Goal: Transaction & Acquisition: Purchase product/service

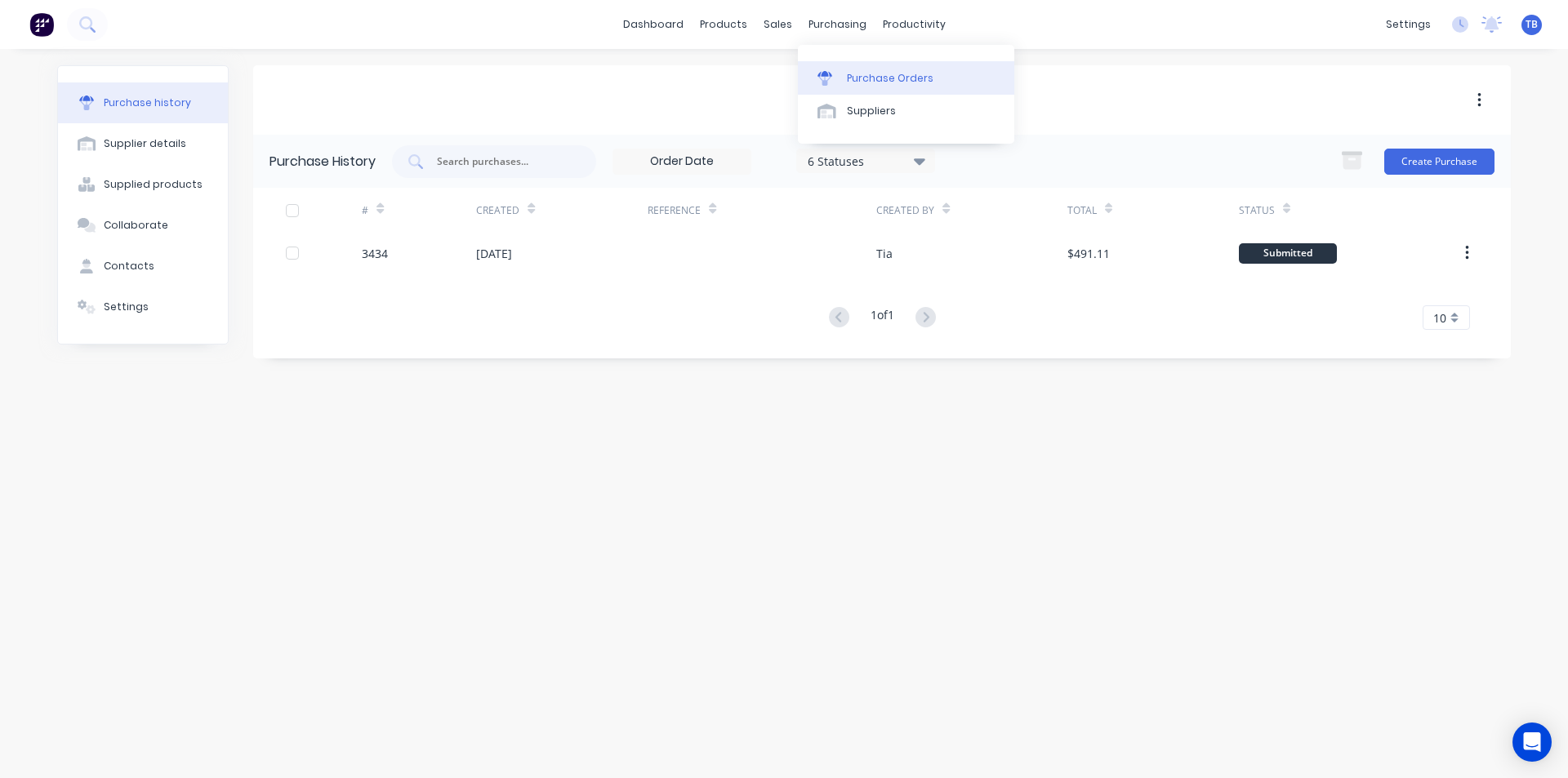
click at [851, 63] on link "Purchase Orders" at bounding box center [906, 77] width 216 height 33
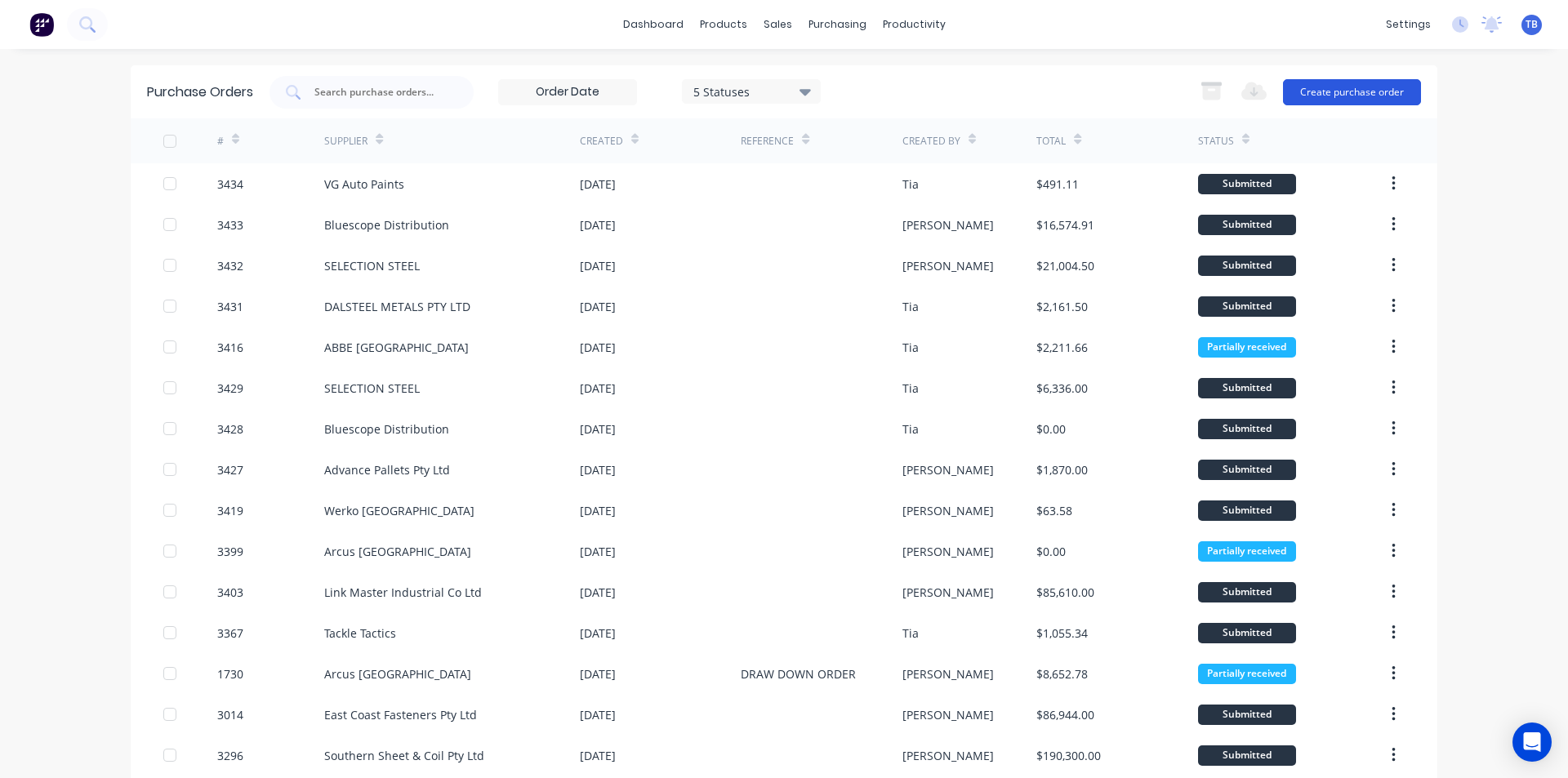
click at [1407, 99] on button "Create purchase order" at bounding box center [1352, 92] width 138 height 26
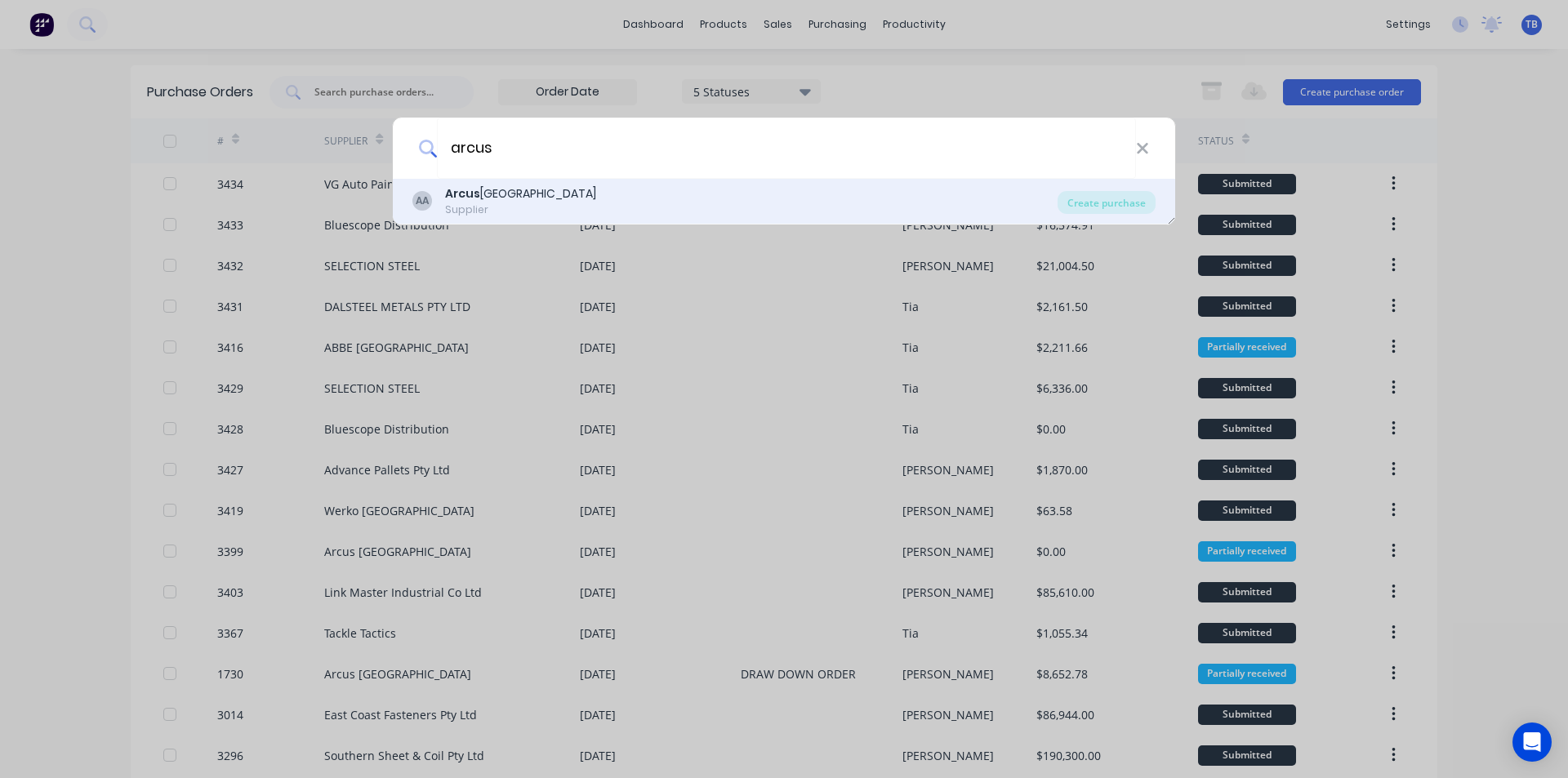
type input "arcus"
click at [776, 207] on div "AA Arcus Australia Supplier" at bounding box center [735, 201] width 645 height 32
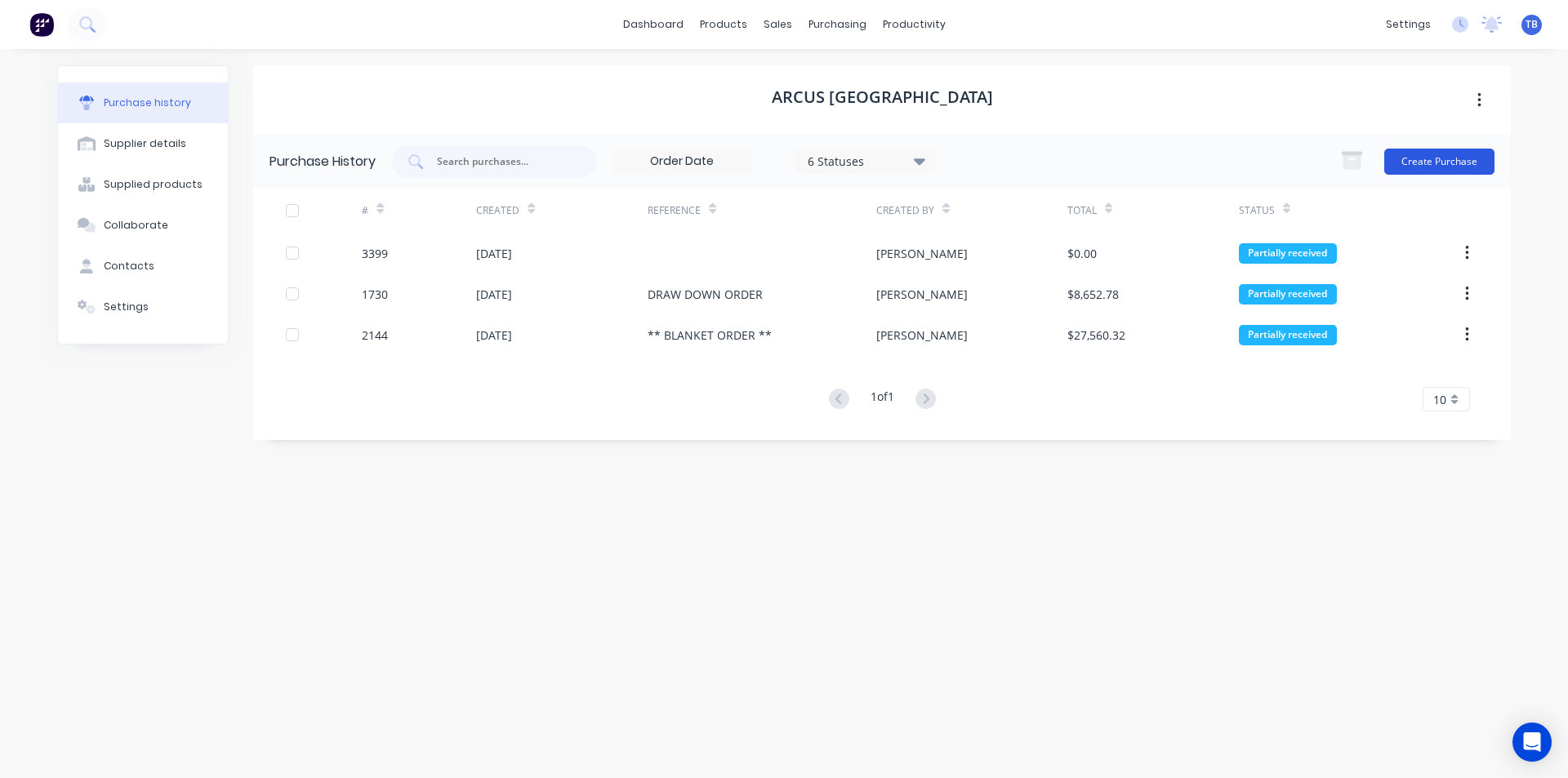
click at [1466, 163] on button "Create Purchase" at bounding box center [1439, 162] width 110 height 26
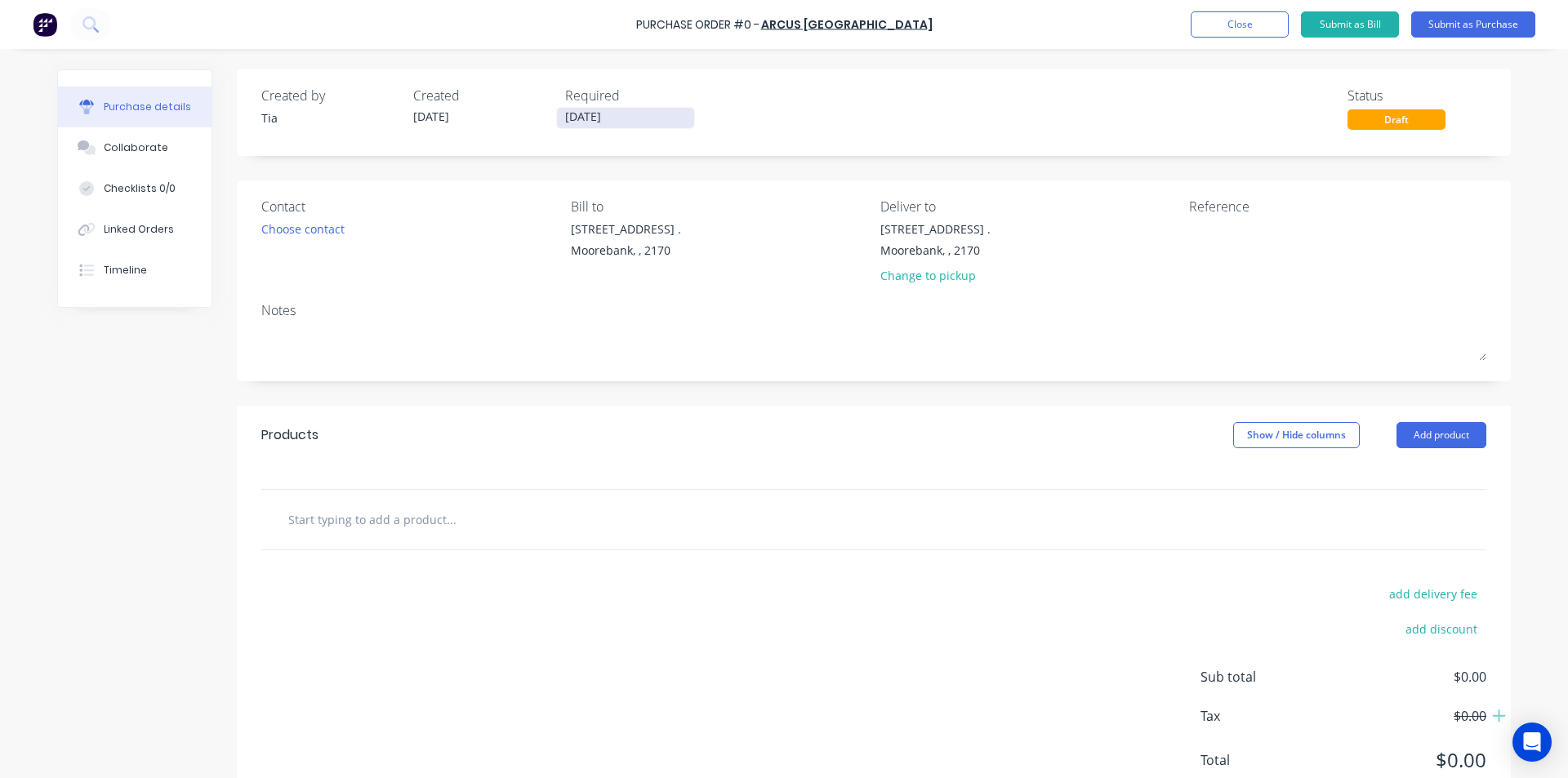
click at [621, 122] on input "[DATE]" at bounding box center [625, 118] width 137 height 21
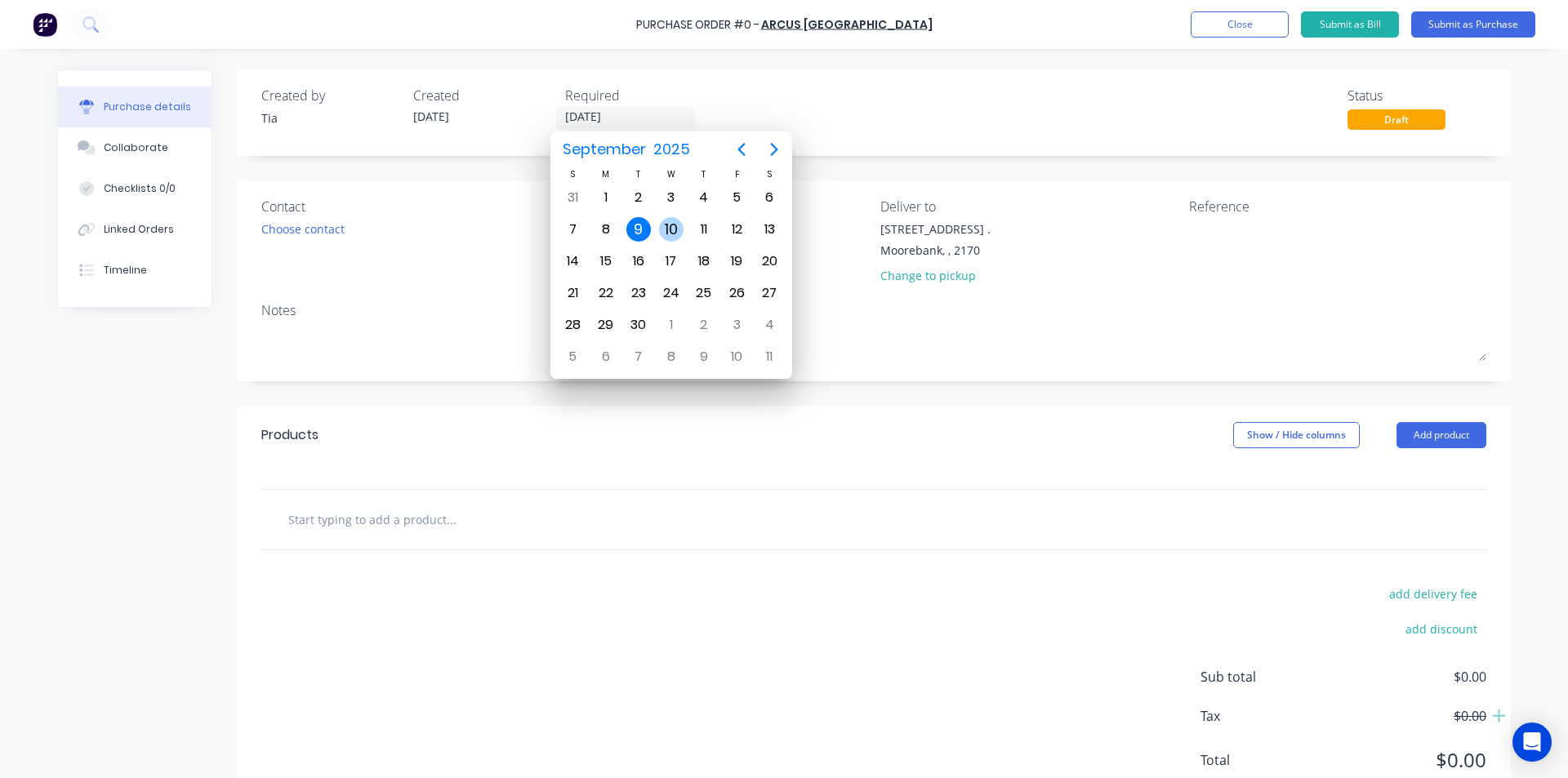
click at [663, 228] on div "10" at bounding box center [671, 229] width 25 height 25
type input "[DATE]"
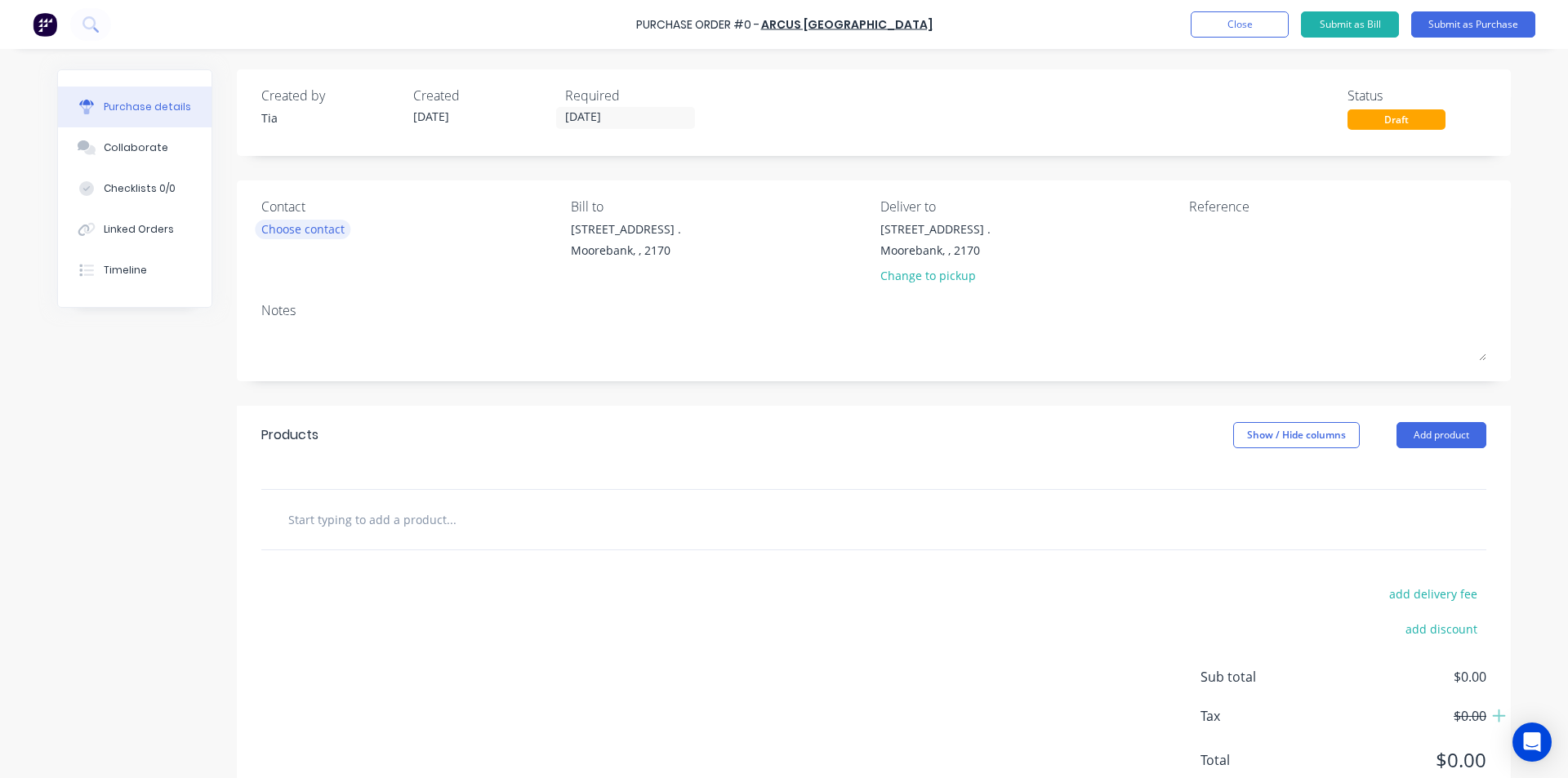
click at [327, 236] on div "Choose contact" at bounding box center [303, 228] width 83 height 17
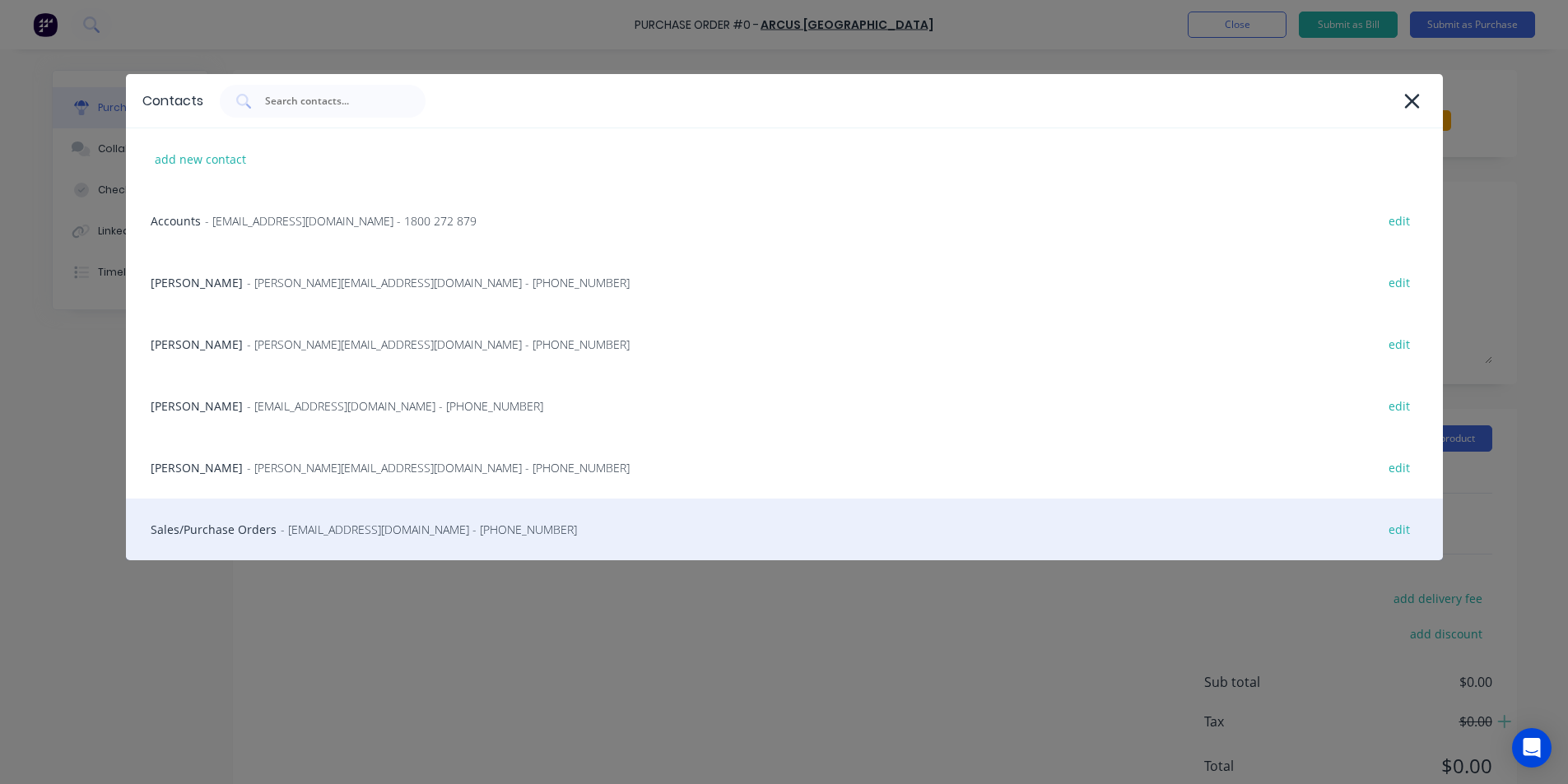
click at [257, 526] on div "Sales/Purchase Orders - [EMAIL_ADDRESS][DOMAIN_NAME] - [PHONE_NUMBER] edit" at bounding box center [784, 530] width 1317 height 62
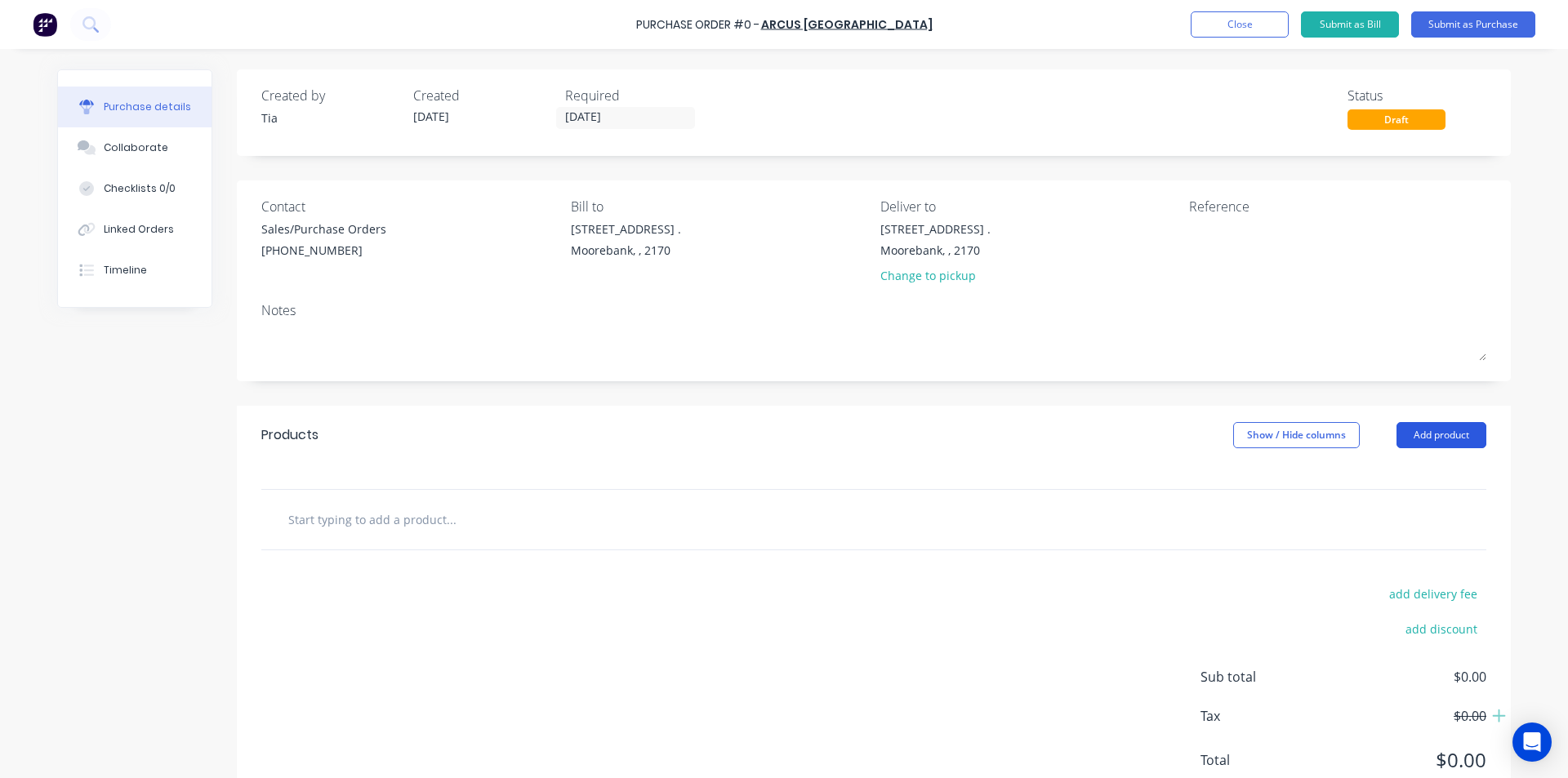
click at [1453, 440] on button "Add product" at bounding box center [1441, 436] width 90 height 26
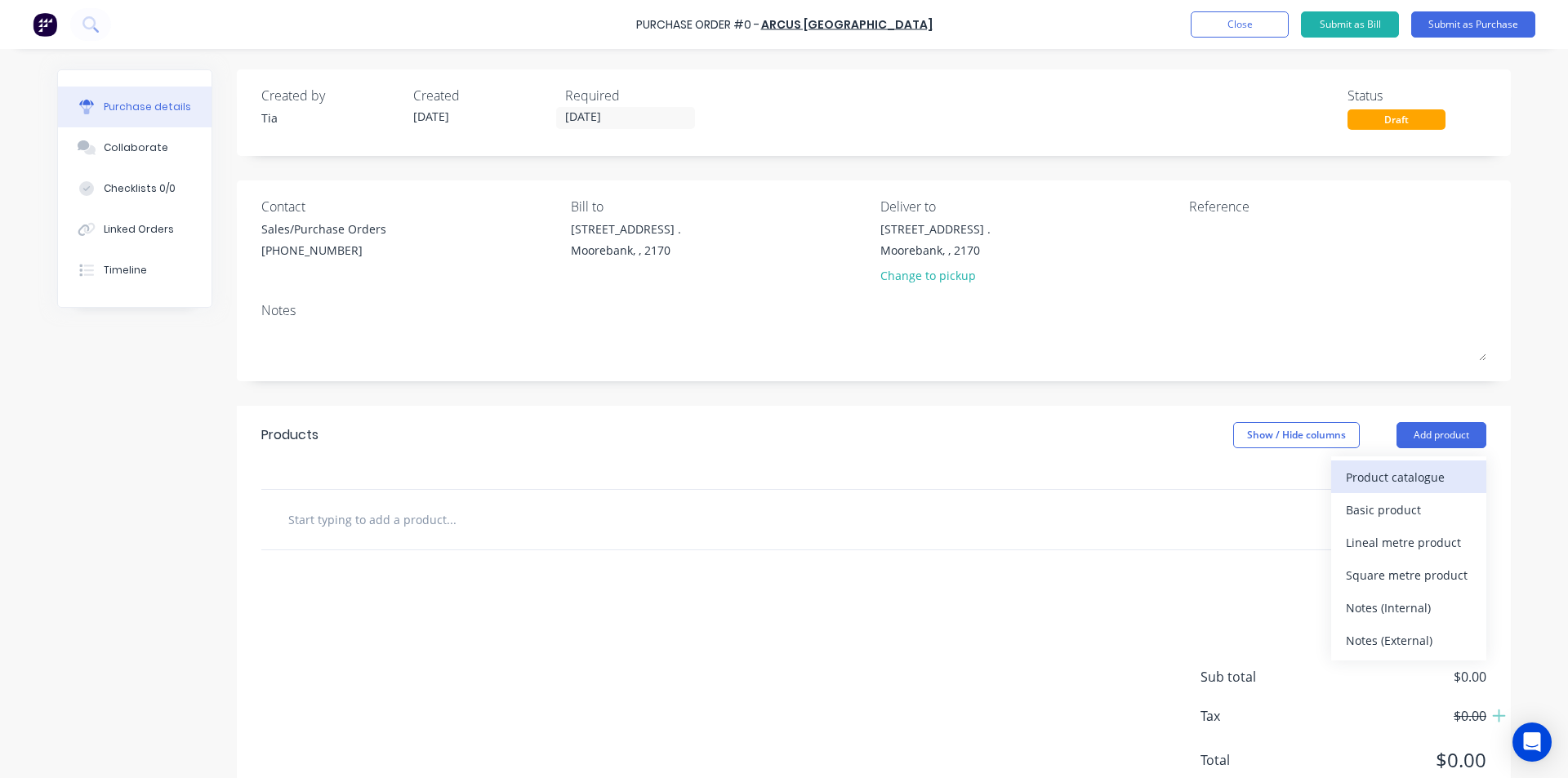
click at [1383, 473] on div "Product catalogue" at bounding box center [1408, 477] width 126 height 24
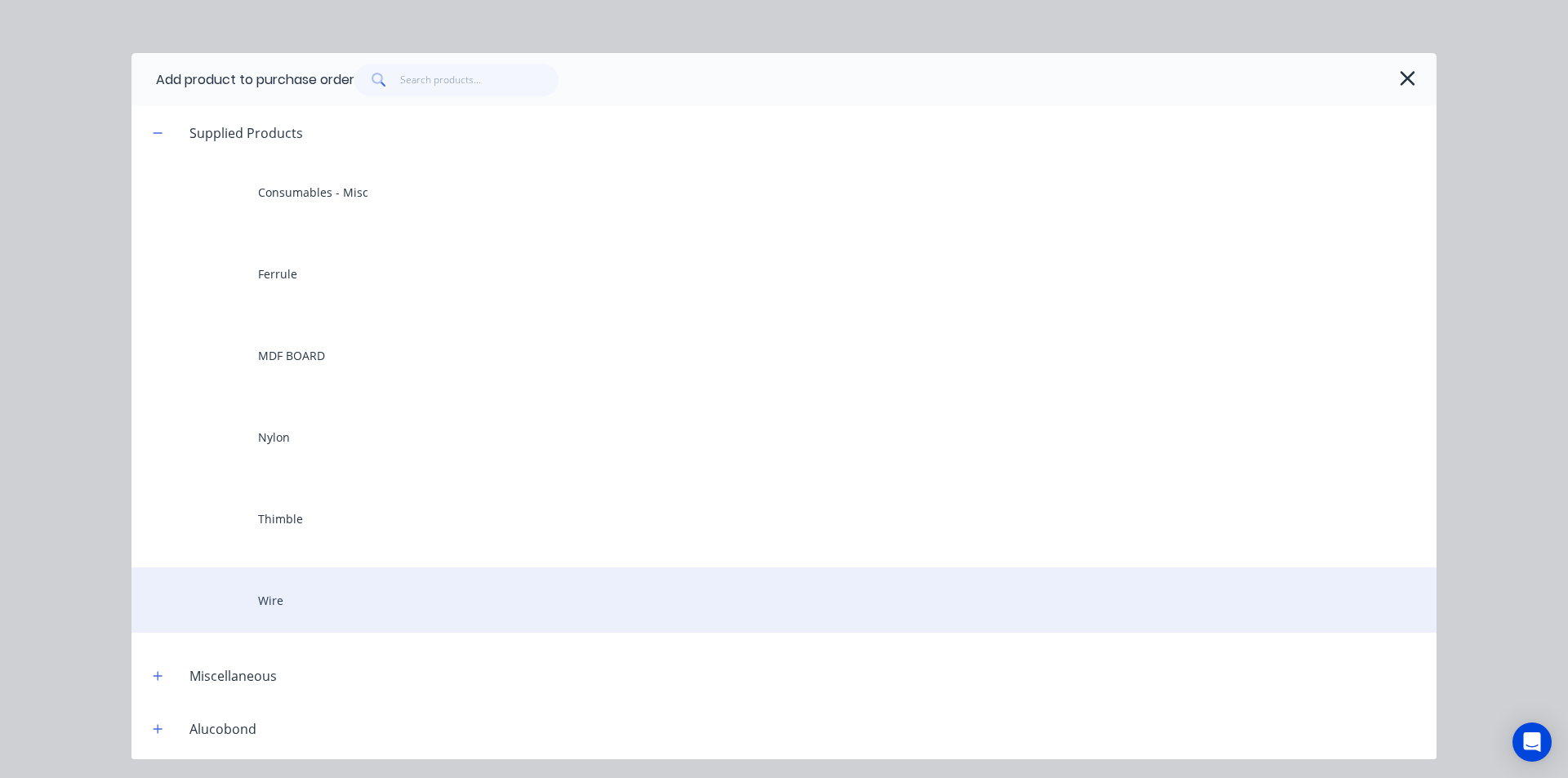
click at [324, 581] on div "Wire" at bounding box center [784, 600] width 1305 height 65
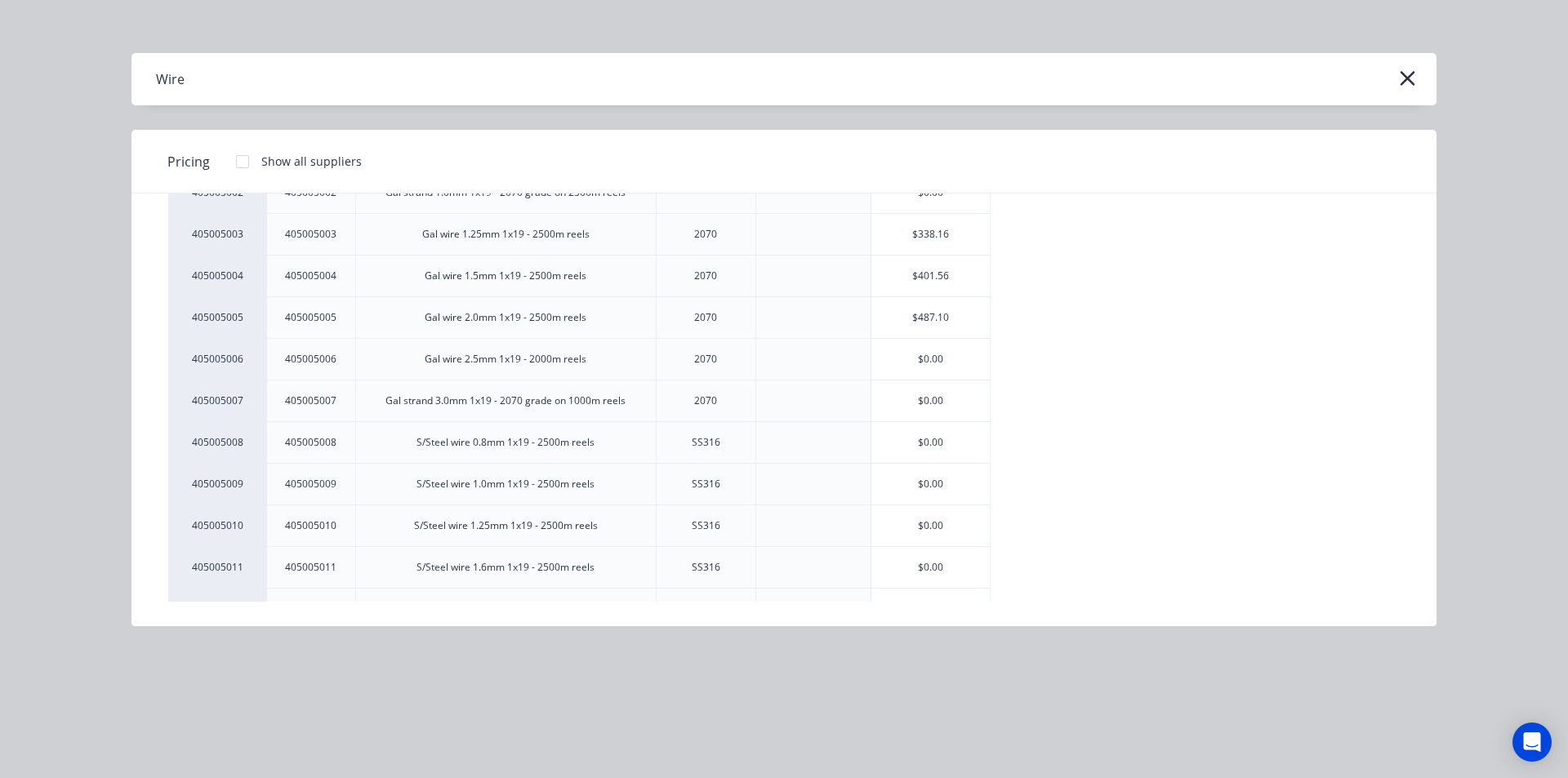
scroll to position [164, 0]
click at [894, 566] on div "$0.00" at bounding box center [931, 571] width 119 height 41
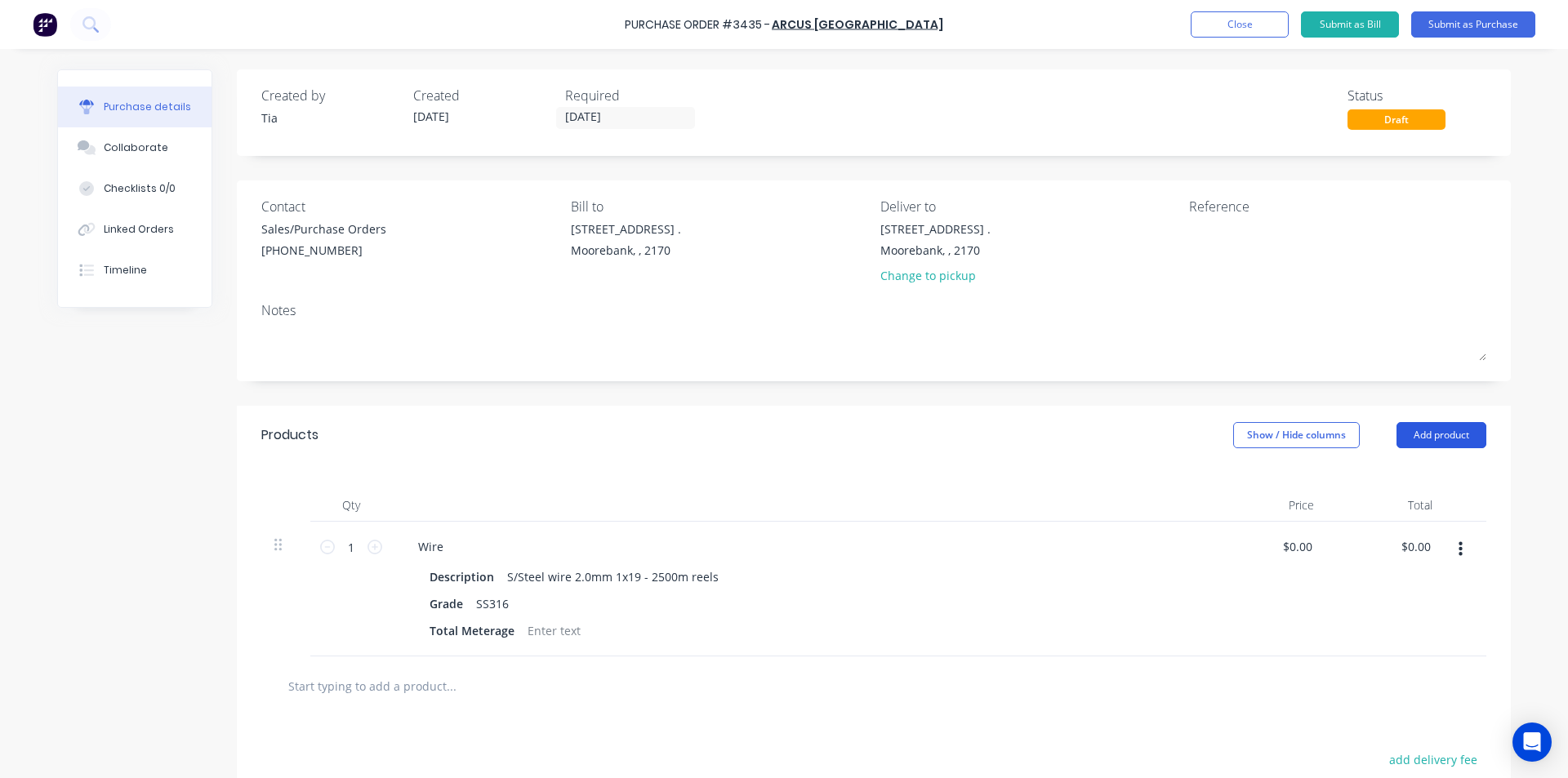
click at [1401, 435] on button "Add product" at bounding box center [1441, 436] width 90 height 26
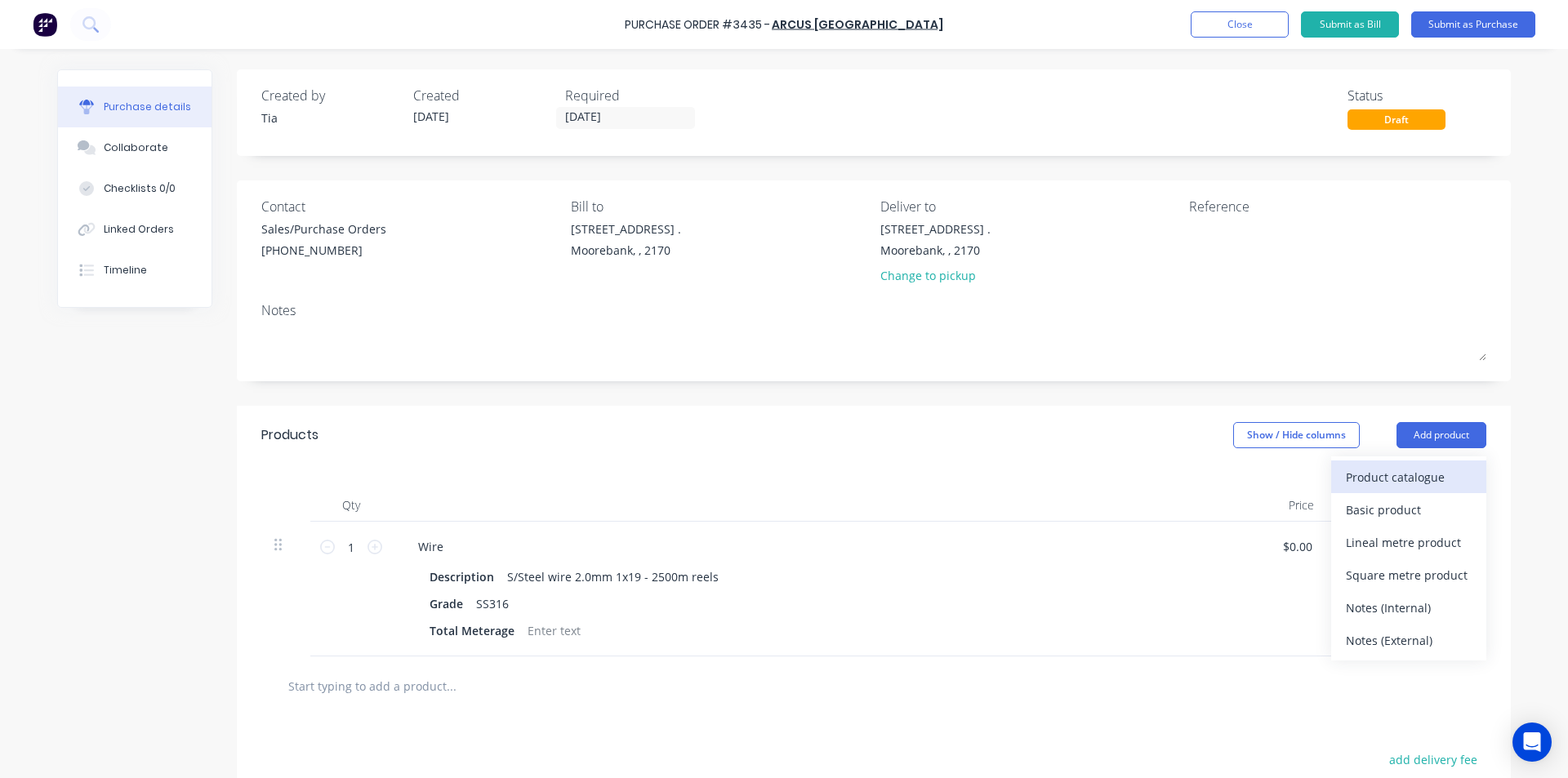
click at [1402, 465] on div "Product catalogue" at bounding box center [1408, 477] width 126 height 24
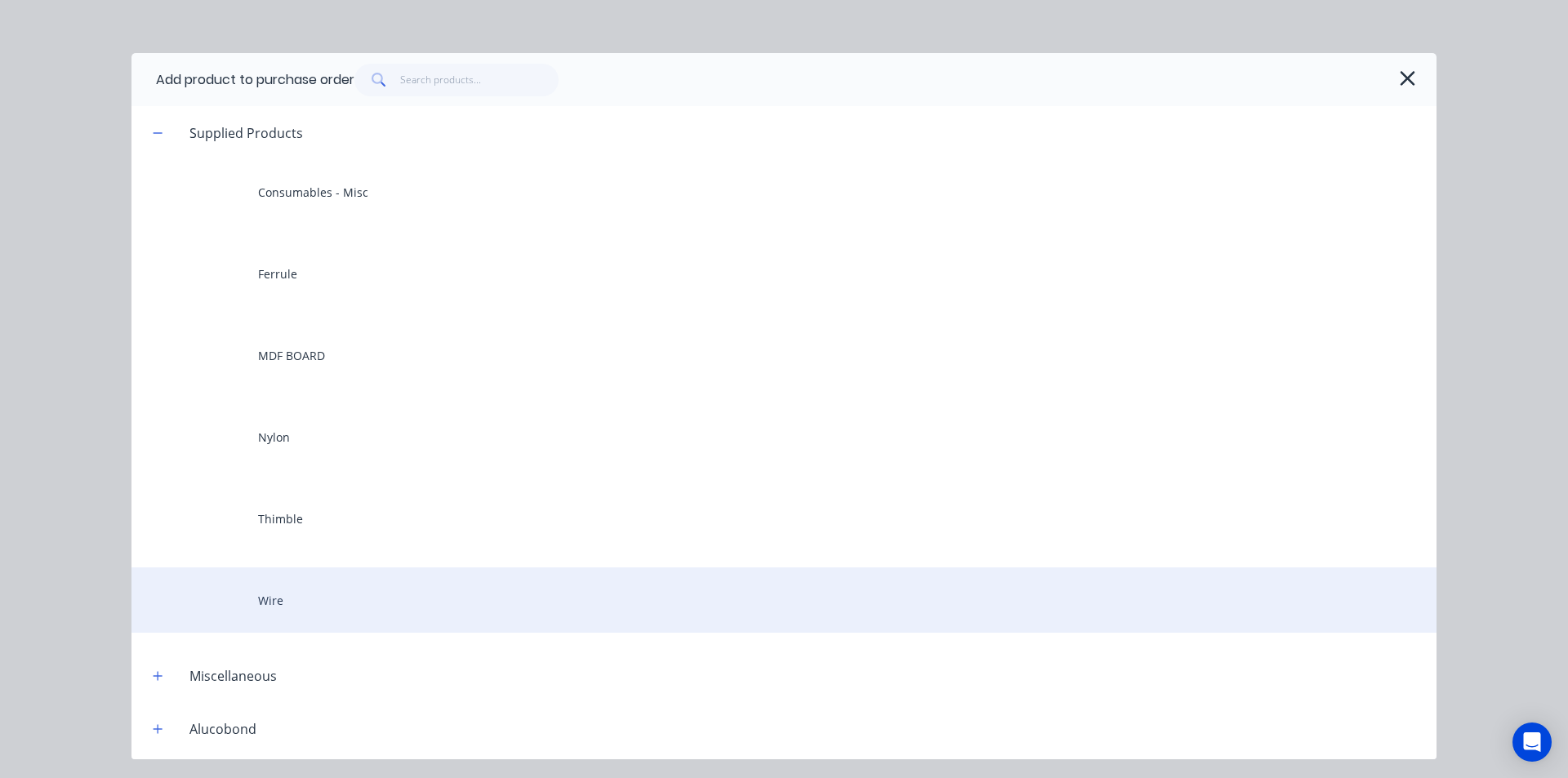
click at [262, 589] on div "Wire" at bounding box center [784, 600] width 1305 height 65
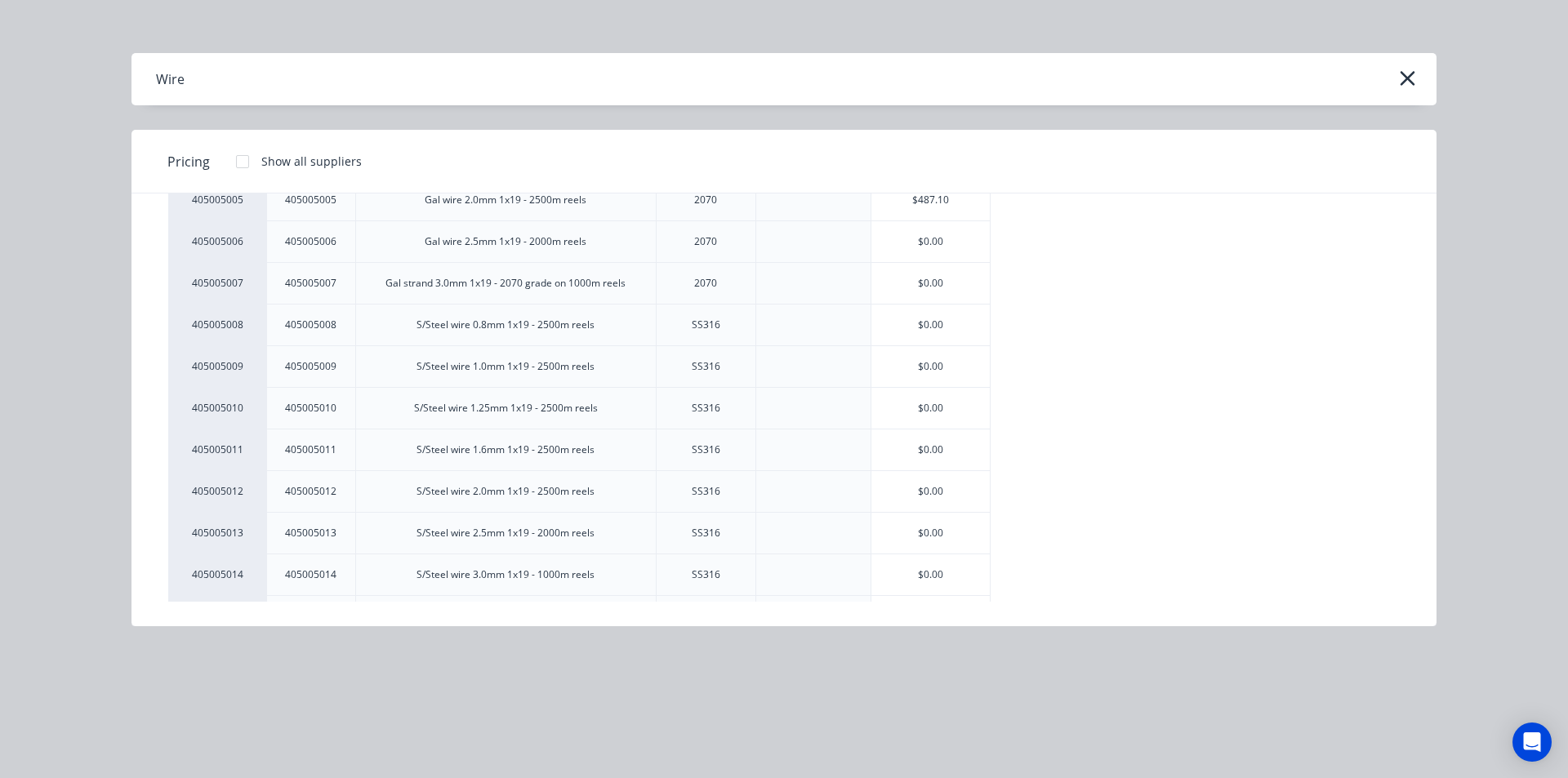
scroll to position [245, 0]
click at [905, 534] on div "$0.00" at bounding box center [931, 530] width 119 height 41
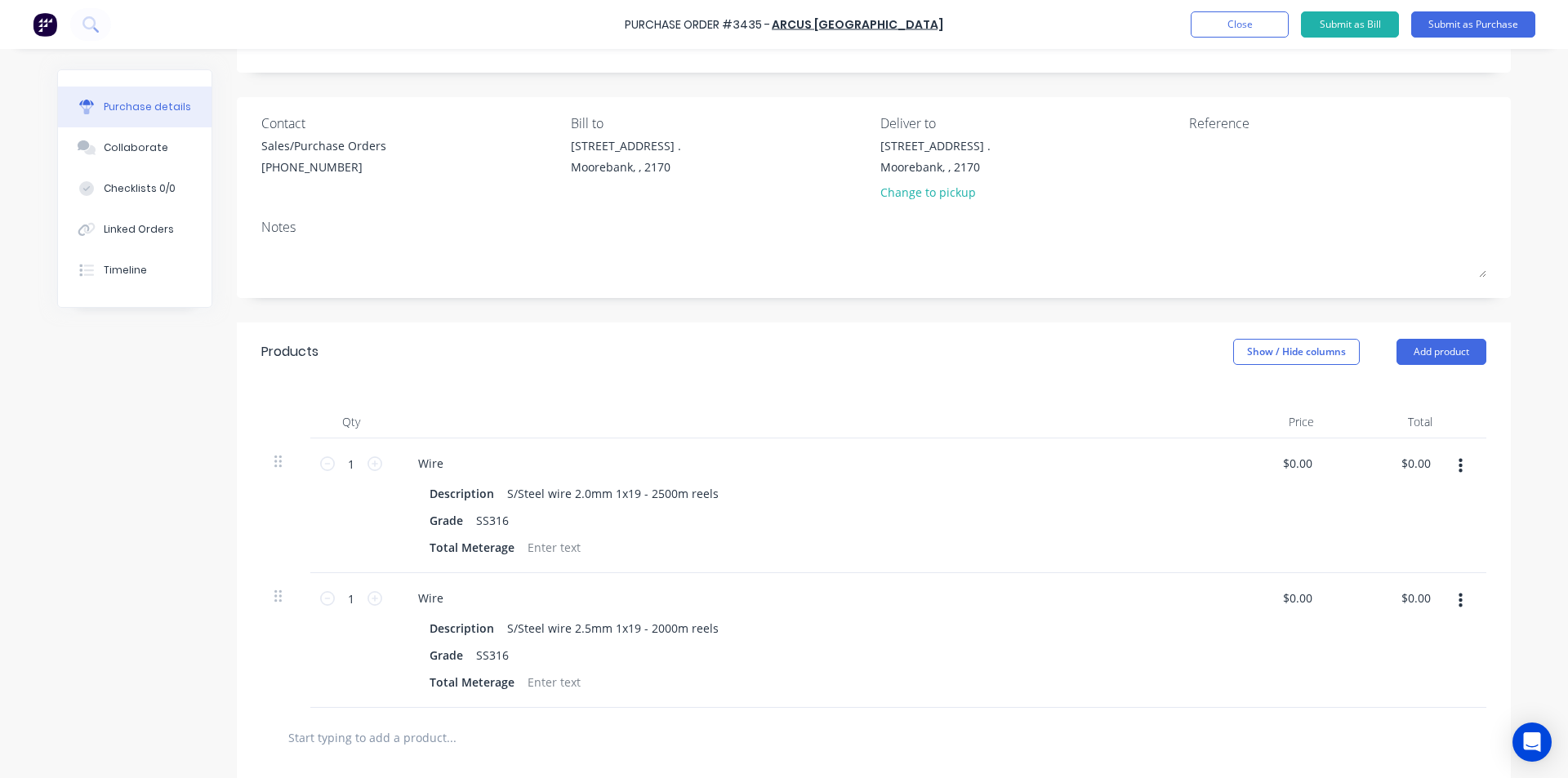
scroll to position [164, 0]
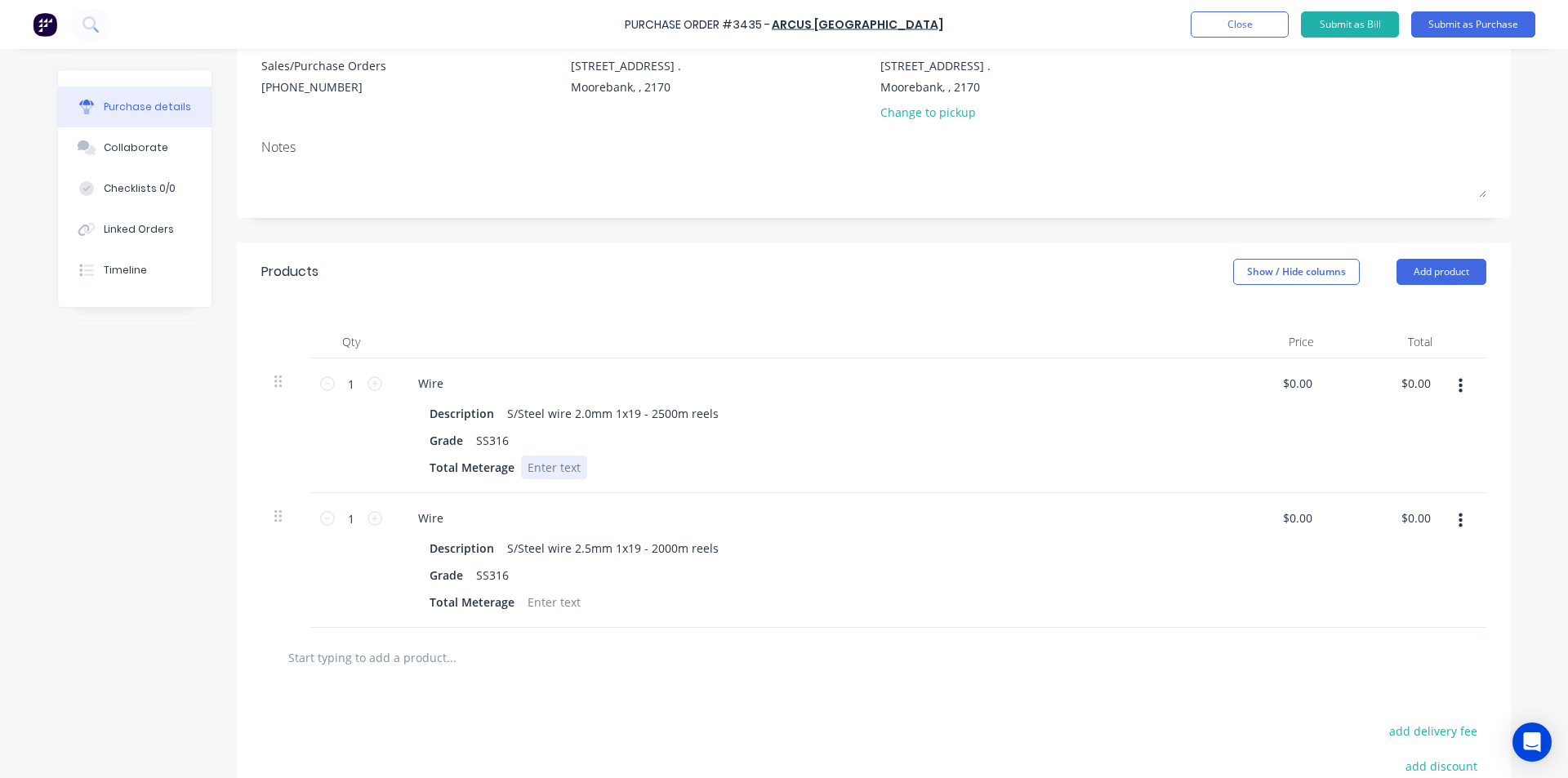
click at [538, 468] on div at bounding box center [554, 467] width 66 height 24
click at [538, 598] on div at bounding box center [554, 602] width 66 height 24
click at [537, 475] on div at bounding box center [554, 467] width 66 height 24
drag, startPoint x: 811, startPoint y: 724, endPoint x: 802, endPoint y: 729, distance: 10.3
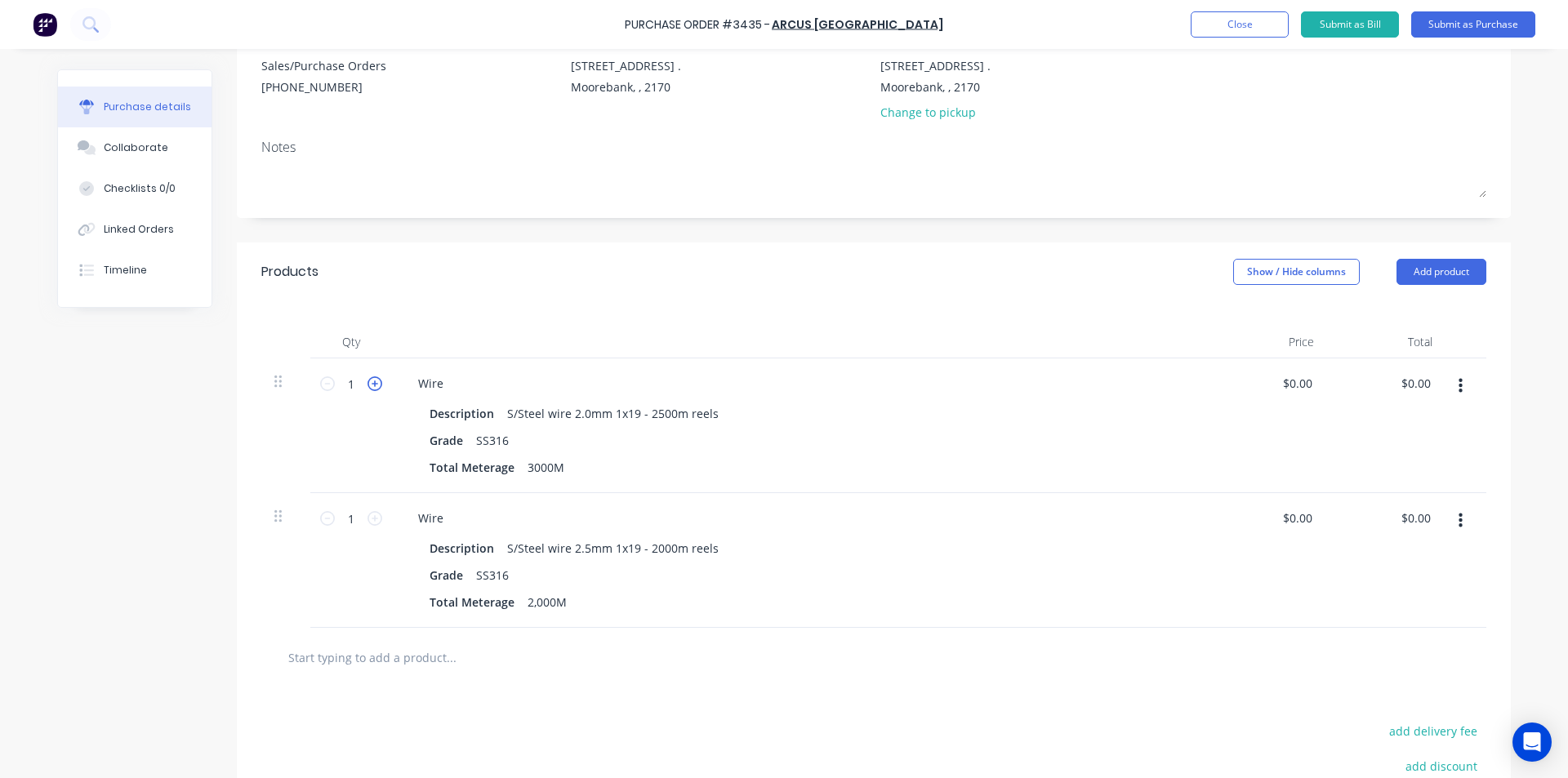
click at [367, 381] on icon at bounding box center [374, 383] width 15 height 15
type input "2"
drag, startPoint x: 557, startPoint y: 469, endPoint x: 464, endPoint y: 479, distance: 93.5
click at [464, 479] on div "Wire Description S/Steel wire 2.0mm 1x19 - 2500m reels Grade SS316 Total Metera…" at bounding box center [800, 426] width 817 height 135
click at [1412, 289] on div "Products Show / Hide columns Add product" at bounding box center [874, 271] width 1274 height 59
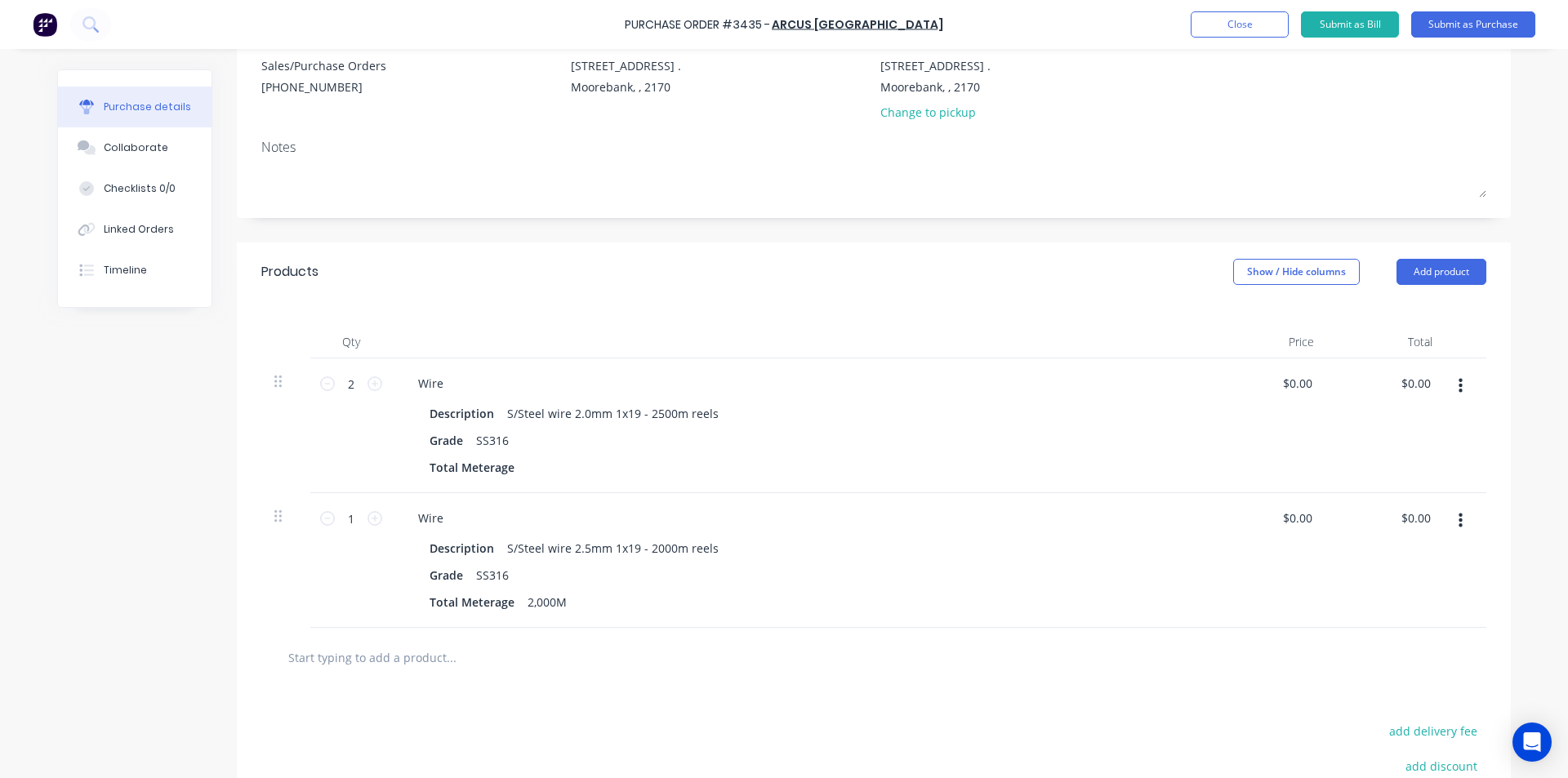
drag, startPoint x: 1418, startPoint y: 278, endPoint x: 1416, endPoint y: 290, distance: 12.2
click at [1418, 277] on button "Add product" at bounding box center [1441, 272] width 90 height 26
click at [1415, 309] on div "Product catalogue" at bounding box center [1408, 315] width 126 height 24
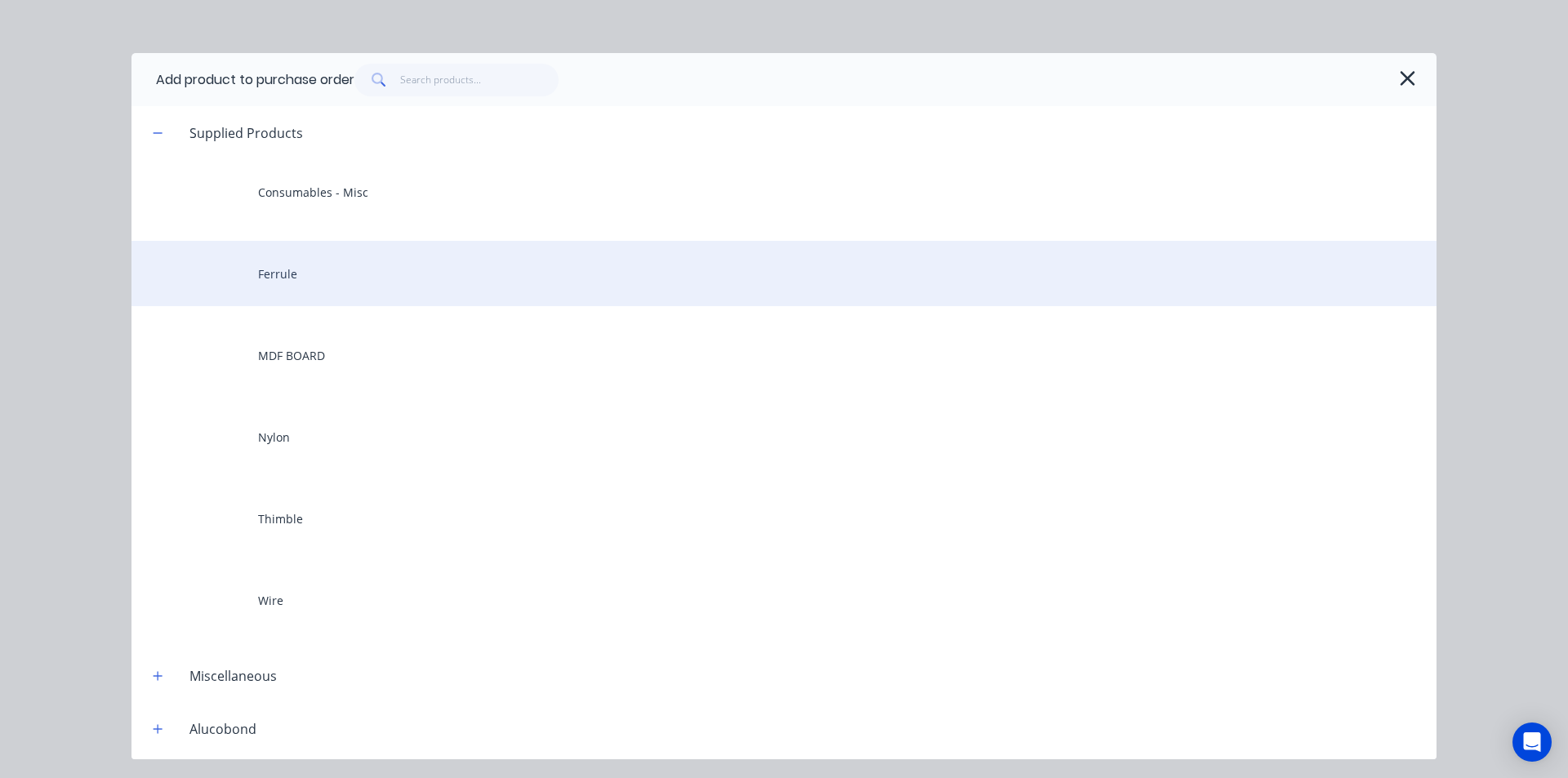
click at [330, 279] on div "Ferrule" at bounding box center [784, 274] width 1305 height 65
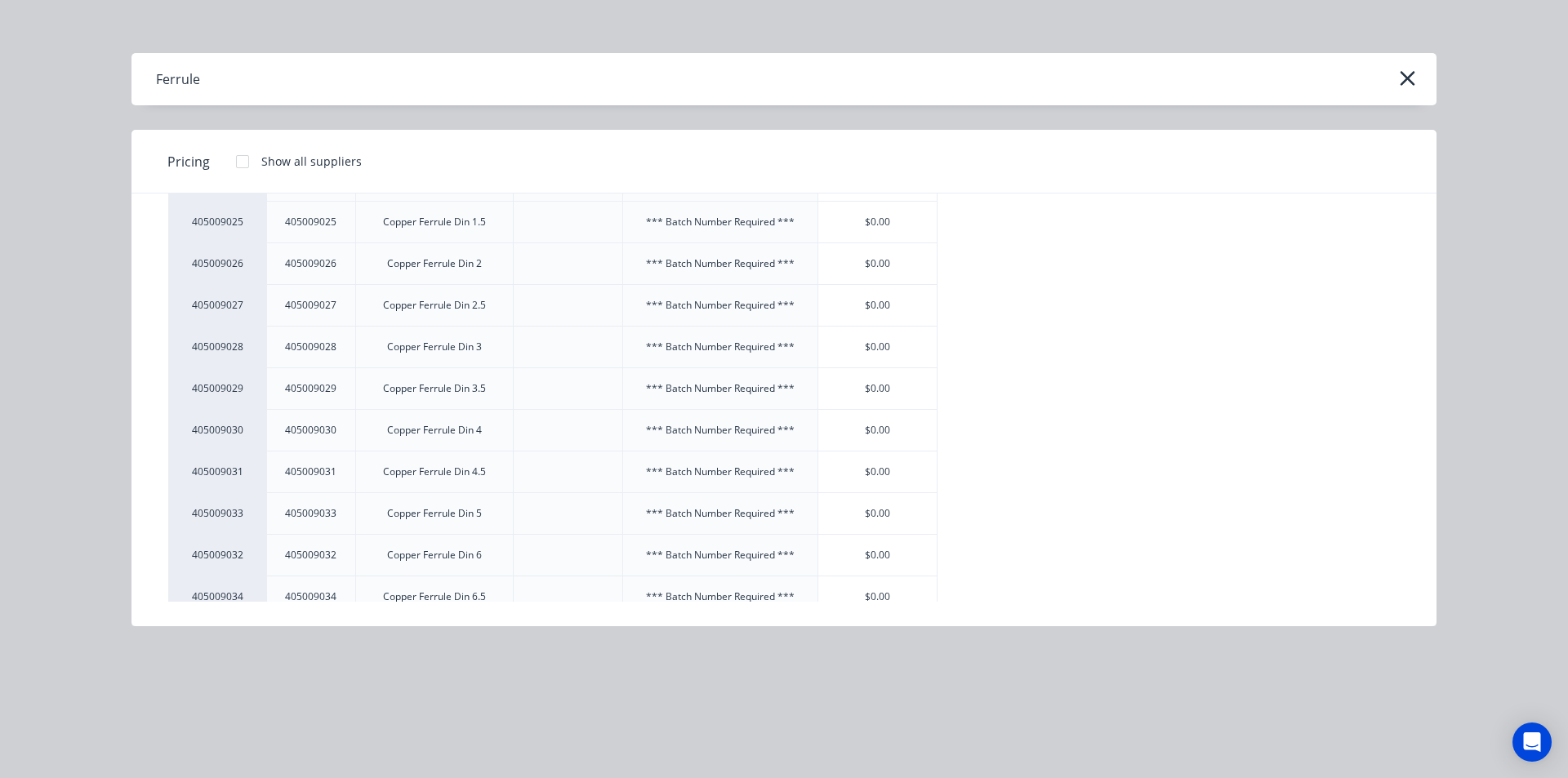
scroll to position [1960, 0]
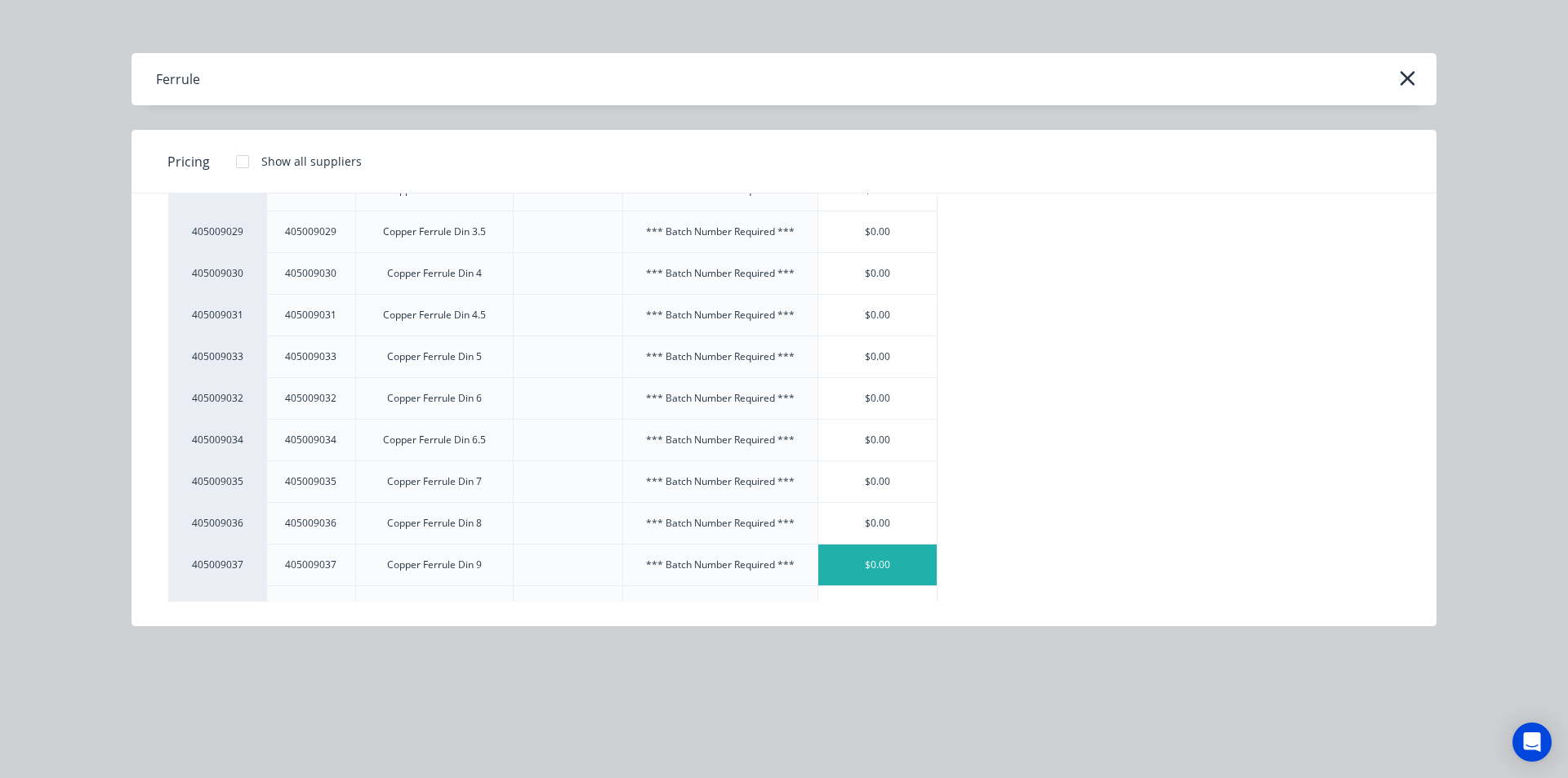
click at [875, 564] on div "$0.00" at bounding box center [878, 565] width 119 height 41
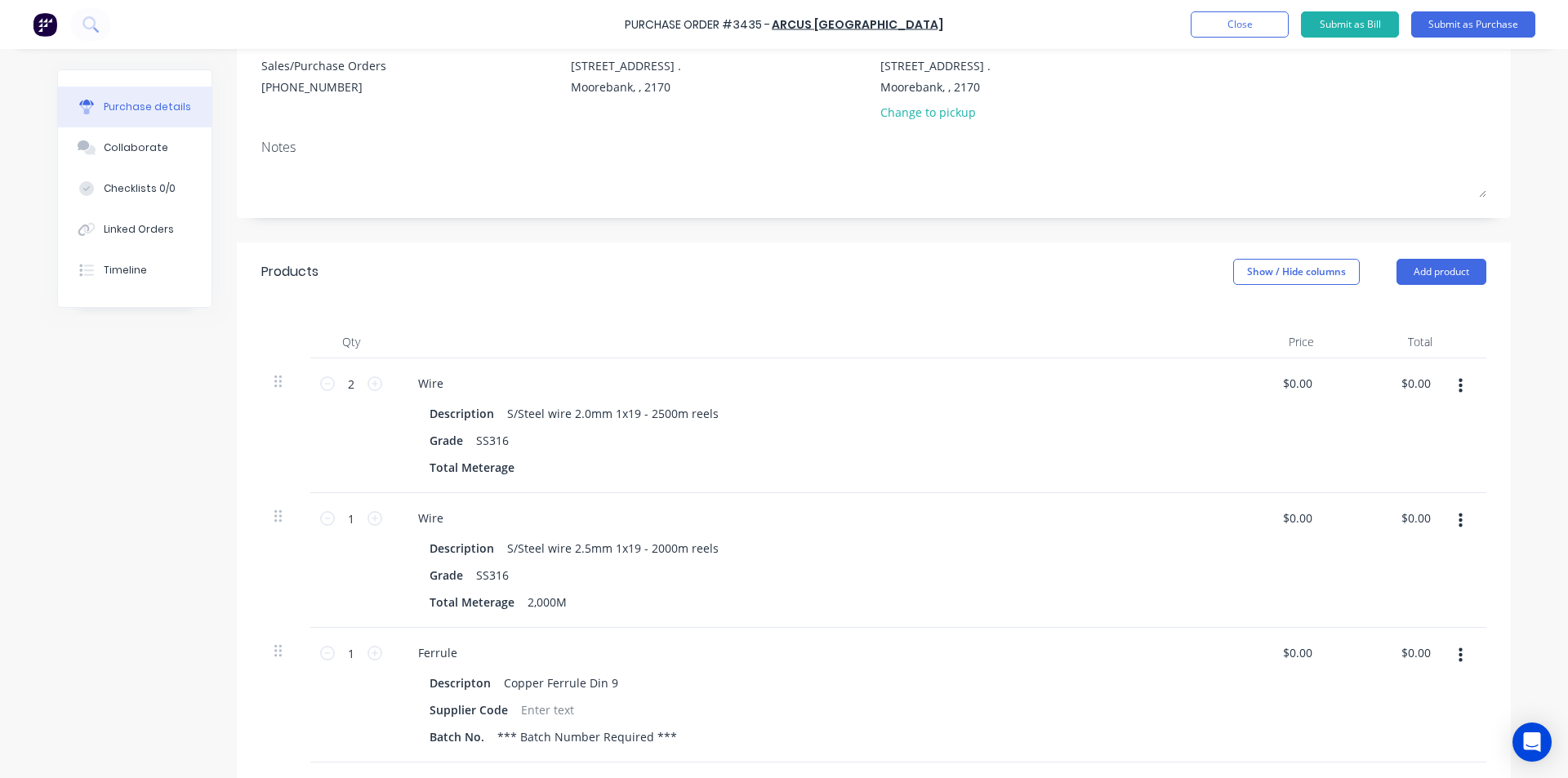
scroll to position [326, 0]
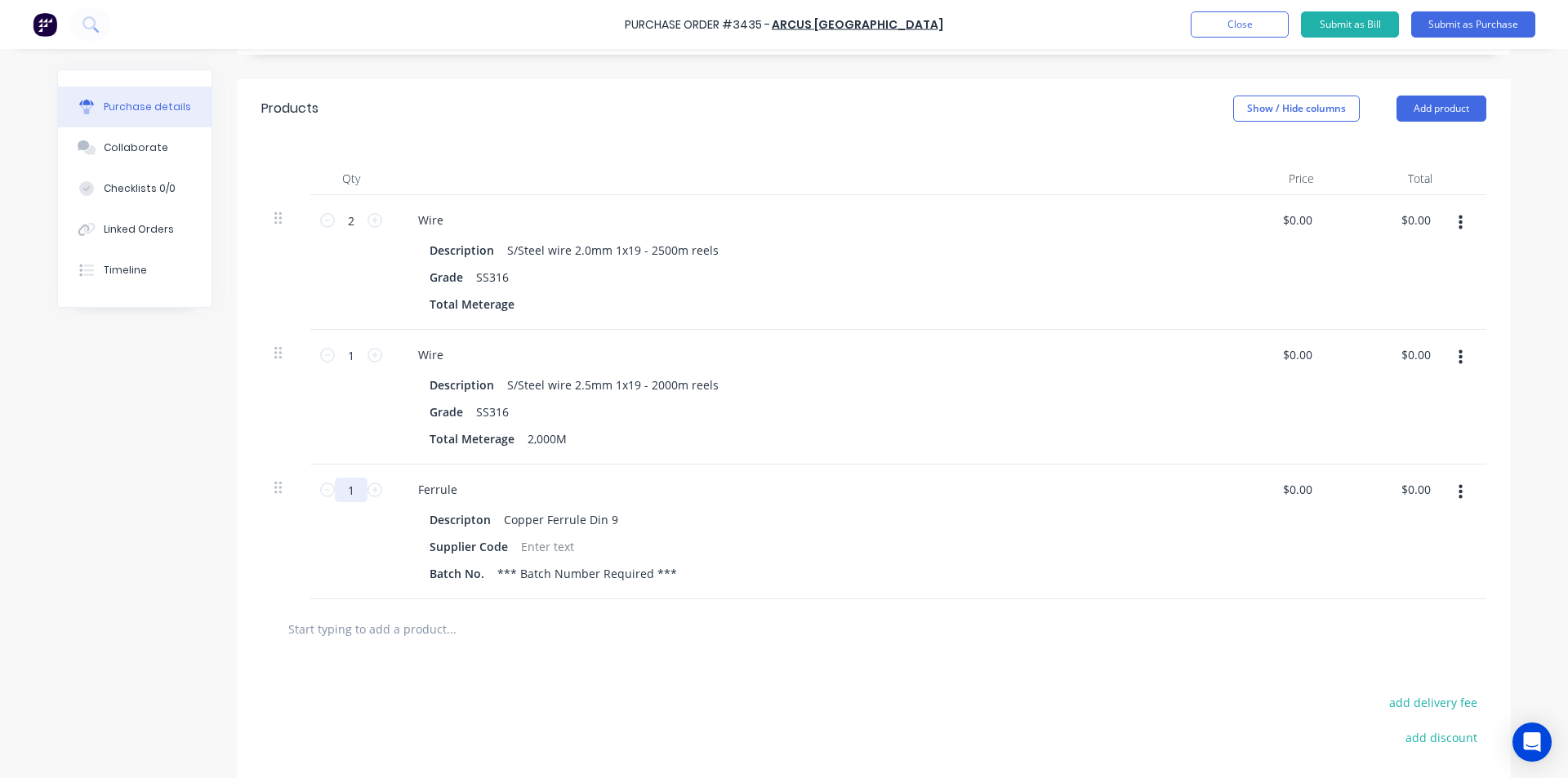
drag, startPoint x: 323, startPoint y: 495, endPoint x: 297, endPoint y: 500, distance: 26.5
click at [297, 499] on div "1 1 Ferrule Descripton Copper Ferrule Din 9 Supplier Code Batch No. *** Batch N…" at bounding box center [873, 532] width 1226 height 135
type input "300"
click at [1432, 111] on button "Add product" at bounding box center [1441, 108] width 90 height 26
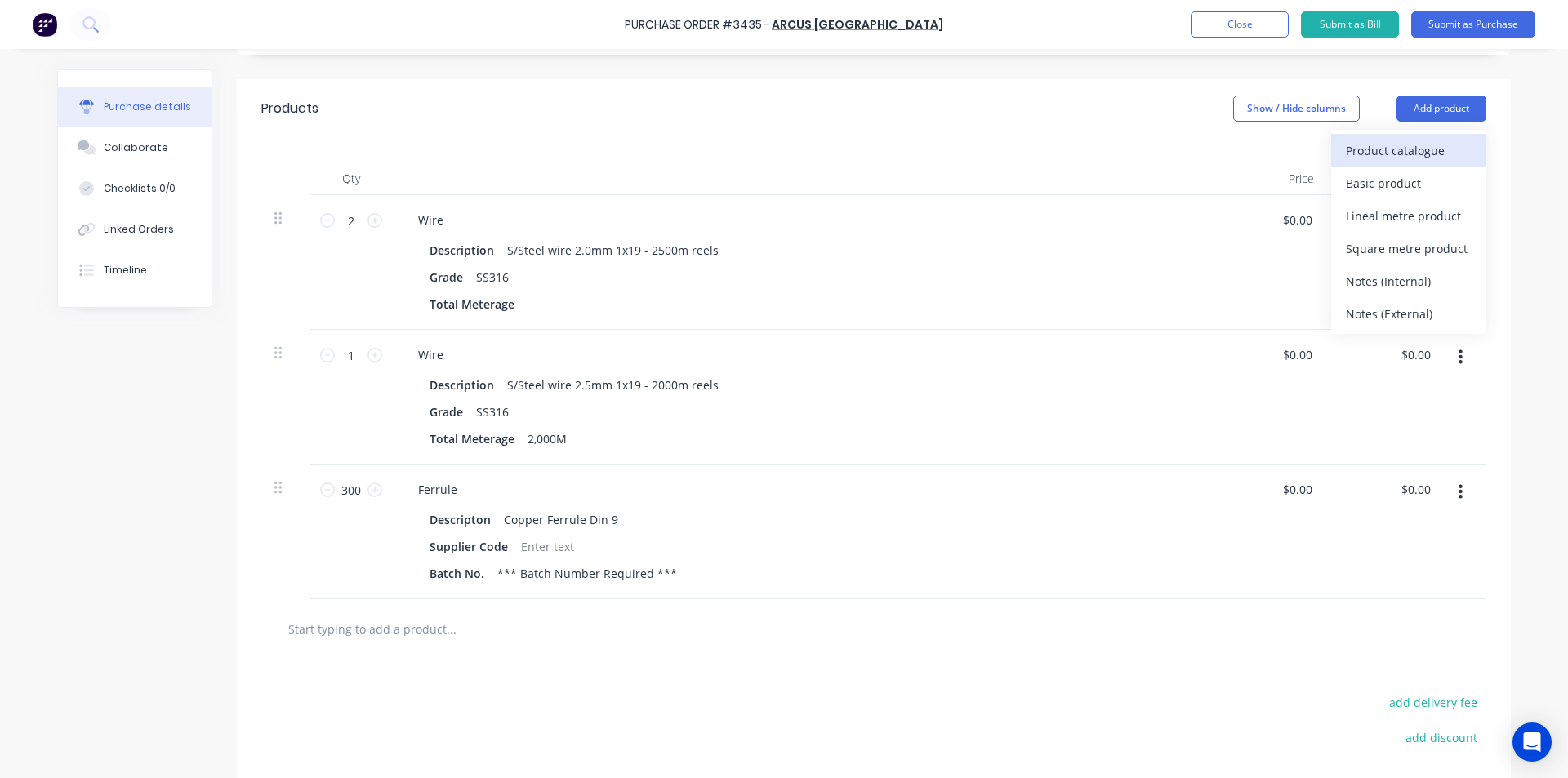
click at [1387, 160] on div "Product catalogue" at bounding box center [1408, 151] width 126 height 24
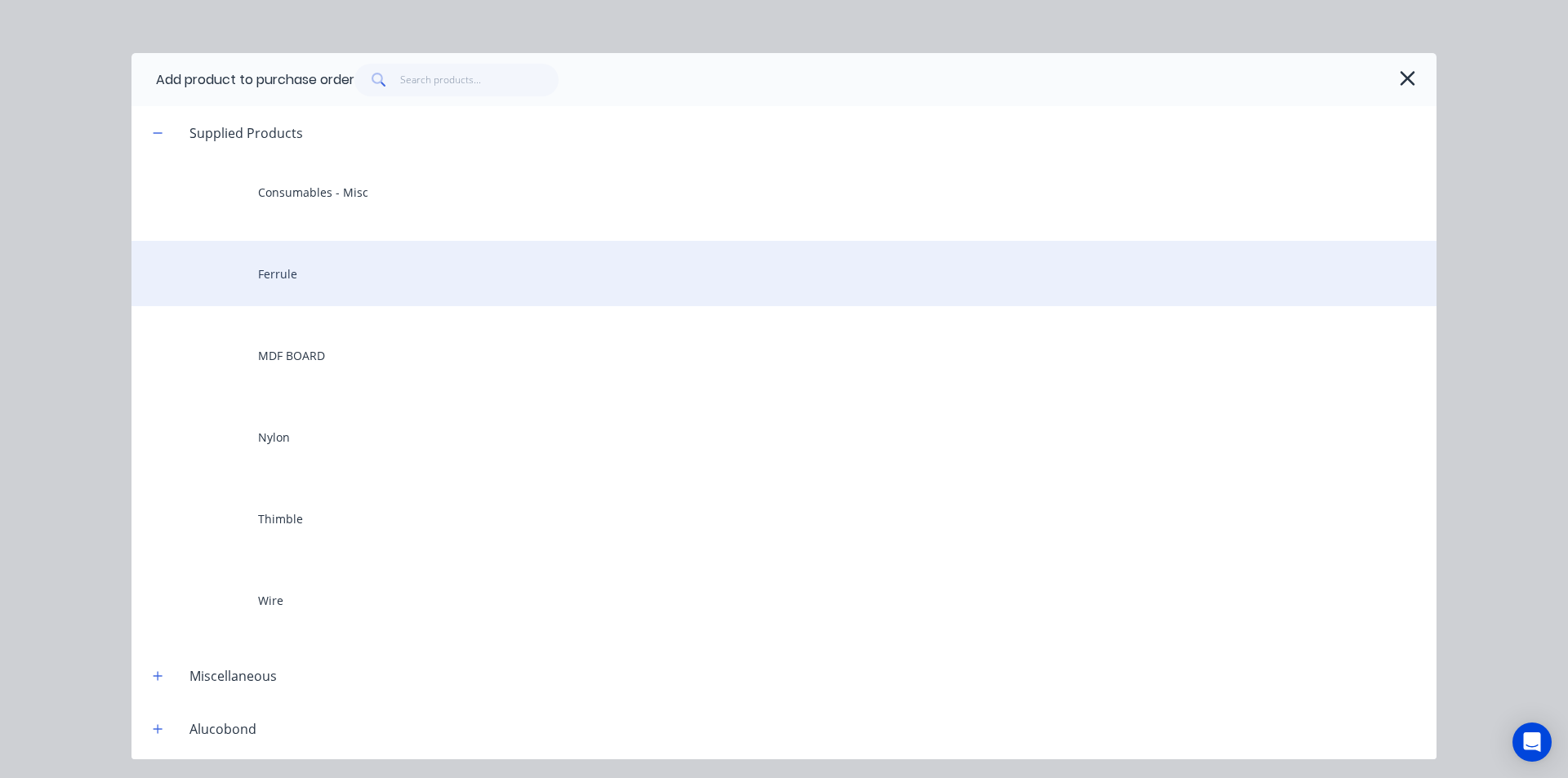
click at [338, 290] on div "Ferrule" at bounding box center [784, 274] width 1305 height 65
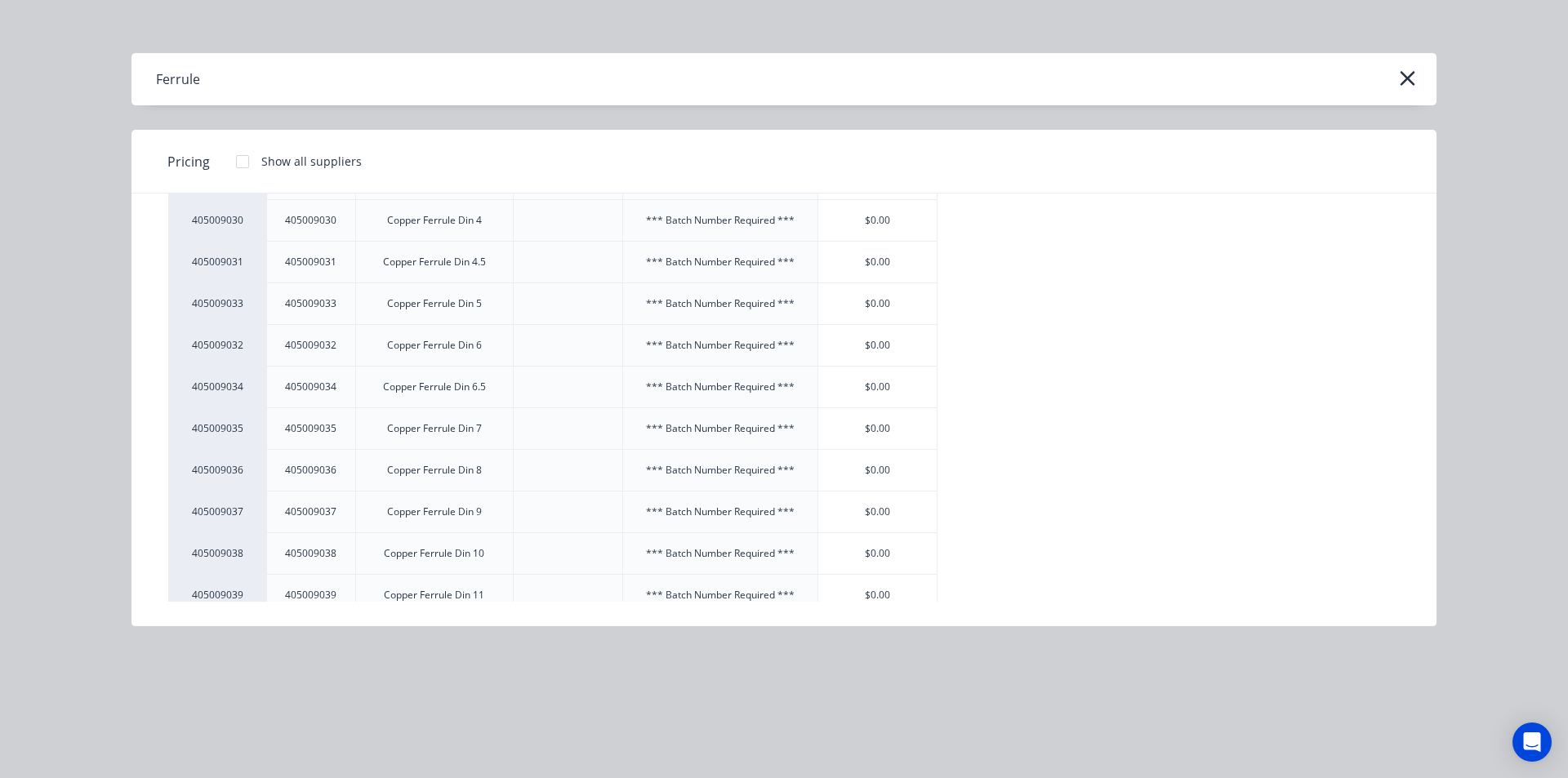
scroll to position [2042, 0]
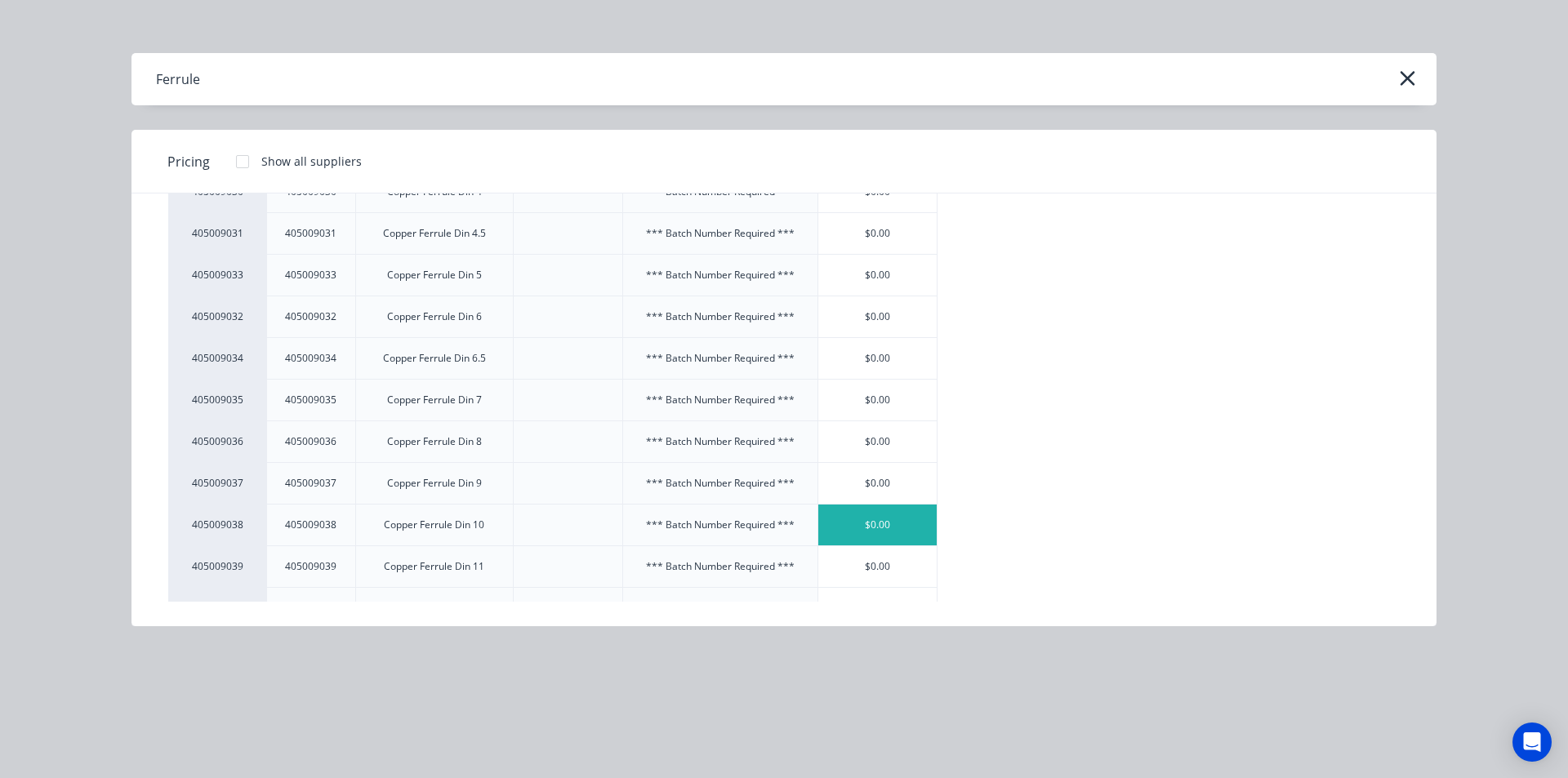
click at [843, 512] on div "$0.00" at bounding box center [878, 525] width 119 height 41
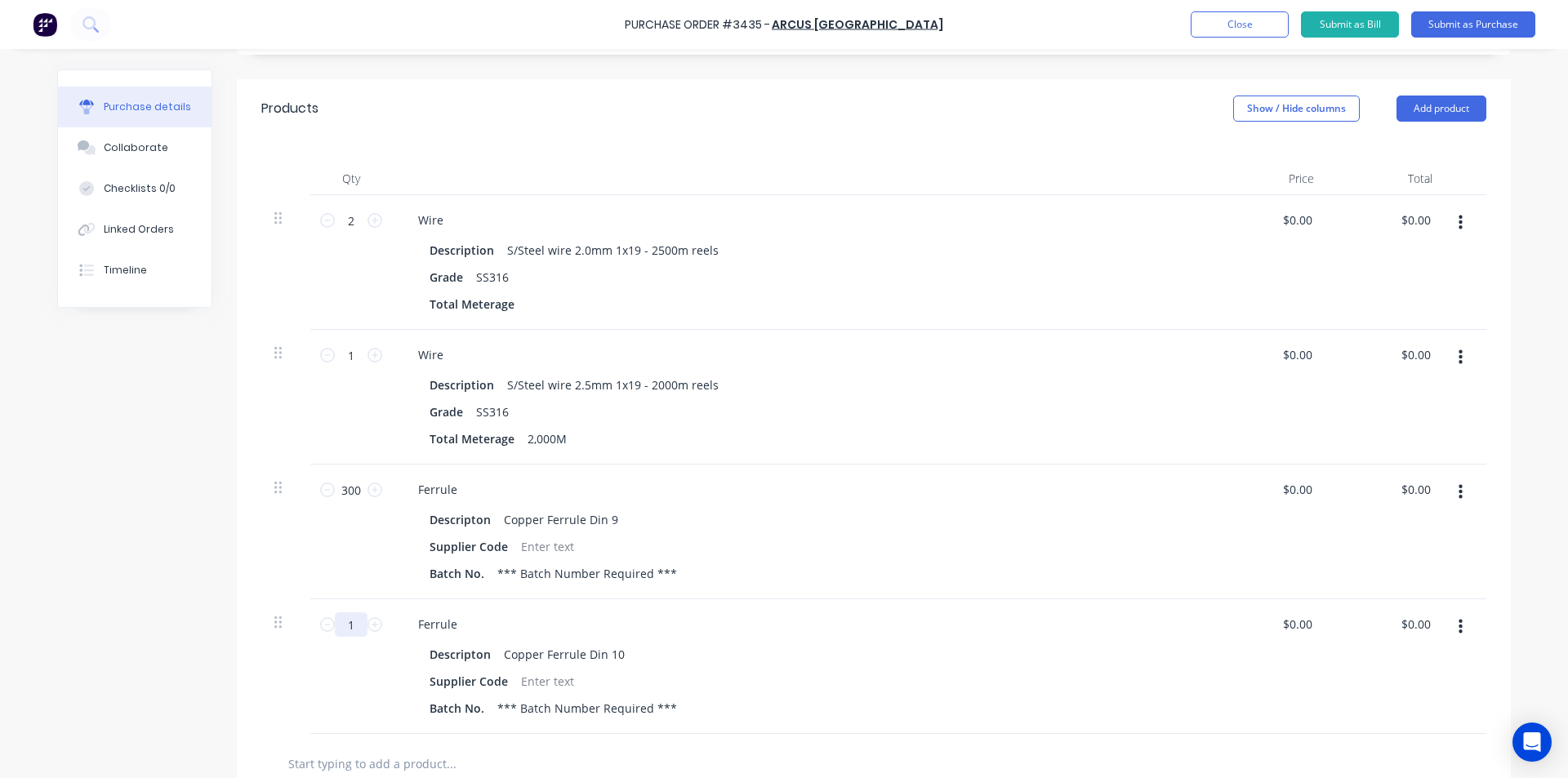
drag, startPoint x: 358, startPoint y: 632, endPoint x: 293, endPoint y: 632, distance: 65.0
click at [293, 632] on div "1 1 Ferrule Descripton Copper Ferrule Din 10 Supplier Code Batch No. *** Batch …" at bounding box center [873, 667] width 1226 height 135
type input "250"
click at [907, 649] on div "Descripton Copper Ferrule Din 10" at bounding box center [797, 655] width 748 height 24
click at [521, 310] on div at bounding box center [533, 305] width 25 height 24
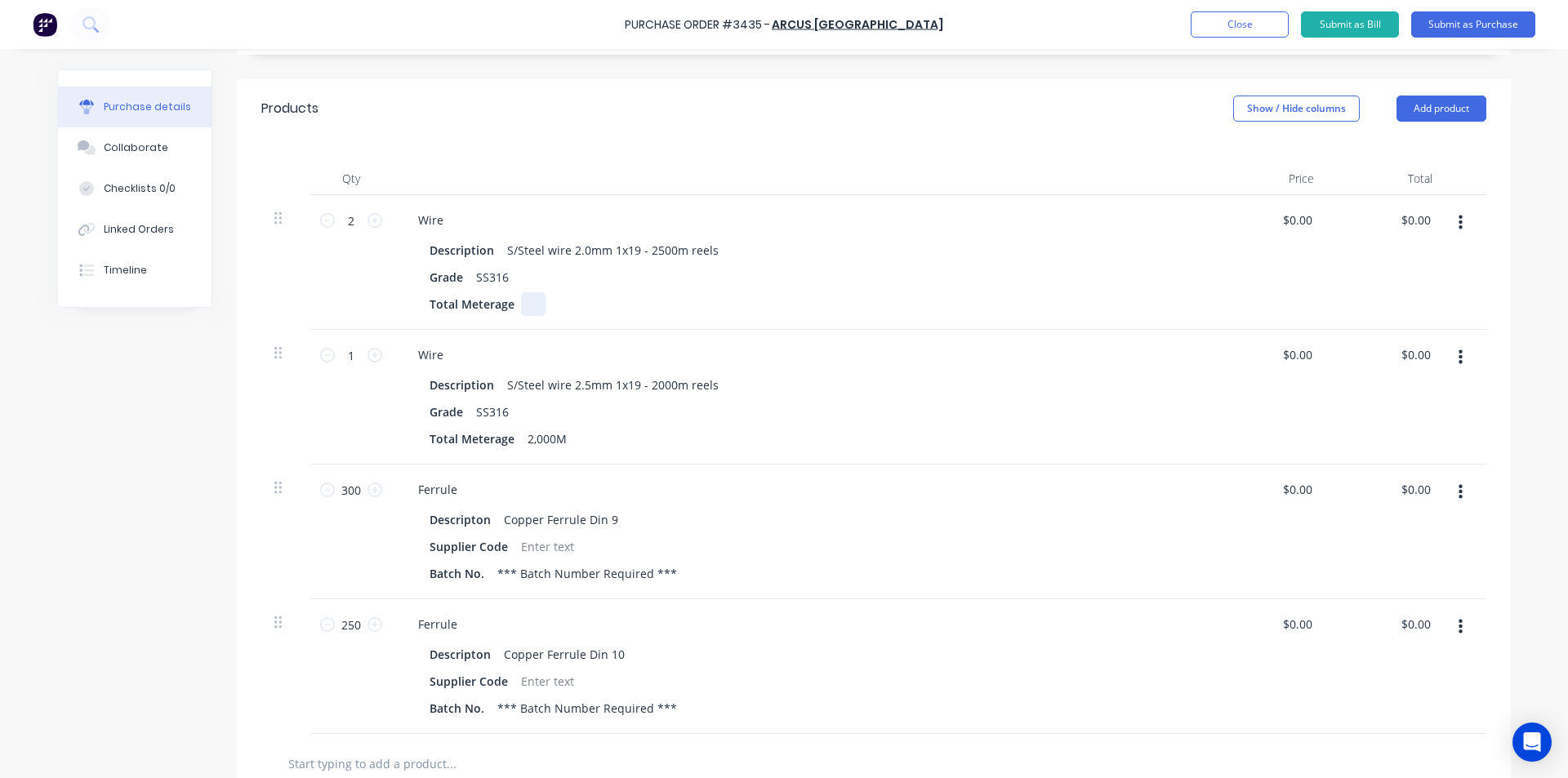
click at [522, 300] on div at bounding box center [533, 305] width 25 height 24
click at [1009, 281] on div "Grade SS316" at bounding box center [797, 278] width 748 height 24
click at [553, 304] on div "Total Meterage 5,000" at bounding box center [797, 305] width 748 height 24
drag, startPoint x: 548, startPoint y: 305, endPoint x: 445, endPoint y: 309, distance: 103.1
click at [439, 316] on div "Total Meterage 5,000" at bounding box center [797, 305] width 748 height 24
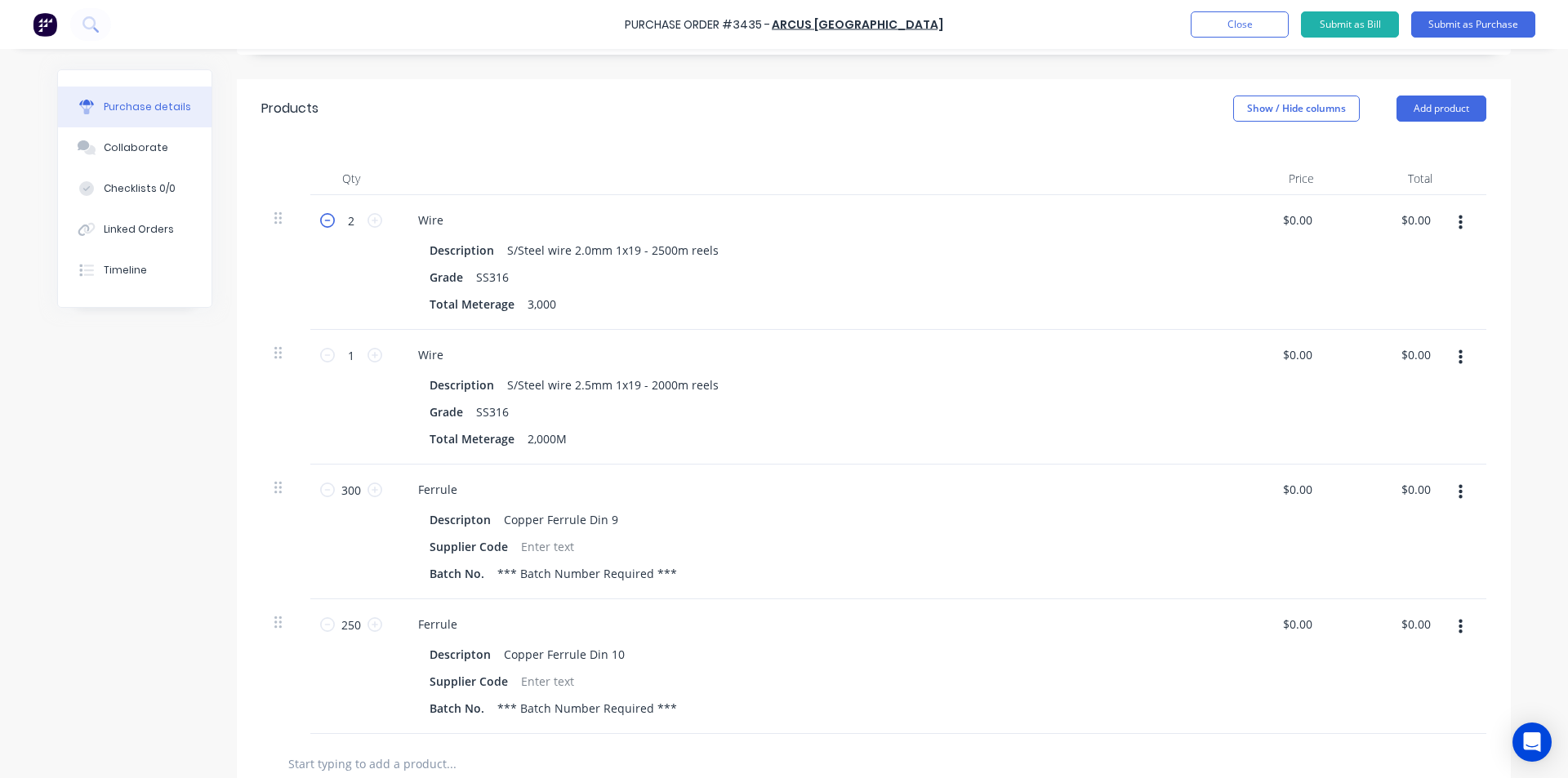
click at [327, 224] on icon at bounding box center [327, 220] width 15 height 15
type input "1"
click at [671, 257] on div "S/Steel wire 2.0mm 1x19 - 2500m reels" at bounding box center [613, 250] width 224 height 24
drag, startPoint x: 657, startPoint y: 248, endPoint x: 657, endPoint y: 262, distance: 14.0
click at [657, 248] on div "S/Steel wire 2.0mm 1x19 - 2500m reels" at bounding box center [613, 250] width 224 height 24
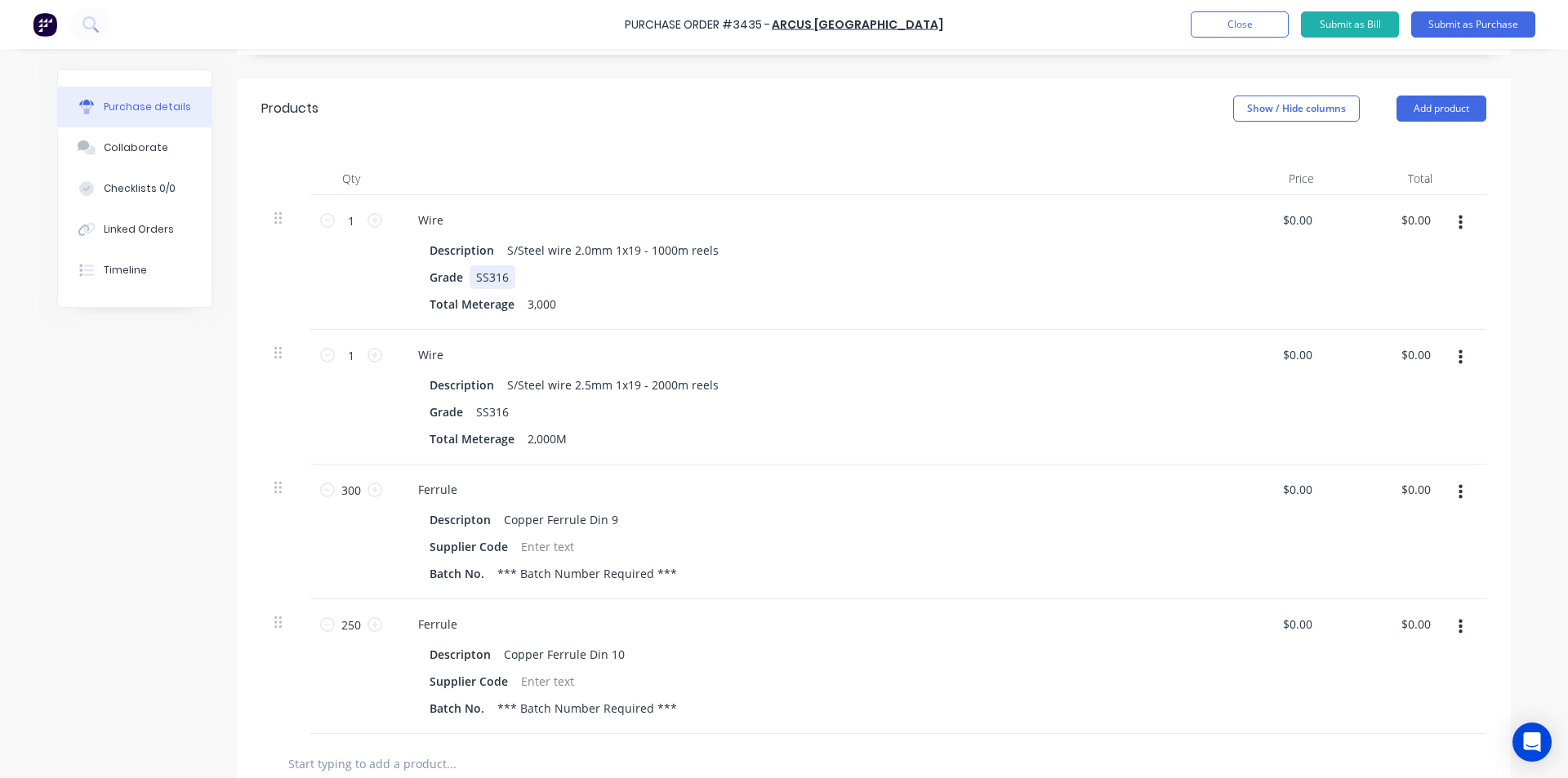
click at [1027, 269] on div "Grade SS316" at bounding box center [797, 278] width 748 height 24
click at [435, 222] on div "Wire" at bounding box center [431, 220] width 52 height 24
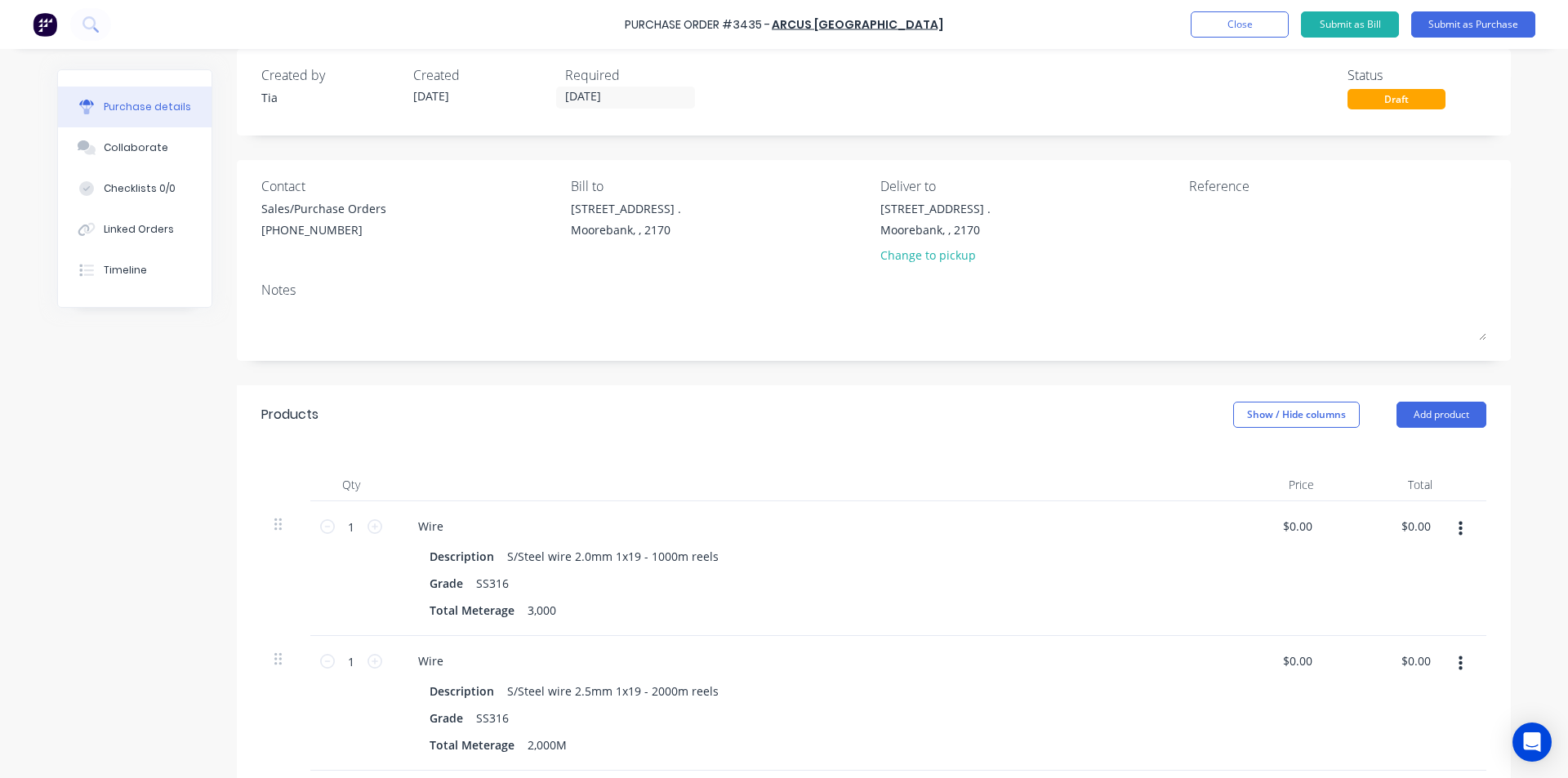
scroll to position [0, 0]
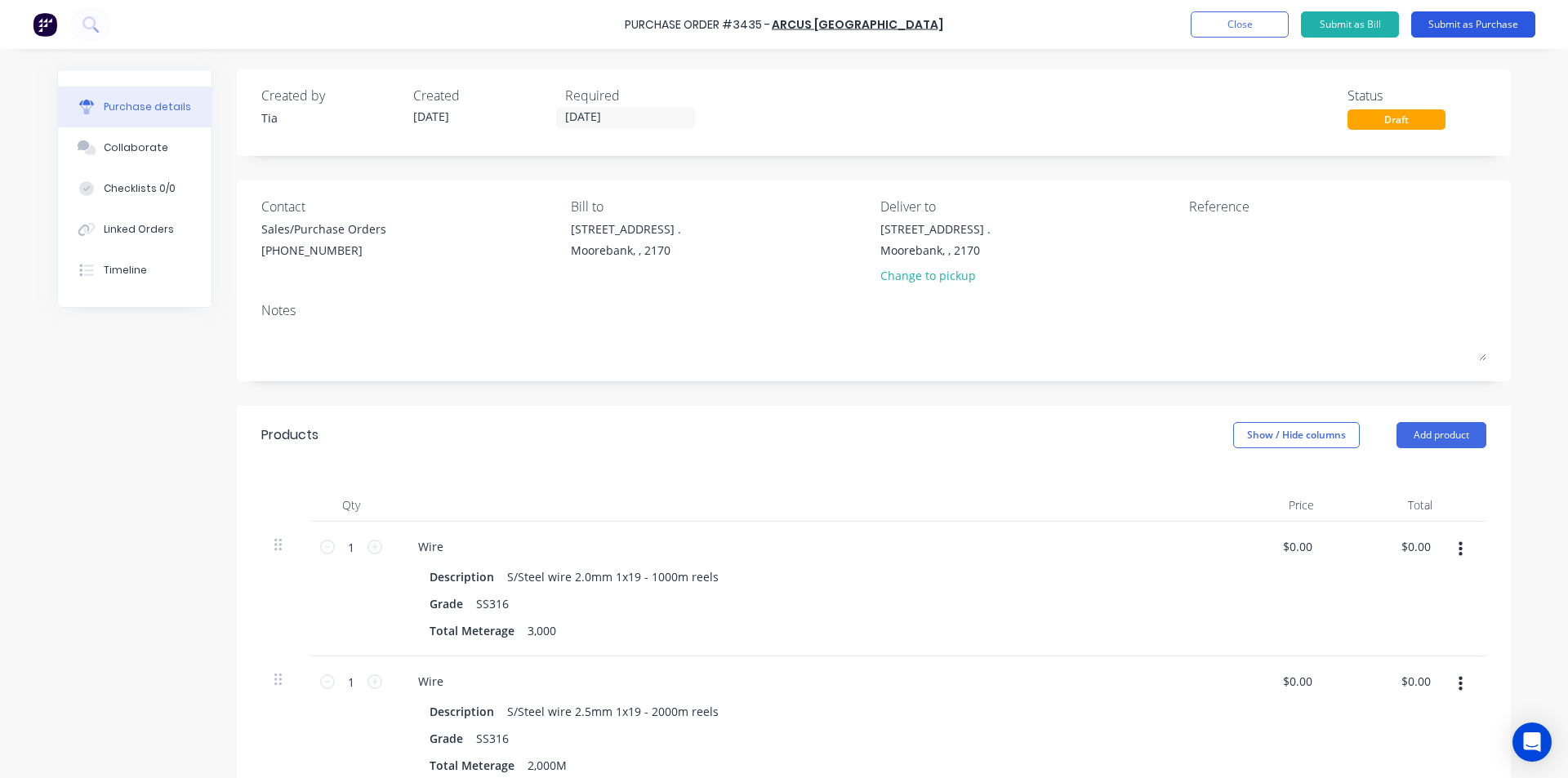
click at [1446, 36] on button "Submit as Purchase" at bounding box center [1473, 25] width 124 height 26
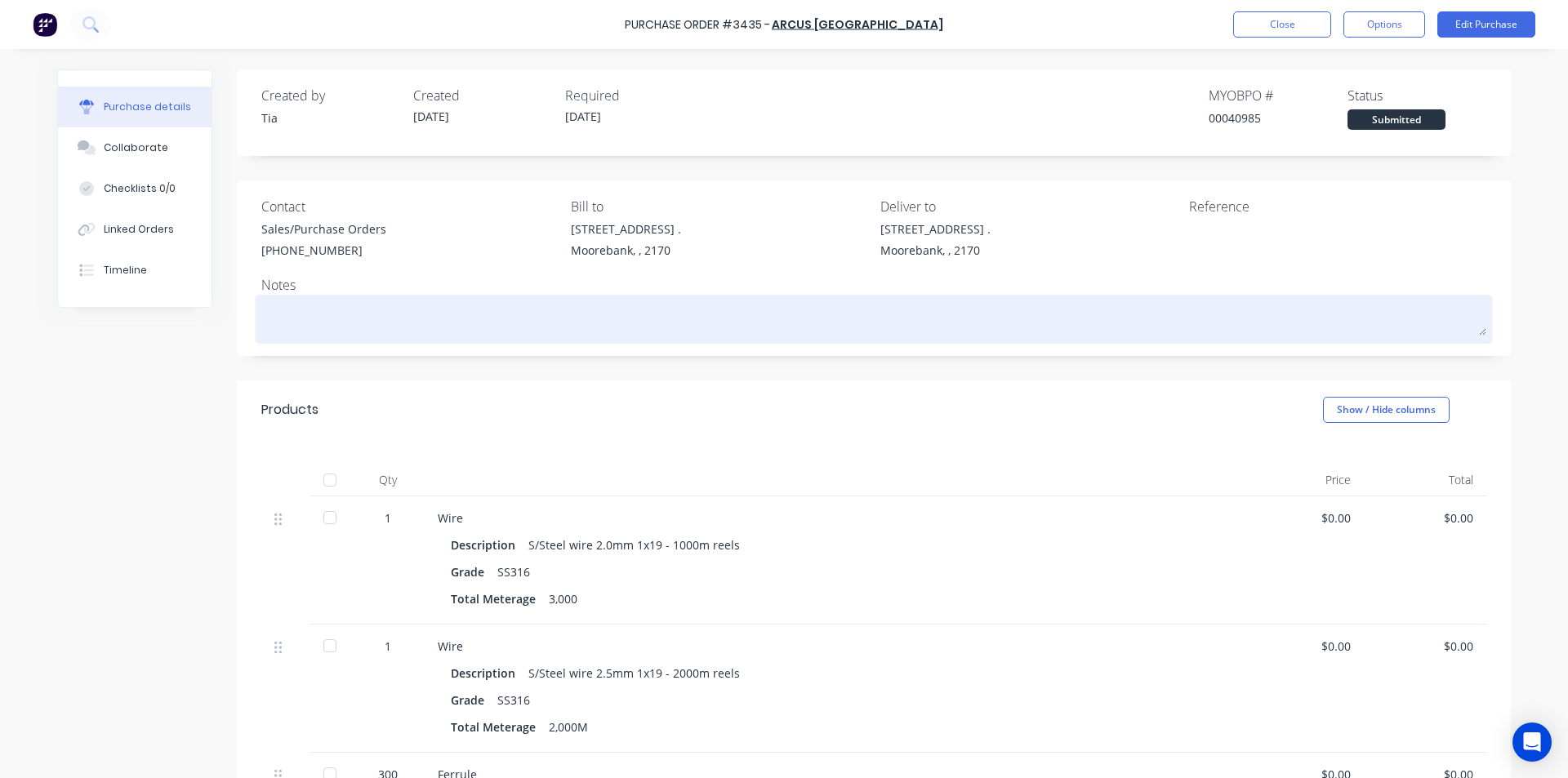
click at [725, 302] on textarea at bounding box center [873, 317] width 1226 height 37
type textarea "x"
type textarea "We"
type textarea "x"
type textarea "We"
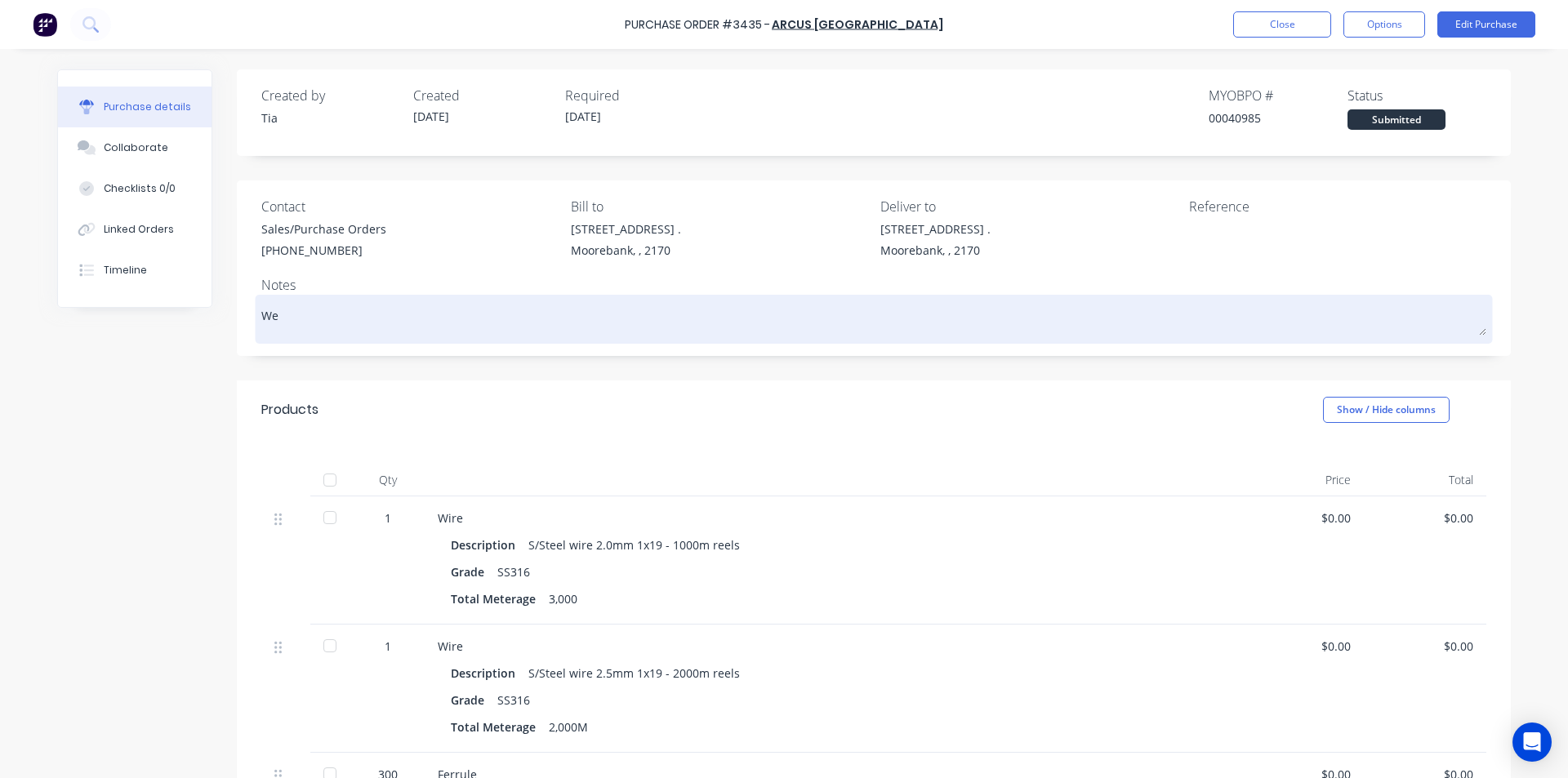
type textarea "x"
type textarea "We a"
type textarea "x"
type textarea "We al"
type textarea "x"
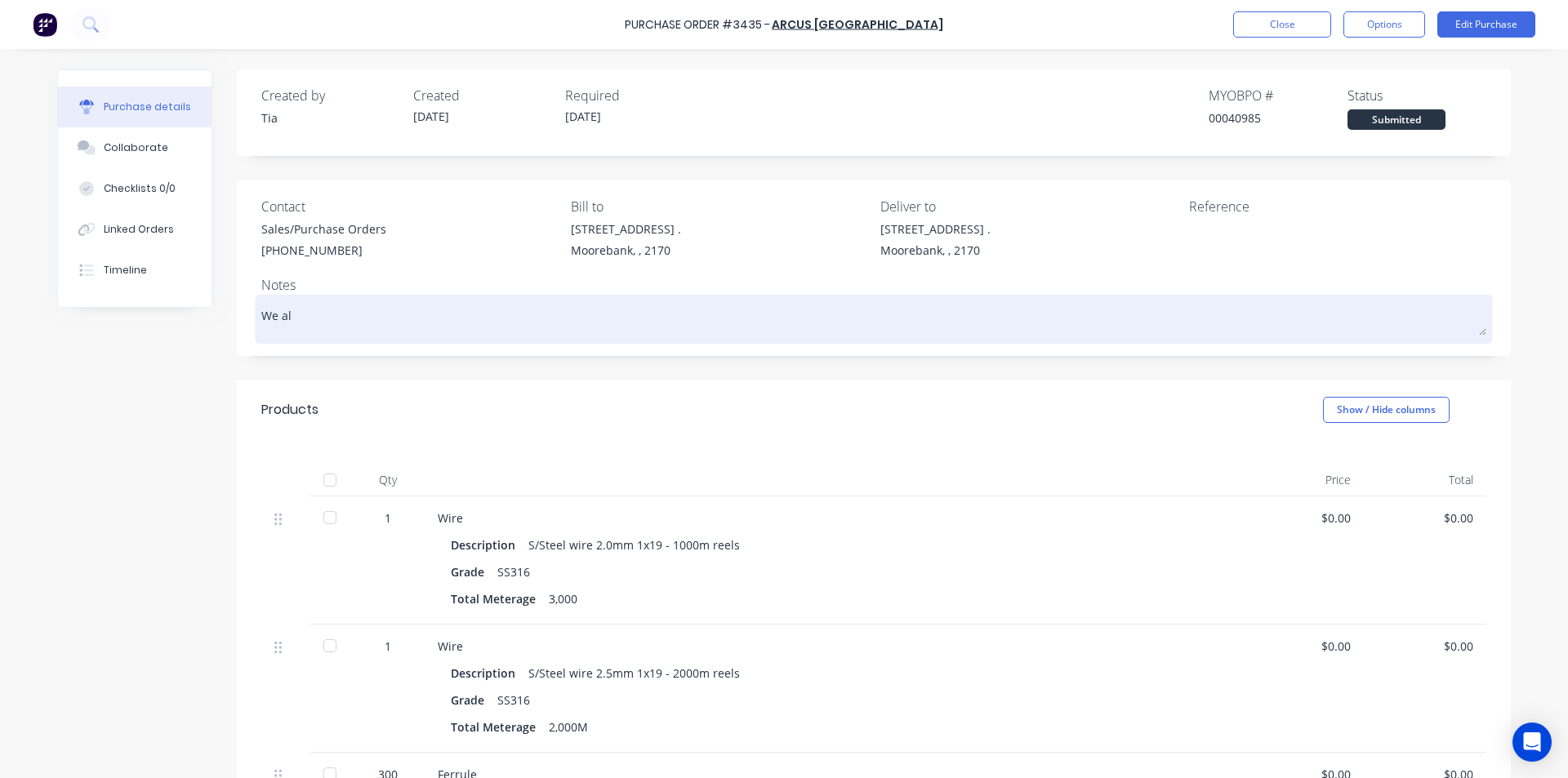
type textarea "We als"
type textarea "x"
type textarea "We also"
type textarea "x"
type textarea "We also"
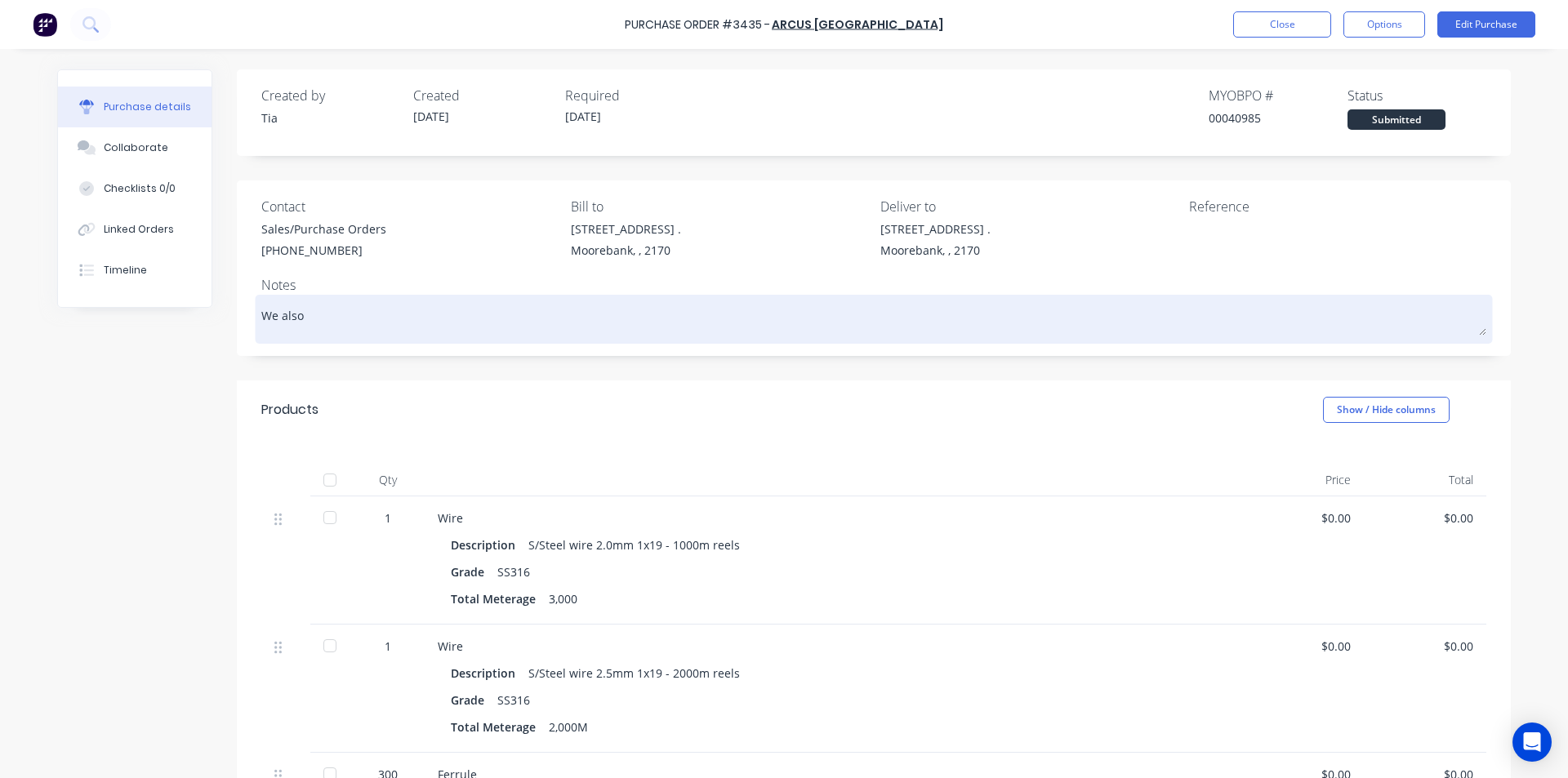
type textarea "x"
type textarea "We also s"
type textarea "x"
type textarea "We also st"
type textarea "x"
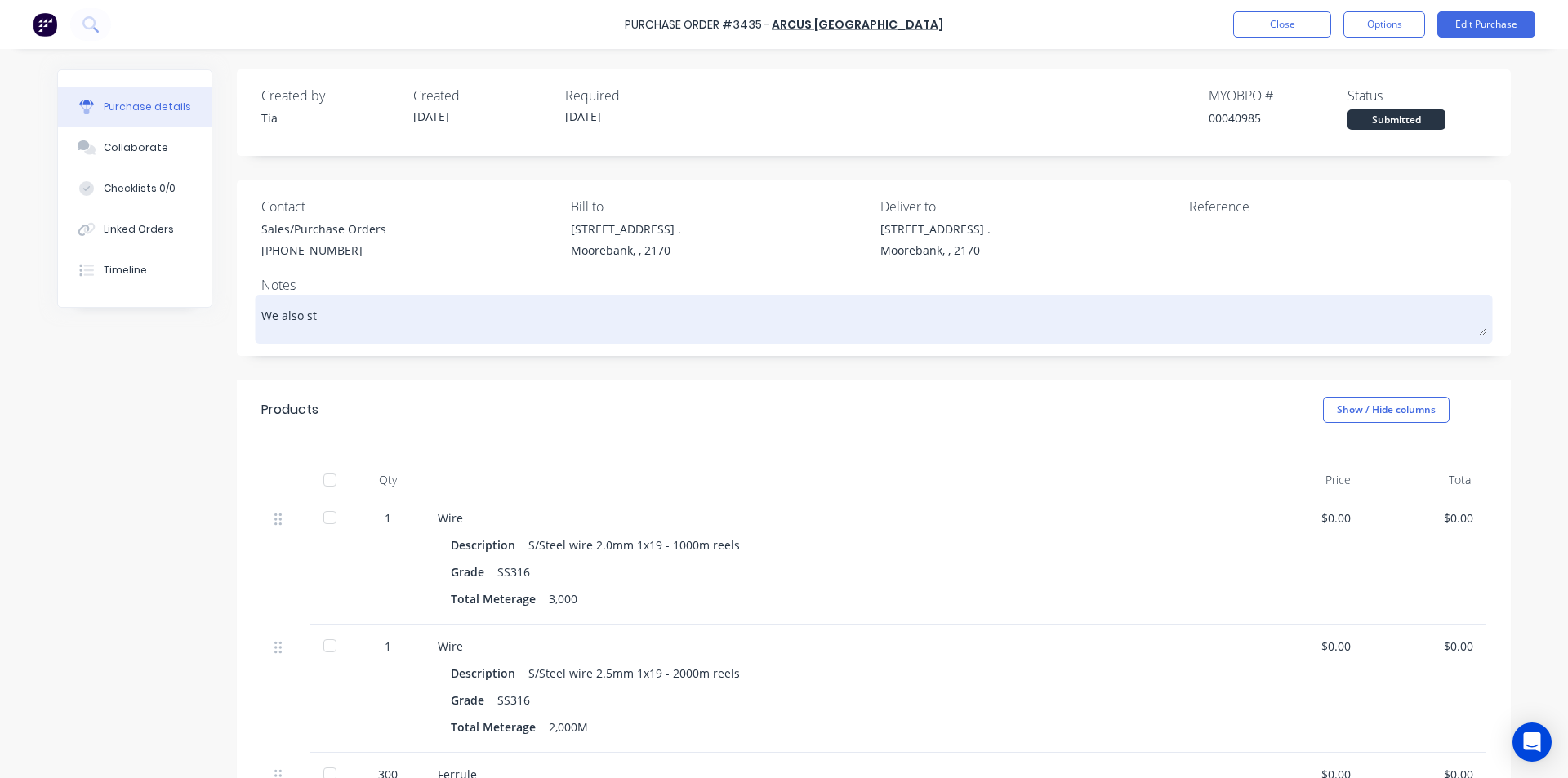
type textarea "We also sti"
type textarea "x"
type textarea "We also stil"
type textarea "x"
type textarea "We also still"
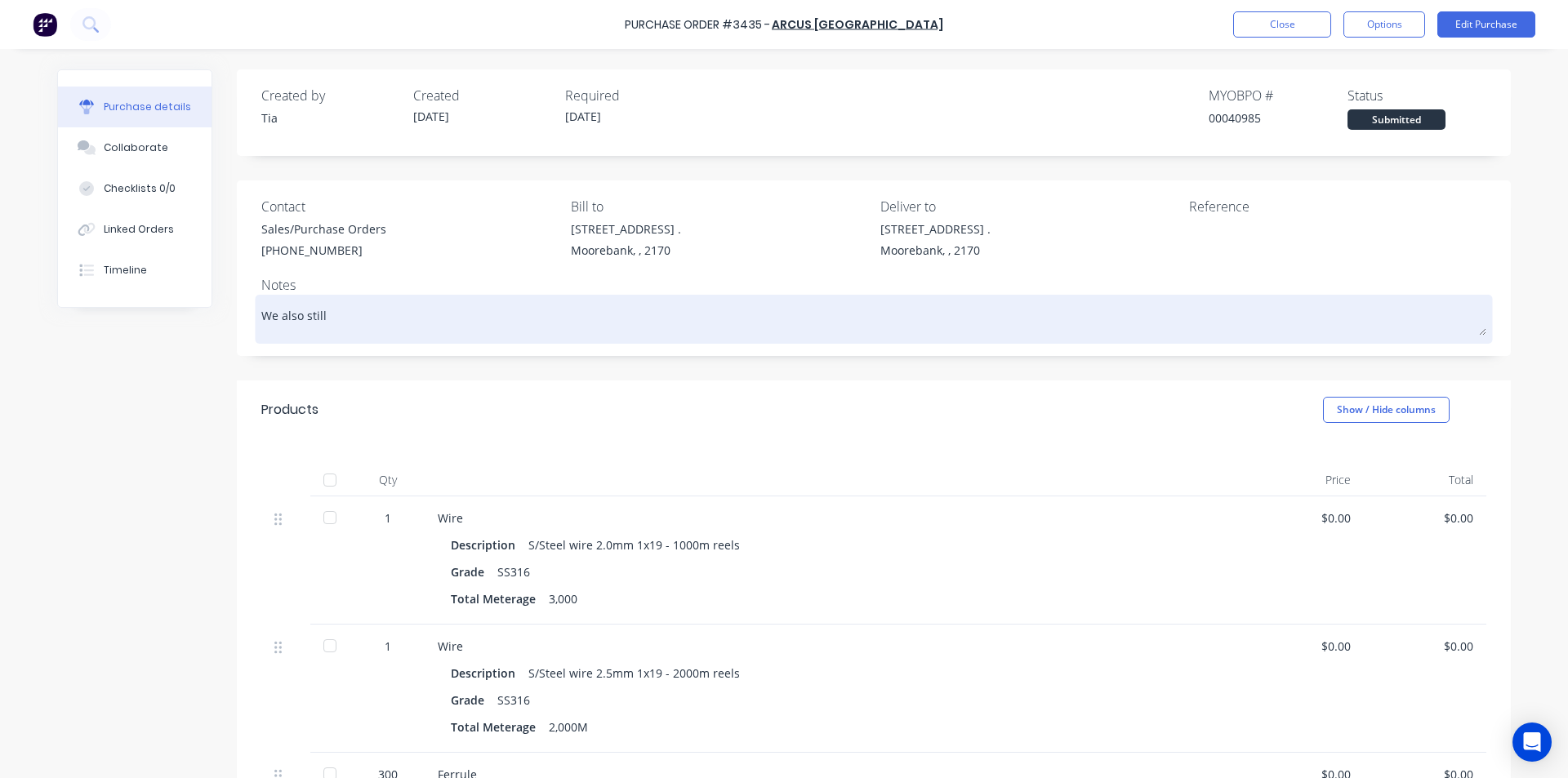
type textarea "x"
type textarea "We also still"
type textarea "x"
type textarea "We also still h"
type textarea "x"
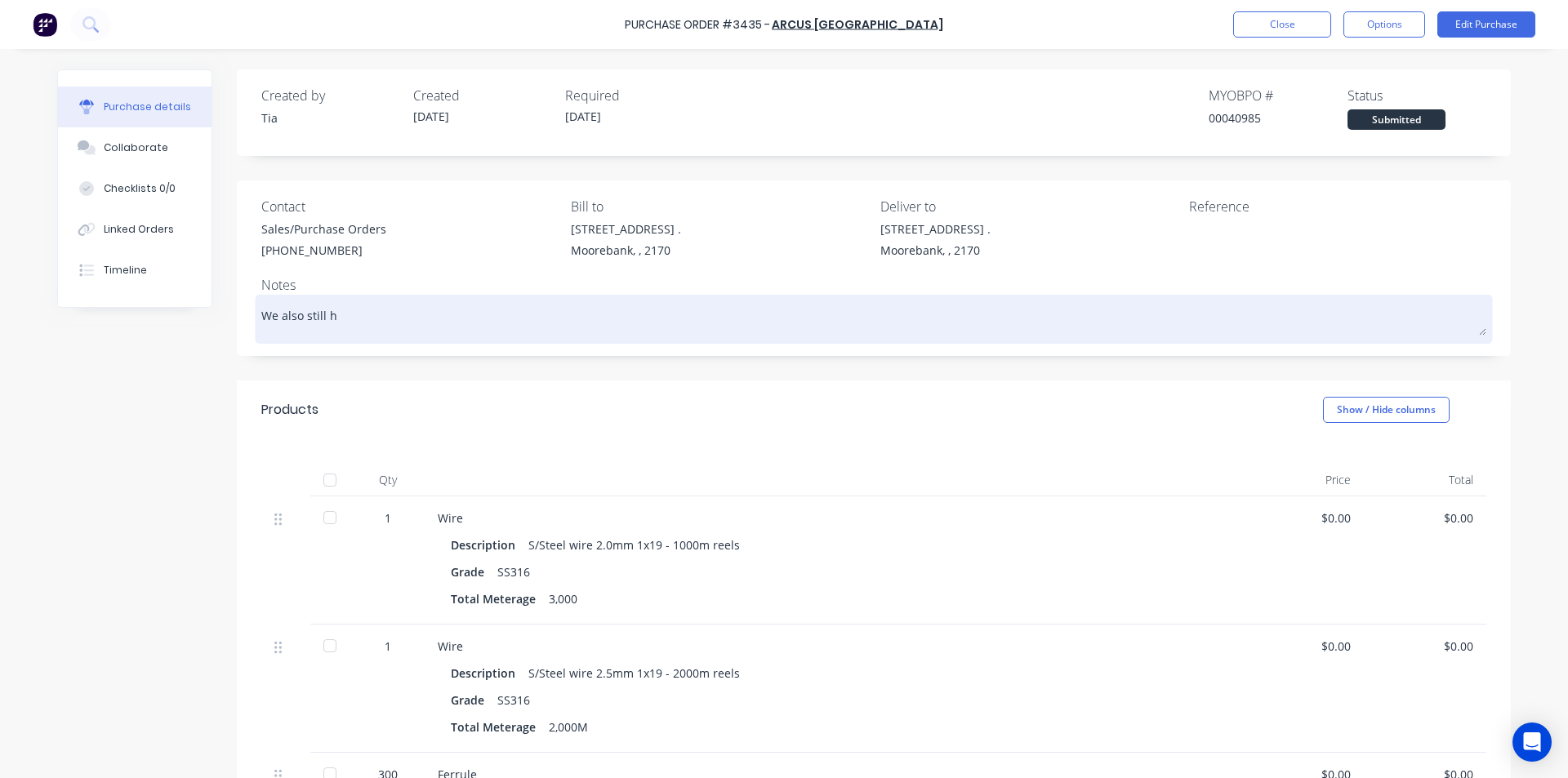
type textarea "We also still ha"
type textarea "x"
type textarea "We also still hav"
type textarea "x"
type textarea "We also still have"
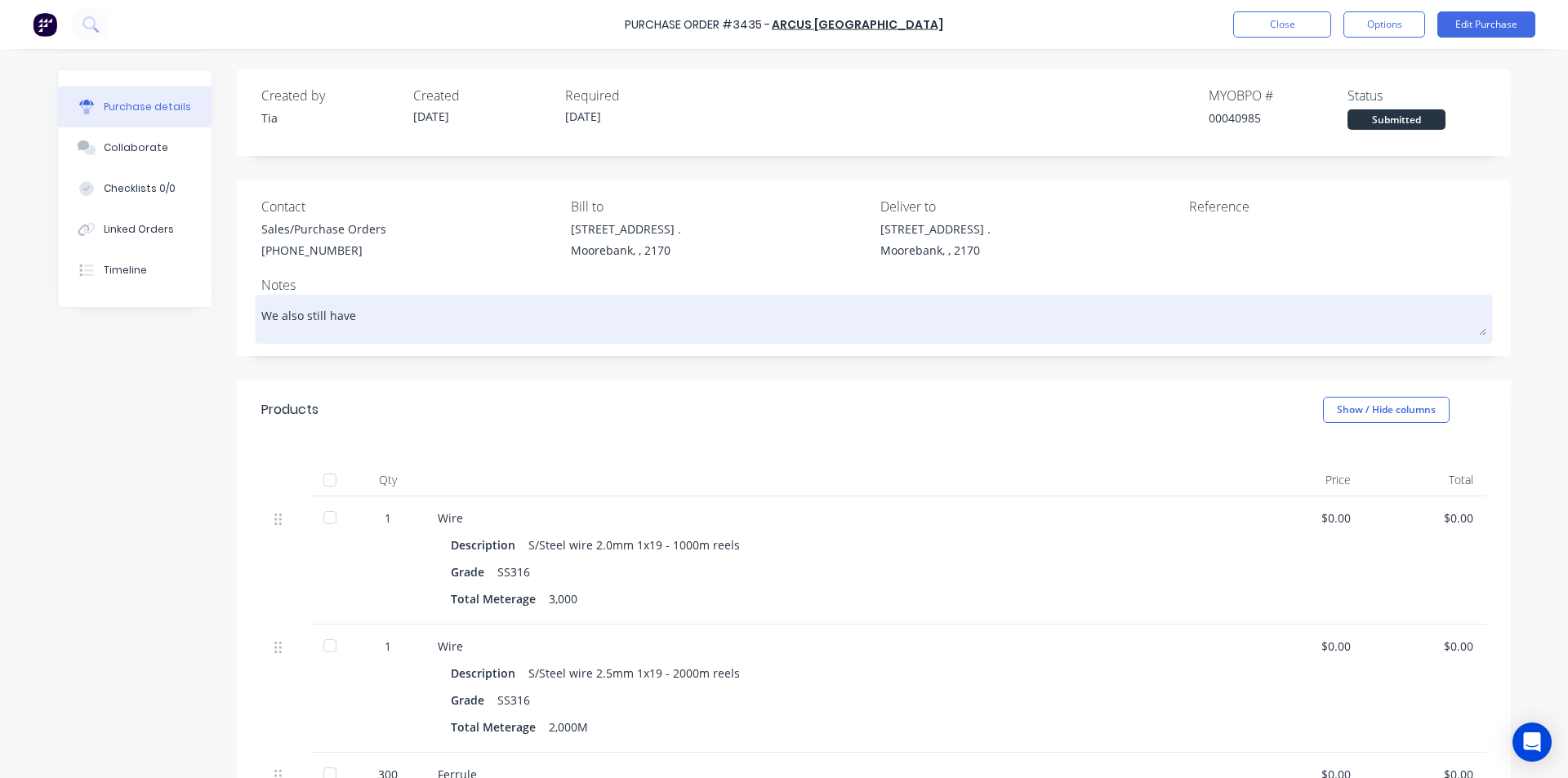
type textarea "x"
type textarea "We also still have"
type textarea "x"
type textarea "We also still have t"
type textarea "x"
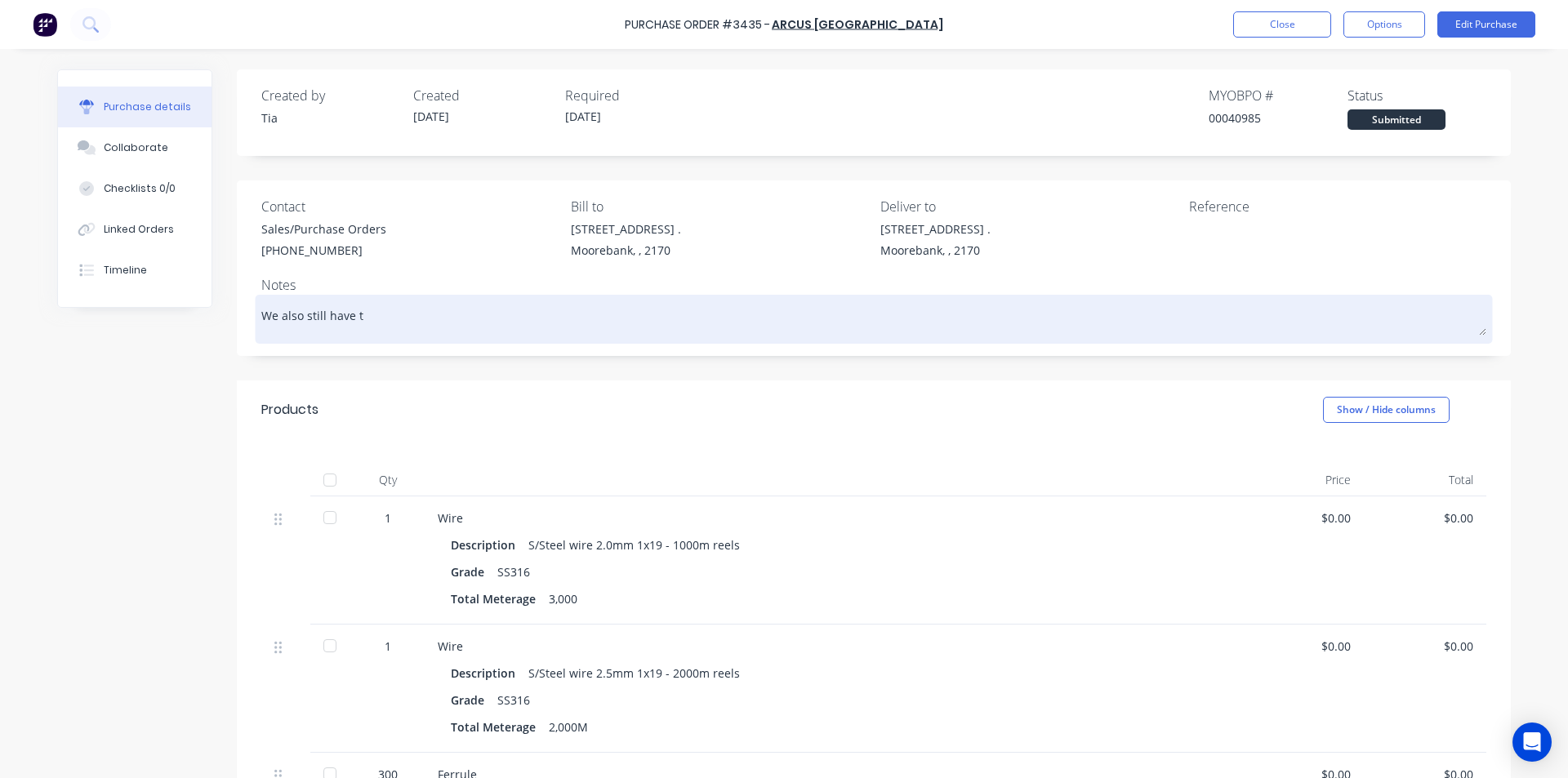
type textarea "We also still have th"
type textarea "x"
type textarea "We also still have tho"
type textarea "x"
type textarea "We also still have [PERSON_NAME]"
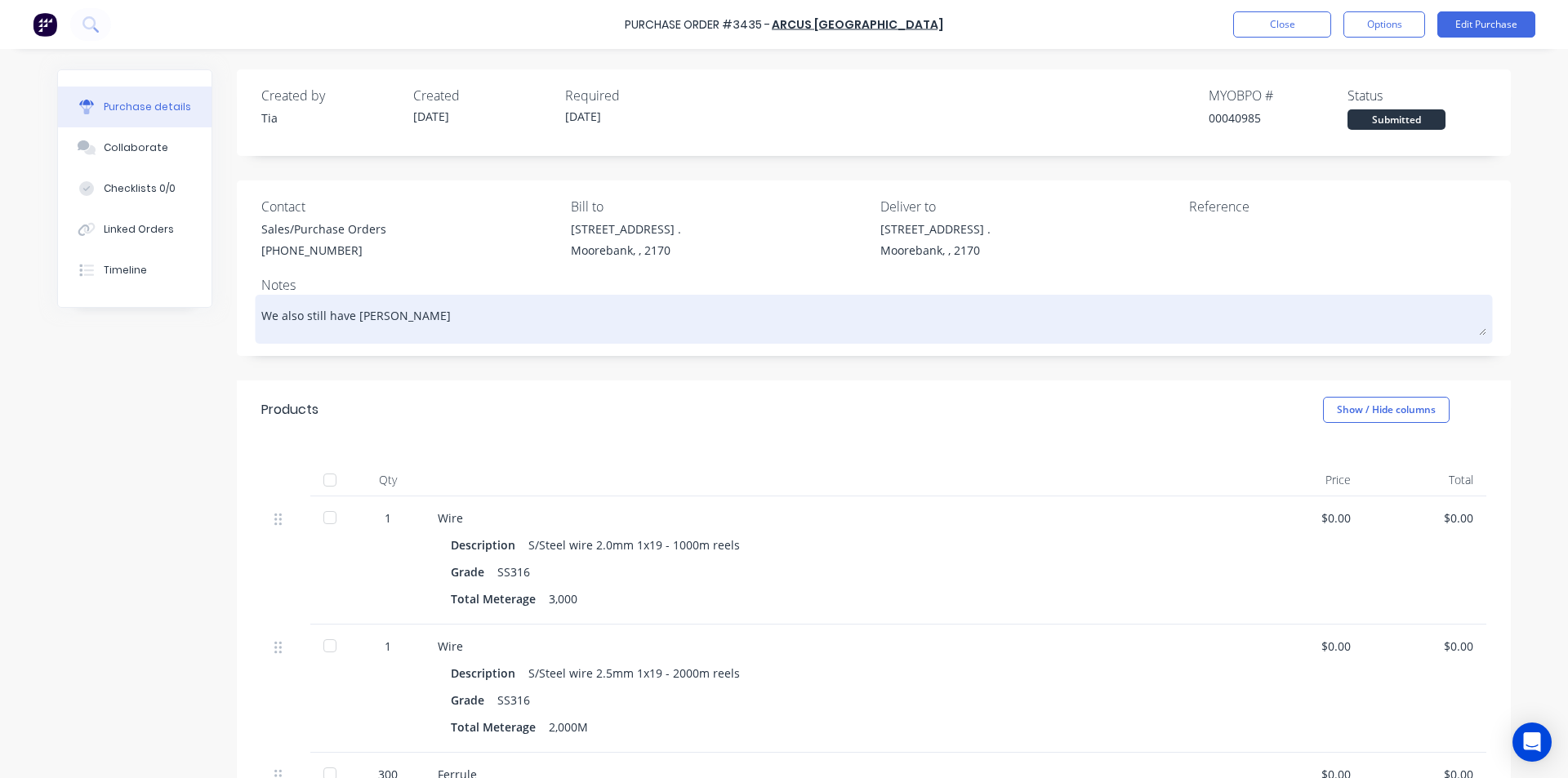
type textarea "x"
type textarea "We also still have those"
type textarea "x"
type textarea "We also still have those"
type textarea "x"
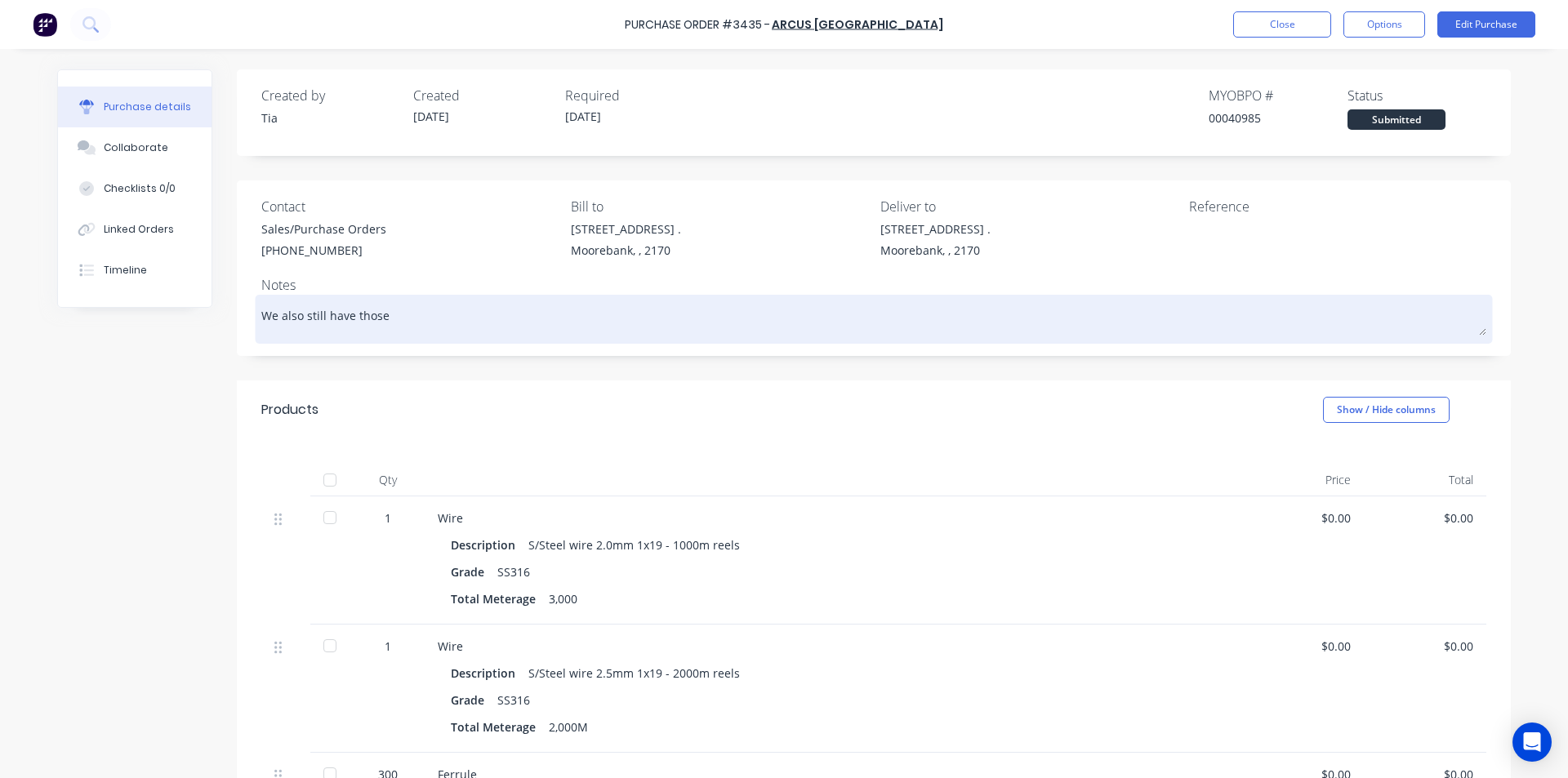
type textarea "We also still have those 2"
type textarea "x"
type textarea "We also still have those 2"
type textarea "x"
type textarea "We also still have those 2 x"
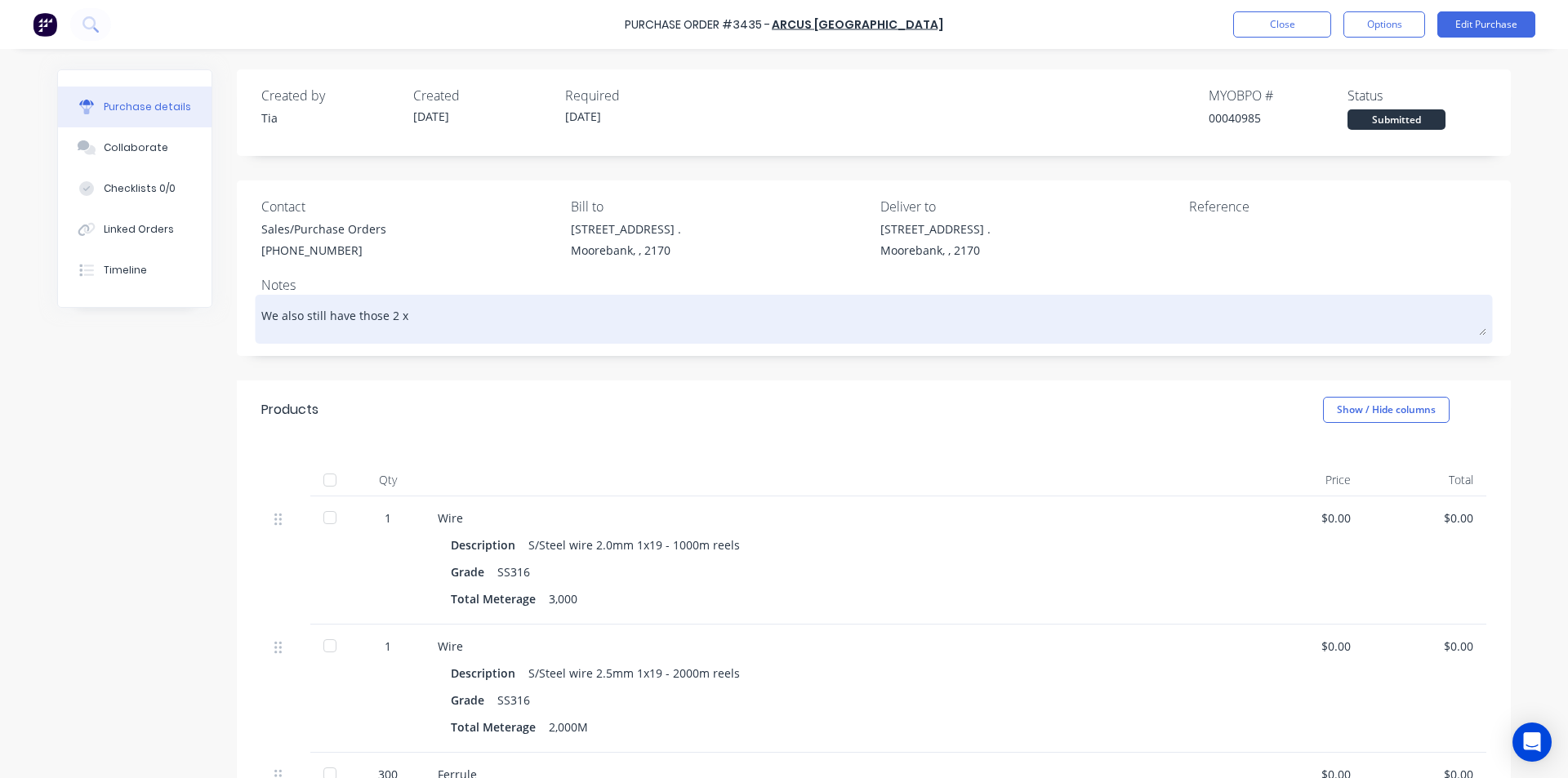
type textarea "x"
type textarea "We also still have those 2 x"
type textarea "x"
type textarea "We also still have those 2 x r"
type textarea "x"
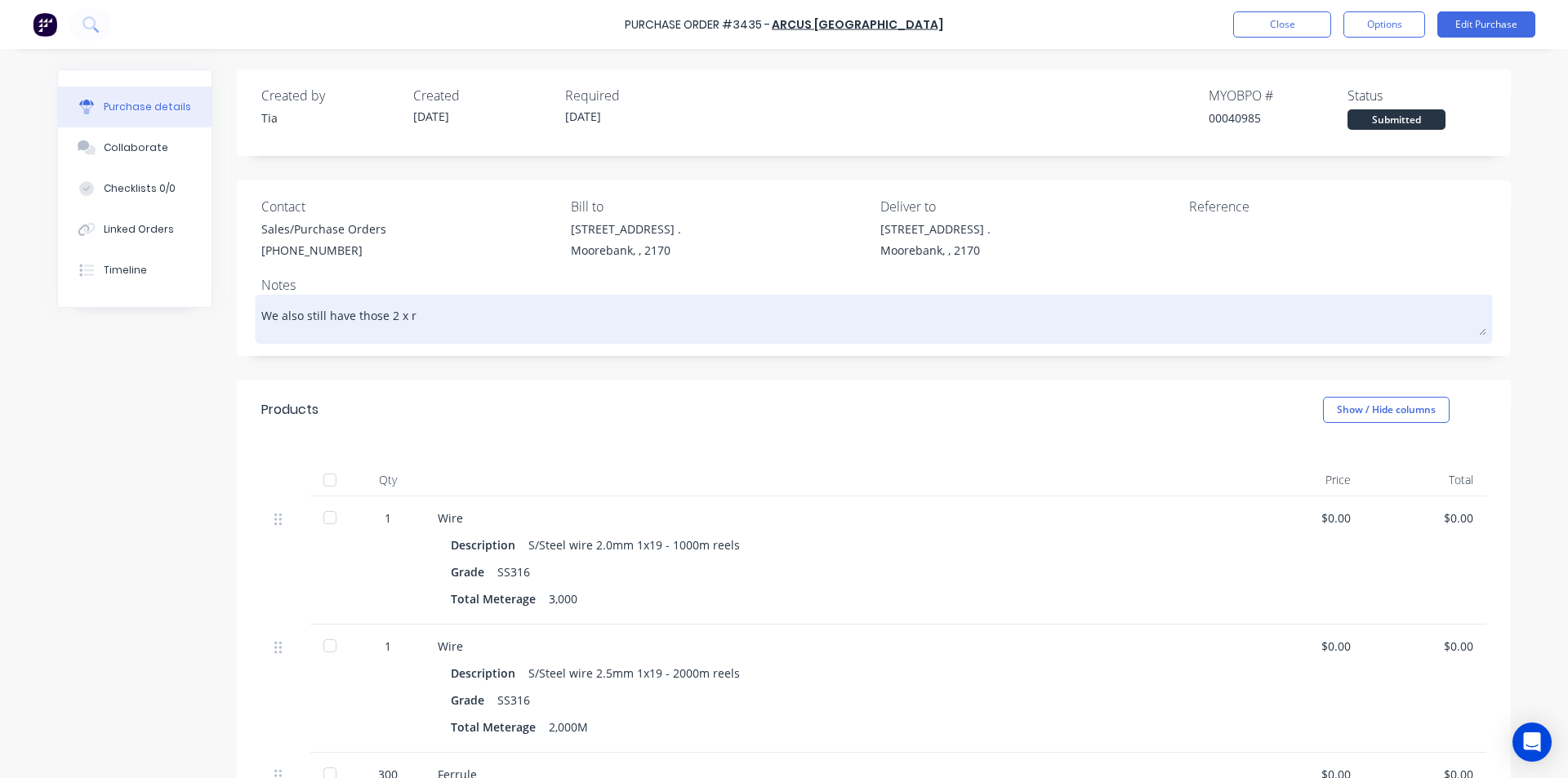
type textarea "We also still have those 2 x re"
type textarea "x"
type textarea "We also still have those 2 x ree"
type textarea "x"
type textarea "We also still have those 2 x reel"
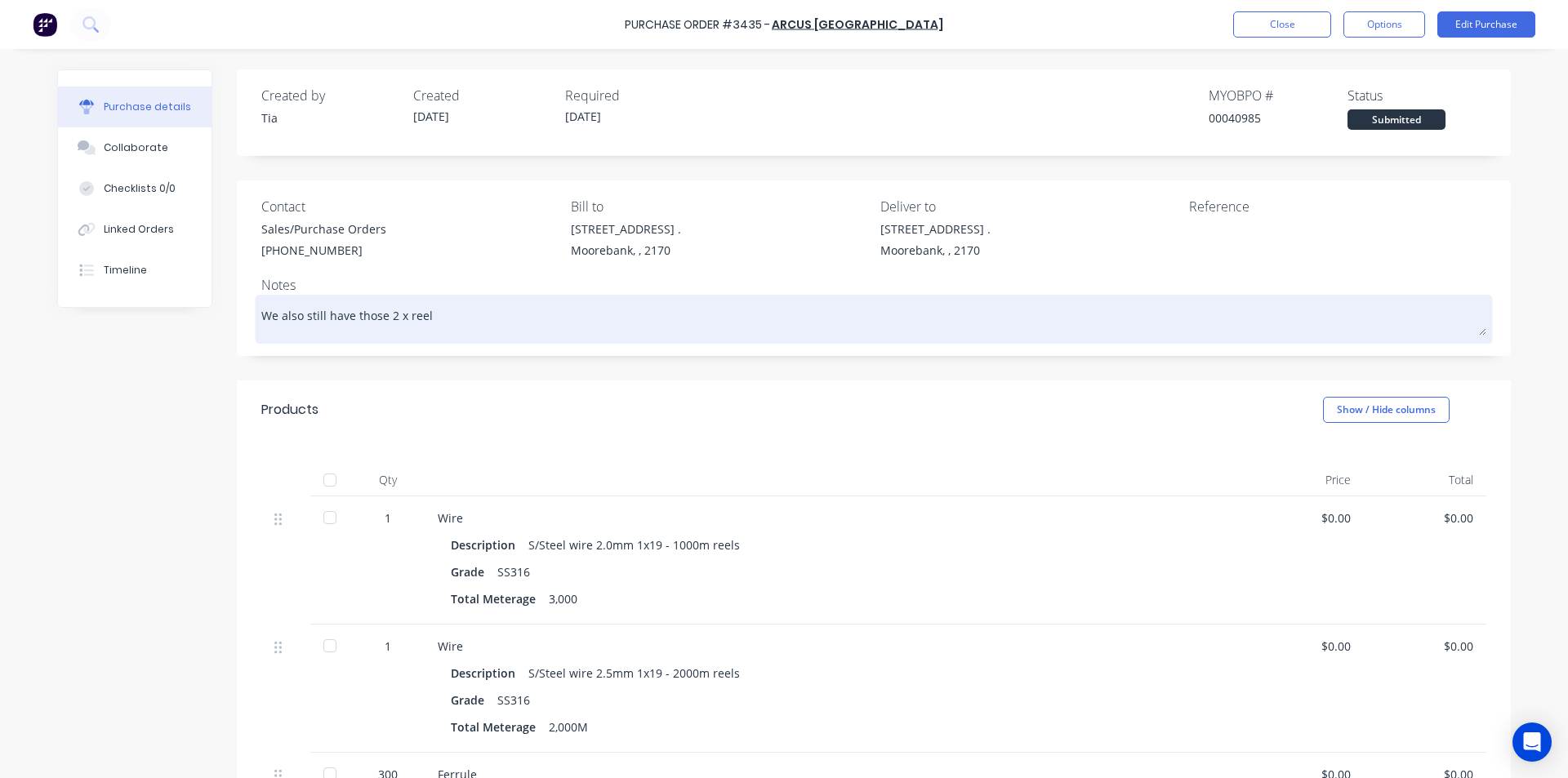
type textarea "x"
type textarea "We also still have those 2 x reels"
type textarea "x"
type textarea "We also still have those 2 x reels"
type textarea "x"
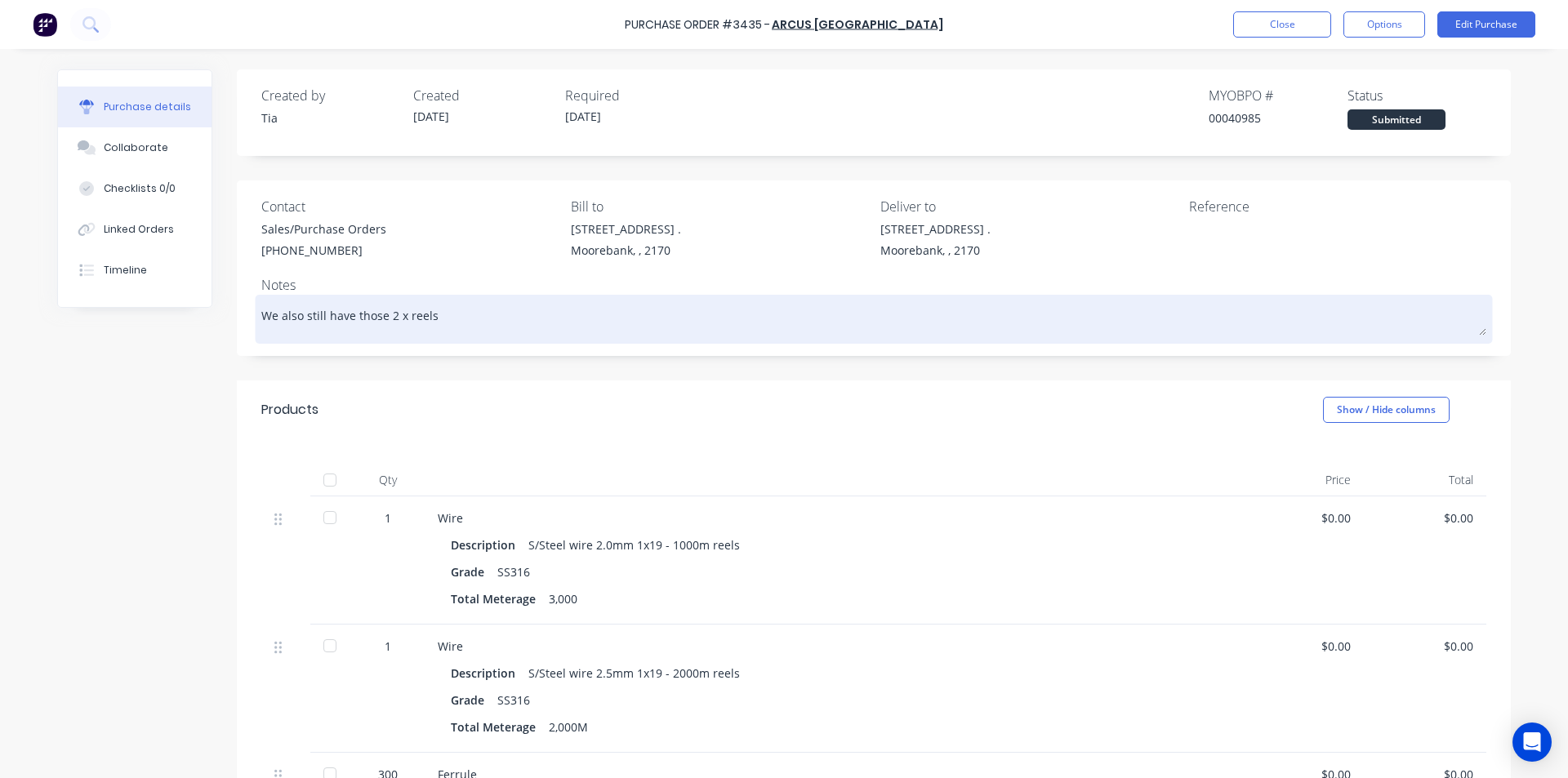
type textarea "We also still have those 2 x reels o"
type textarea "x"
type textarea "We also still have those 2 x reels of"
type textarea "x"
type textarea "We also still have those 2 x reels of"
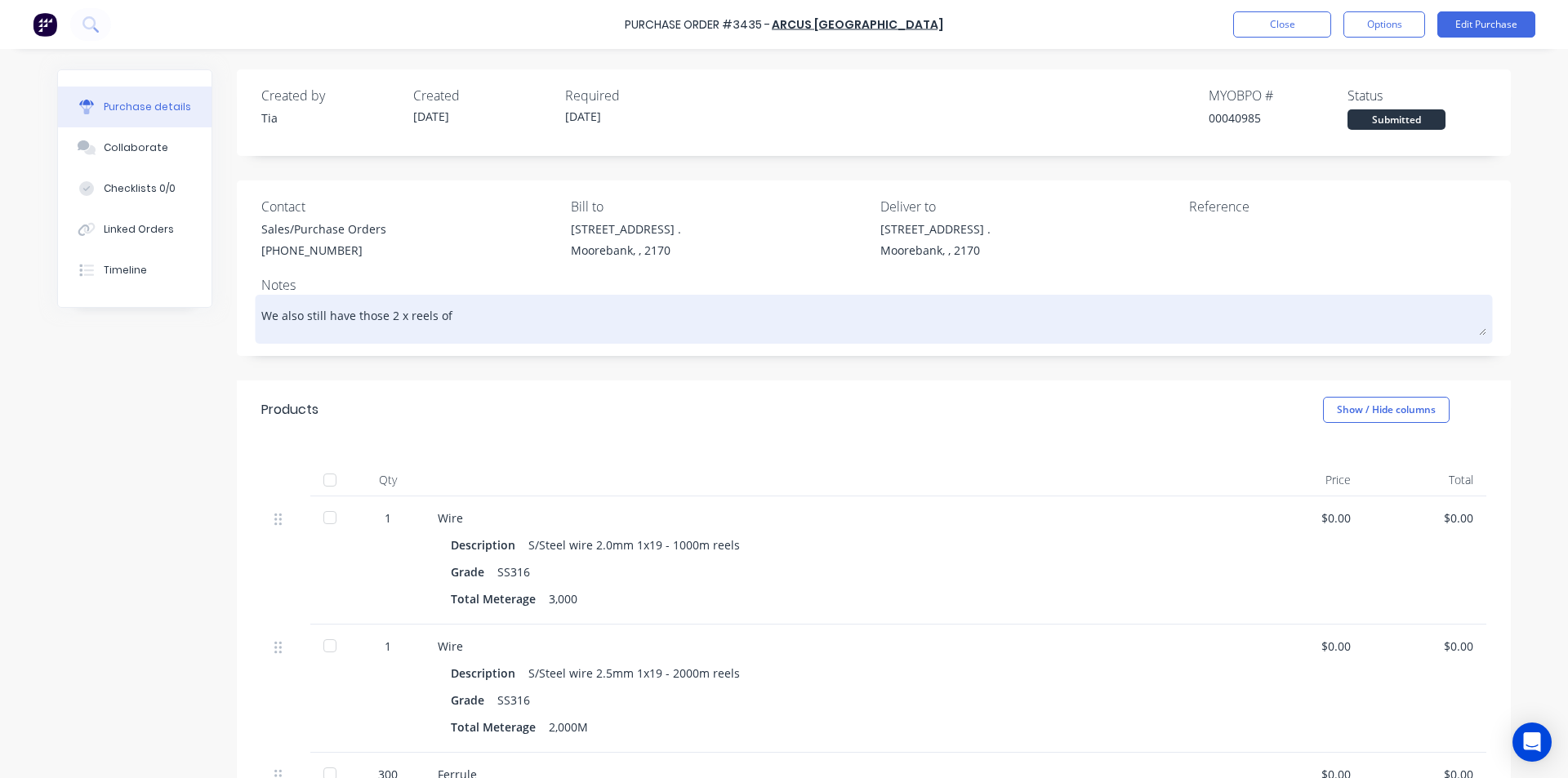
type textarea "x"
type textarea "We also still have those 2 x reels of G"
type textarea "x"
type textarea "We also still have those 2 x reels of Ga"
type textarea "x"
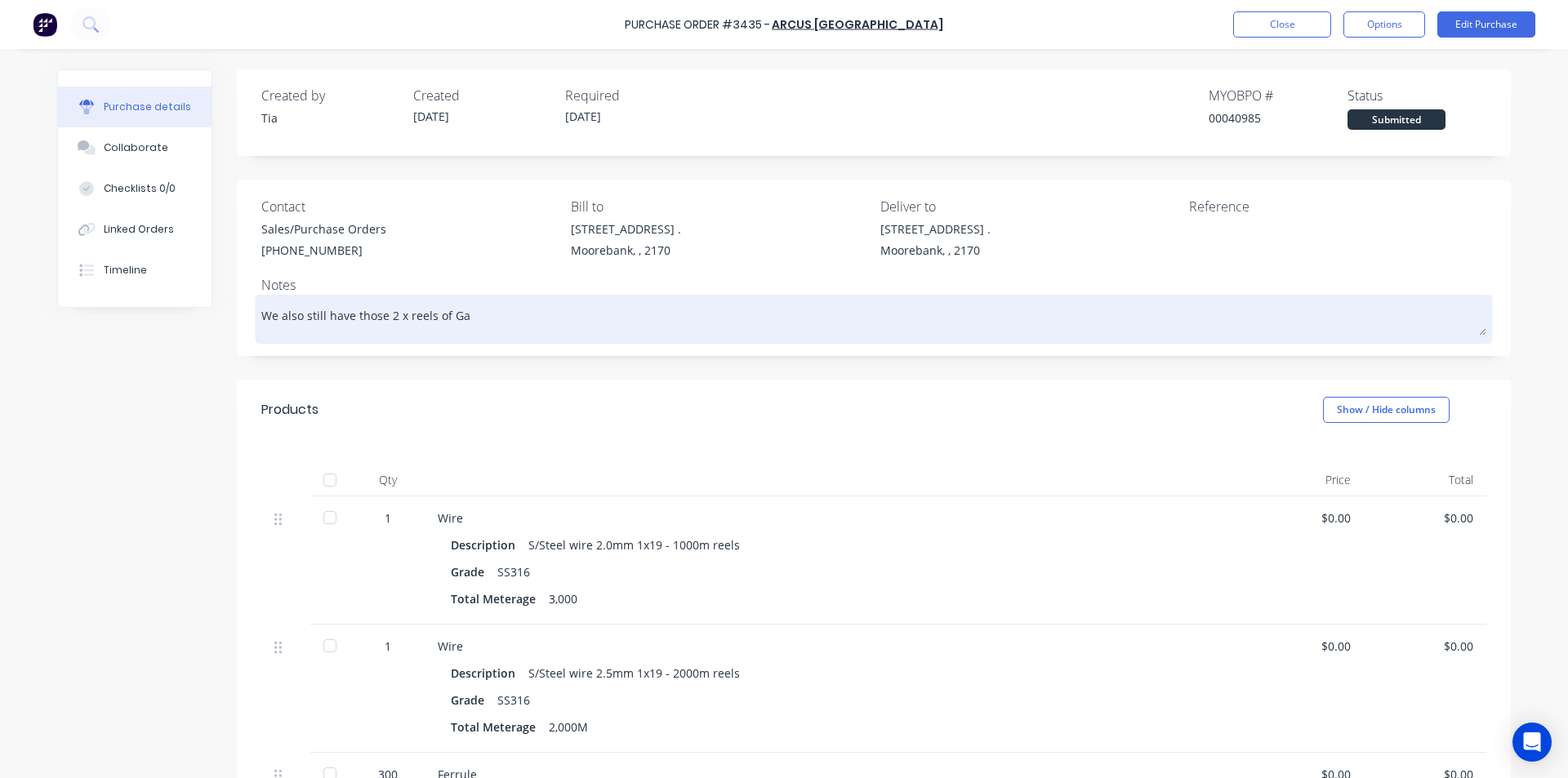
type textarea "We also still have those 2 x reels of Gal"
type textarea "x"
type textarea "We also still have those 2 x reels of Gal"
type textarea "x"
type textarea "We also still have those 2 x reels of Gal t"
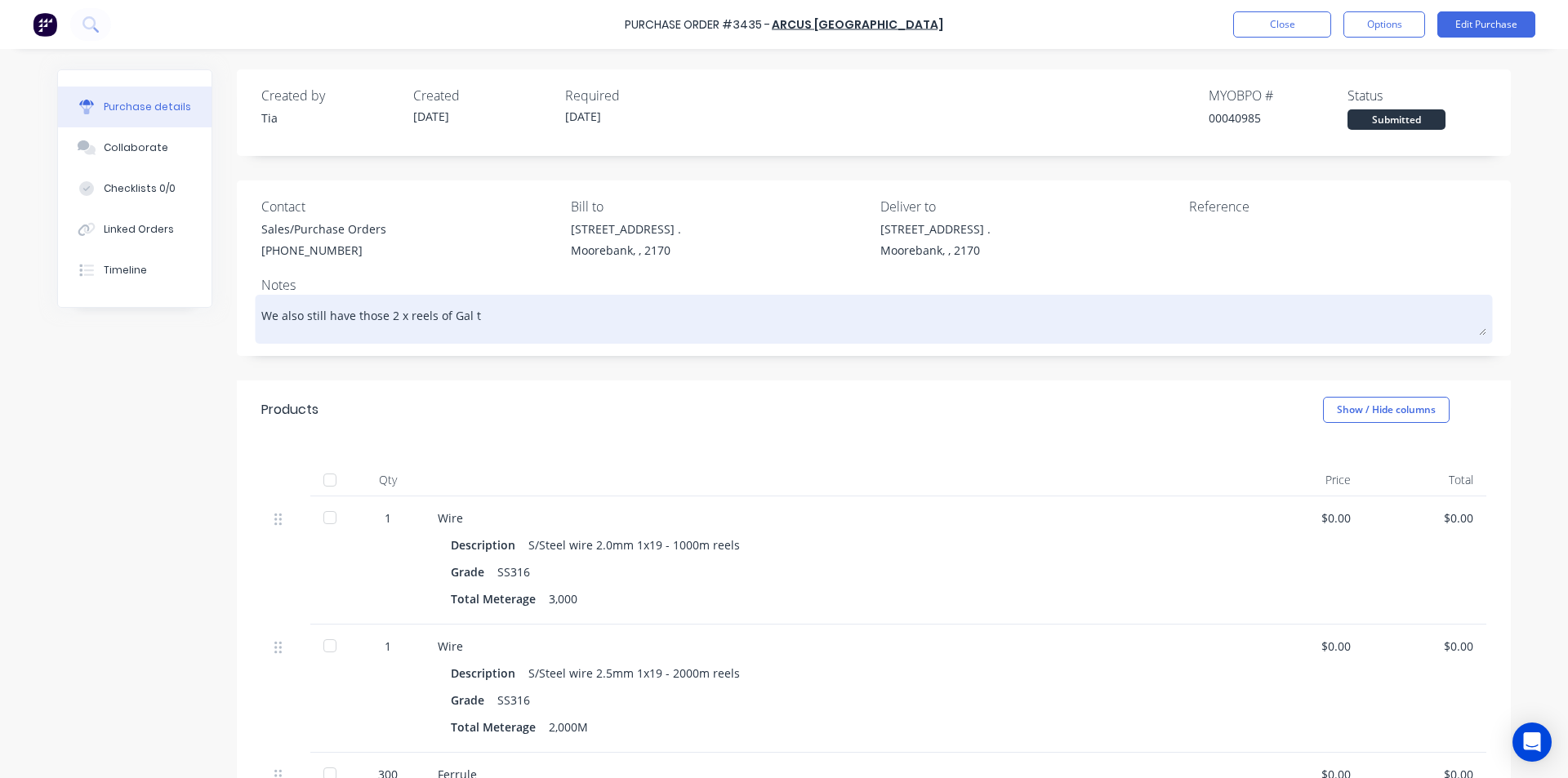
type textarea "x"
type textarea "We also still have those 2 x reels of Gal th"
type textarea "x"
type textarea "We also still have those 2 x reels of Gal that"
type textarea "x"
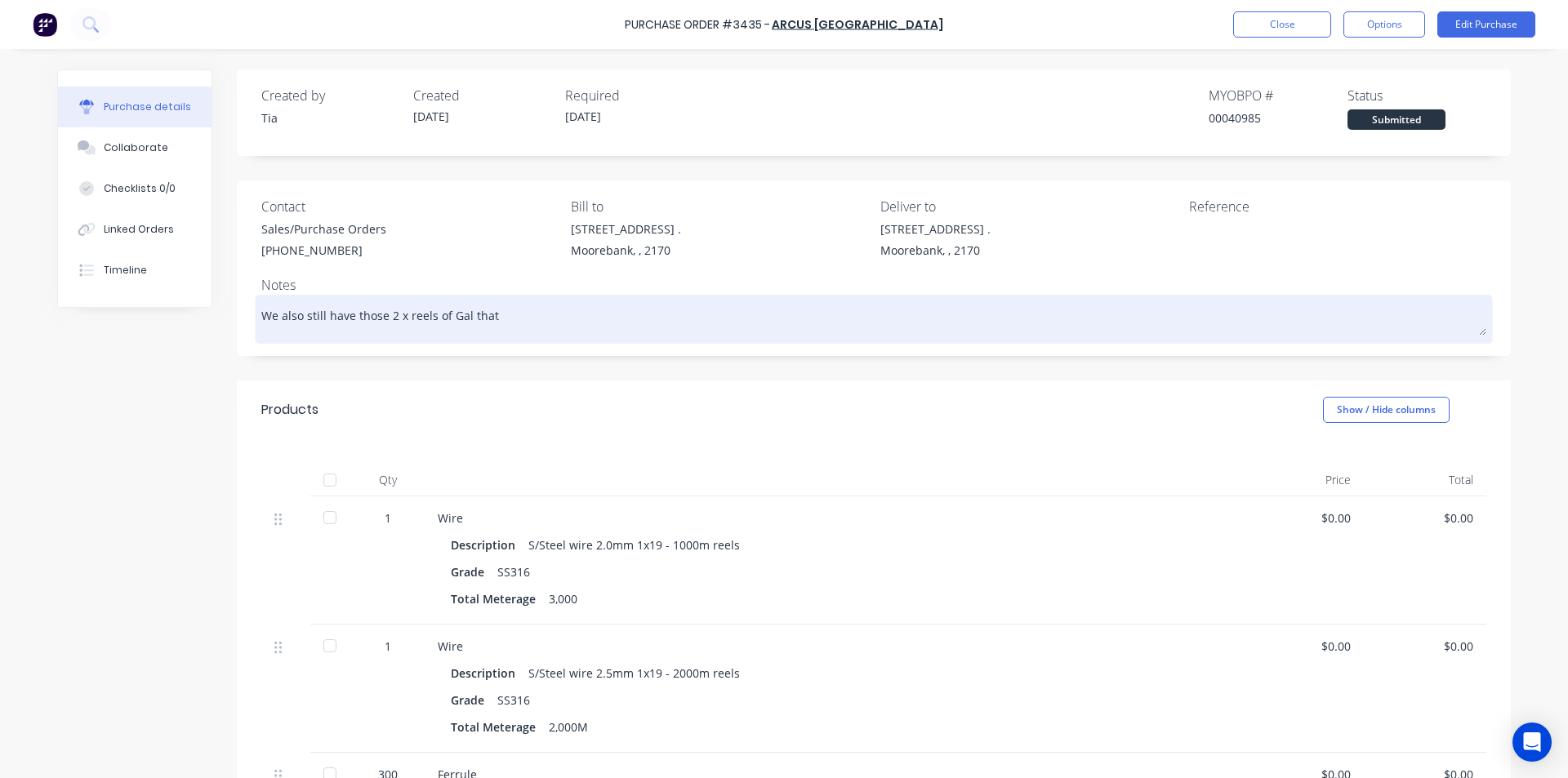
type textarea "We also still have those 2 x reels of Gal that w"
type textarea "x"
type textarea "We also still have those 2 x reels of Gal that"
type textarea "x"
type textarea "We also still have those 2 x reels of Gal that a"
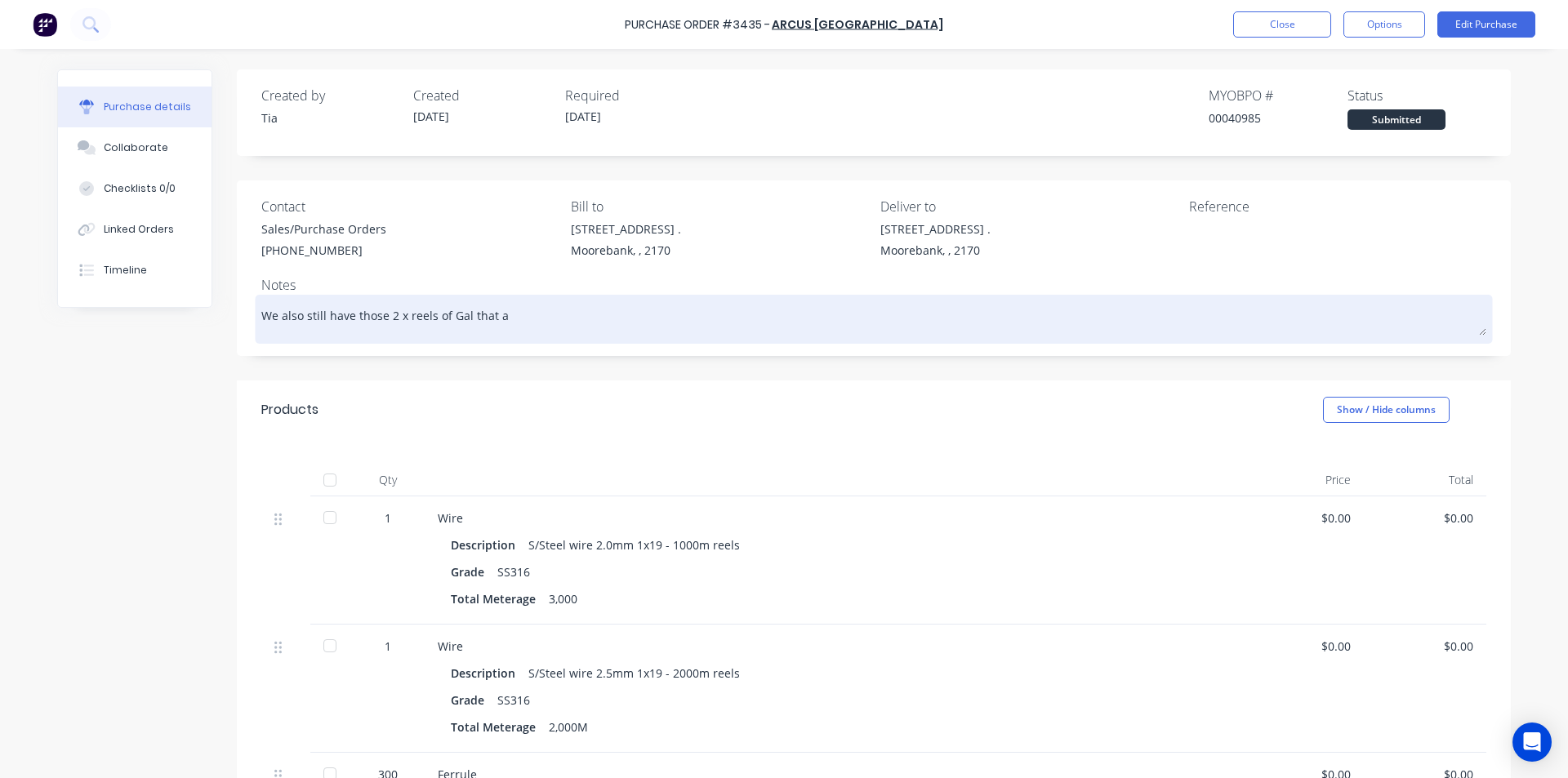
type textarea "x"
type textarea "We also still have those 2 x reels of Gal that ar"
type textarea "x"
type textarea "We also still have those 2 x reels of Gal that are"
type textarea "x"
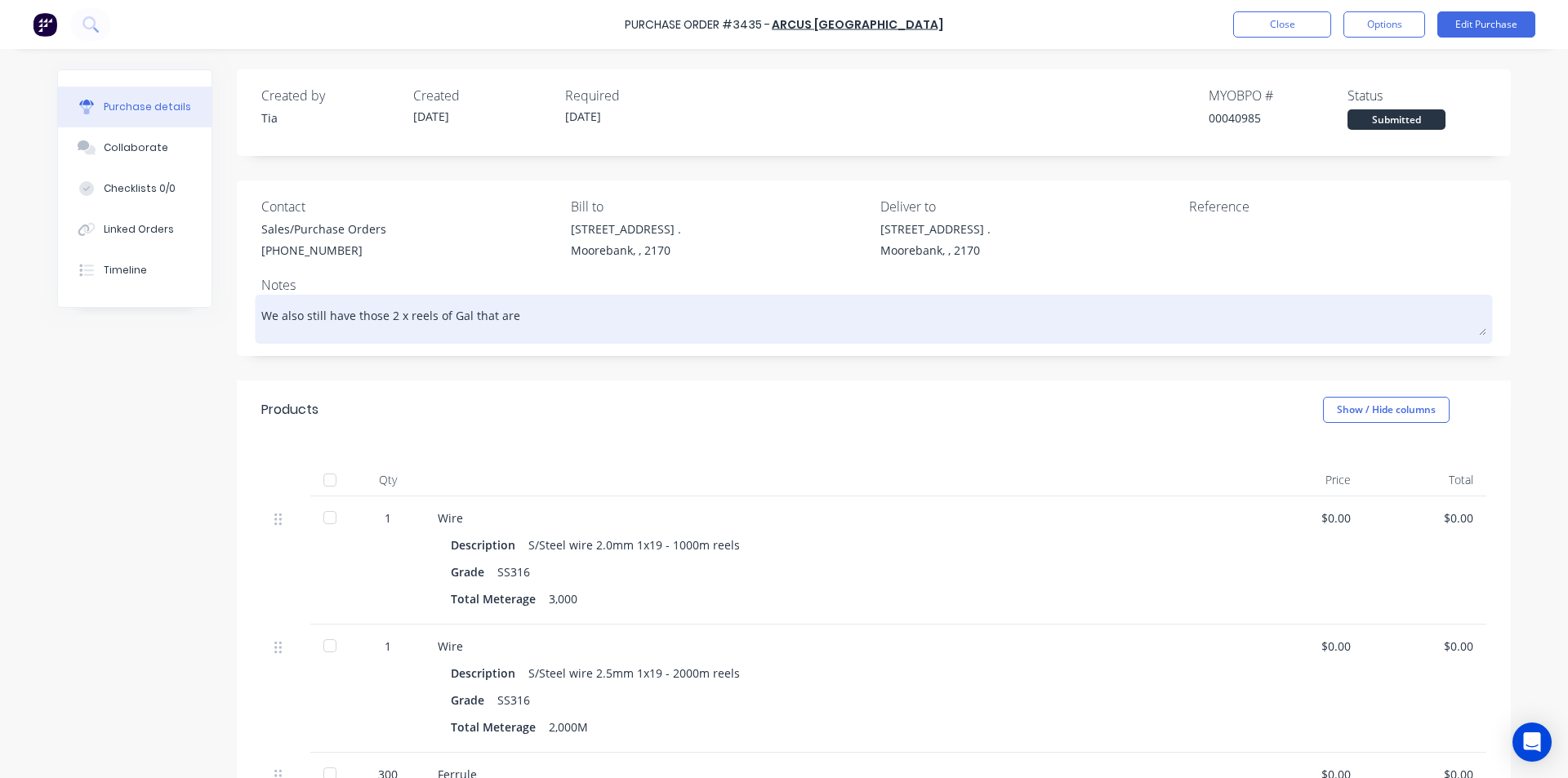
type textarea "We also still have those 2 x reels of Gal that are"
type textarea "x"
type textarea "We also still have those 2 x reels of Gal that are s"
type textarea "x"
type textarea "We also still have those 2 x reels of Gal that are si"
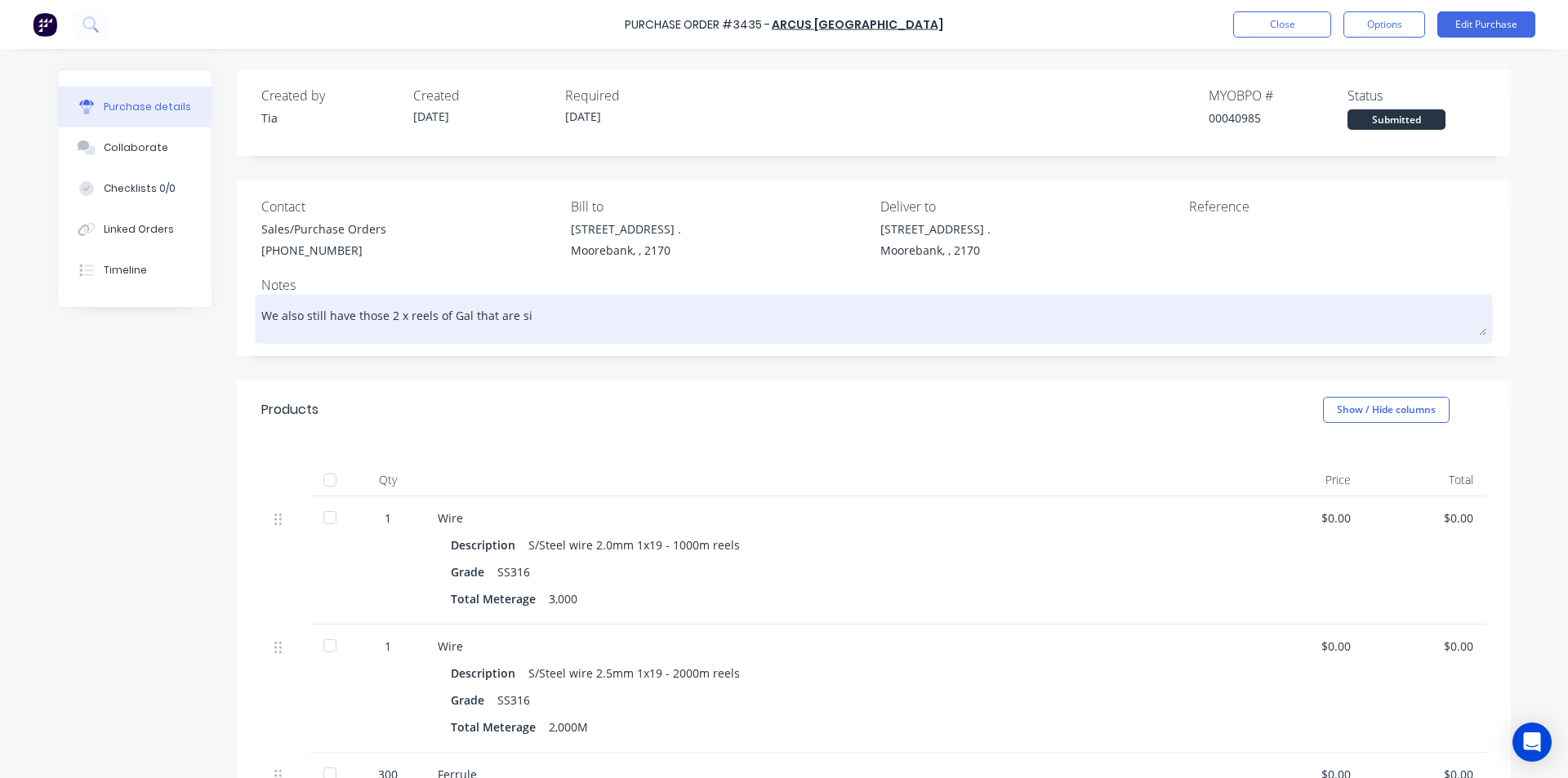
type textarea "x"
type textarea "We also still have those 2 x reels of Gal that are sit"
type textarea "x"
type textarea "We also still have those 2 x reels of Gal that are sitt"
type textarea "x"
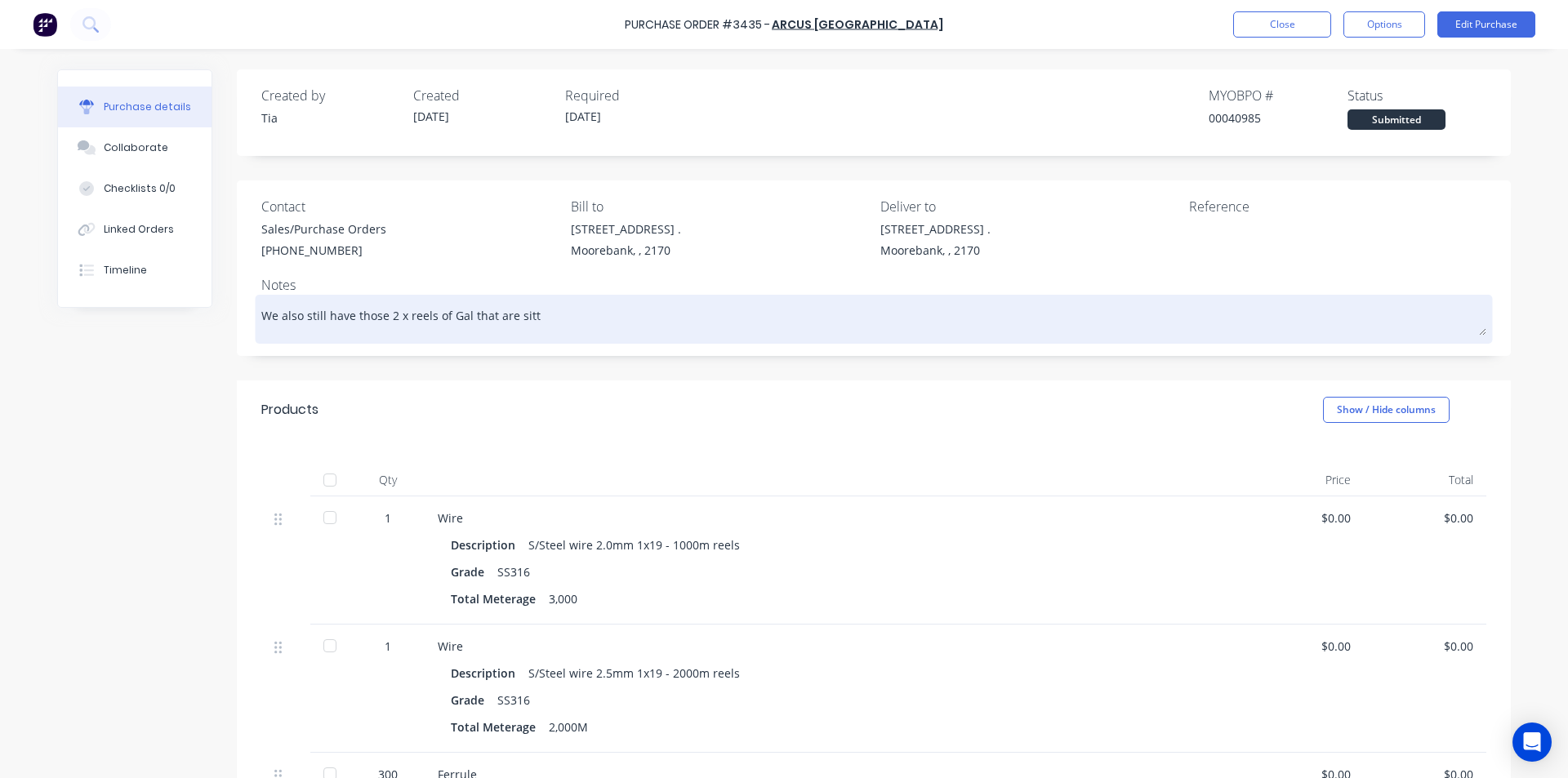
type textarea "We also still have those 2 x reels of Gal that are sitti"
type textarea "x"
type textarea "We also still have those 2 x reels of Gal that are sittin"
type textarea "x"
type textarea "We also still have those 2 x reels of Gal that are sitting"
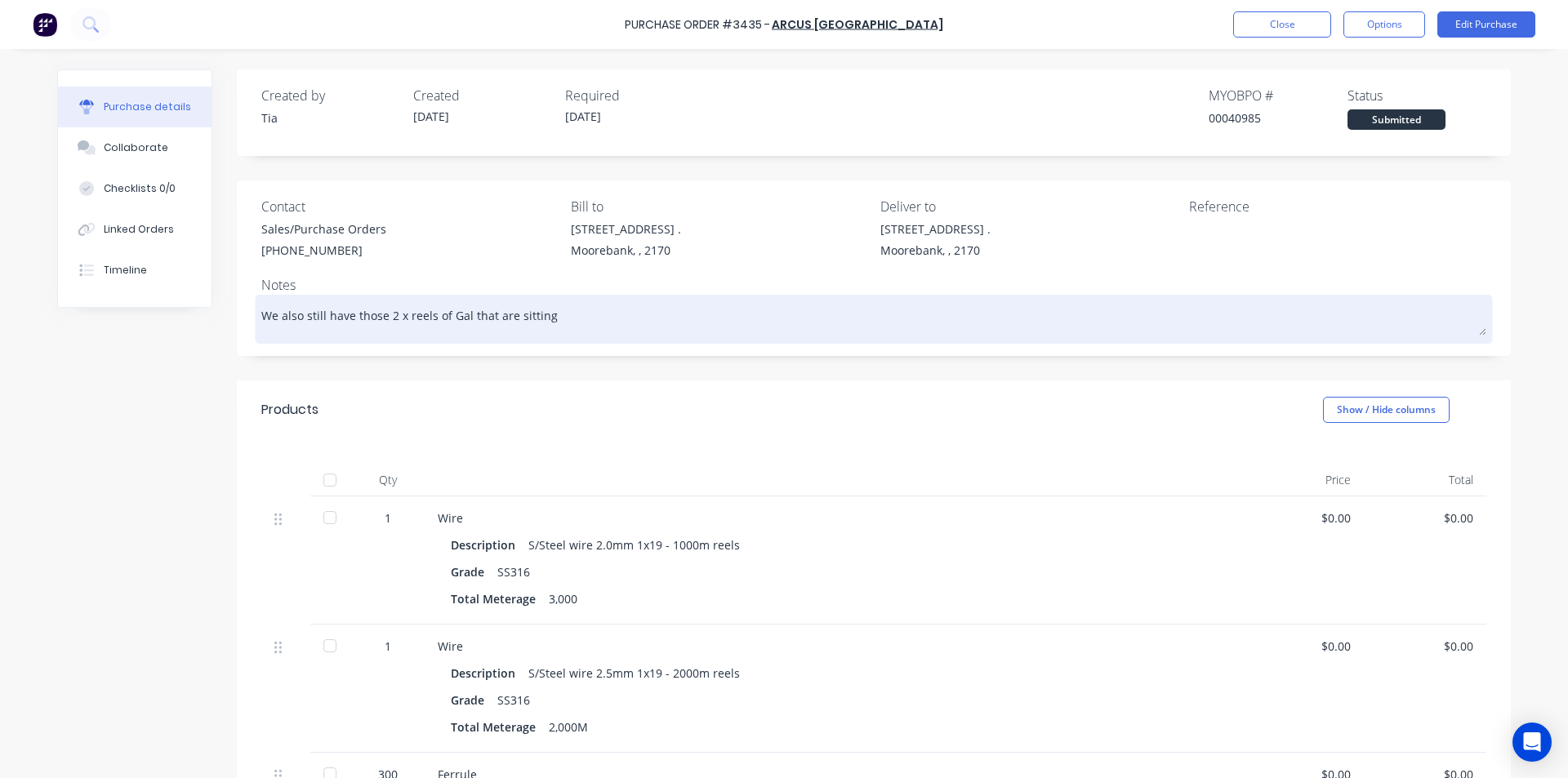
type textarea "x"
type textarea "We also still have those 2 x reels of Gal that are sitting"
type textarea "x"
type textarea "We also still have those 2 x reels of Gal that are sitting w"
type textarea "x"
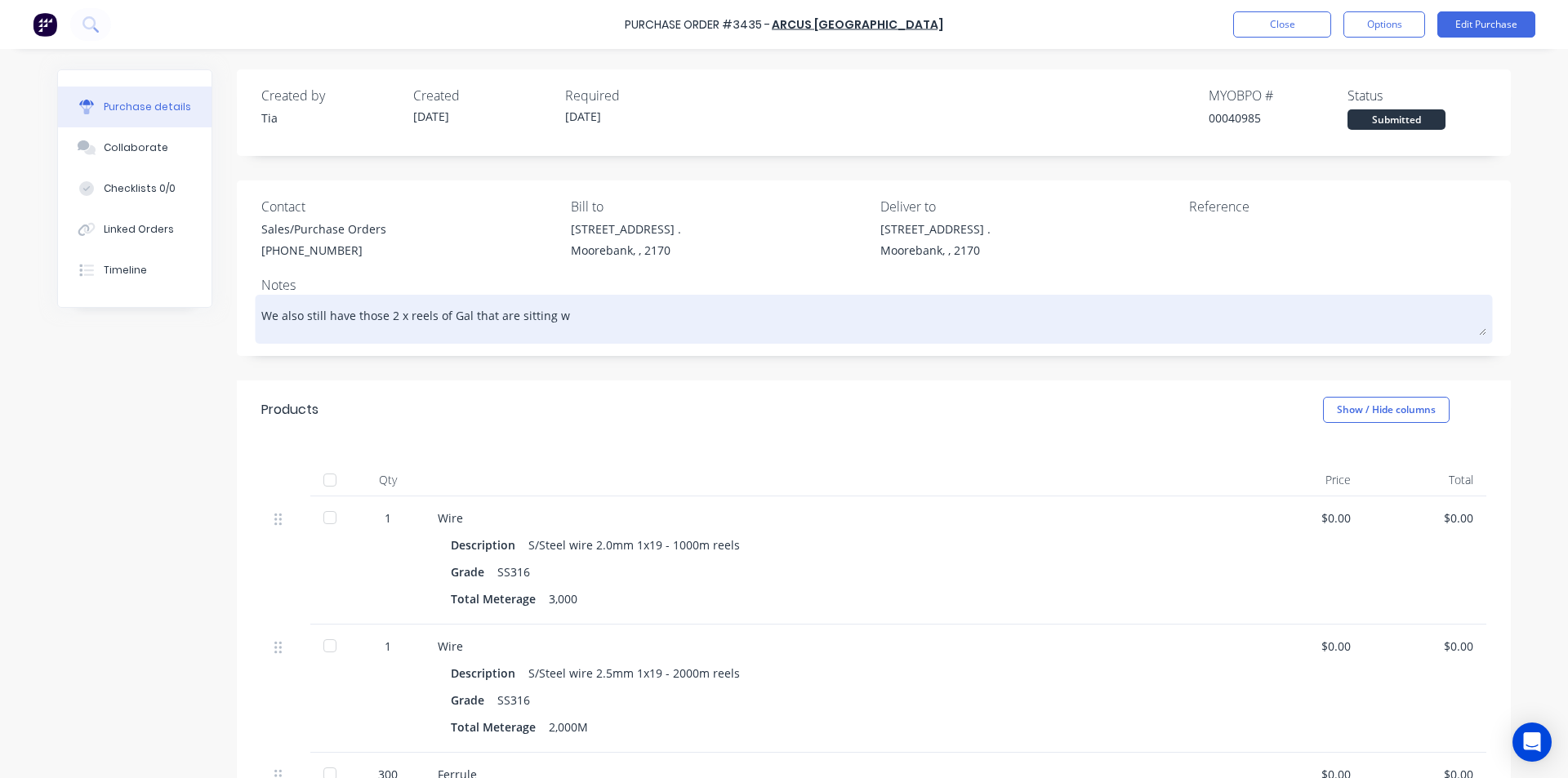
type textarea "We also still have those 2 x reels of Gal that are sitting wi"
type textarea "x"
type textarea "We also still have those 2 x reels of Gal that are sitting wit"
type textarea "x"
type textarea "We also still have those 2 x reels of Gal that are sitting with"
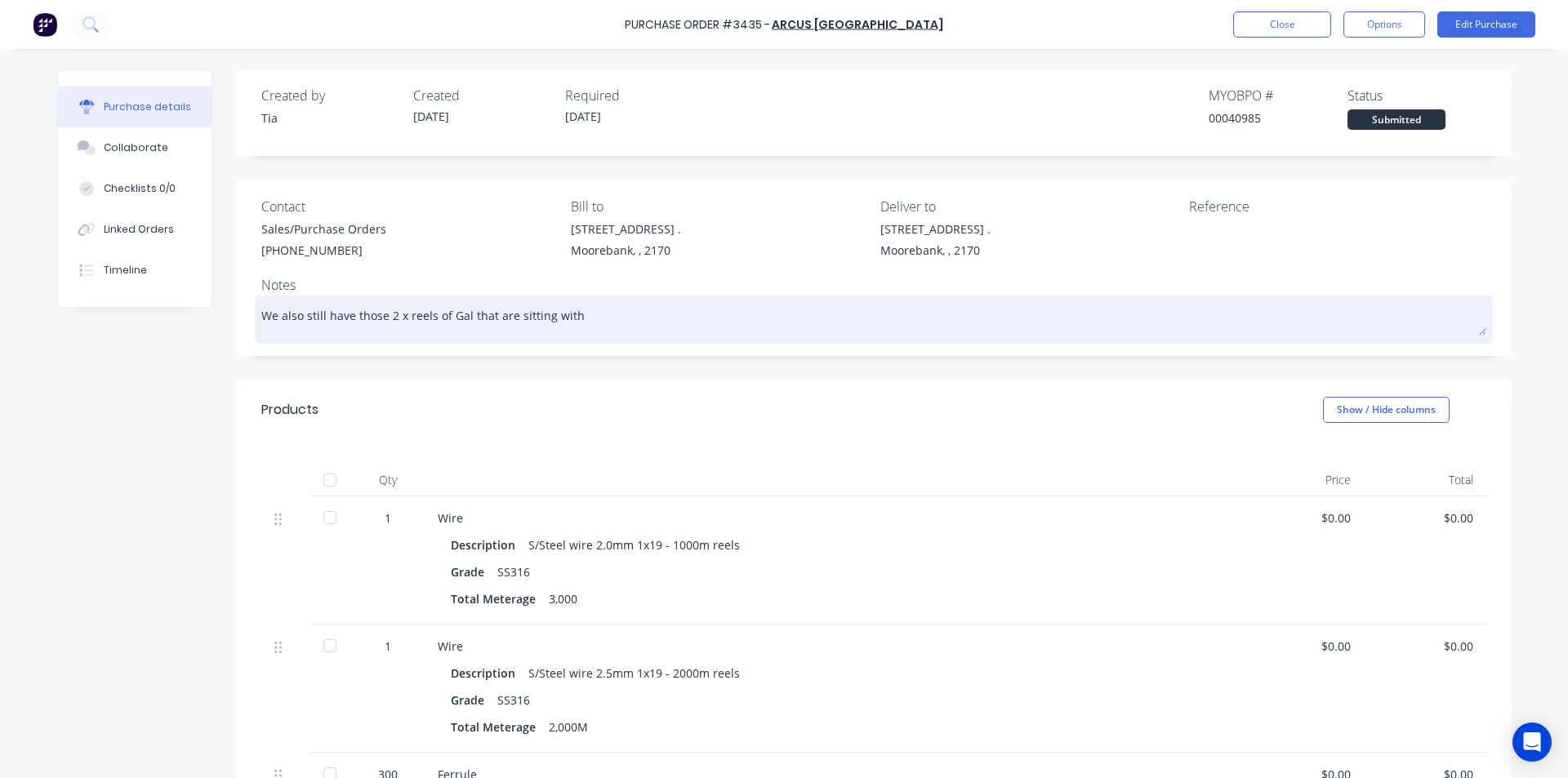
type textarea "x"
type textarea "We also still have those 2 x reels of Gal that are sitting with"
type textarea "x"
type textarea "We also still have those 2 x reels of Gal that are sitting with u"
type textarea "x"
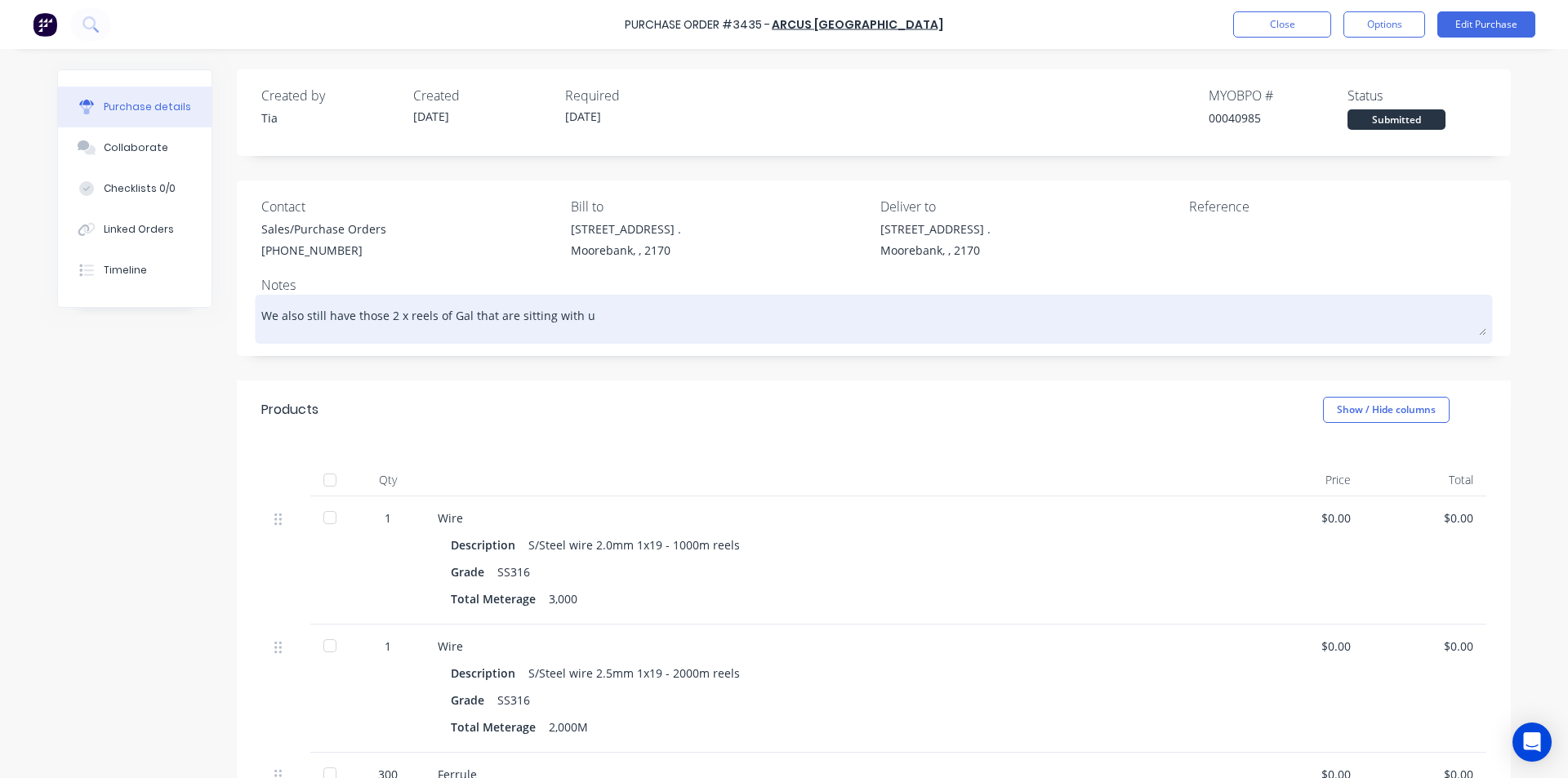
type textarea "We also still have those 2 x reels of Gal that are sitting with us"
type textarea "x"
type textarea "We also still have those 2 x reels of Gal that are sitting with use"
type textarea "x"
type textarea "We also still have those 2 x reels of Gal that are sitting with us"
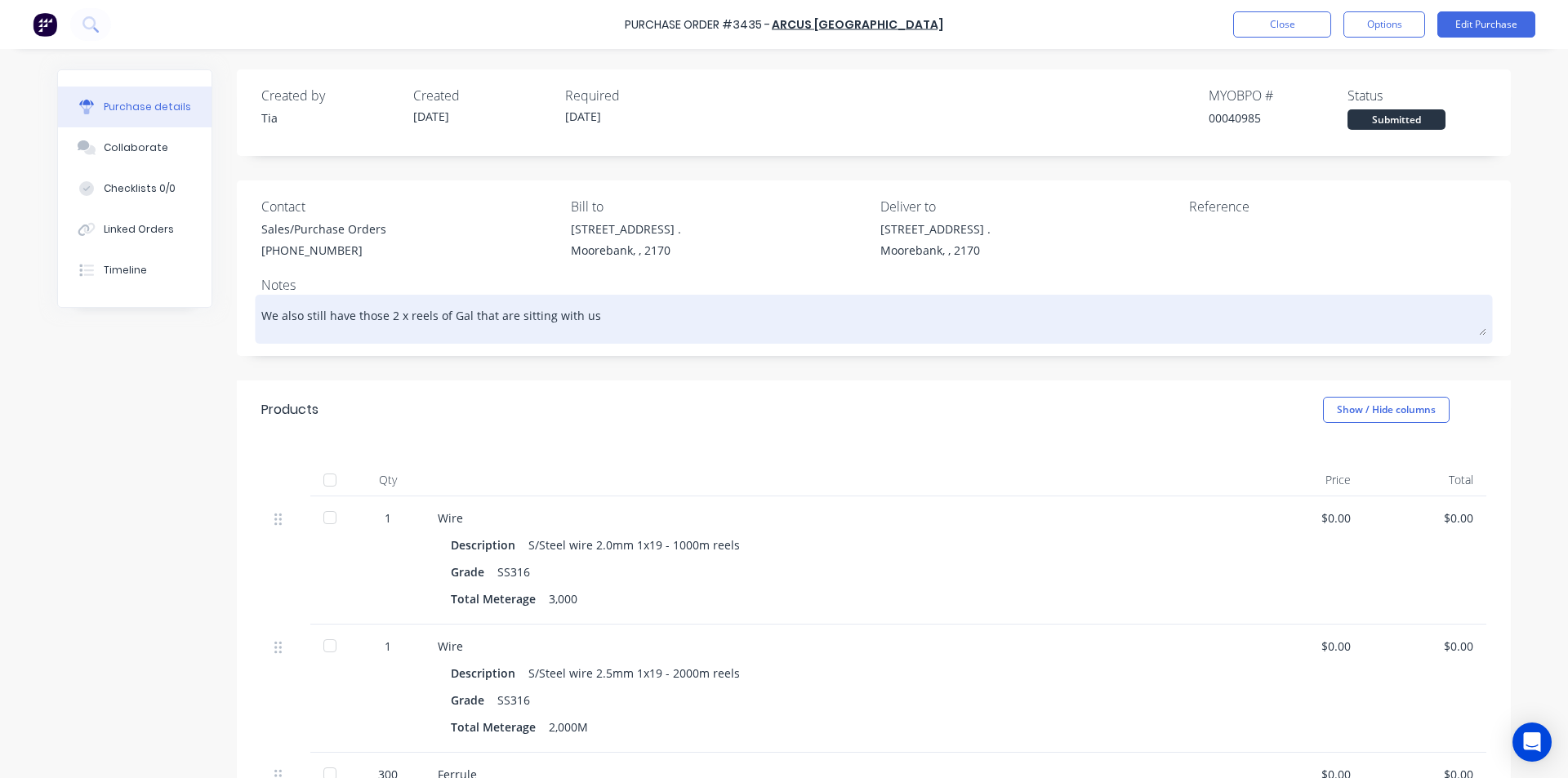
type textarea "x"
type textarea "We also still have those 2 x reels of Gal that are sitting with us,"
type textarea "x"
type textarea "We also still have those 2 x reels of Gal that are sitting with us,"
type textarea "x"
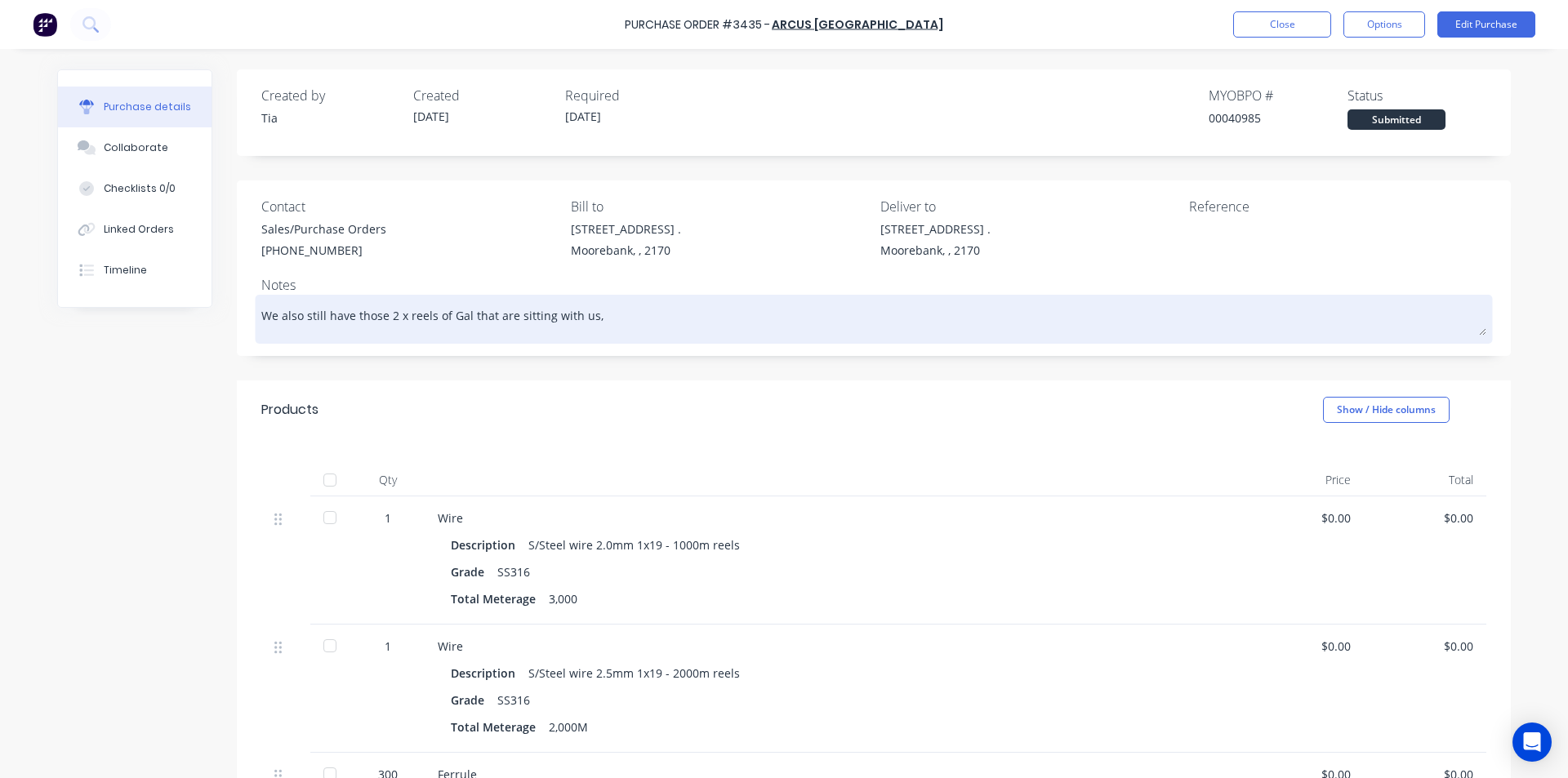
type textarea "We also still have those 2 x reels of Gal that are sitting with us, i"
type textarea "x"
type textarea "We also still have those 2 x reels of Gal that are sitting with us, i"
type textarea "x"
type textarea "We also still have those 2 x reels of Gal that are sitting with us, i b"
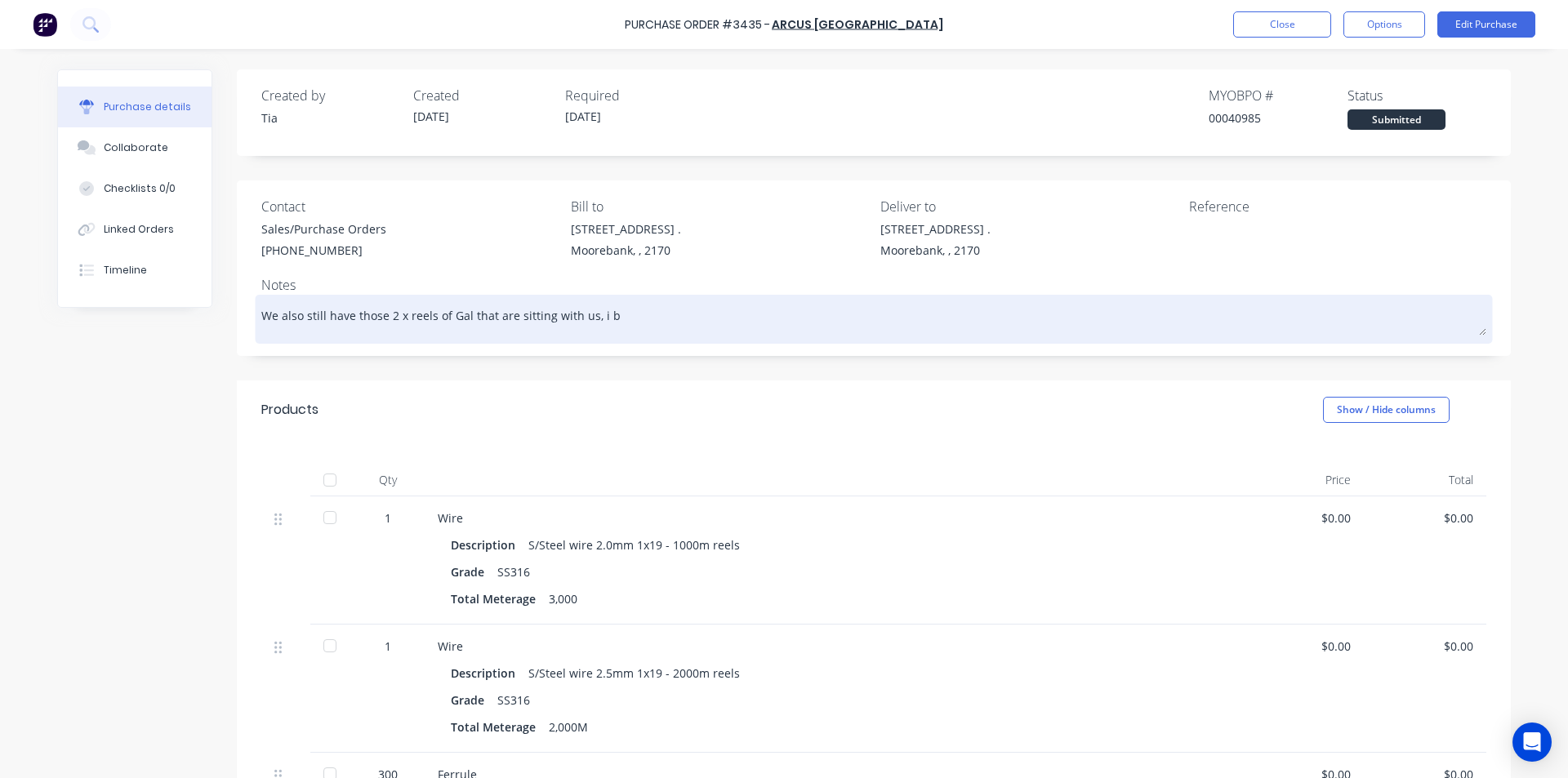
type textarea "x"
type textarea "We also still have those 2 x reels of Gal that are sitting with us, i be"
type textarea "x"
type textarea "We also still have those 2 x reels of Gal that are sitting with us, i bel"
type textarea "x"
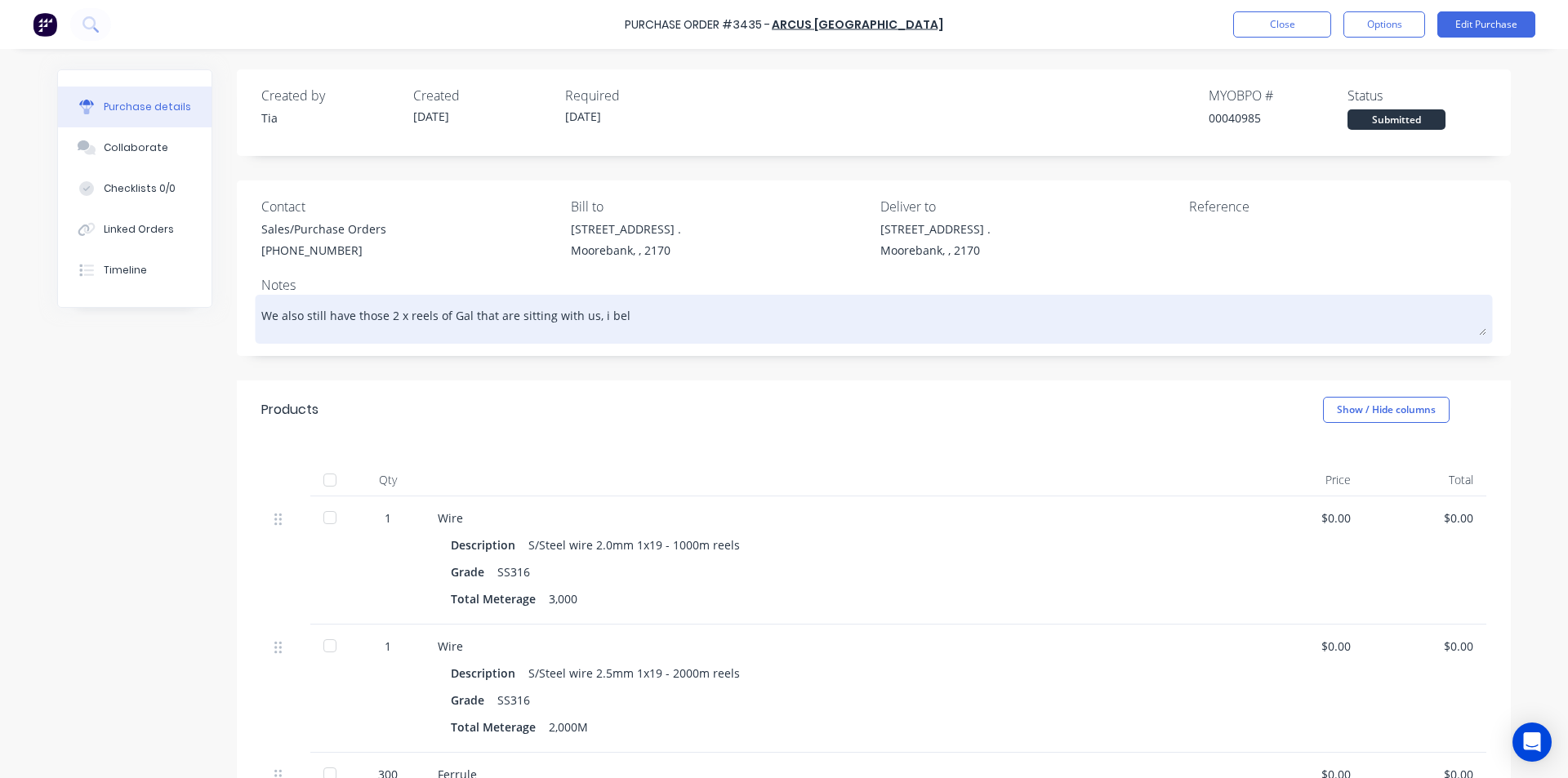
type textarea "We also still have those 2 x reels of Gal that are sitting with us, i bele"
type textarea "x"
type textarea "We also still have those 2 x reels of Gal that are sitting with us, i belei"
type textarea "x"
type textarea "We also still have those 2 x reels of Gal that are sitting with us, i beleiv"
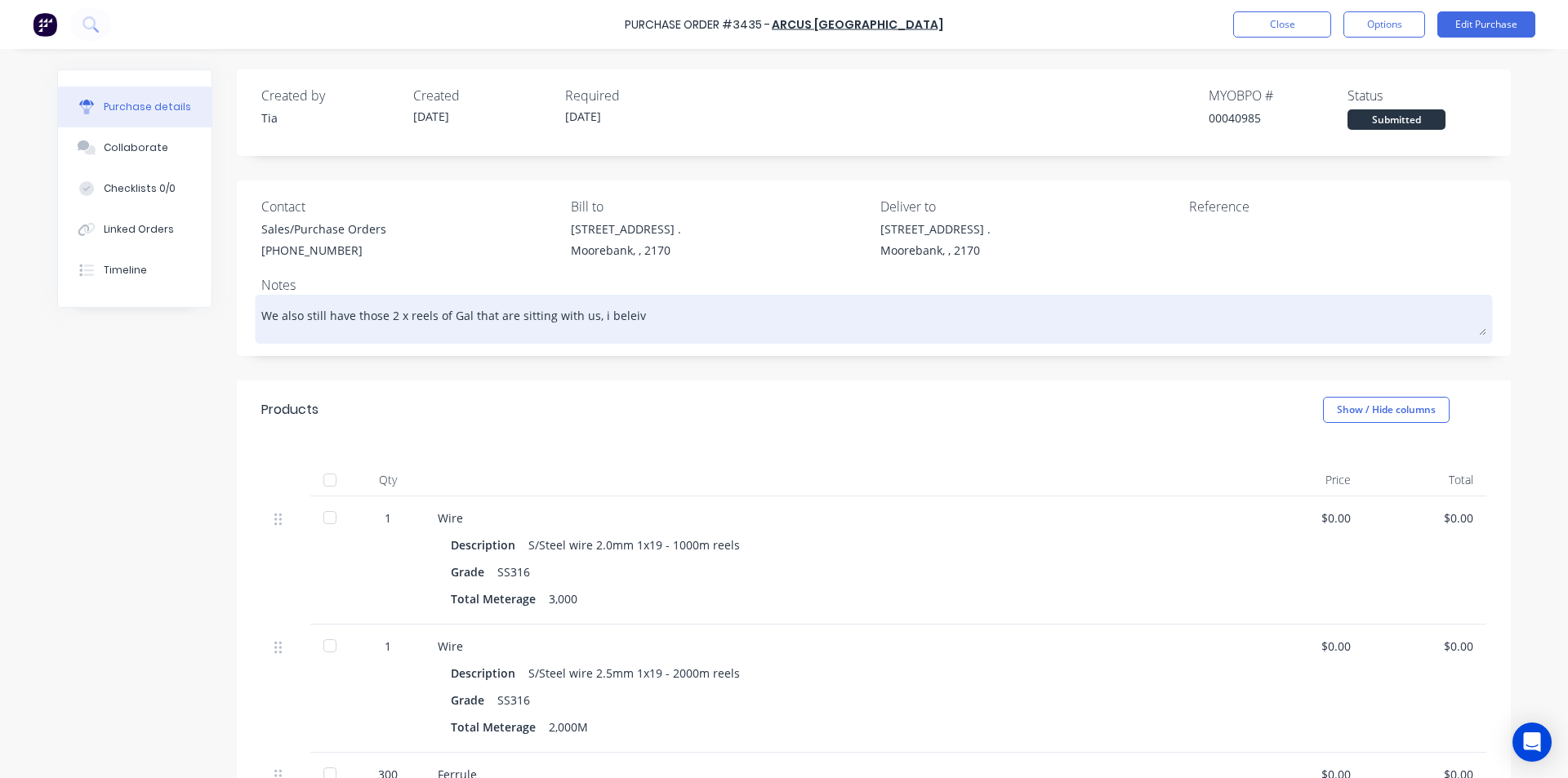
type textarea "x"
type textarea "We also still have those 2 x reels of Gal that are sitting with us, i beleive"
type textarea "x"
type textarea "We also still have those 2 x reels of Gal that are sitting with us, i beleive"
type textarea "x"
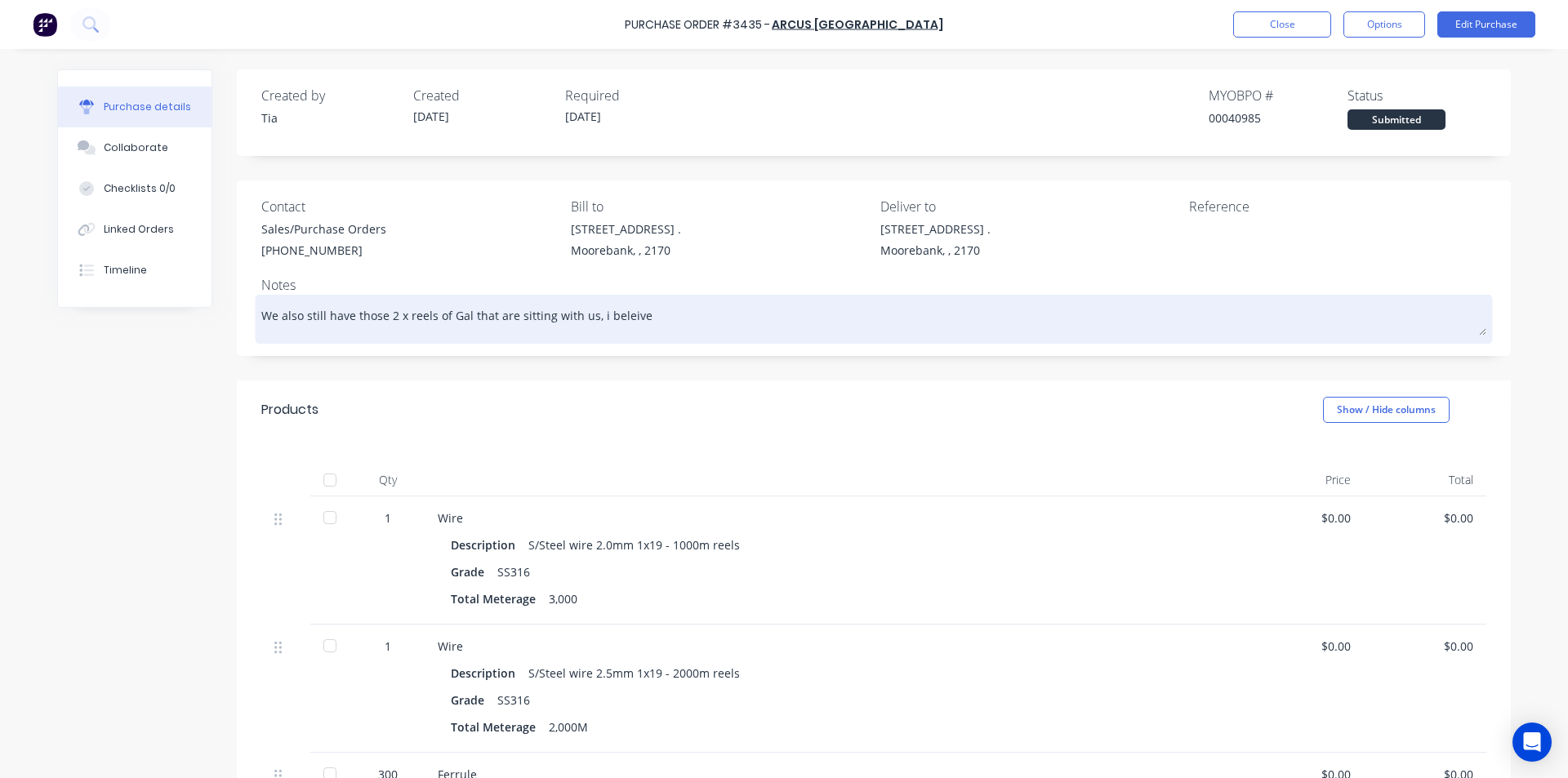
type textarea "We also still have those 2 x reels of Gal that are sitting with us, i beleive t"
type textarea "x"
type textarea "We also still have those 2 x reels of Gal that are sitting with us, i beleive"
type textarea "x"
type textarea "We also still have those 2 x reels of Gal that are sitting with us, i beleive"
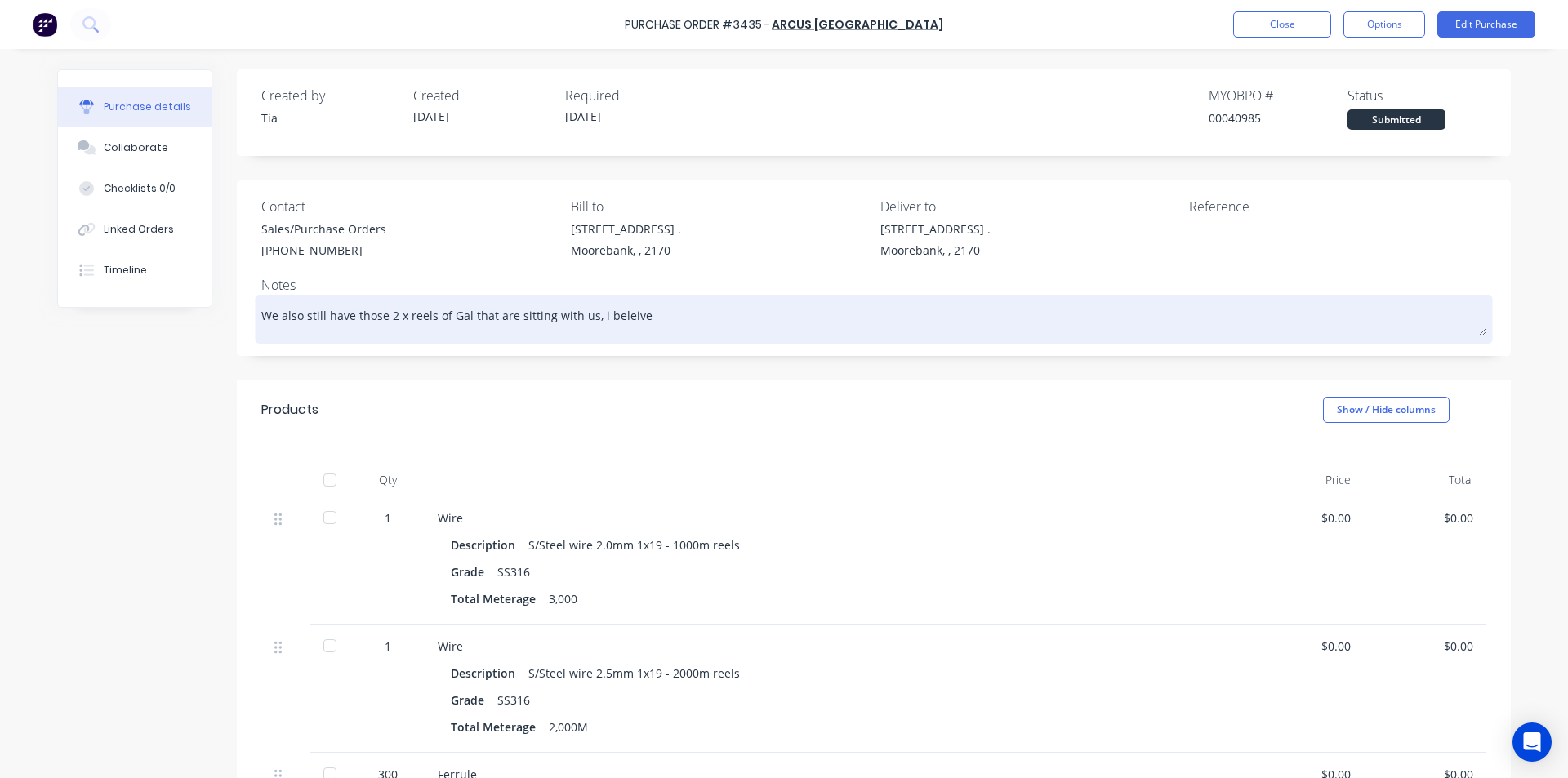
type textarea "x"
type textarea "We also still have those 2 x reels of Gal that are sitting with us, i beleiv"
type textarea "x"
type textarea "We also still have those 2 x reels of Gal that are sitting with us, i belei"
type textarea "x"
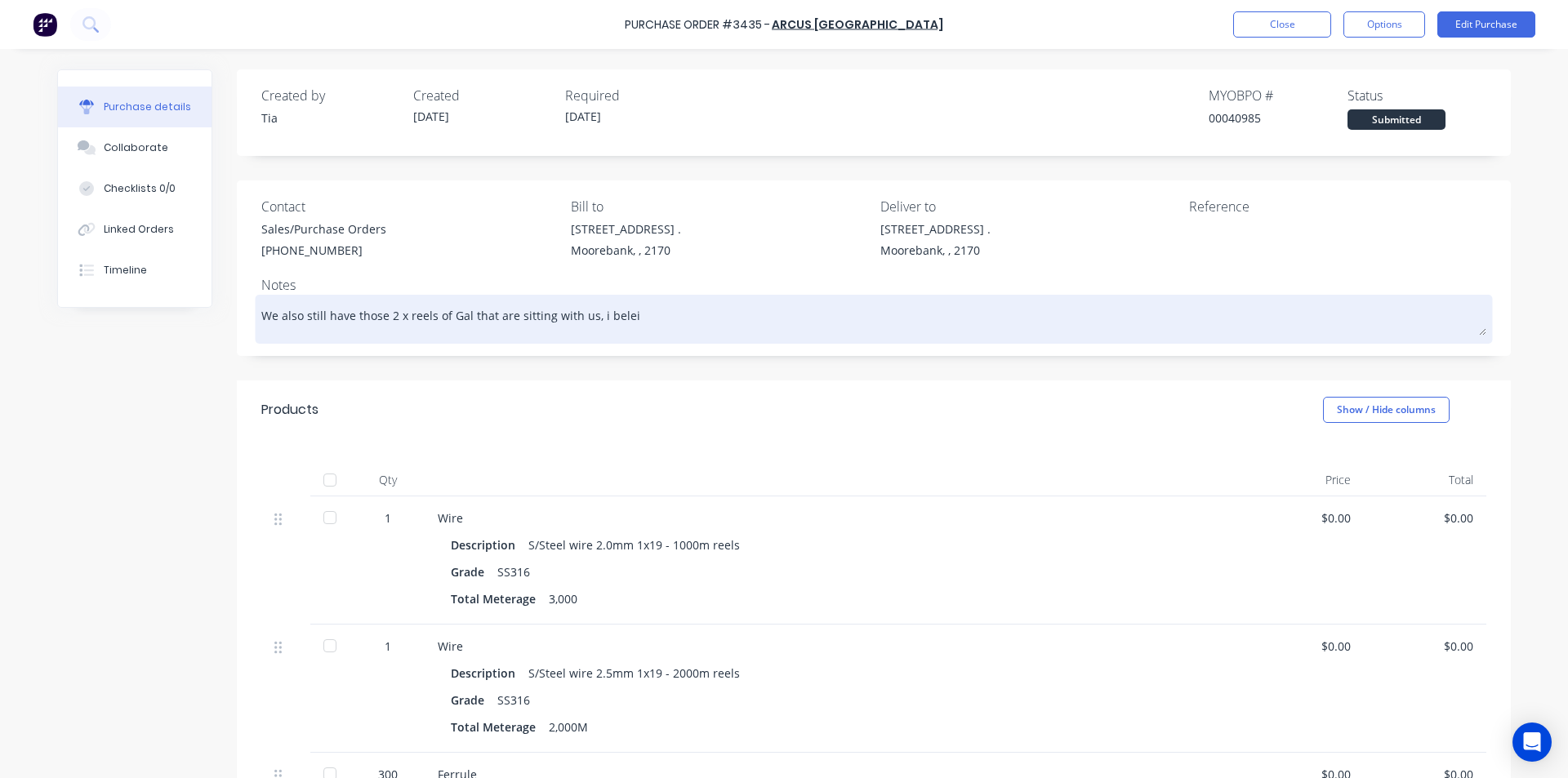
type textarea "We also still have those 2 x reels of Gal that are sitting with us, i bele"
type textarea "x"
type textarea "We also still have those 2 x reels of Gal that are sitting with us, i bel"
type textarea "x"
type textarea "We also still have those 2 x reels of Gal that are sitting with us, i be"
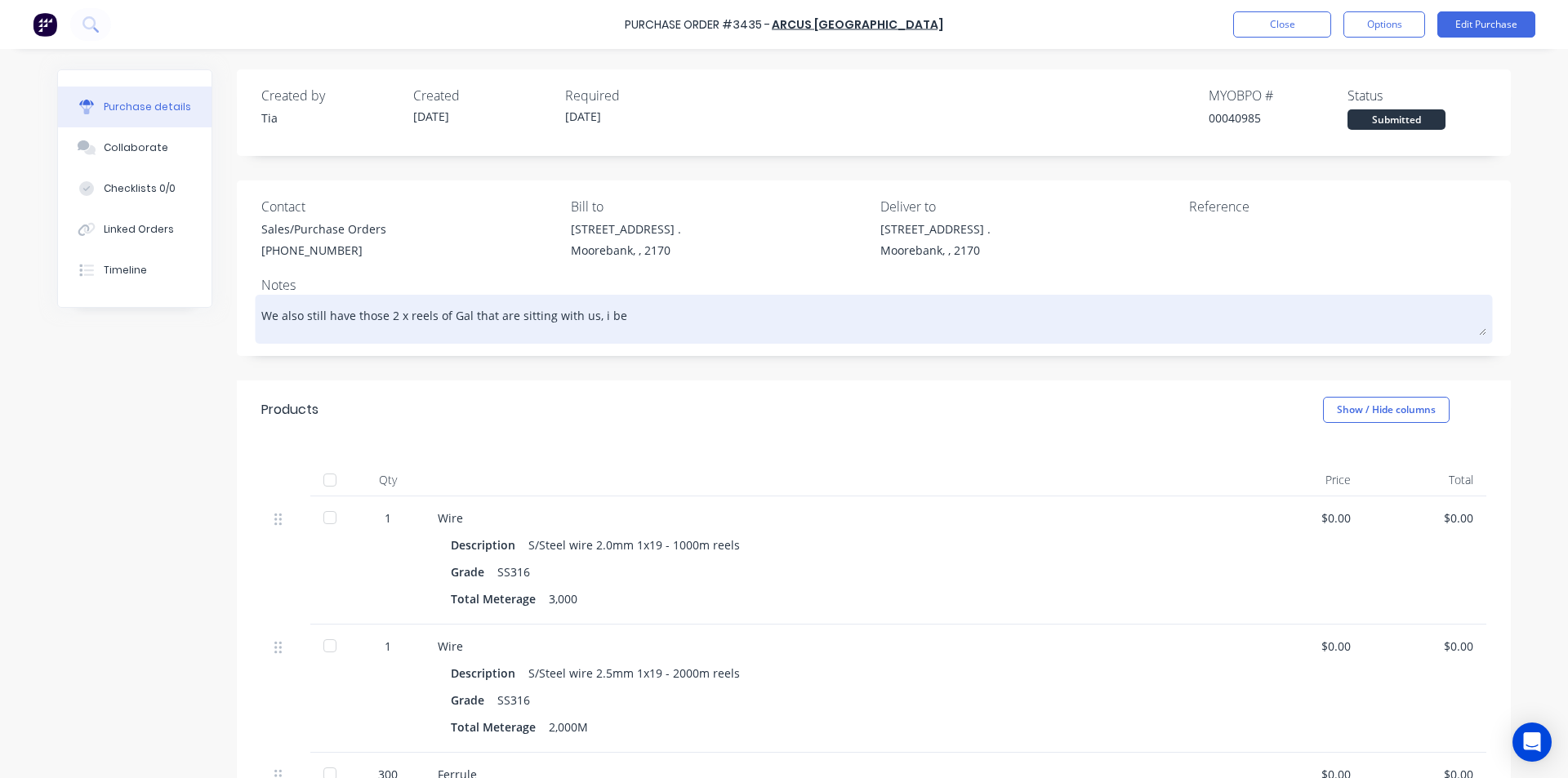
type textarea "x"
type textarea "We also still have those 2 x reels of Gal that are sitting with us, i bei"
type textarea "x"
type textarea "We also still have those 2 x reels of Gal that are sitting with us, i beie"
type textarea "x"
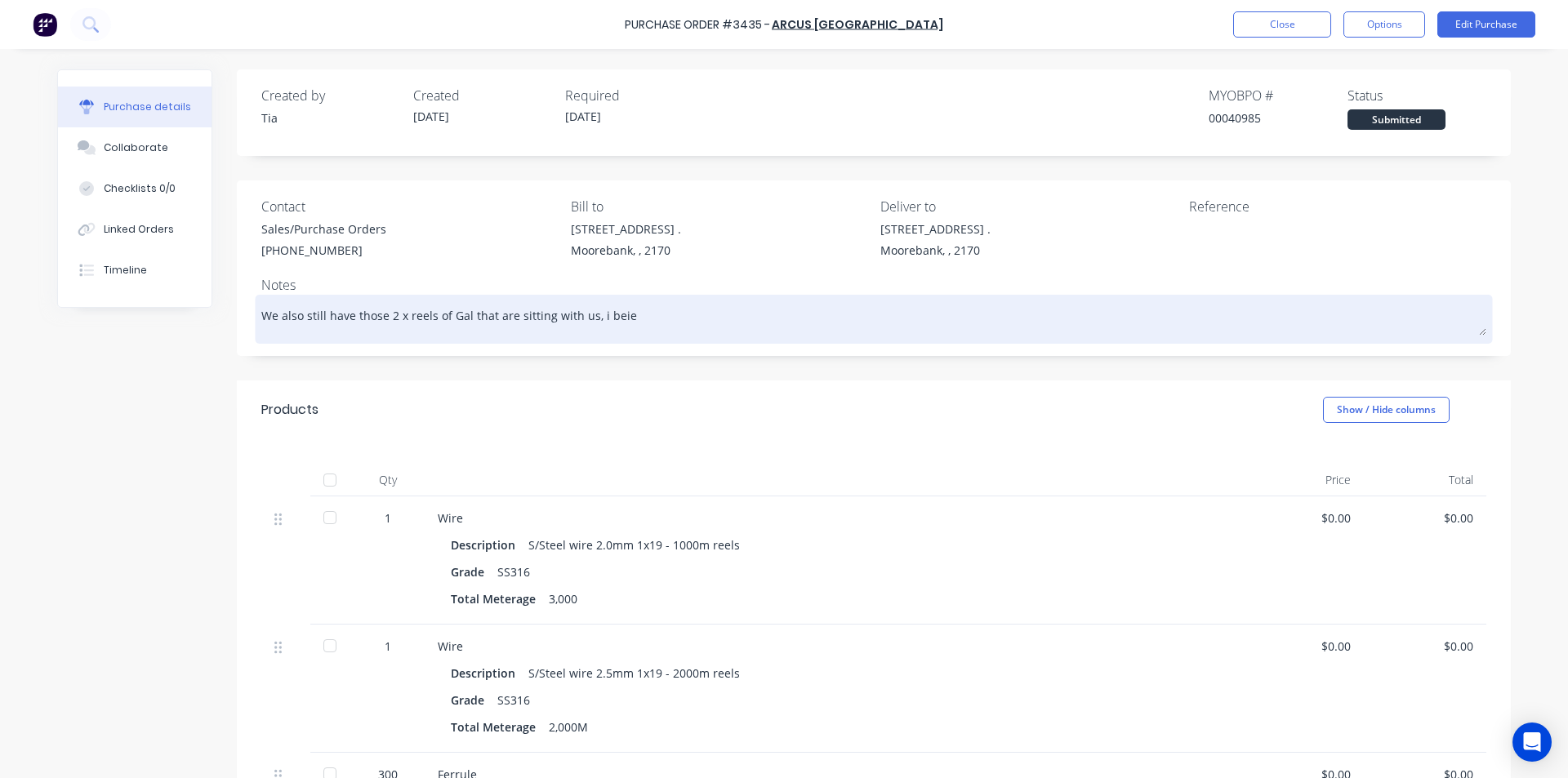
type textarea "We also still have those 2 x reels of Gal that are sitting with us, i beiev"
type textarea "x"
type textarea "We also still have those 2 x reels of Gal that are sitting with us, i beieve"
type textarea "x"
type textarea "We also still have those 2 x reels of Gal that are sitting with us, i beieve"
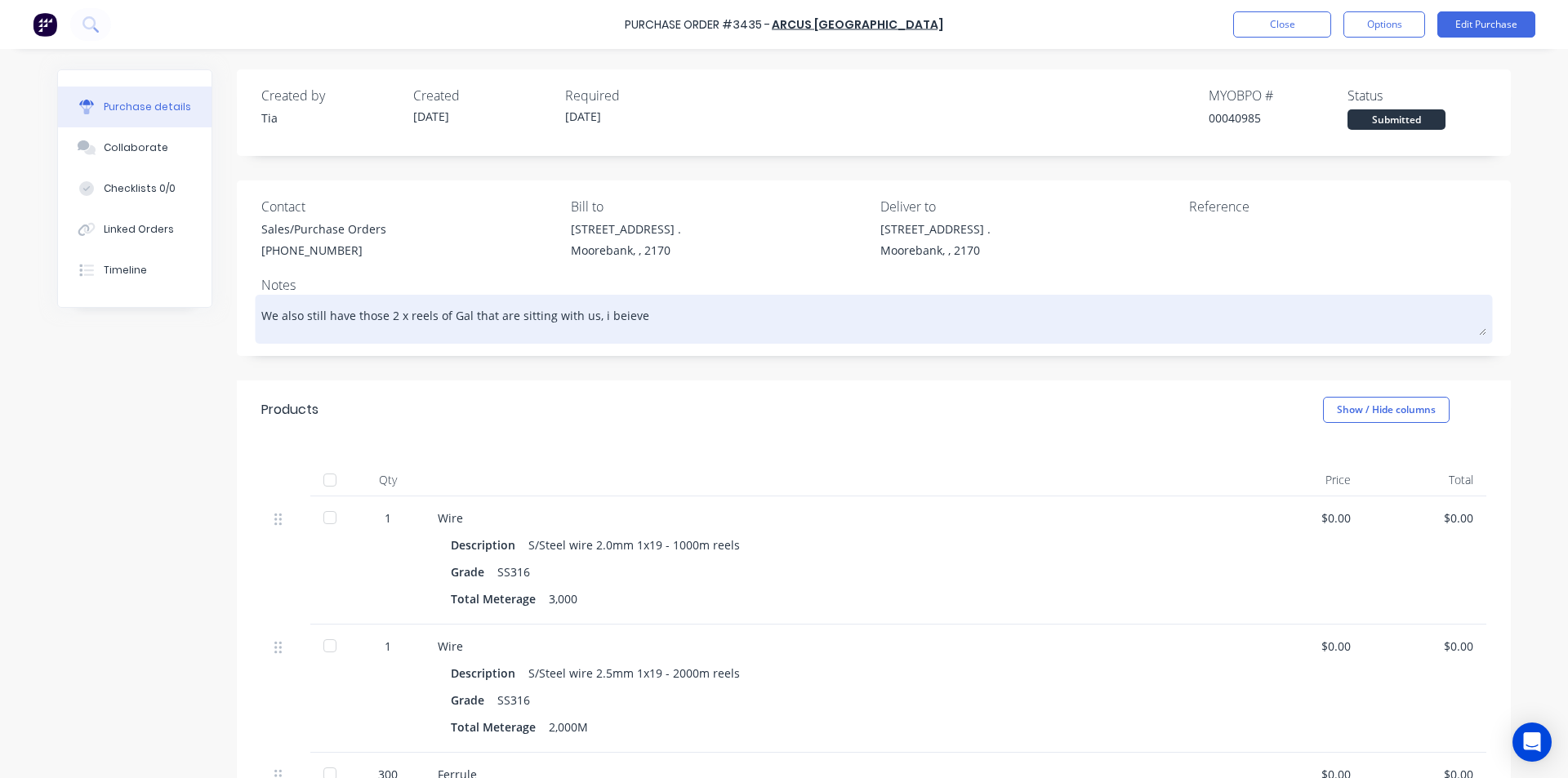
type textarea "x"
type textarea "We also still have those 2 x reels of Gal that are sitting with us, i beieve"
type textarea "x"
type textarea "We also still have those 2 x reels of Gal that are sitting with us, i beiev"
type textarea "x"
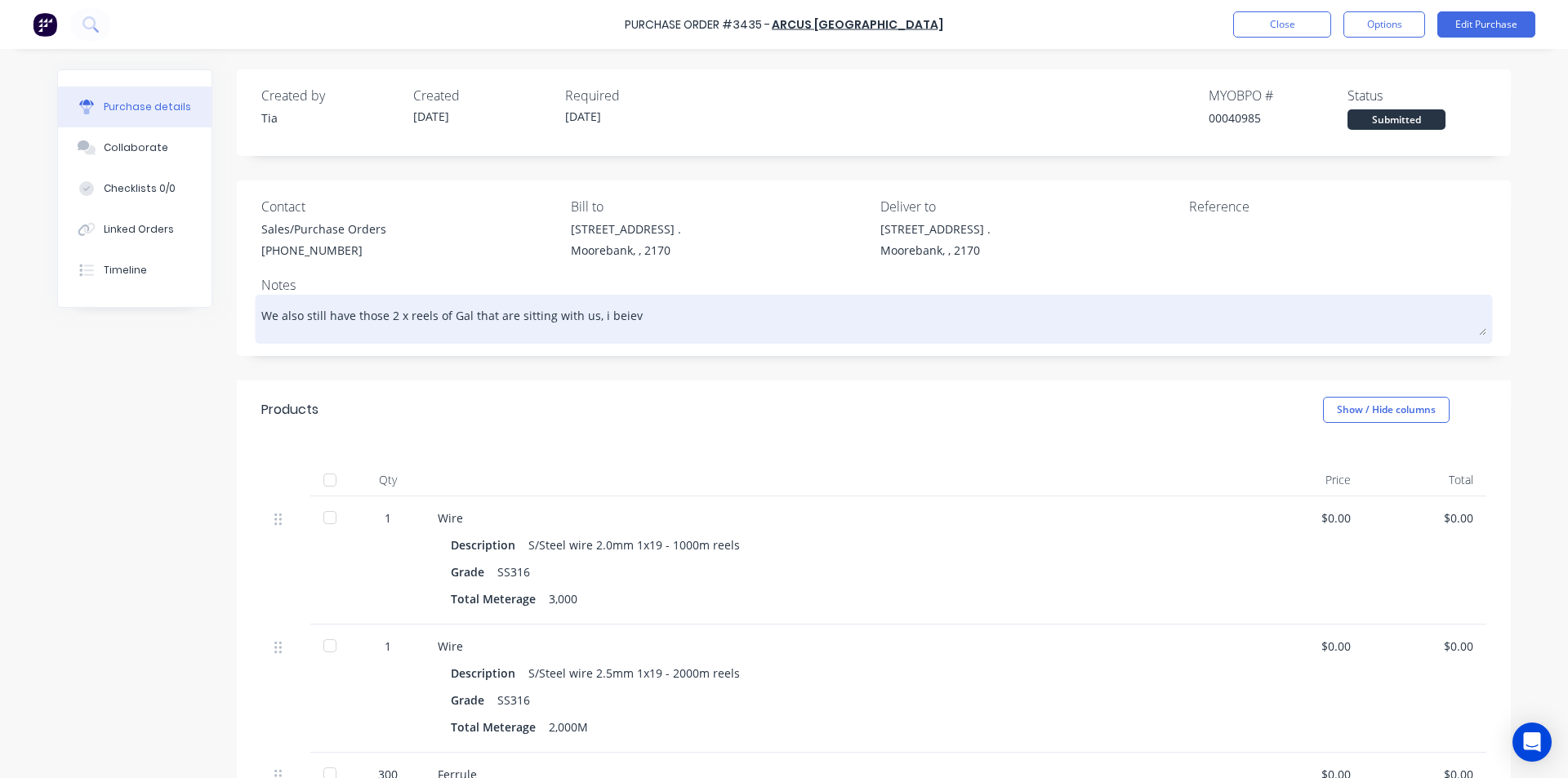
type textarea "We also still have those 2 x reels of Gal that are sitting with us, i beie"
type textarea "x"
click at [776, 321] on textarea "We also still have those 2 x reels of Gal that are sitting with us, i believe […" at bounding box center [873, 317] width 1226 height 37
click at [865, 321] on textarea "We also still have those 2 x reels of Gal that are sitting with us, i believe […" at bounding box center [873, 317] width 1226 height 37
click at [888, 315] on textarea "We also still have those 2 x reels of Gal that are sitting with us, i believe […" at bounding box center [873, 317] width 1226 height 37
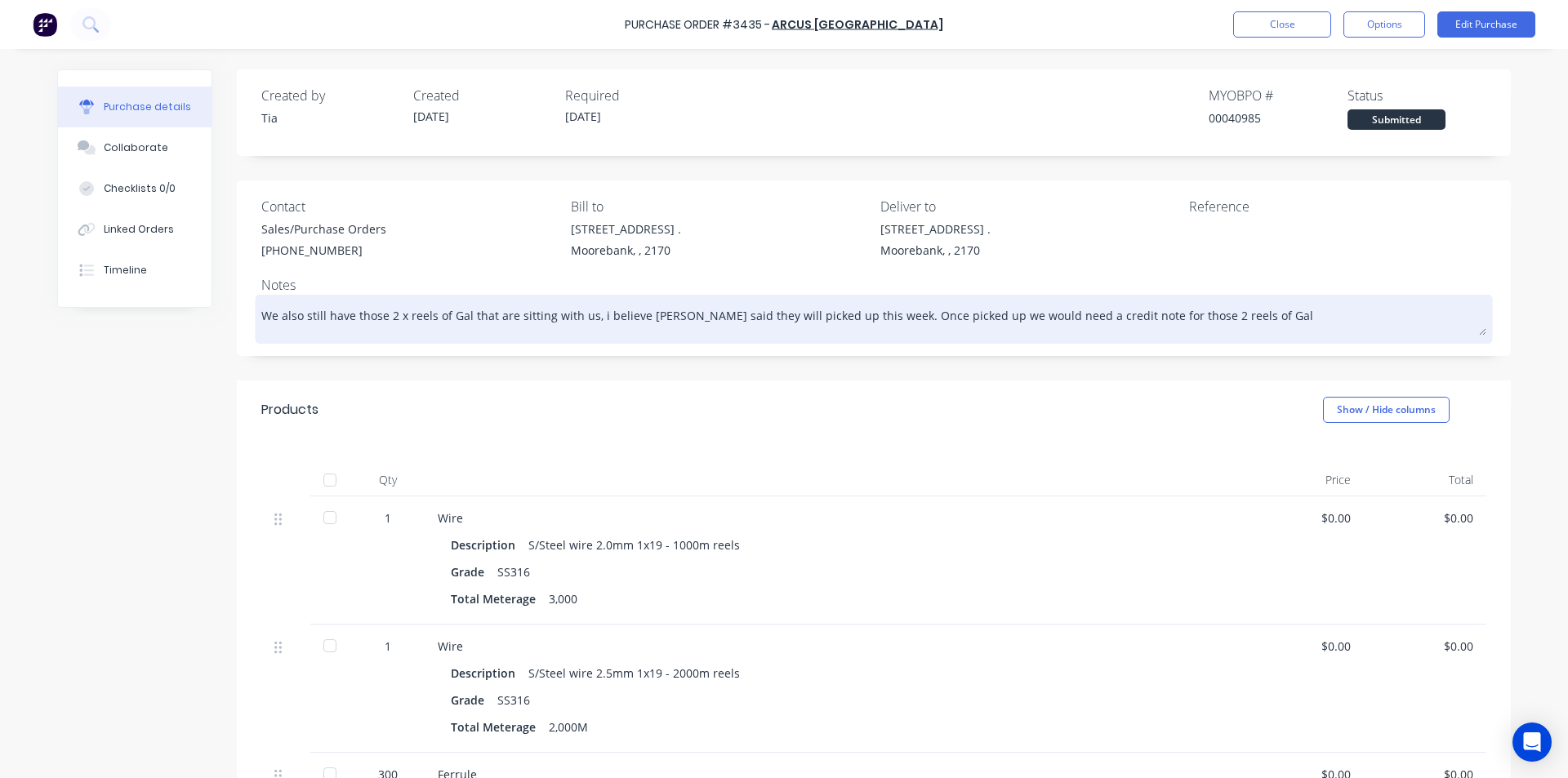
click at [1011, 312] on textarea "We also still have those 2 x reels of Gal that are sitting with us, i believe […" at bounding box center [873, 317] width 1226 height 37
click at [1048, 310] on textarea "We also still have those 2 x reels of Gal that are sitting with us, i believe […" at bounding box center [873, 317] width 1226 height 37
click at [1184, 317] on textarea "We also still have those 2 x reels of Gal that are sitting with us, i believe […" at bounding box center [873, 317] width 1226 height 37
click at [1091, 316] on textarea "We also still have those 2 x reels of Gal that are sitting with us, i believe […" at bounding box center [873, 317] width 1226 height 37
click at [1059, 313] on textarea "We also still have those 2 x reels of Gal that are sitting with us, i believe […" at bounding box center [873, 317] width 1226 height 37
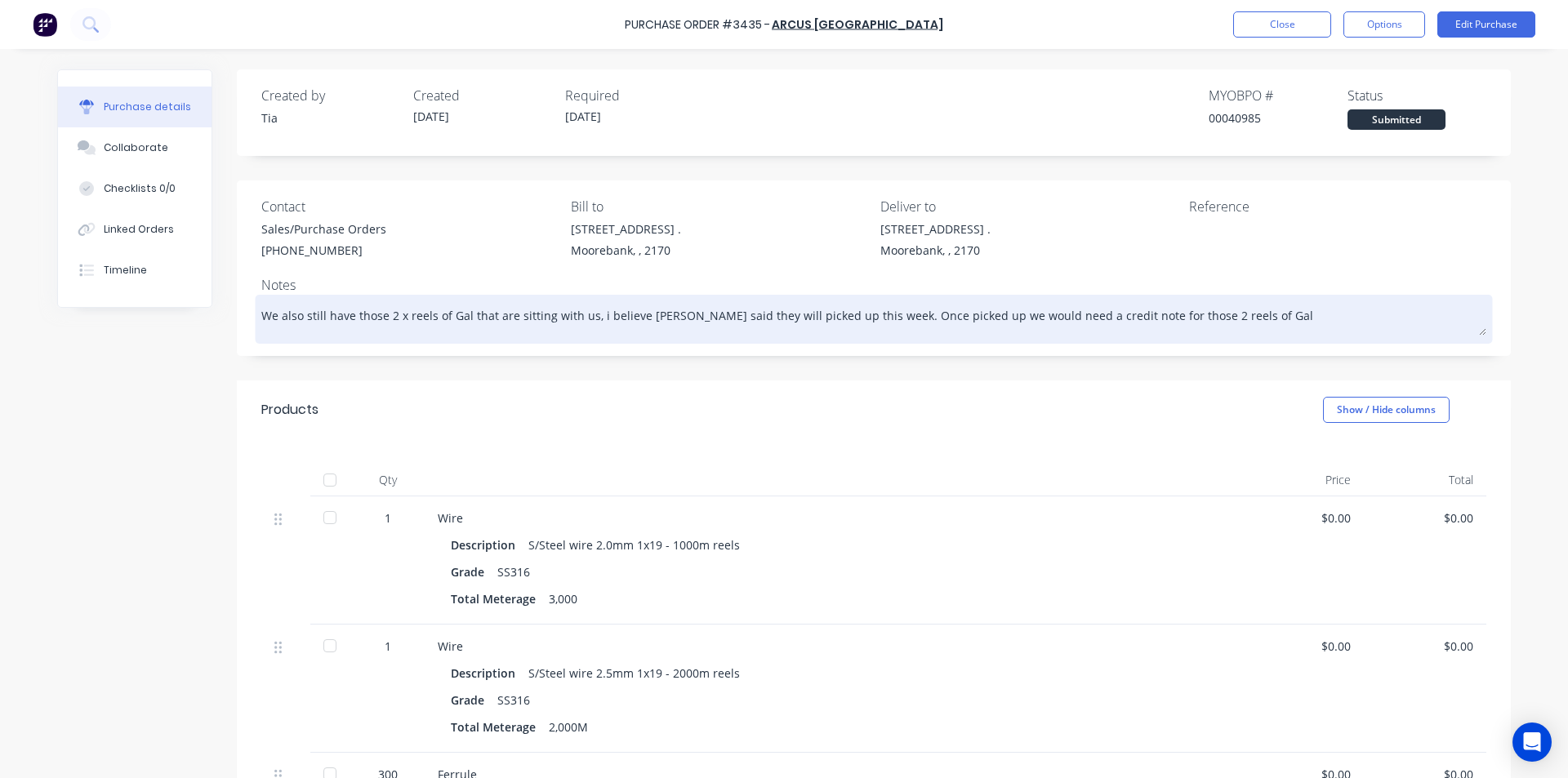
drag, startPoint x: 1106, startPoint y: 317, endPoint x: 1025, endPoint y: 314, distance: 81.1
click at [1106, 317] on textarea "We also still have those 2 x reels of Gal that are sitting with us, i believe […" at bounding box center [873, 317] width 1226 height 37
click at [1034, 319] on textarea "We also still have those 2 x reels of Gal that are sitting with us, i believe […" at bounding box center [873, 317] width 1226 height 37
click at [1101, 313] on textarea "We also still have those 2 x reels of Gal that are sitting with us, i believe […" at bounding box center [873, 317] width 1226 height 37
drag, startPoint x: 1300, startPoint y: 312, endPoint x: 1142, endPoint y: 330, distance: 159.0
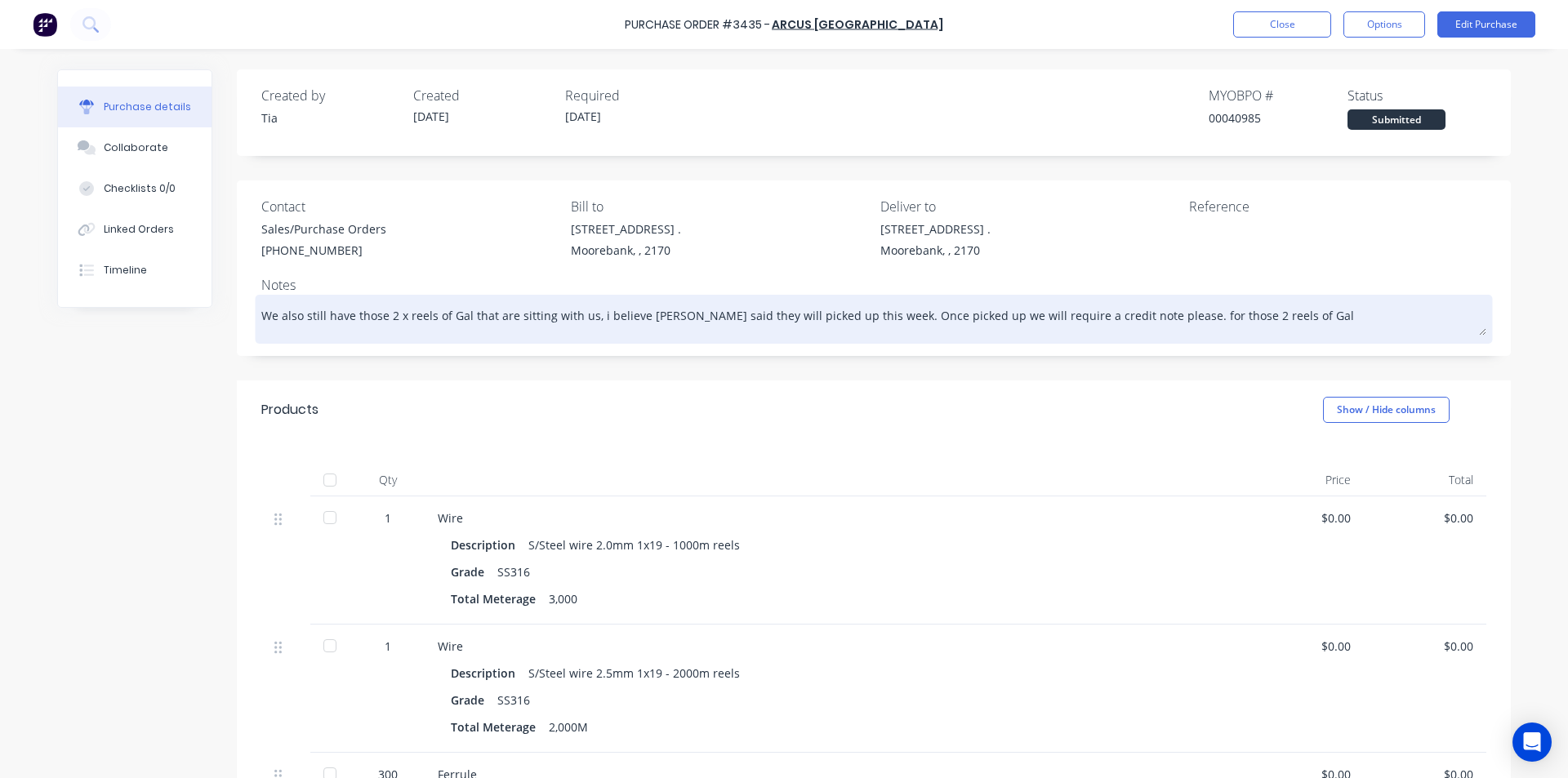
click at [1142, 330] on textarea "We also still have those 2 x reels of Gal that are sitting with us, i believe […" at bounding box center [873, 317] width 1226 height 37
click at [454, 333] on textarea "We also still have those 2 x reels of Gal that are sitting with us, i believe […" at bounding box center [873, 317] width 1226 height 37
click at [543, 328] on textarea "We also still have those 2 x reels of Gal that are sitting with us, i believe […" at bounding box center [873, 317] width 1226 height 37
click at [578, 316] on textarea "We also still have those 2 x reels of Gal that are sitting with us, i believe […" at bounding box center [873, 317] width 1226 height 37
click at [581, 313] on textarea "We also still have those 2 x reels of Gal that are sitting with us, i believe […" at bounding box center [873, 317] width 1226 height 37
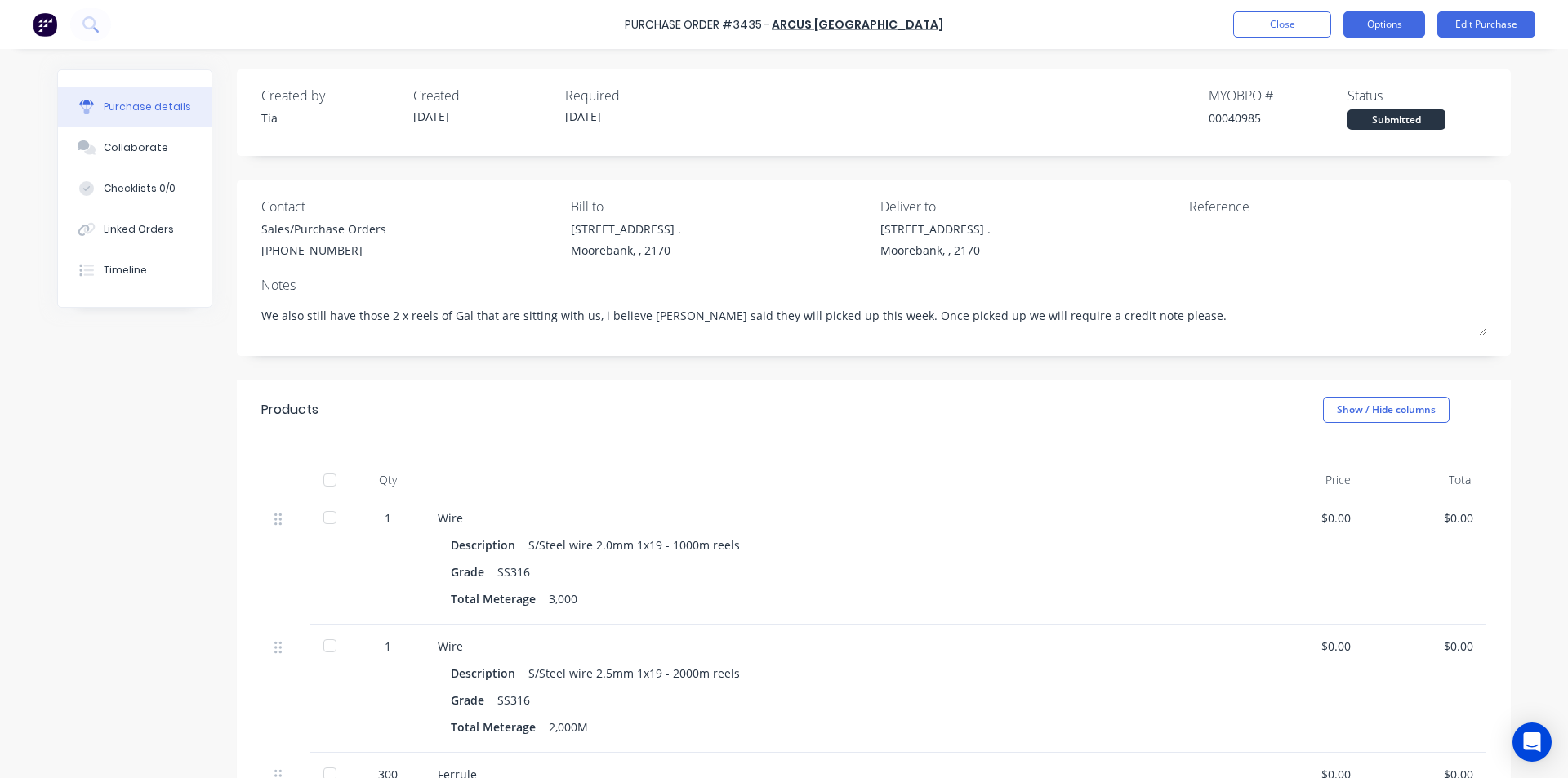
click at [1402, 16] on button "Options" at bounding box center [1384, 25] width 81 height 26
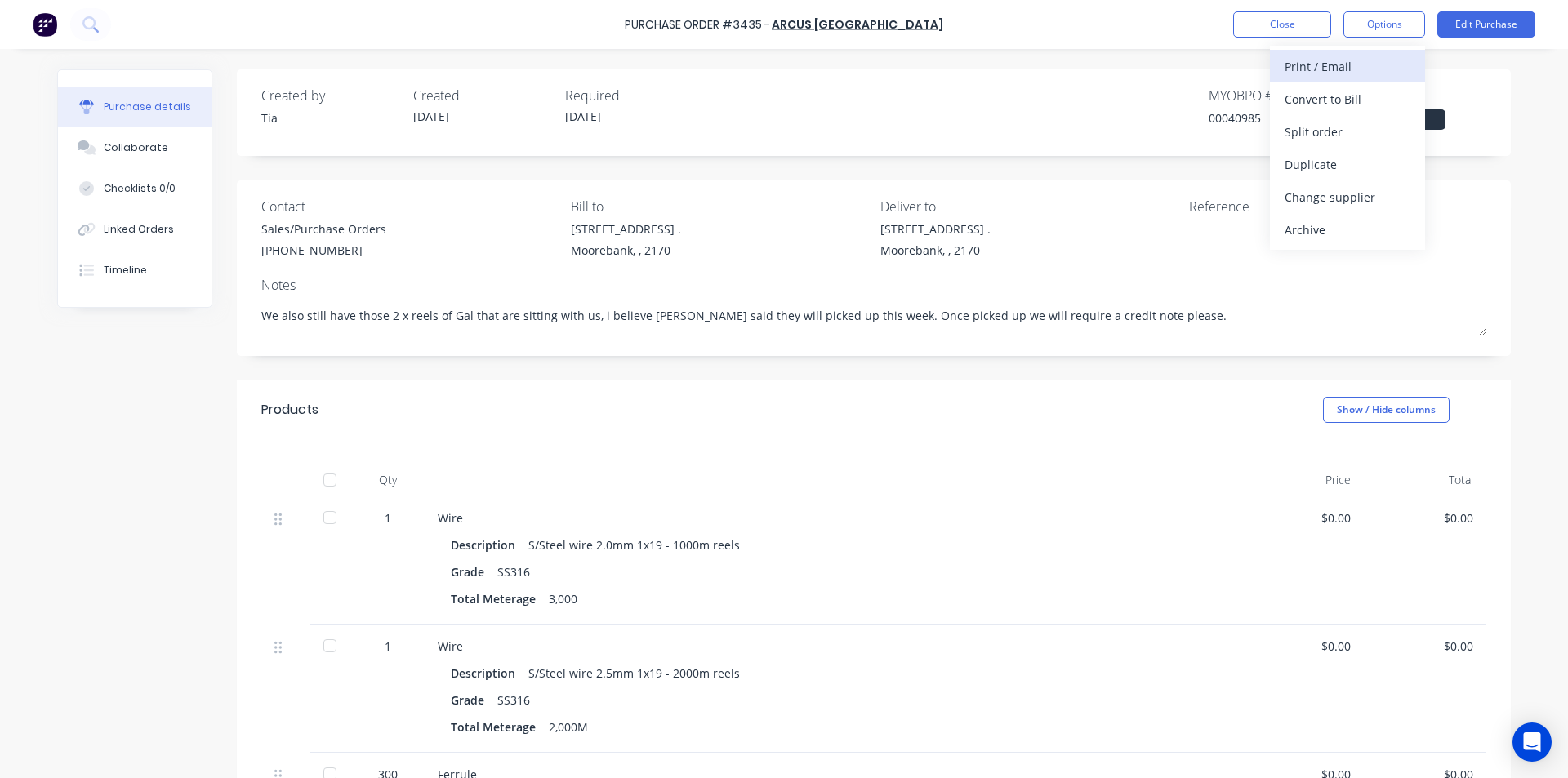
click at [1364, 64] on div "Print / Email" at bounding box center [1348, 66] width 126 height 24
click at [1356, 132] on div "Without pricing" at bounding box center [1348, 132] width 126 height 24
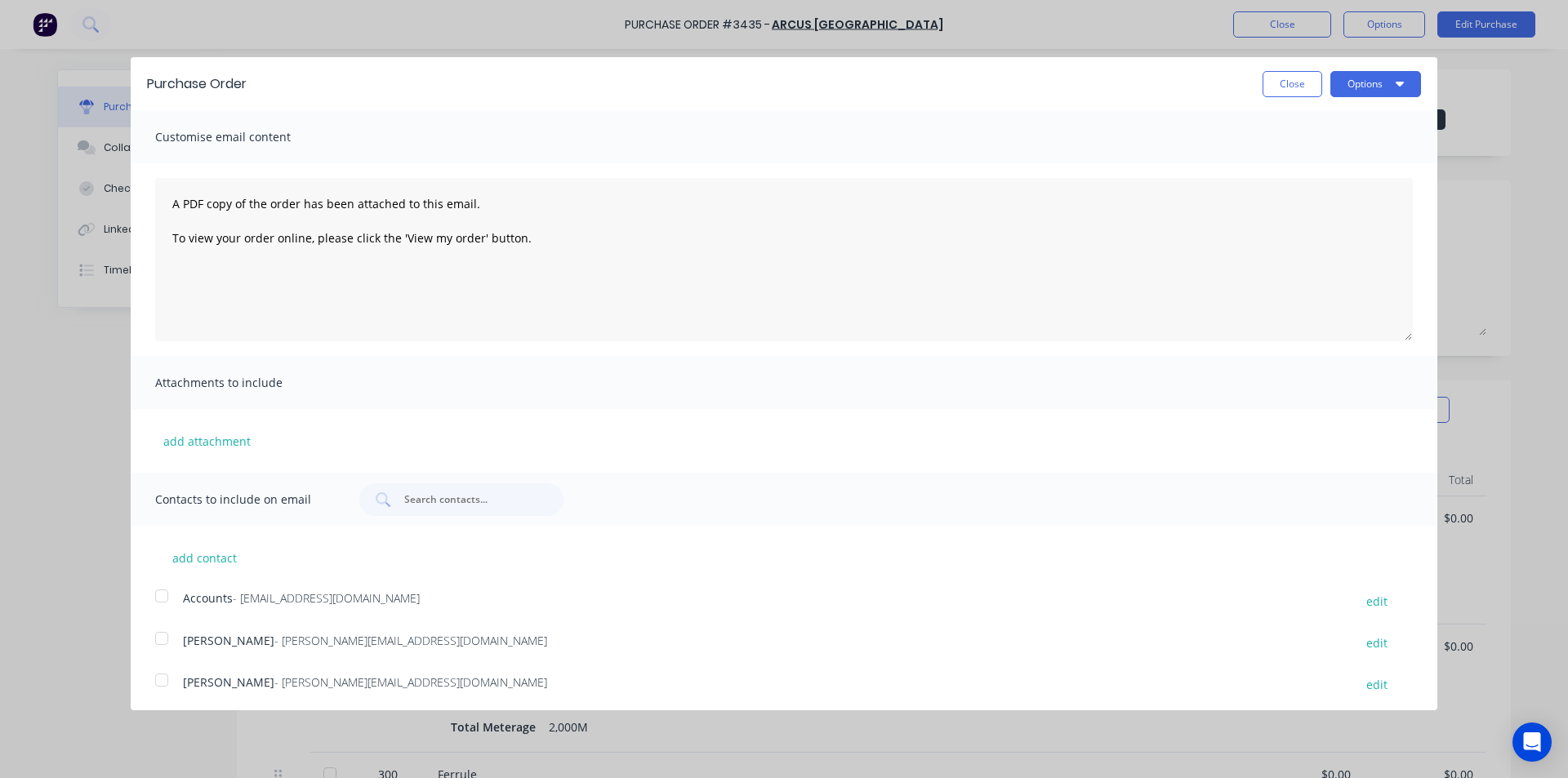
scroll to position [131, 0]
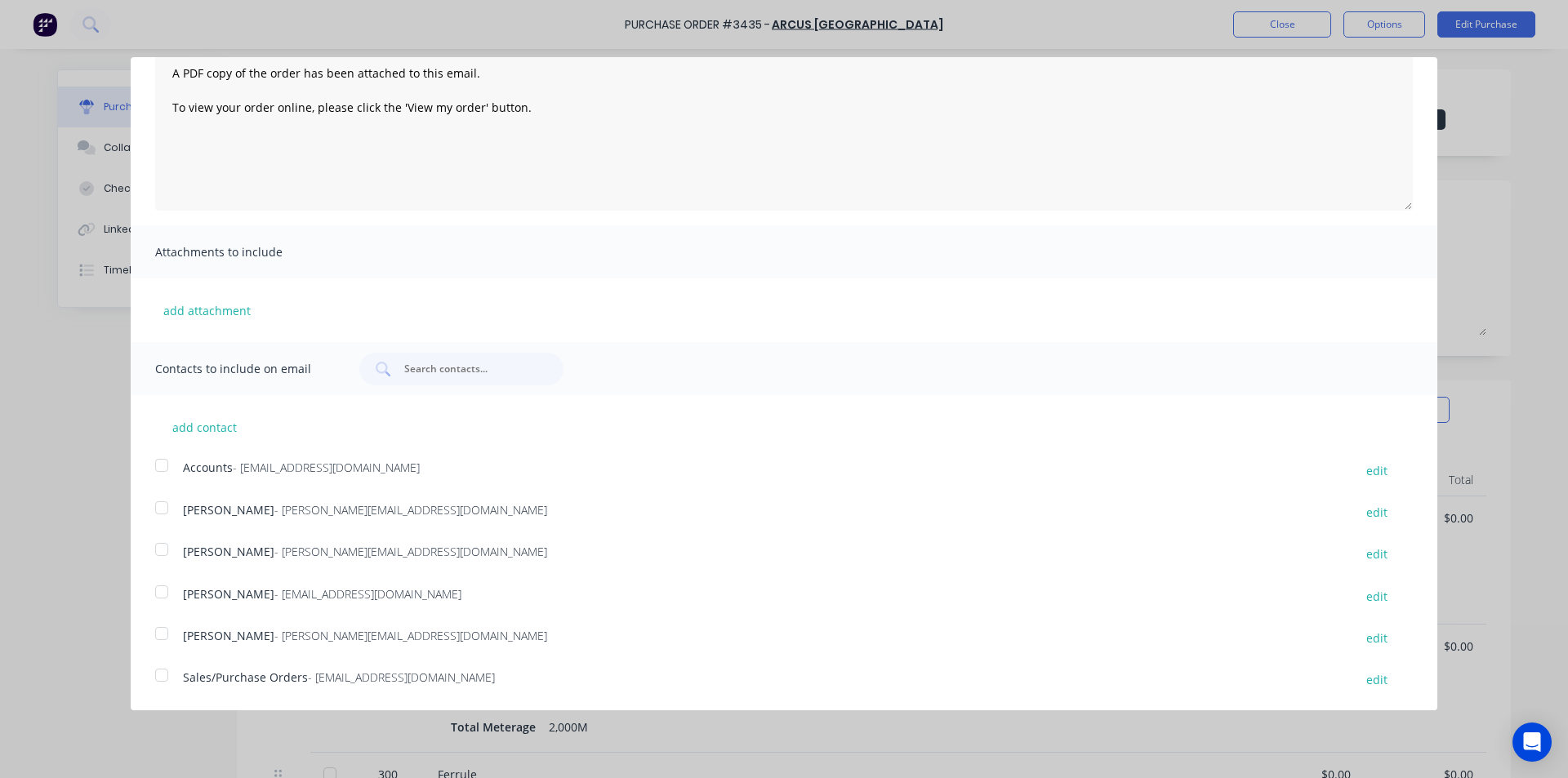
click at [171, 596] on div at bounding box center [162, 591] width 33 height 33
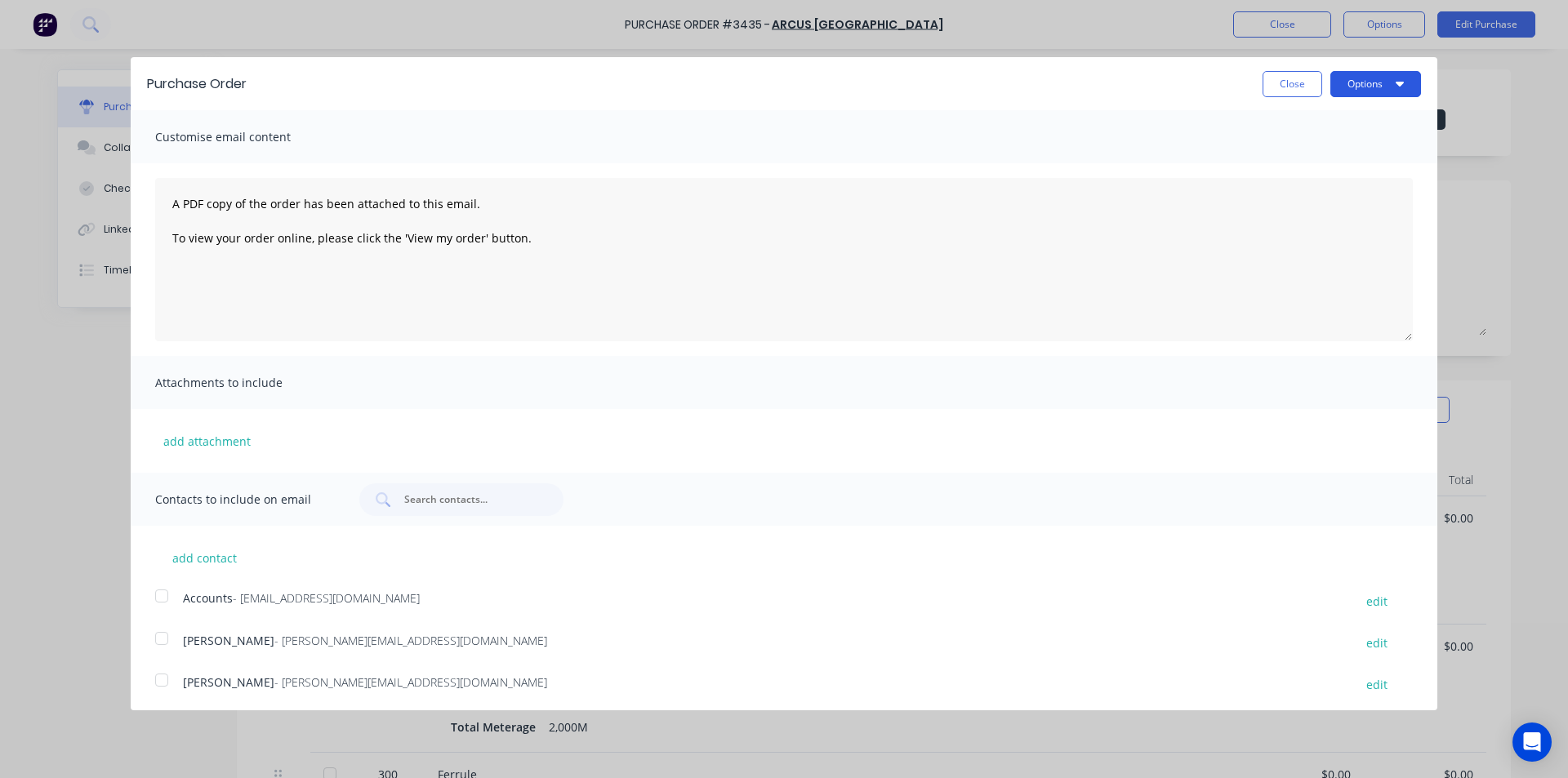
click at [1376, 85] on button "Options" at bounding box center [1375, 84] width 90 height 26
click at [1369, 156] on div "Email" at bounding box center [1344, 158] width 126 height 24
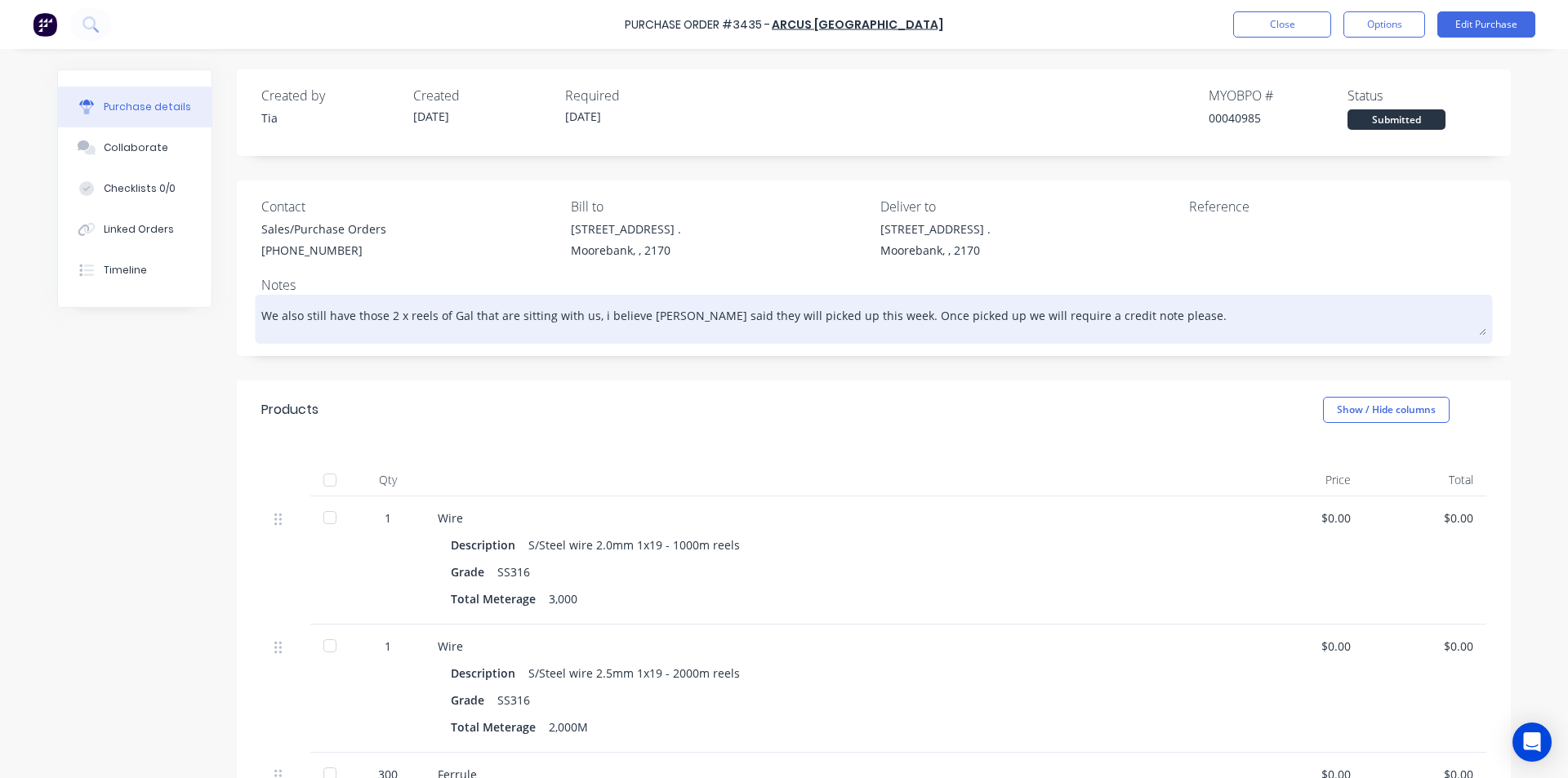
click at [998, 311] on textarea "We also still have those 2 x reels of Gal that are sitting with us, i believe […" at bounding box center [873, 317] width 1226 height 37
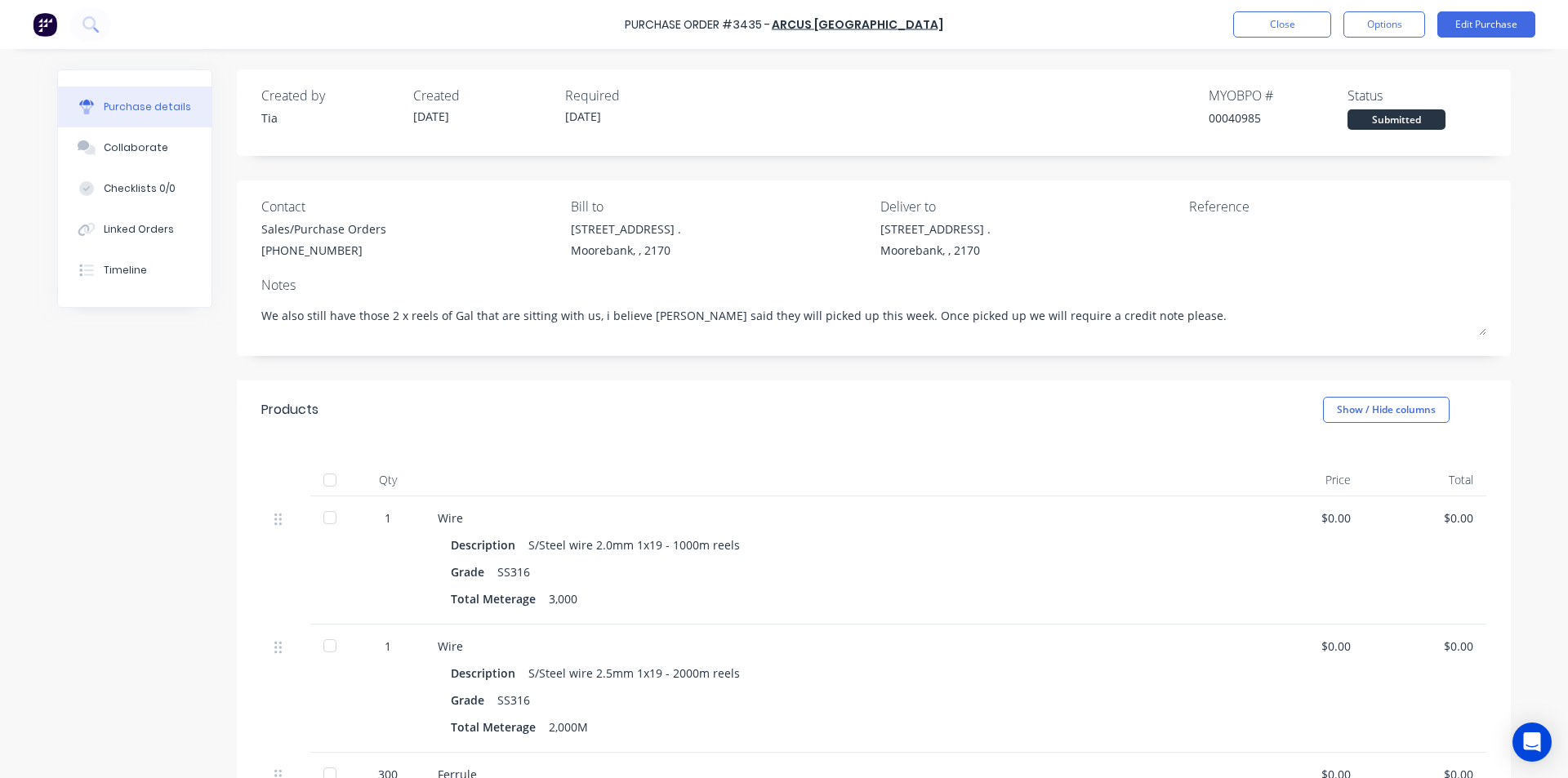
drag, startPoint x: 1245, startPoint y: 316, endPoint x: 44, endPoint y: 270, distance: 1201.9
click at [44, 270] on div "Purchase details Collaborate Checklists 0/0 Linked Orders Timeline Created by T…" at bounding box center [784, 364] width 1487 height 697
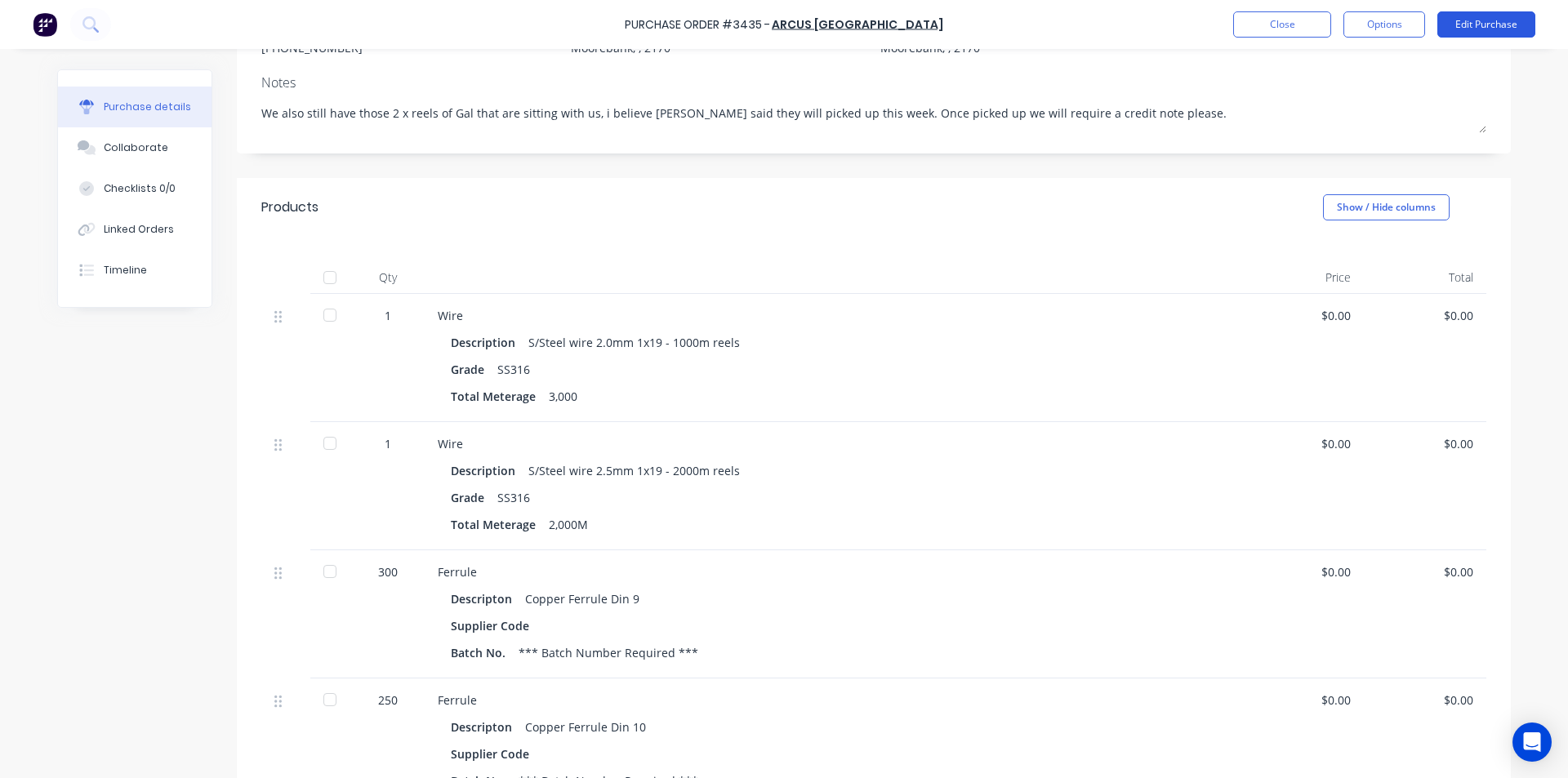
scroll to position [81, 0]
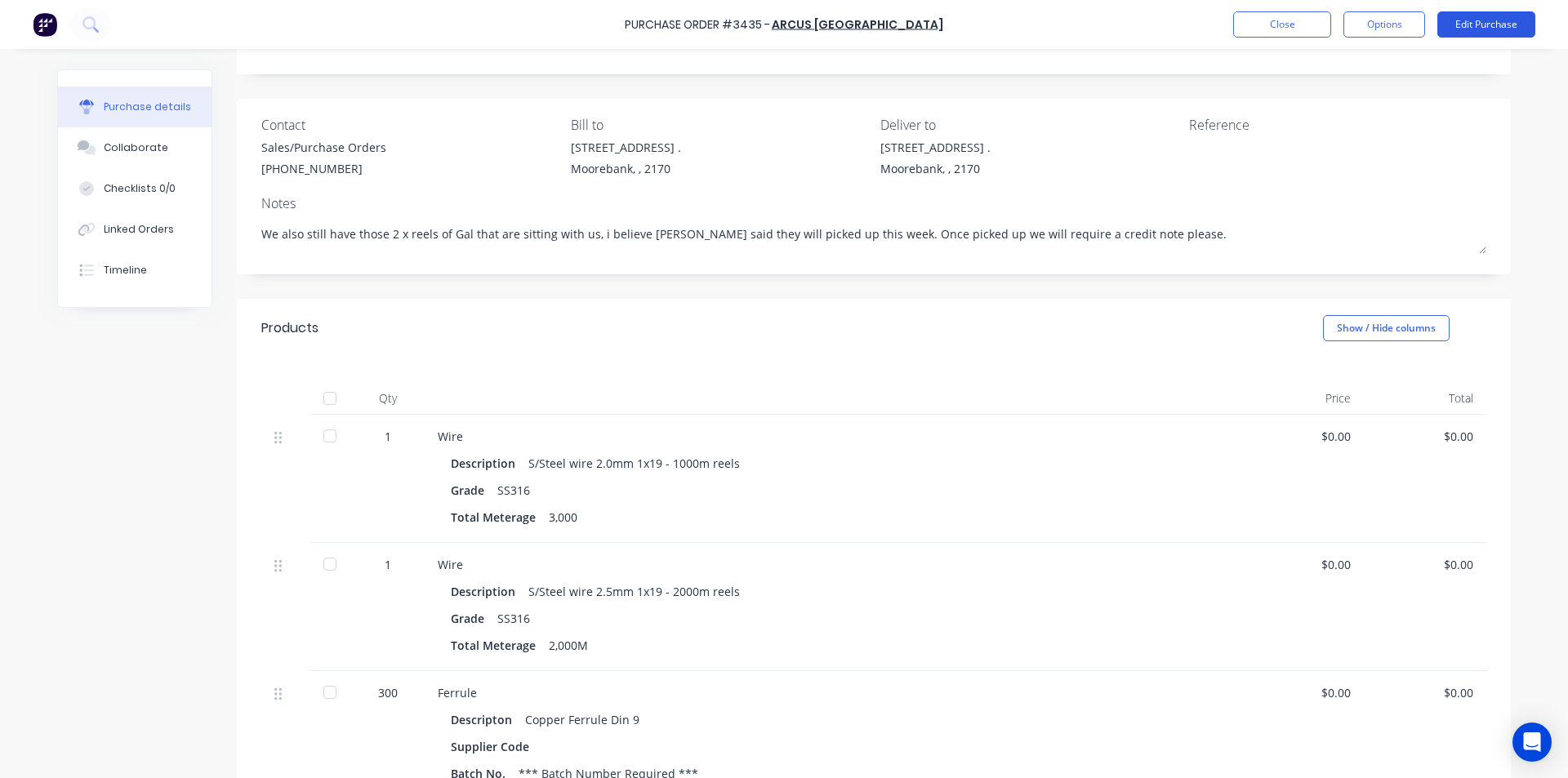
click at [1481, 26] on button "Edit Purchase" at bounding box center [1487, 25] width 98 height 26
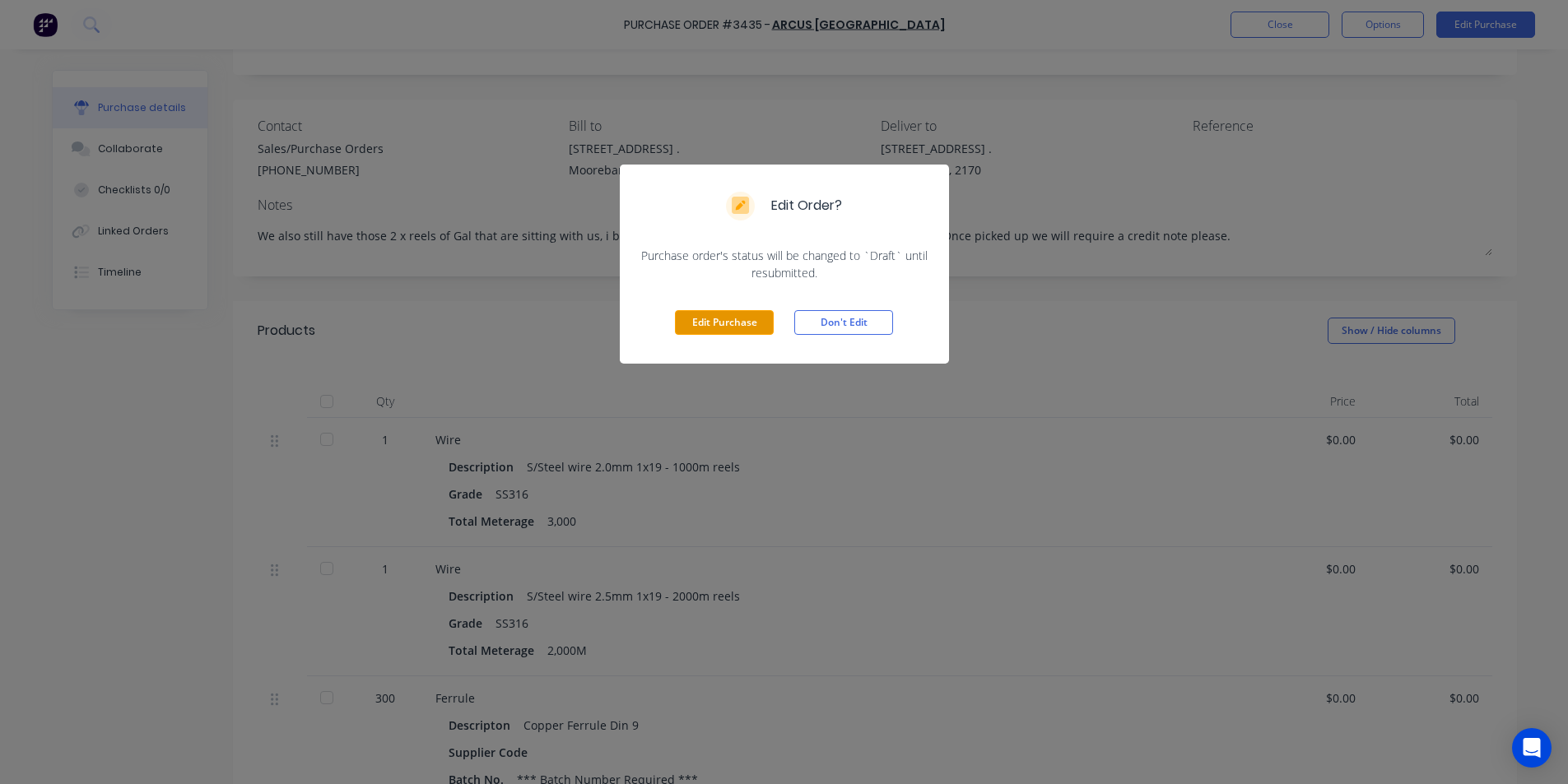
click at [755, 328] on button "Edit Purchase" at bounding box center [724, 322] width 99 height 25
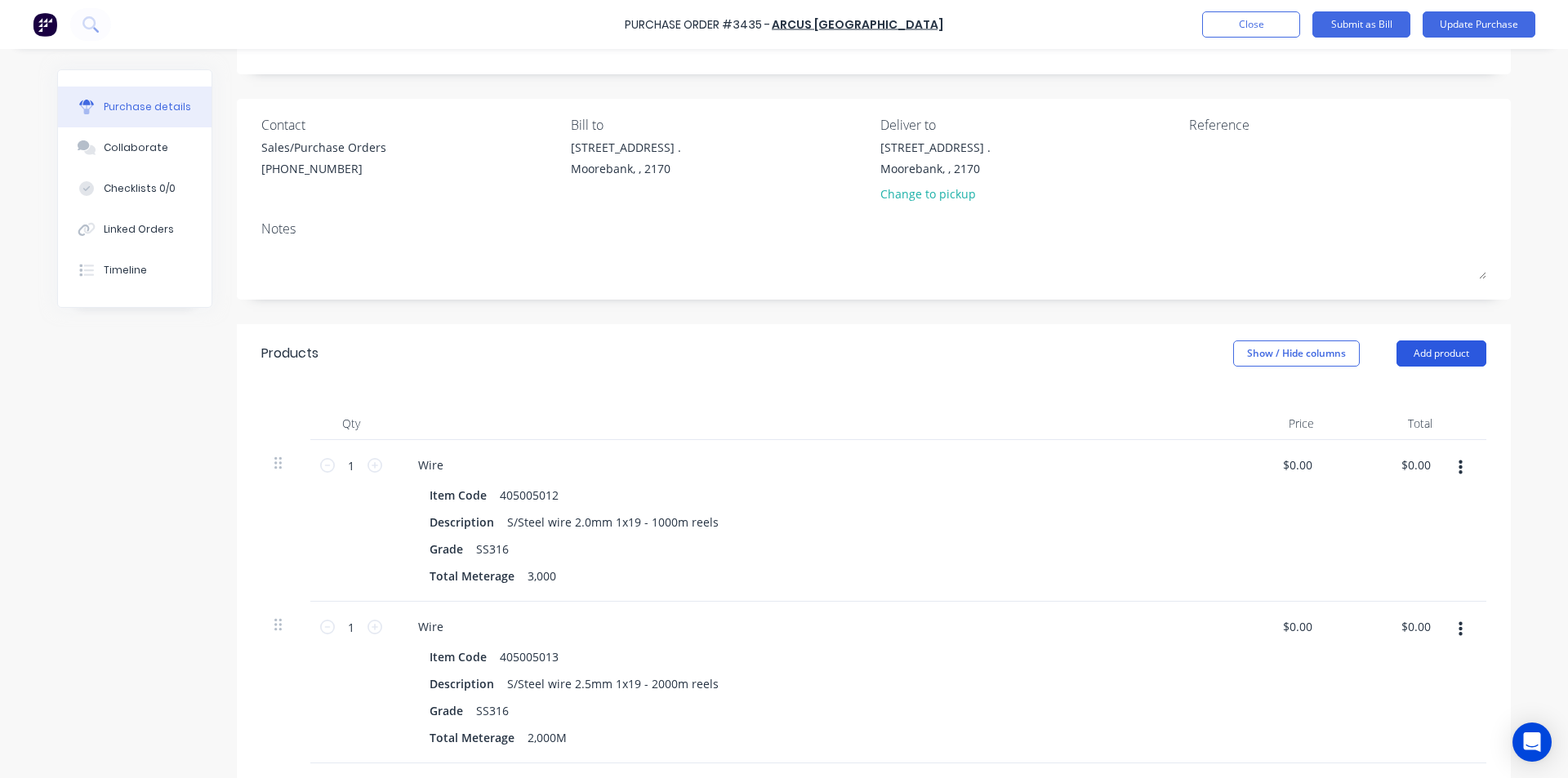
click at [1418, 340] on button "Add product" at bounding box center [1441, 353] width 90 height 26
drag, startPoint x: 1401, startPoint y: 552, endPoint x: 1244, endPoint y: 532, distance: 158.3
click at [1401, 551] on div "Notes (External)" at bounding box center [1408, 559] width 126 height 24
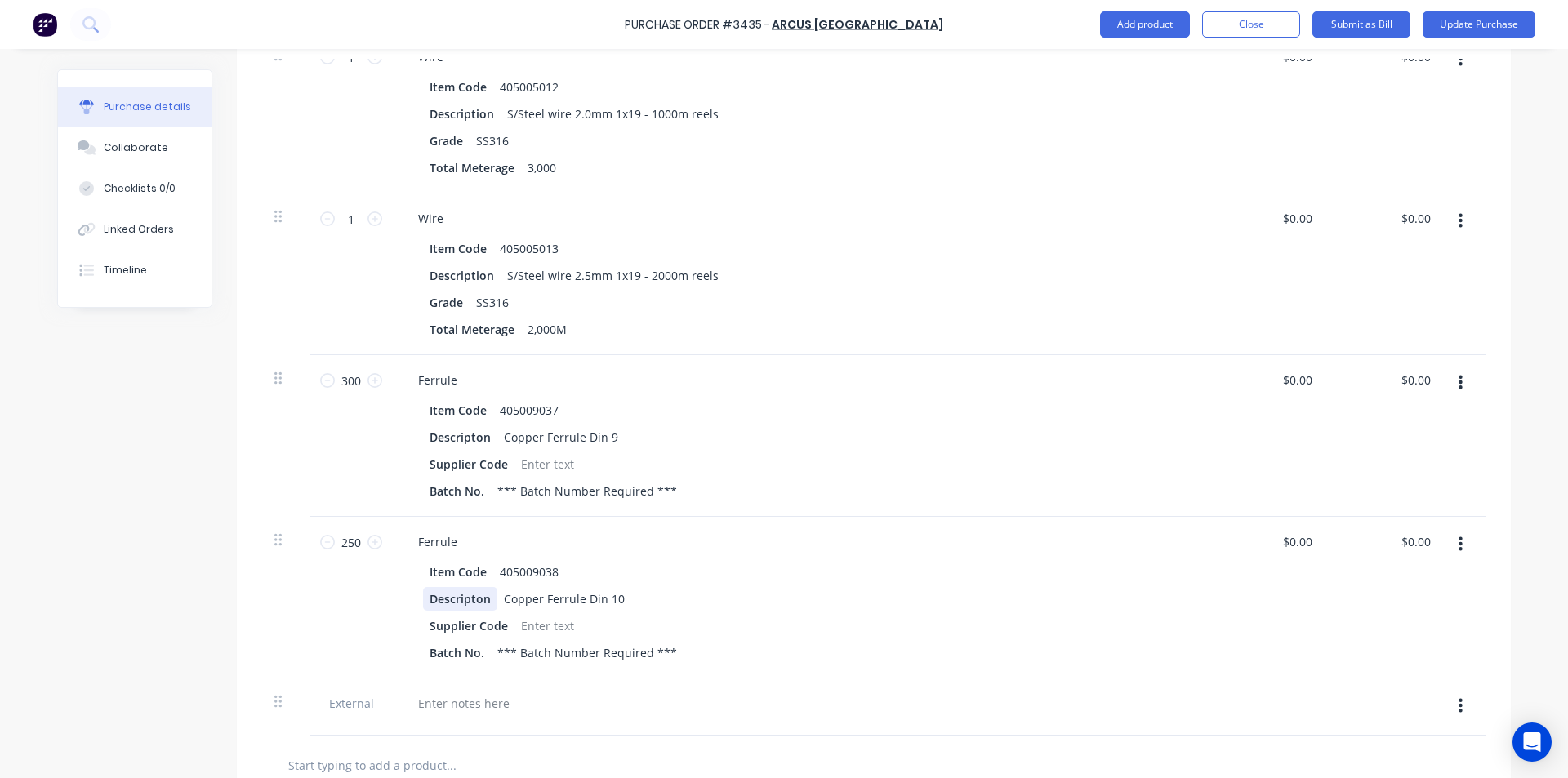
scroll to position [792, 0]
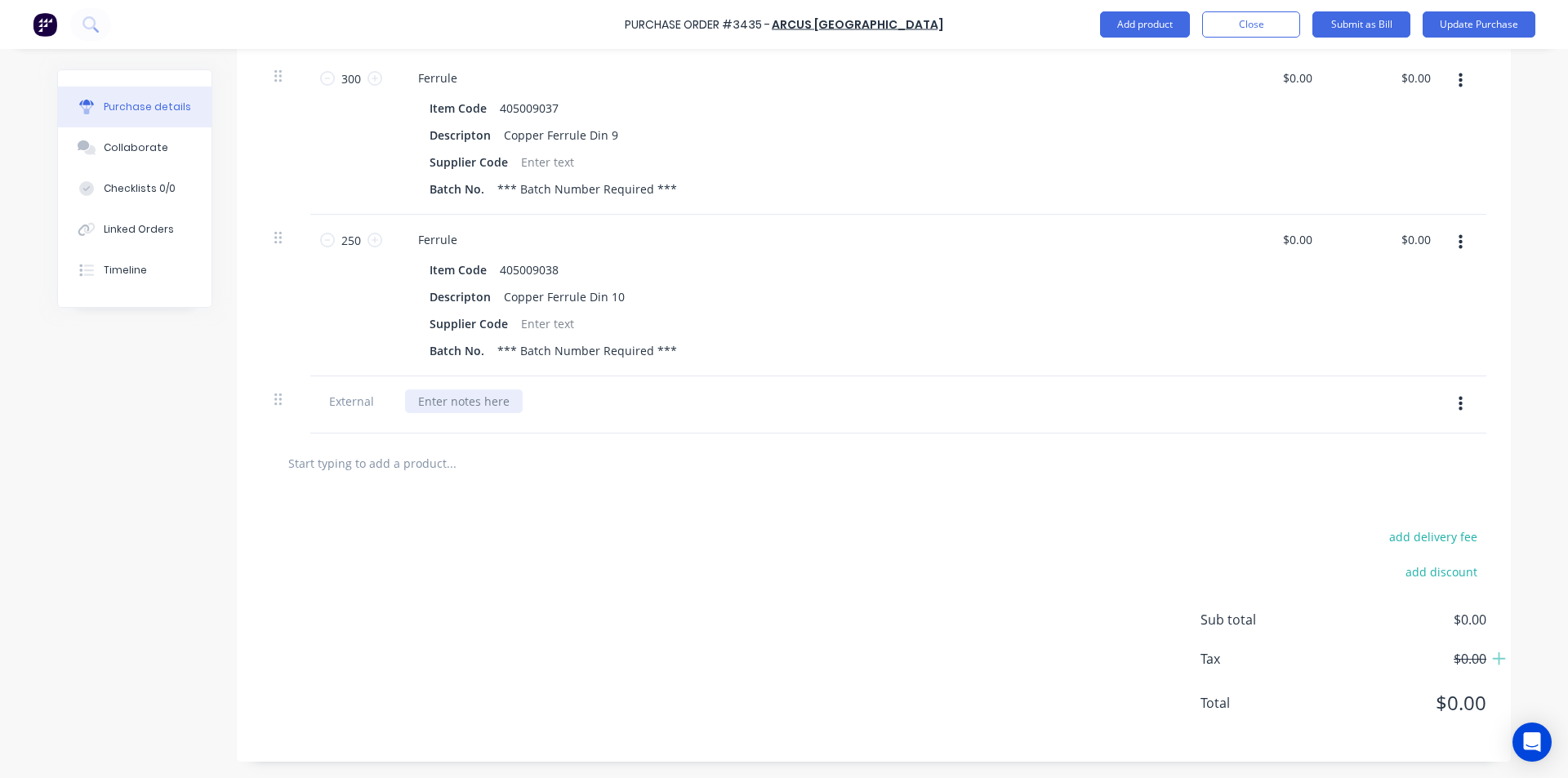
click at [457, 399] on div at bounding box center [463, 402] width 118 height 24
paste div
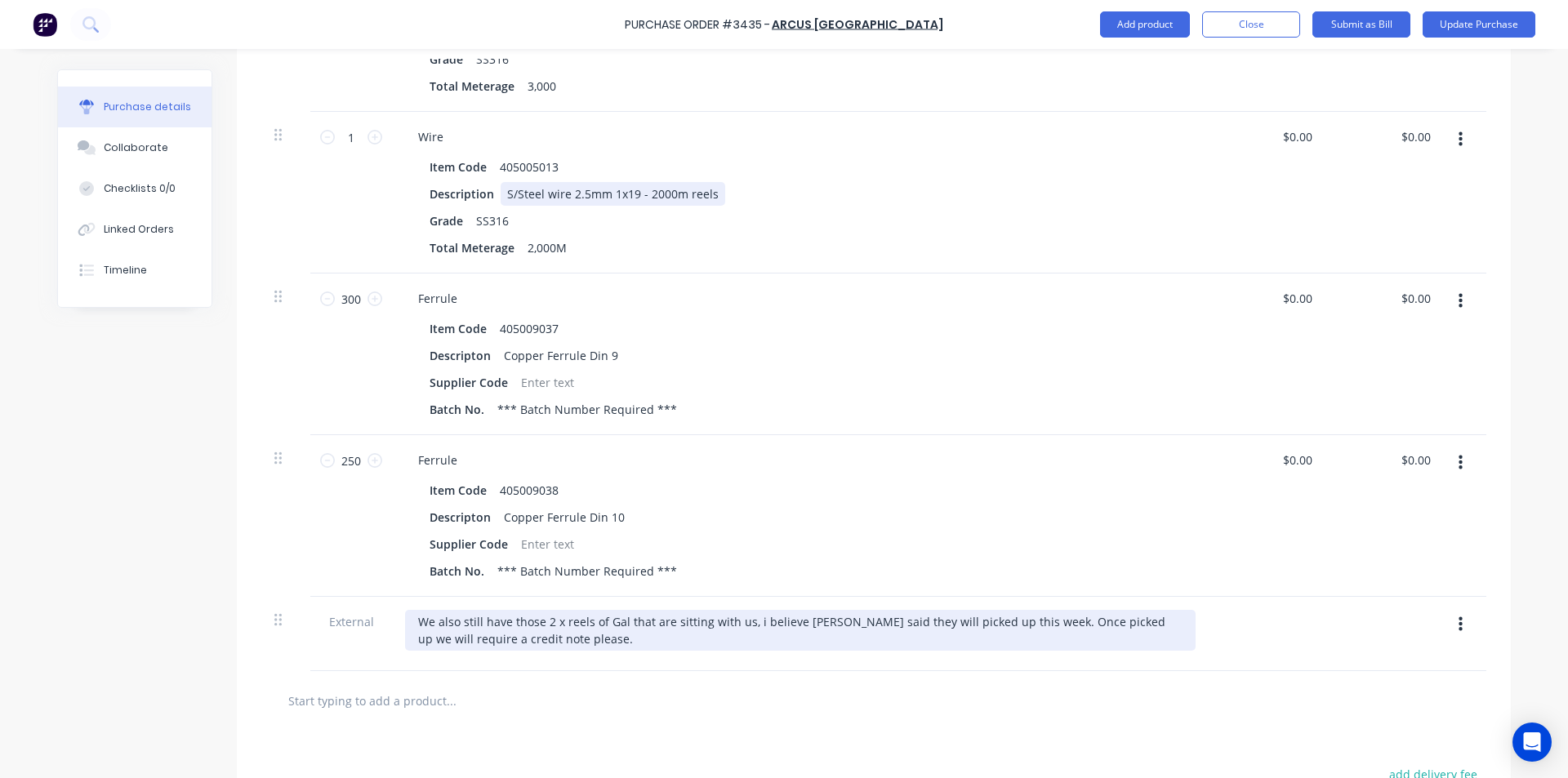
scroll to position [735, 0]
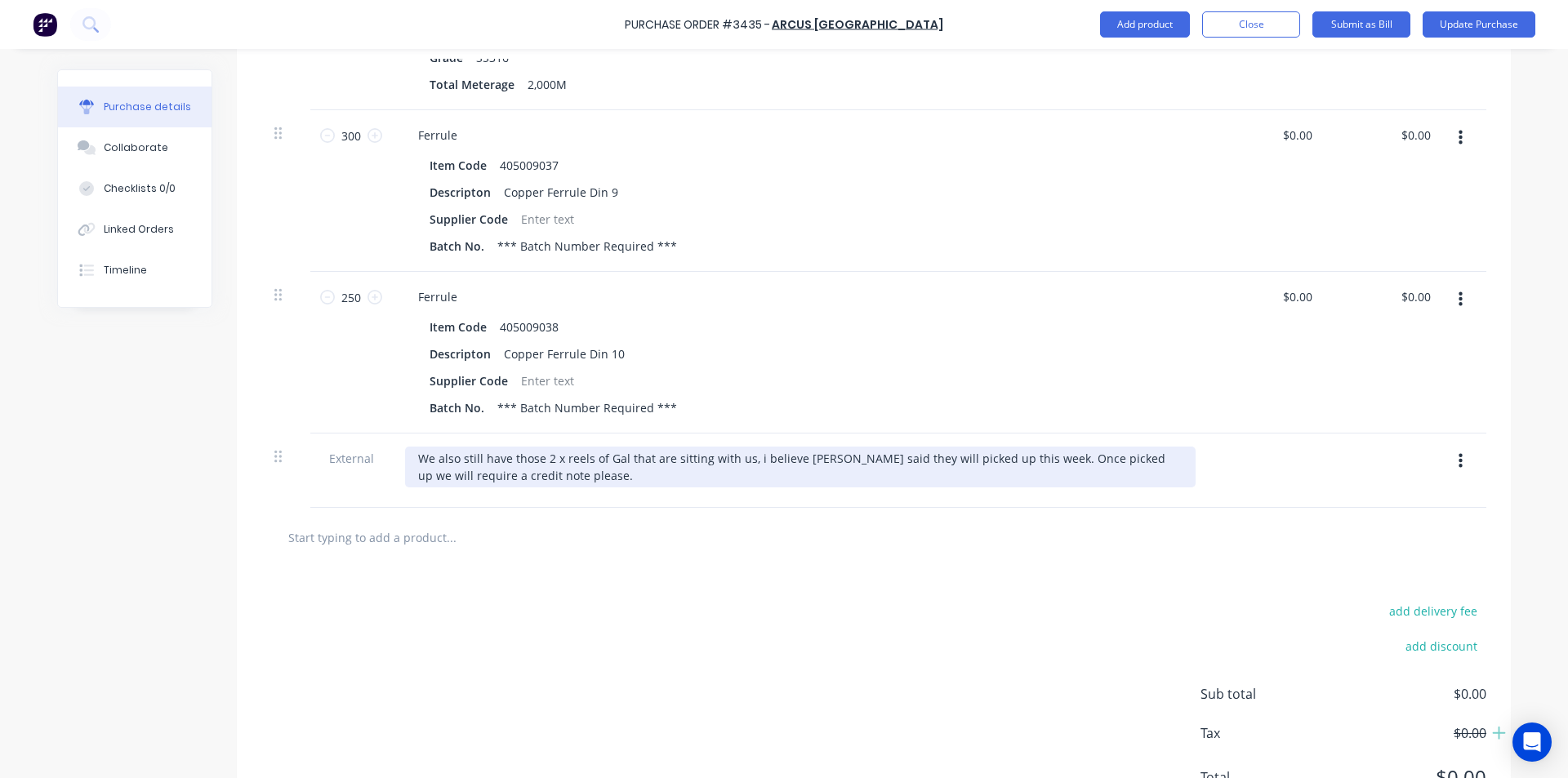
click at [1018, 472] on div "We also still have those 2 x reels of Gal that are sitting with us, i believe […" at bounding box center [800, 466] width 791 height 41
click at [1137, 472] on div "We also still have those 2 x reels of Gal that are sitting with us, i believe […" at bounding box center [800, 466] width 791 height 41
click at [579, 483] on div "We also still have those 2 x reels of Gal that are sitting with us, i believe […" at bounding box center [800, 466] width 791 height 41
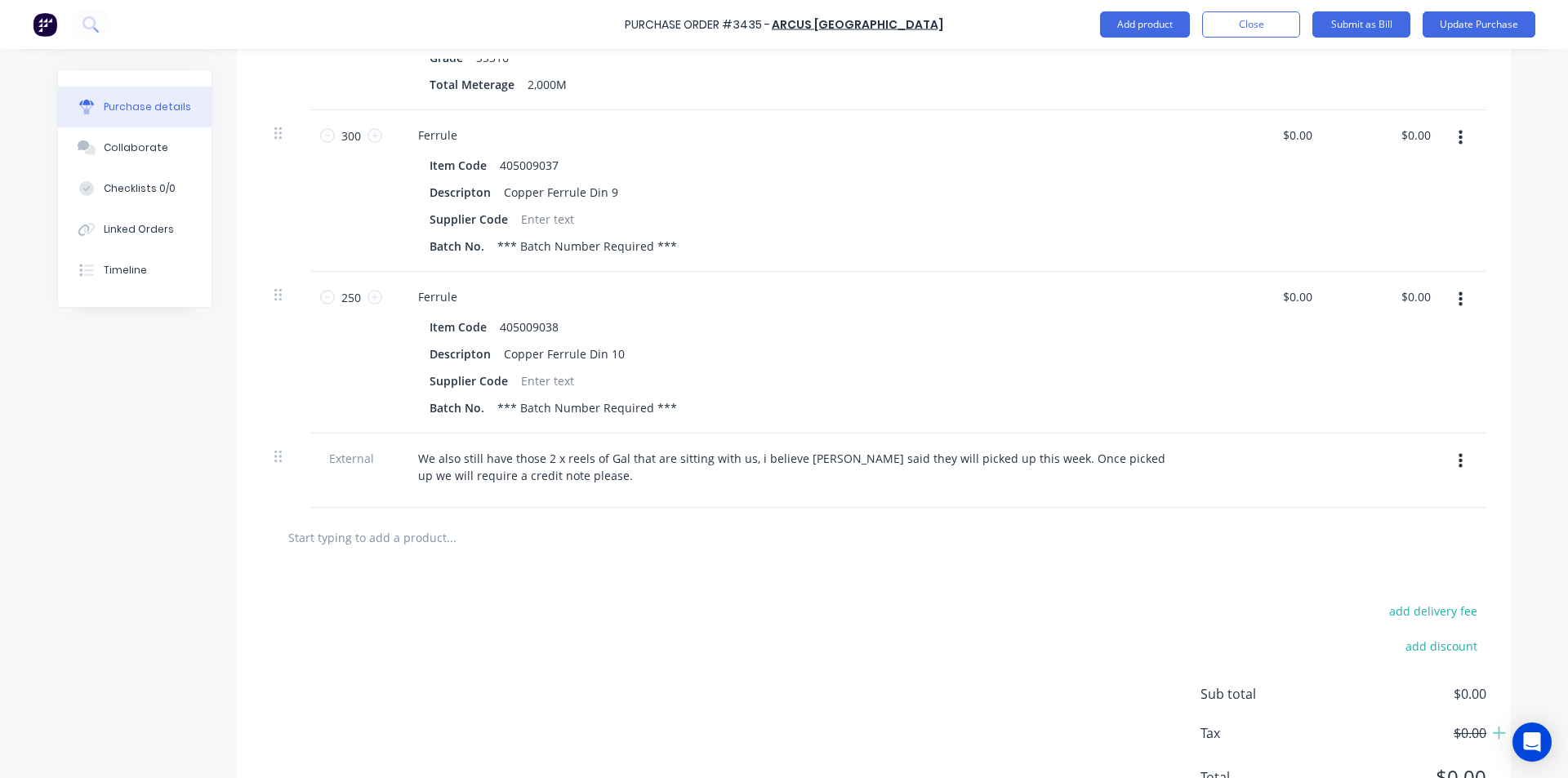
click at [580, 550] on input "text" at bounding box center [451, 537] width 327 height 33
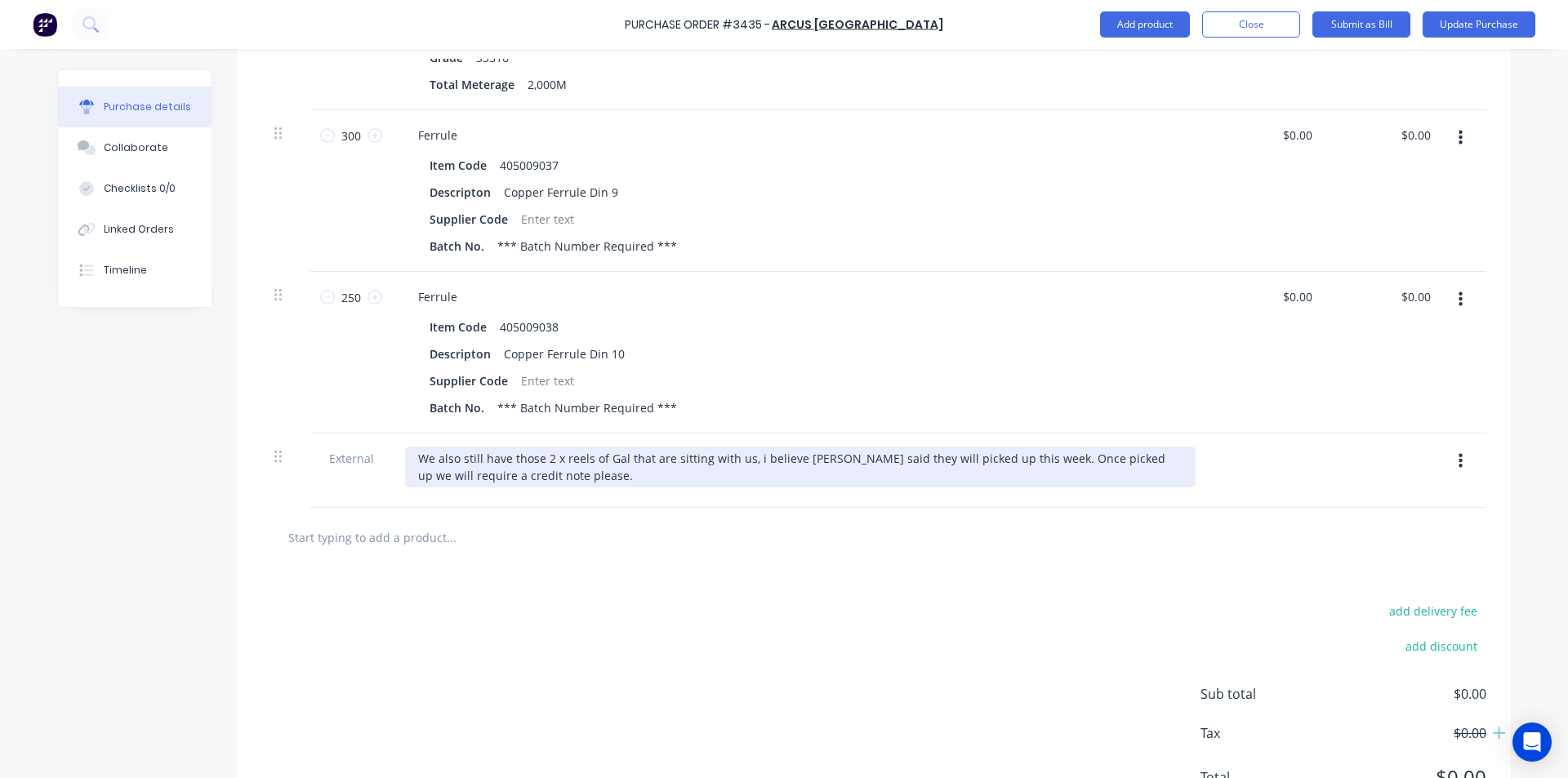
click at [619, 456] on div "We also still have those 2 x reels of Gal that are sitting with us, i believe […" at bounding box center [800, 466] width 791 height 41
drag, startPoint x: 734, startPoint y: 460, endPoint x: 661, endPoint y: 462, distance: 73.0
click at [661, 462] on div "We also still have those 2 x reels of Gal that are sitting with us, i believe […" at bounding box center [800, 466] width 791 height 41
click at [820, 453] on div "We also still have those 2 x reels of Gal that were delivered by accident, i be…" at bounding box center [800, 466] width 791 height 41
click at [788, 459] on div "We also still have those 2 x reels of Gal that were delivered by accident, i be…" at bounding box center [800, 466] width 791 height 41
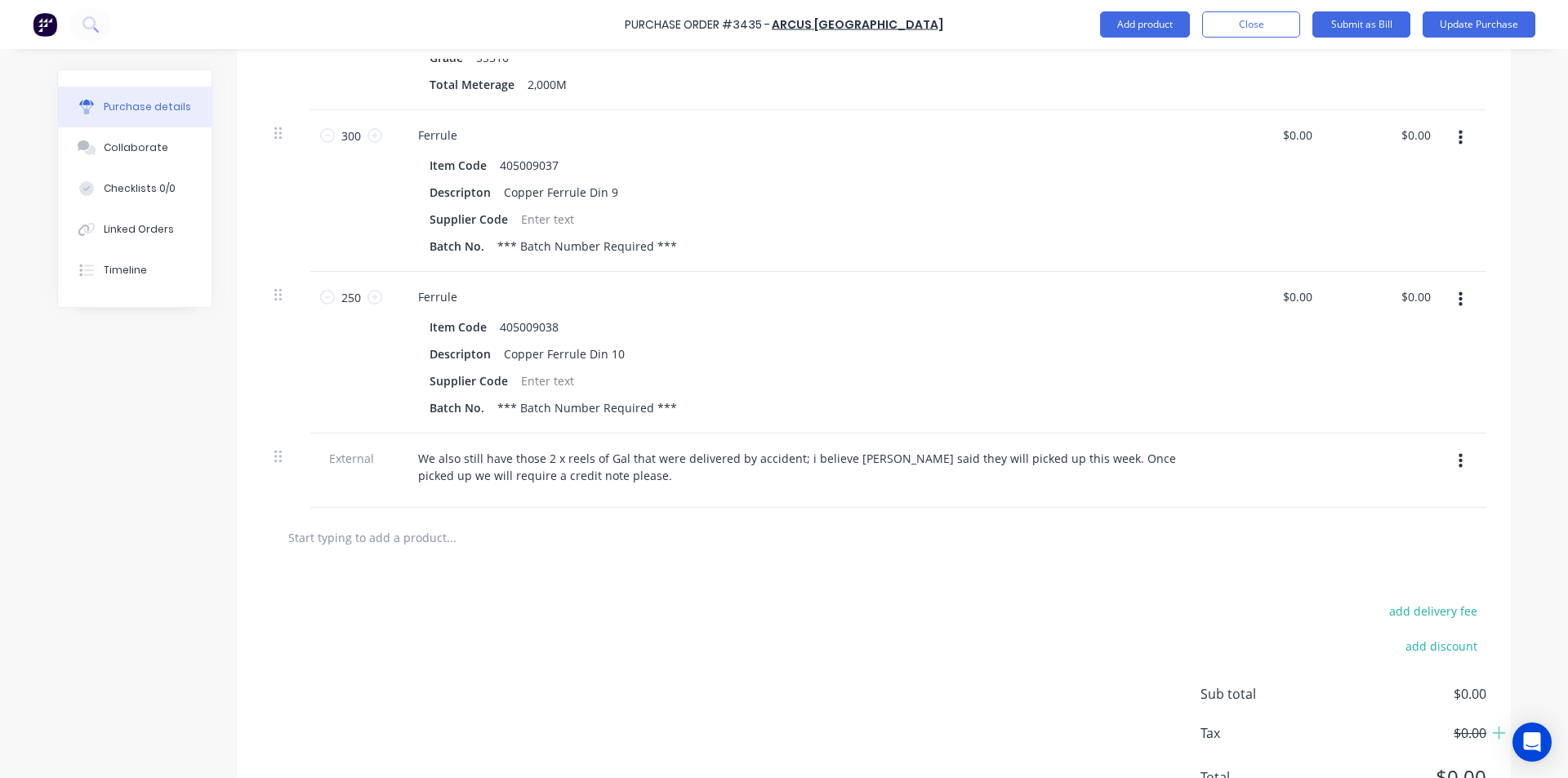
click at [849, 500] on div "We also still have those 2 x reels of Gal that were delivered by accident; i be…" at bounding box center [800, 470] width 817 height 74
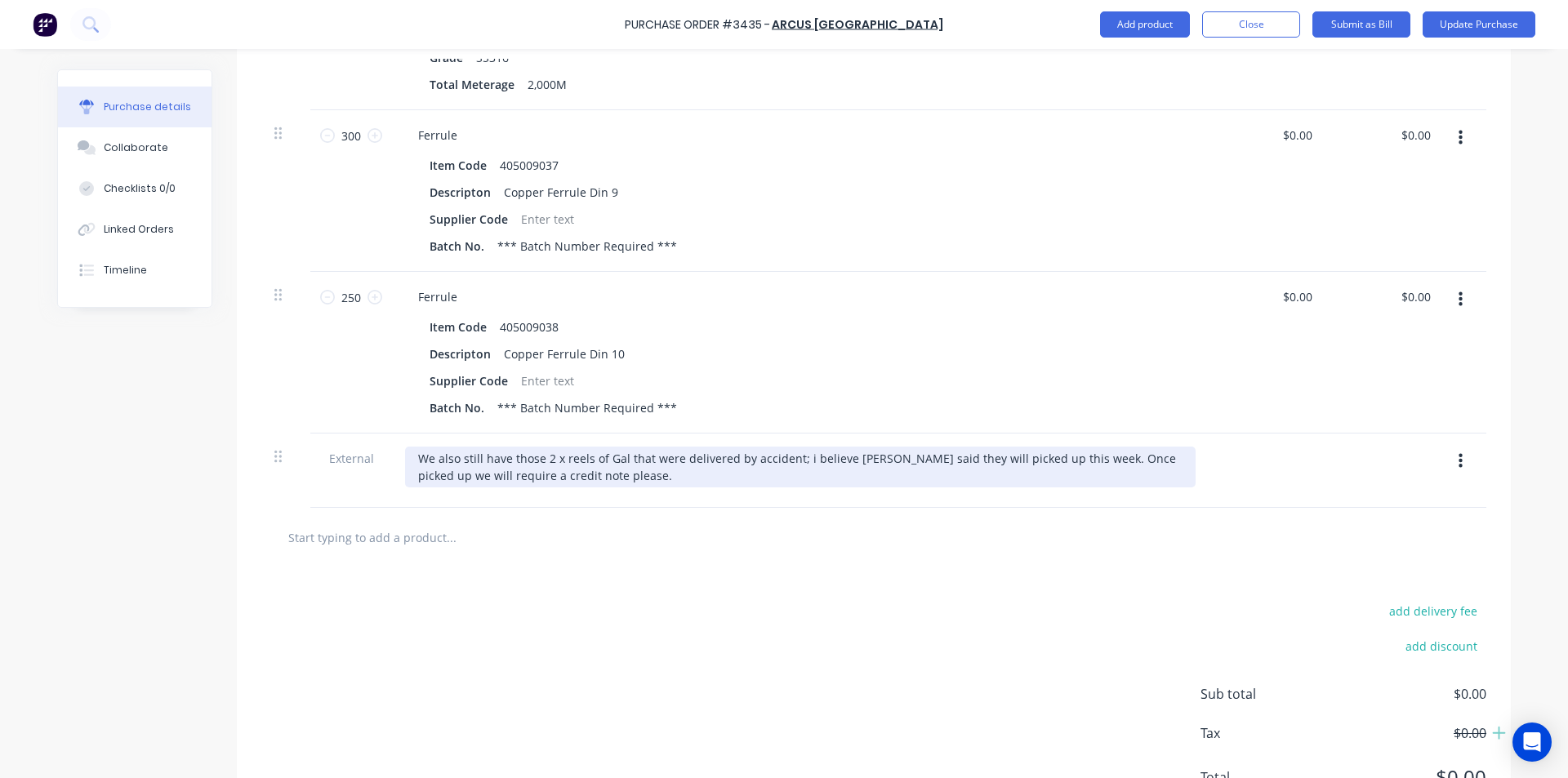
click at [1069, 459] on div "We also still have those 2 x reels of Gal that were delivered by accident; i be…" at bounding box center [800, 466] width 791 height 41
drag, startPoint x: 1084, startPoint y: 457, endPoint x: 1157, endPoint y: 466, distance: 73.6
click at [1157, 466] on div "We also still have those 2 x reels of Gal that were delivered by accident; i be…" at bounding box center [800, 466] width 791 height 41
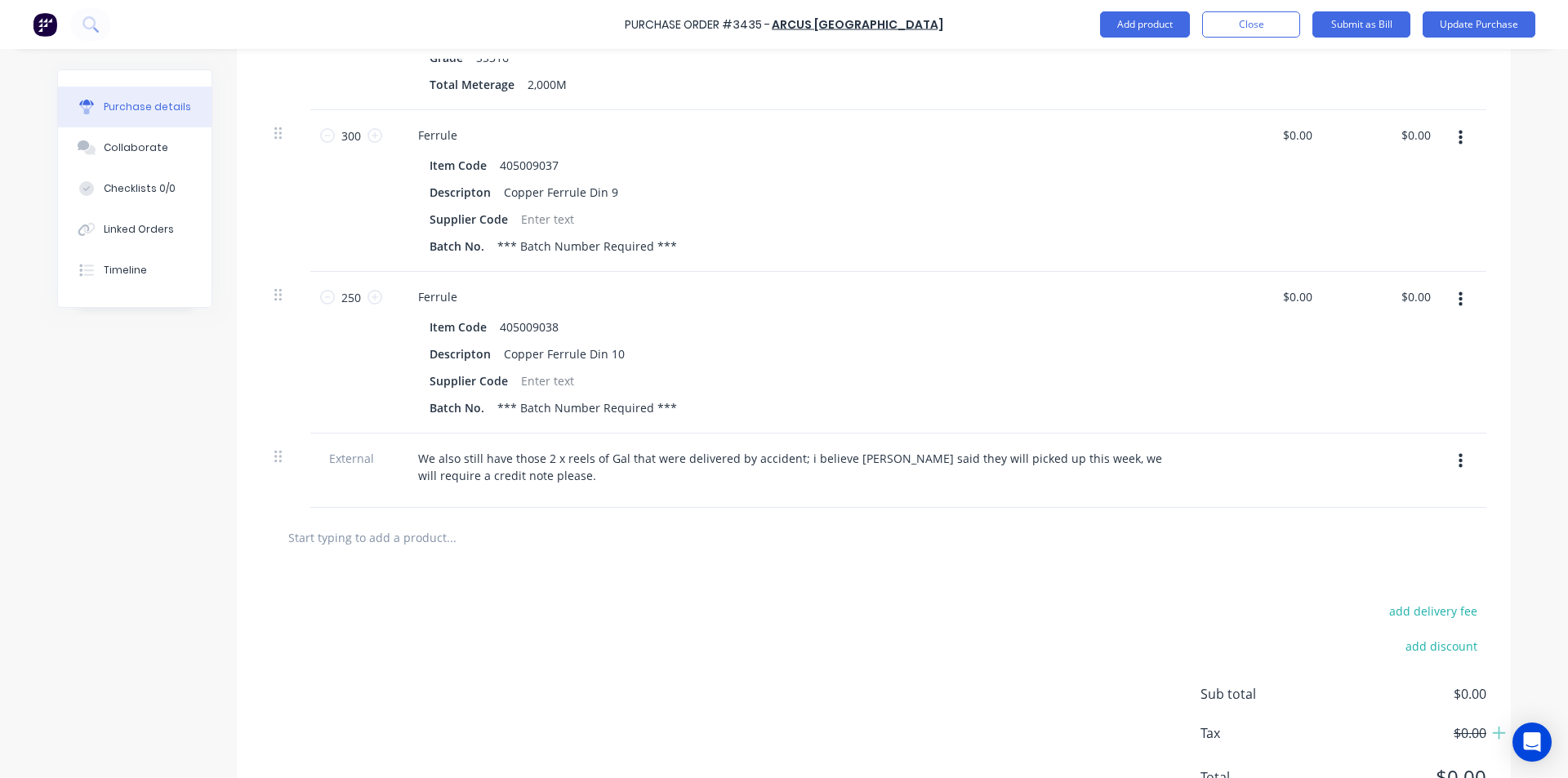
click at [1126, 487] on div "We also still have those 2 x reels of Gal that were delivered by accident; i be…" at bounding box center [800, 470] width 817 height 74
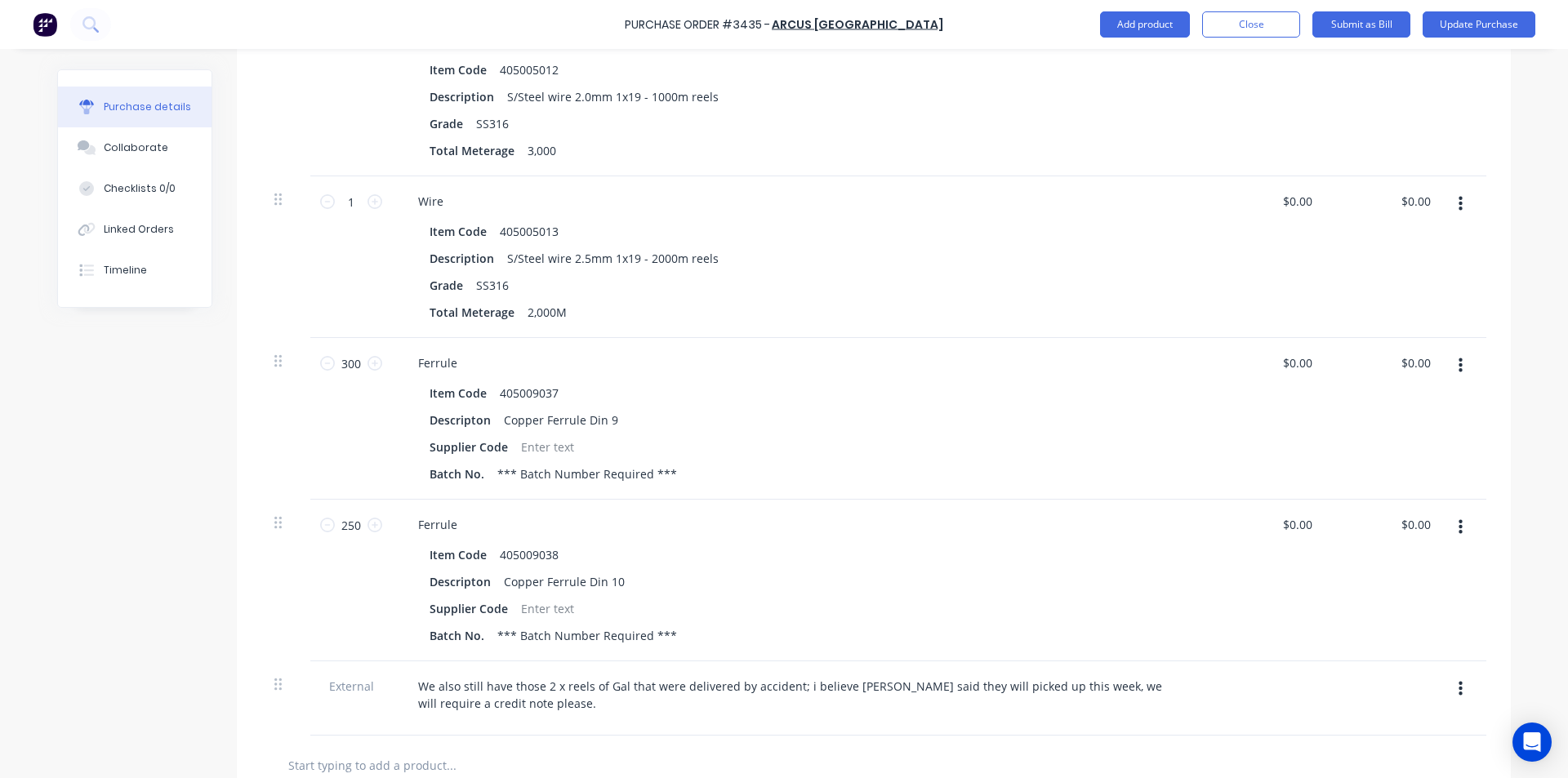
scroll to position [653, 0]
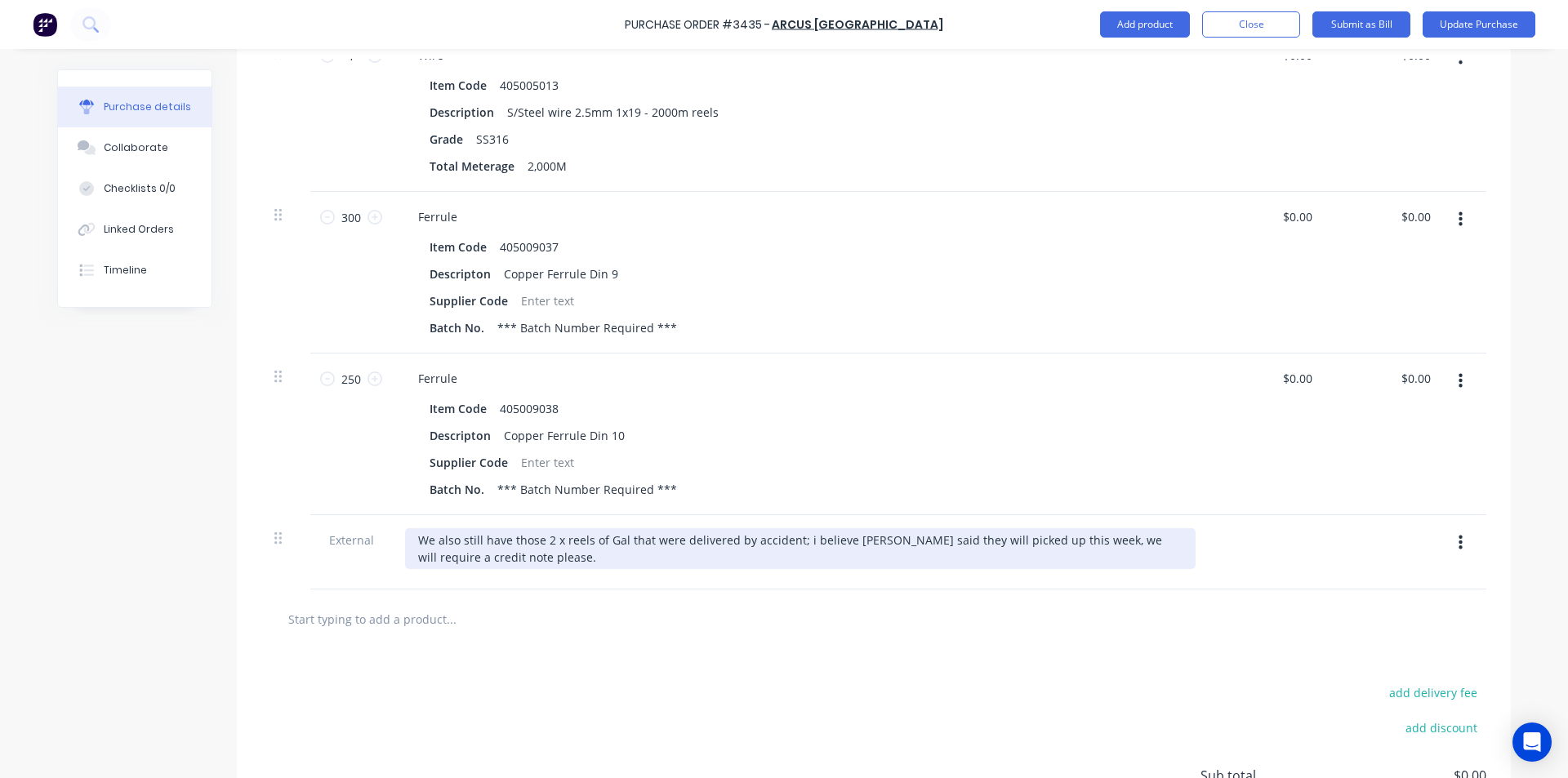
click at [467, 562] on div "We also still have those 2 x reels of Gal that were delivered by accident; i be…" at bounding box center [800, 549] width 791 height 41
click at [472, 557] on div "We also still have those 2 x reels of Gal that were delivered by accident; i be…" at bounding box center [800, 549] width 791 height 41
click at [469, 560] on div "We also still have those 2 x reels of Gal that were delivered by accident; i be…" at bounding box center [800, 549] width 791 height 41
click at [958, 540] on div "We also still have those 2 x reels of Gal that were delivered by accident; i be…" at bounding box center [800, 549] width 791 height 41
click at [1070, 543] on div "We also still have those 2 x reels of Gal that were delivered by accident; i be…" at bounding box center [800, 549] width 791 height 41
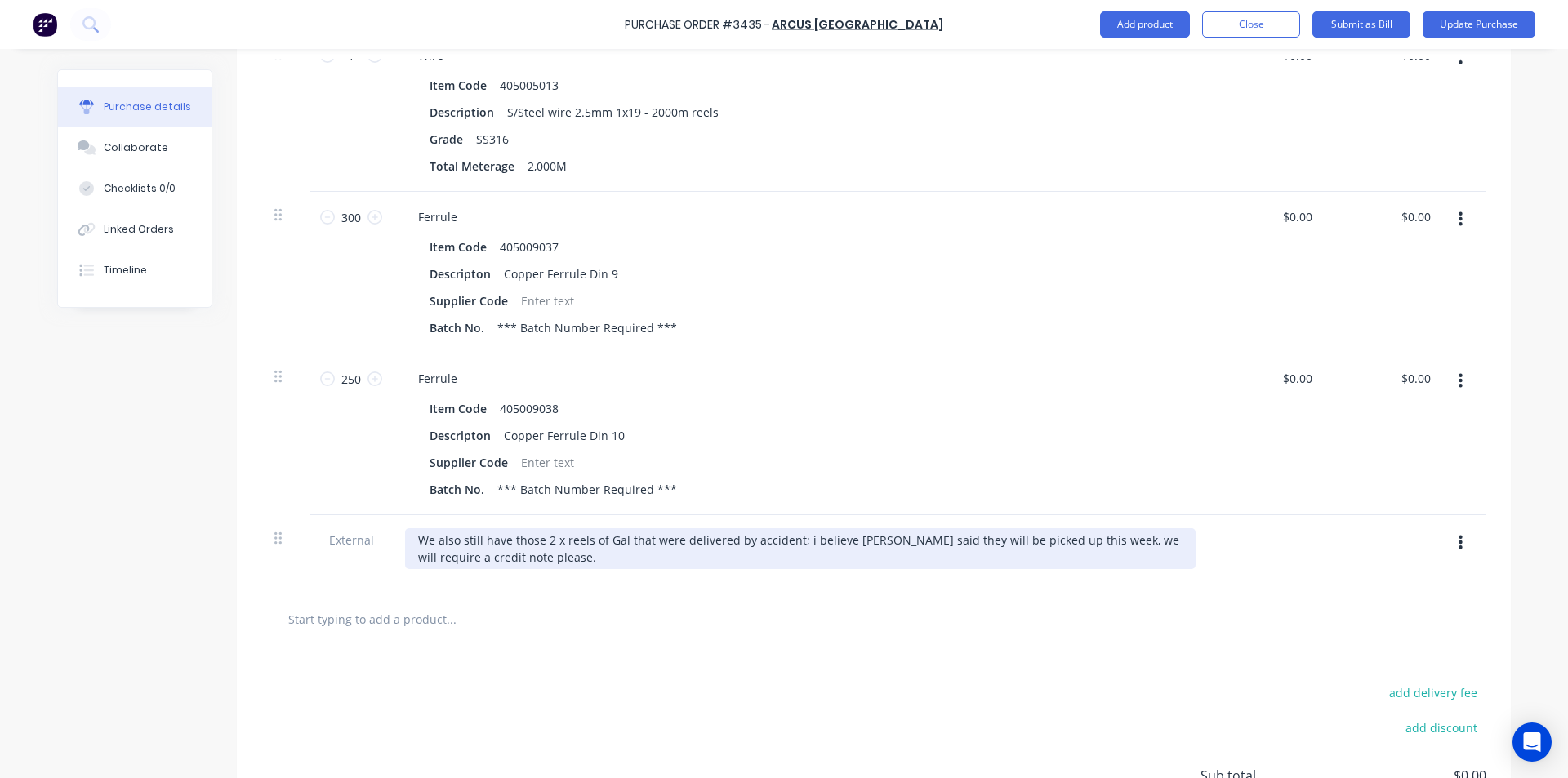
click at [1114, 558] on div "We also still have those 2 x reels of Gal that were delivered by accident; i be…" at bounding box center [800, 549] width 791 height 41
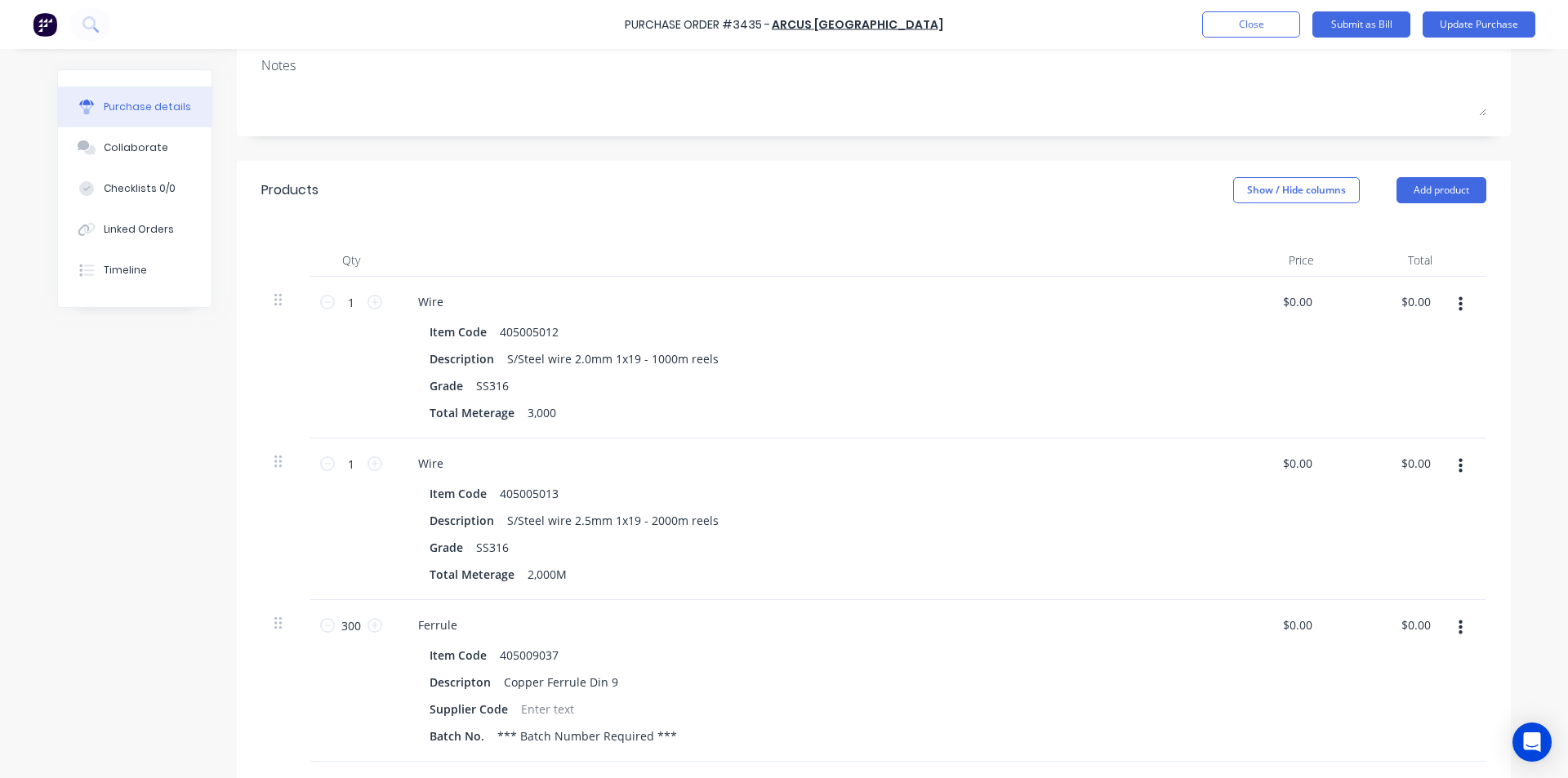
scroll to position [0, 0]
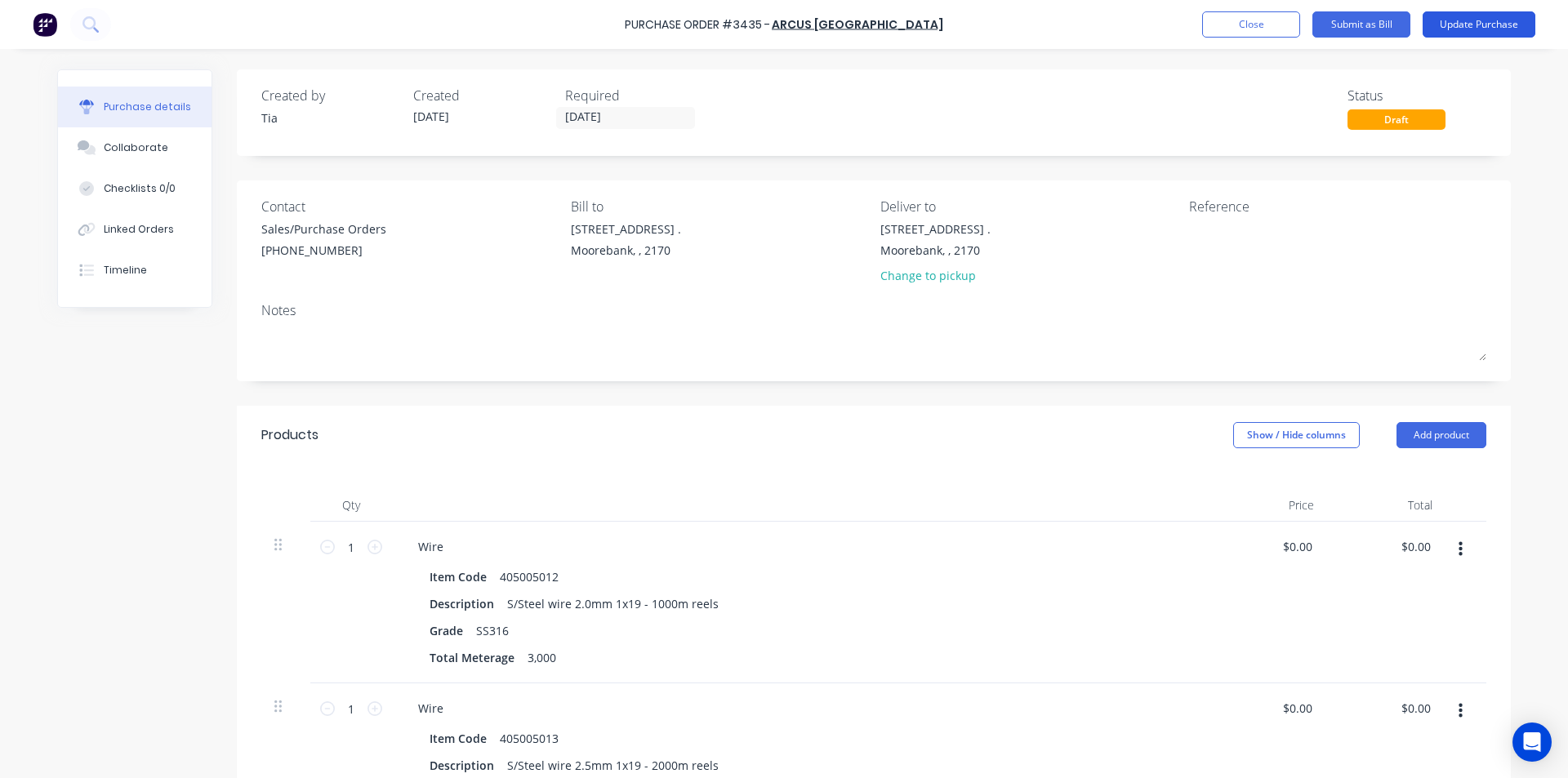
click at [1480, 26] on button "Update Purchase" at bounding box center [1480, 25] width 113 height 26
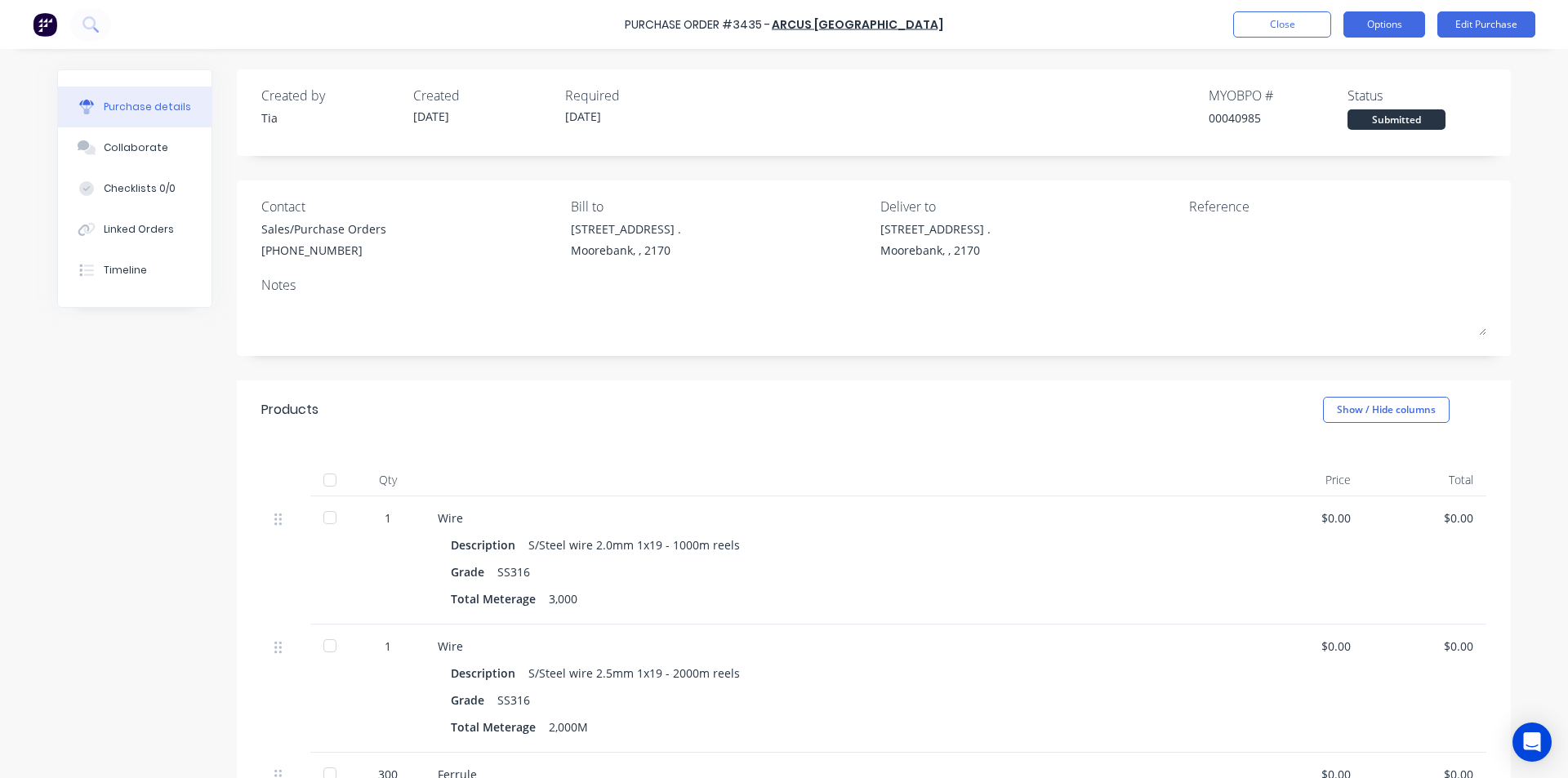
click at [1400, 26] on button "Options" at bounding box center [1384, 25] width 81 height 26
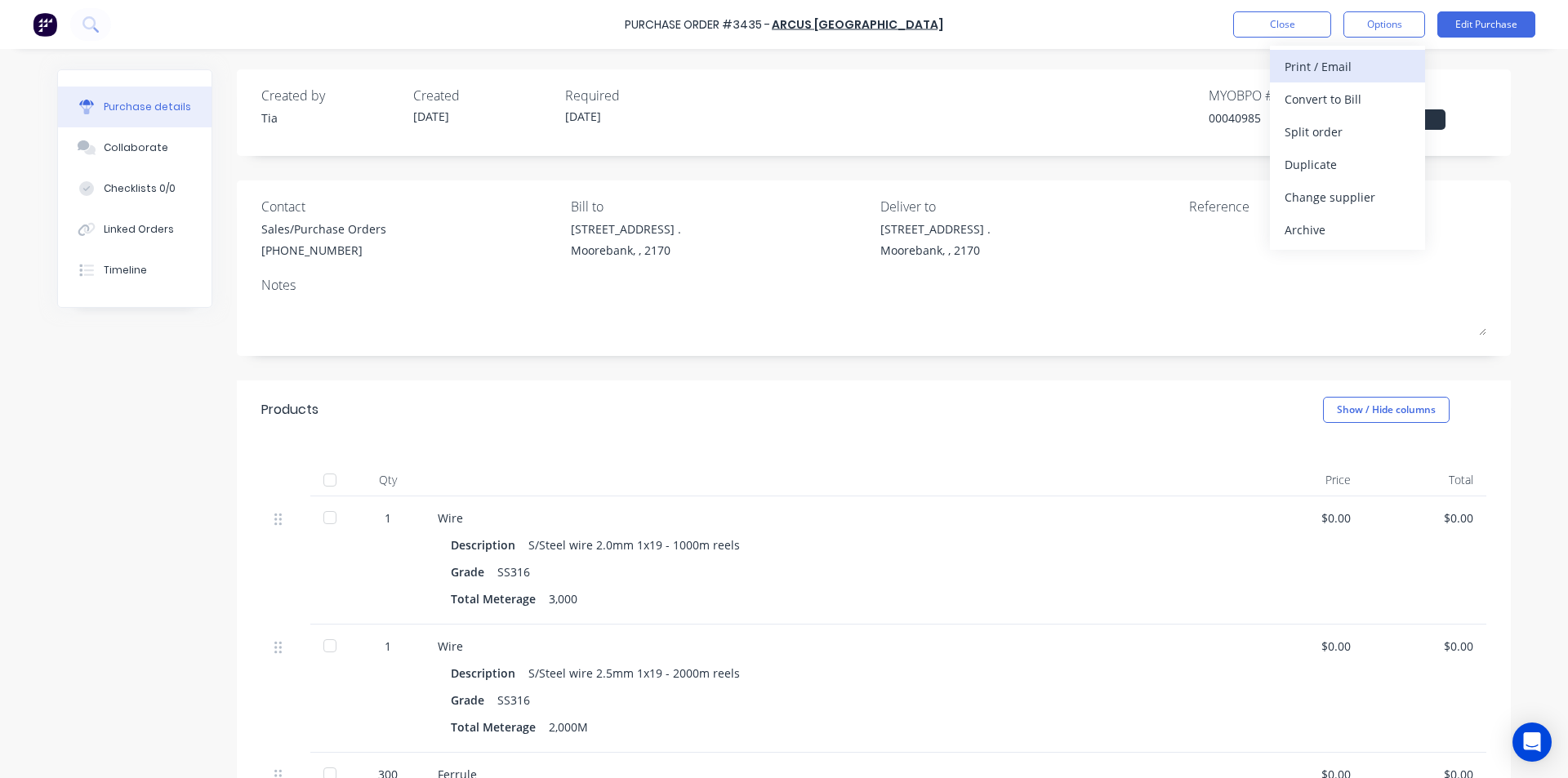
click at [1371, 77] on div "Print / Email" at bounding box center [1348, 66] width 126 height 24
click at [1366, 133] on div "Without pricing" at bounding box center [1348, 132] width 126 height 24
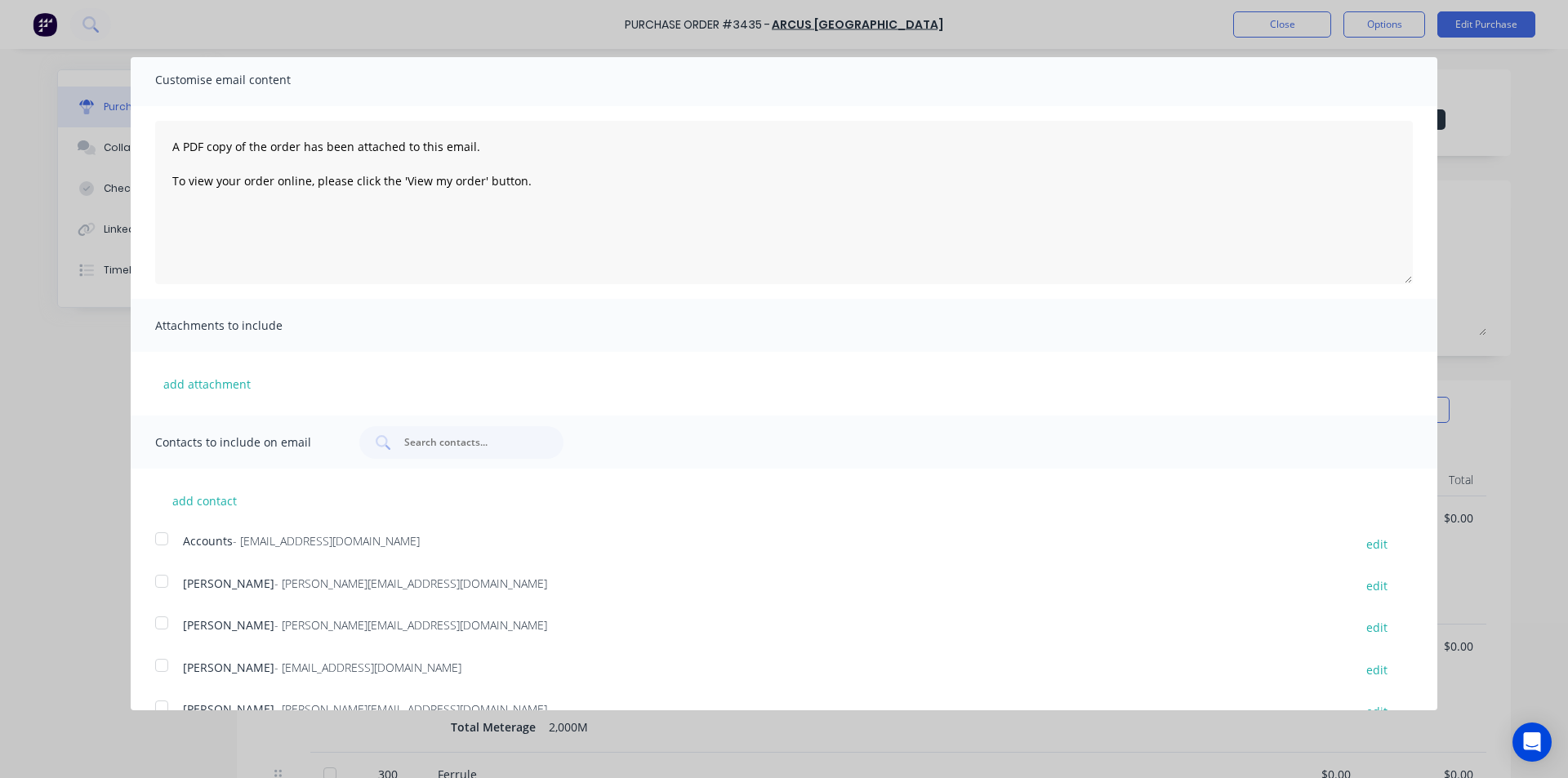
scroll to position [131, 0]
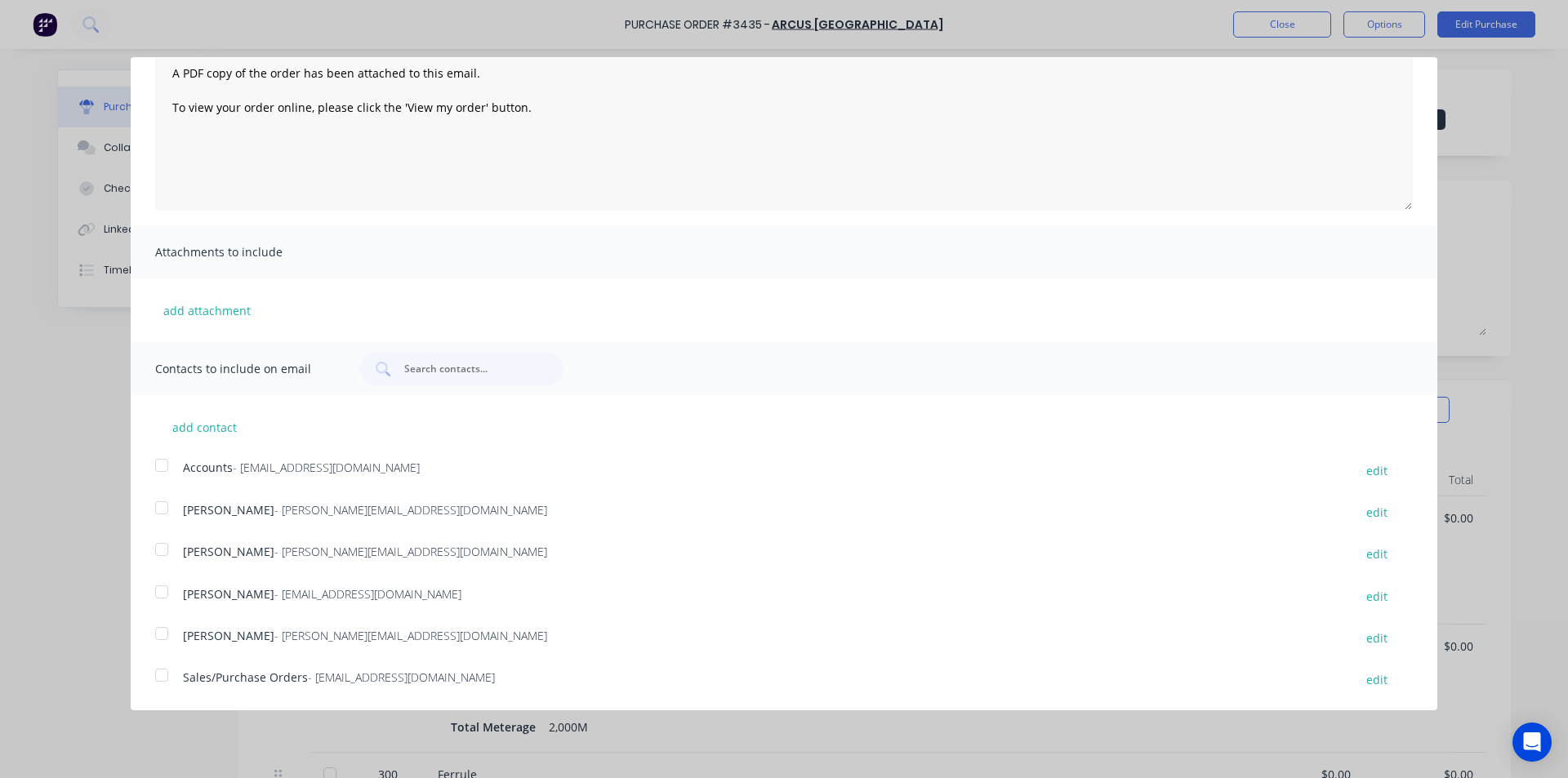
click at [169, 673] on div at bounding box center [162, 675] width 33 height 33
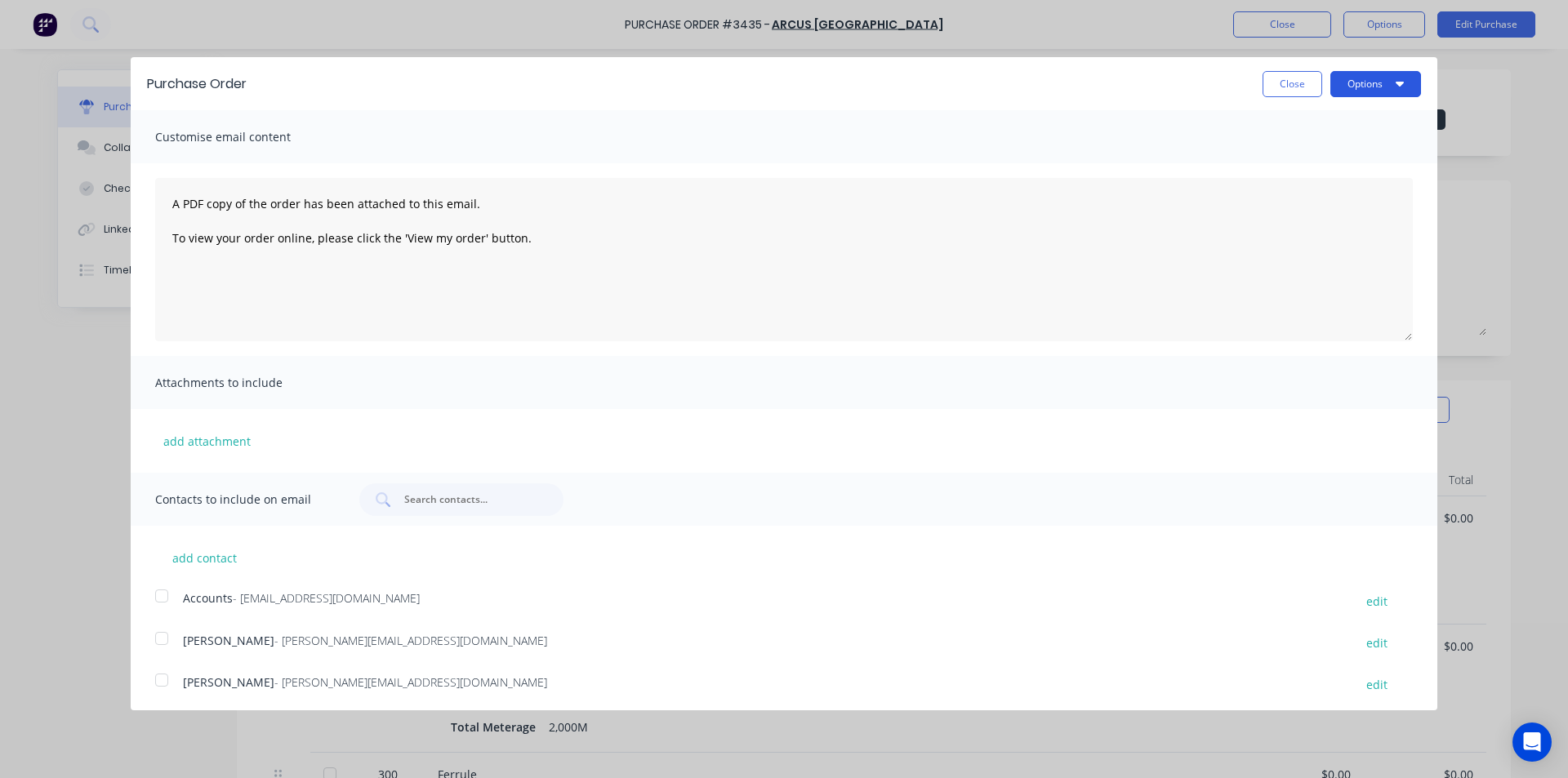
click at [1355, 83] on button "Options" at bounding box center [1375, 84] width 90 height 26
click at [1351, 164] on div "Email" at bounding box center [1344, 158] width 126 height 24
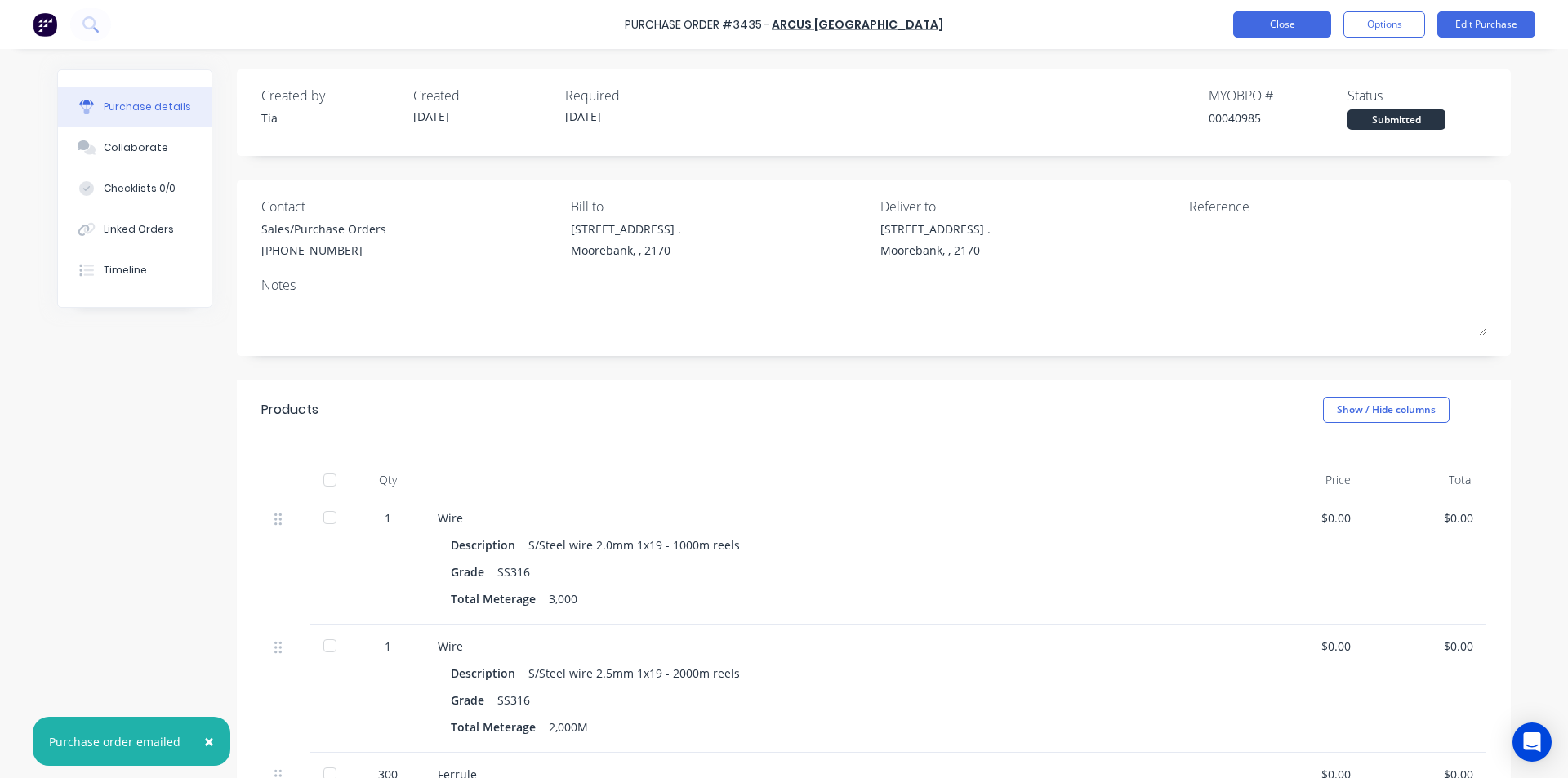
click at [1292, 35] on button "Close" at bounding box center [1282, 25] width 98 height 26
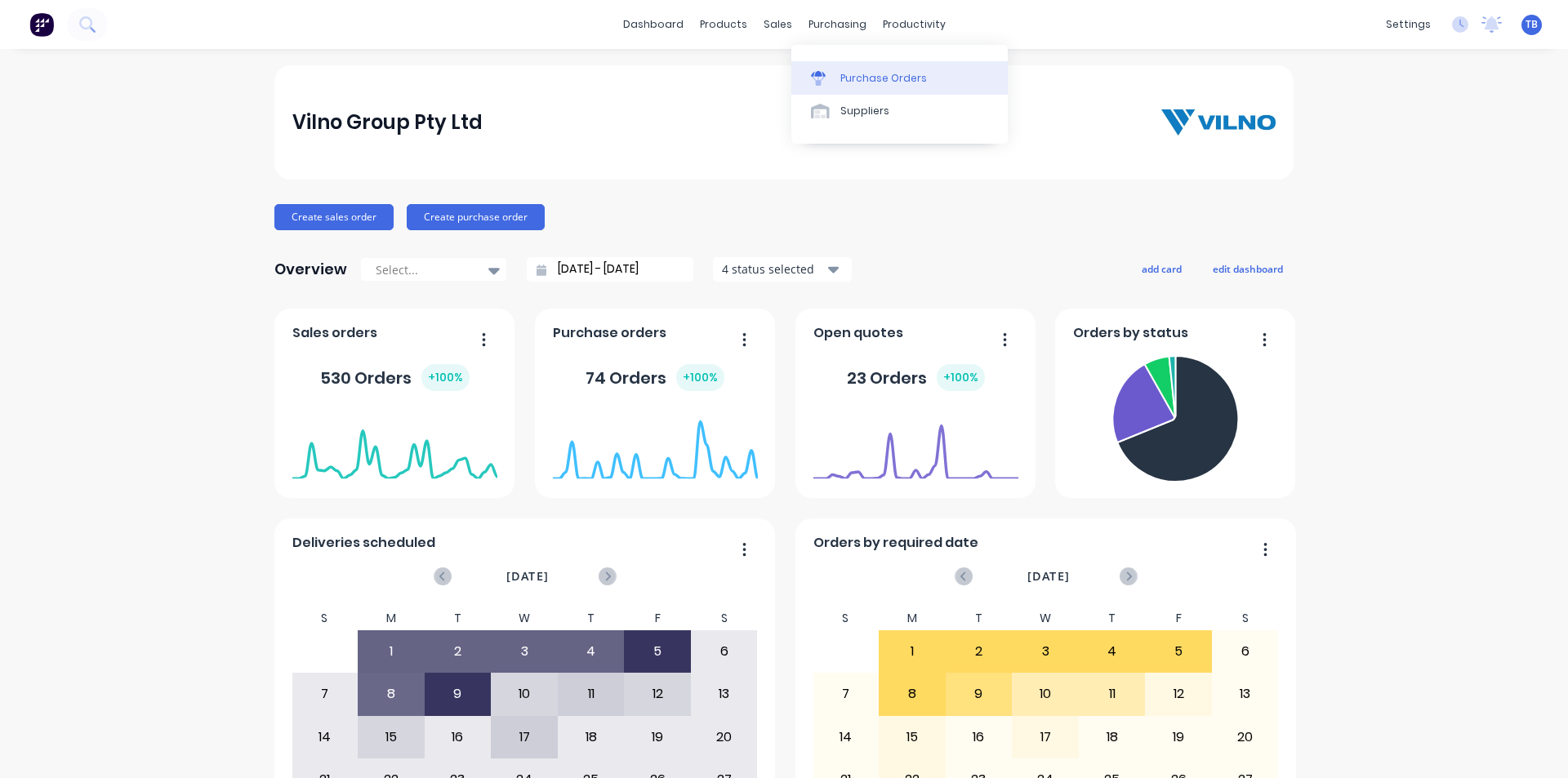
click at [849, 88] on link "Purchase Orders" at bounding box center [900, 77] width 216 height 33
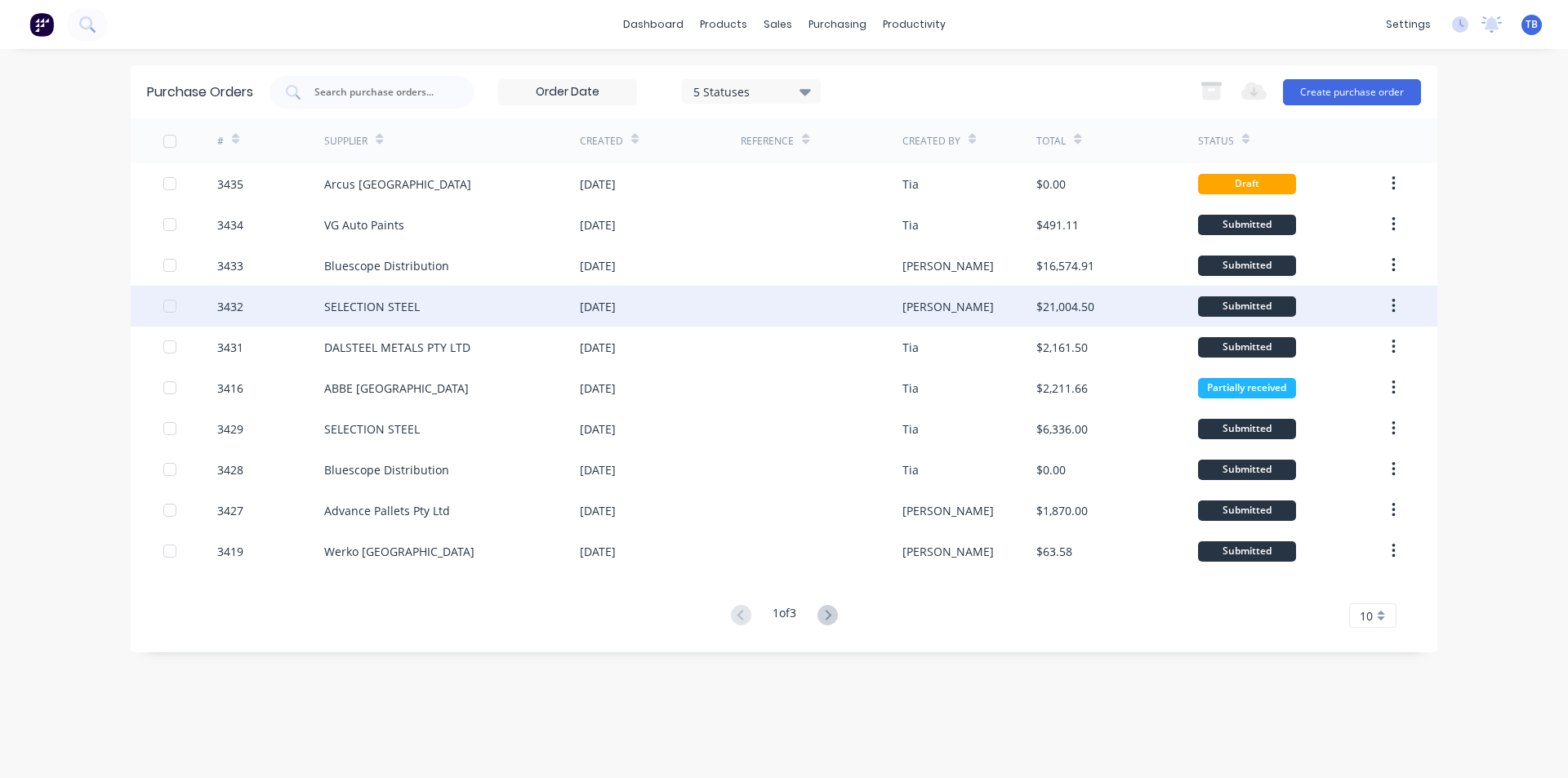
click at [415, 317] on div "SELECTION STEEL" at bounding box center [453, 306] width 256 height 41
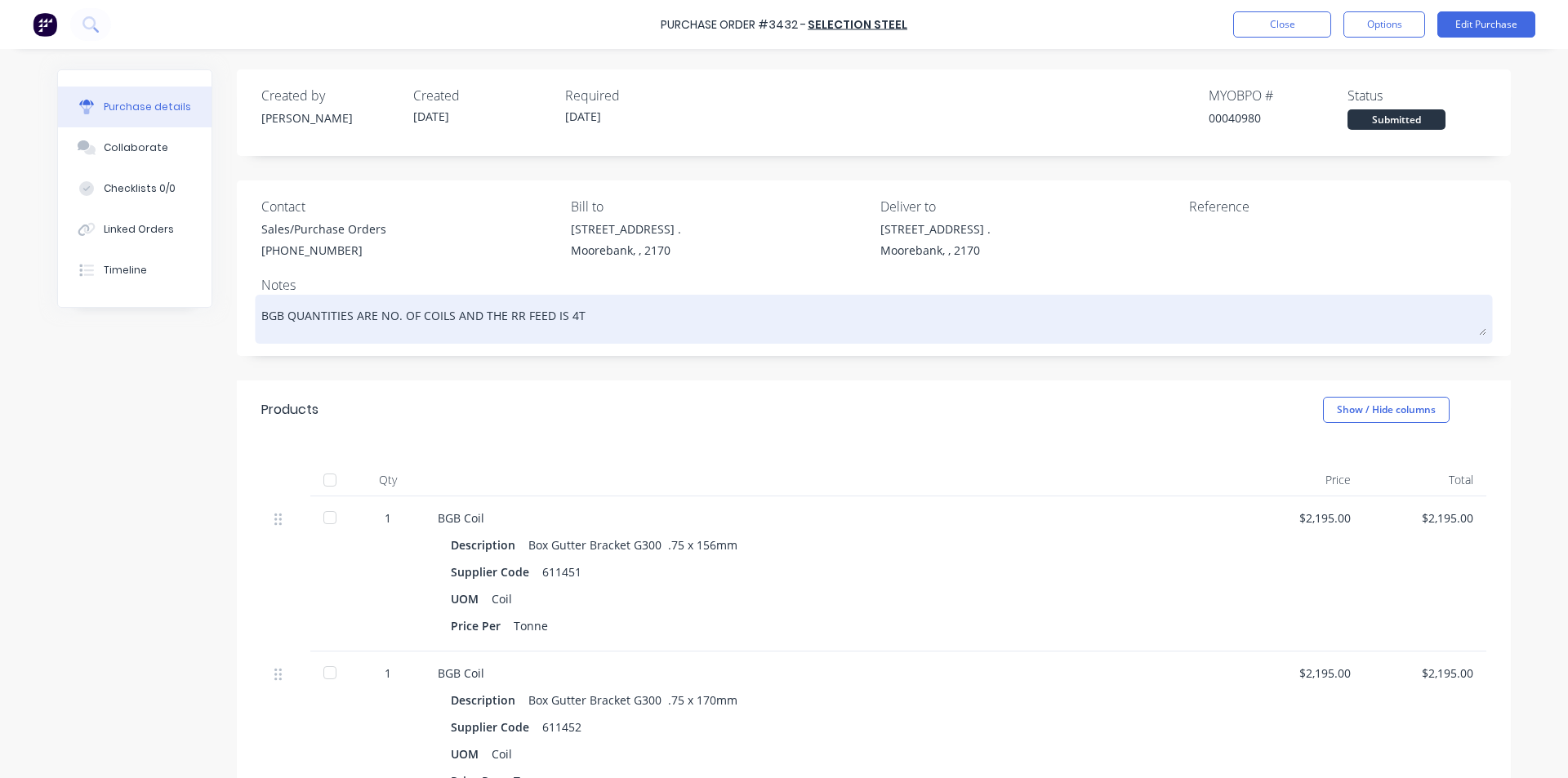
click at [644, 321] on textarea "BGB QUANTITIES ARE NO. OF COILS AND THE RR FEED IS 4T" at bounding box center [873, 317] width 1226 height 37
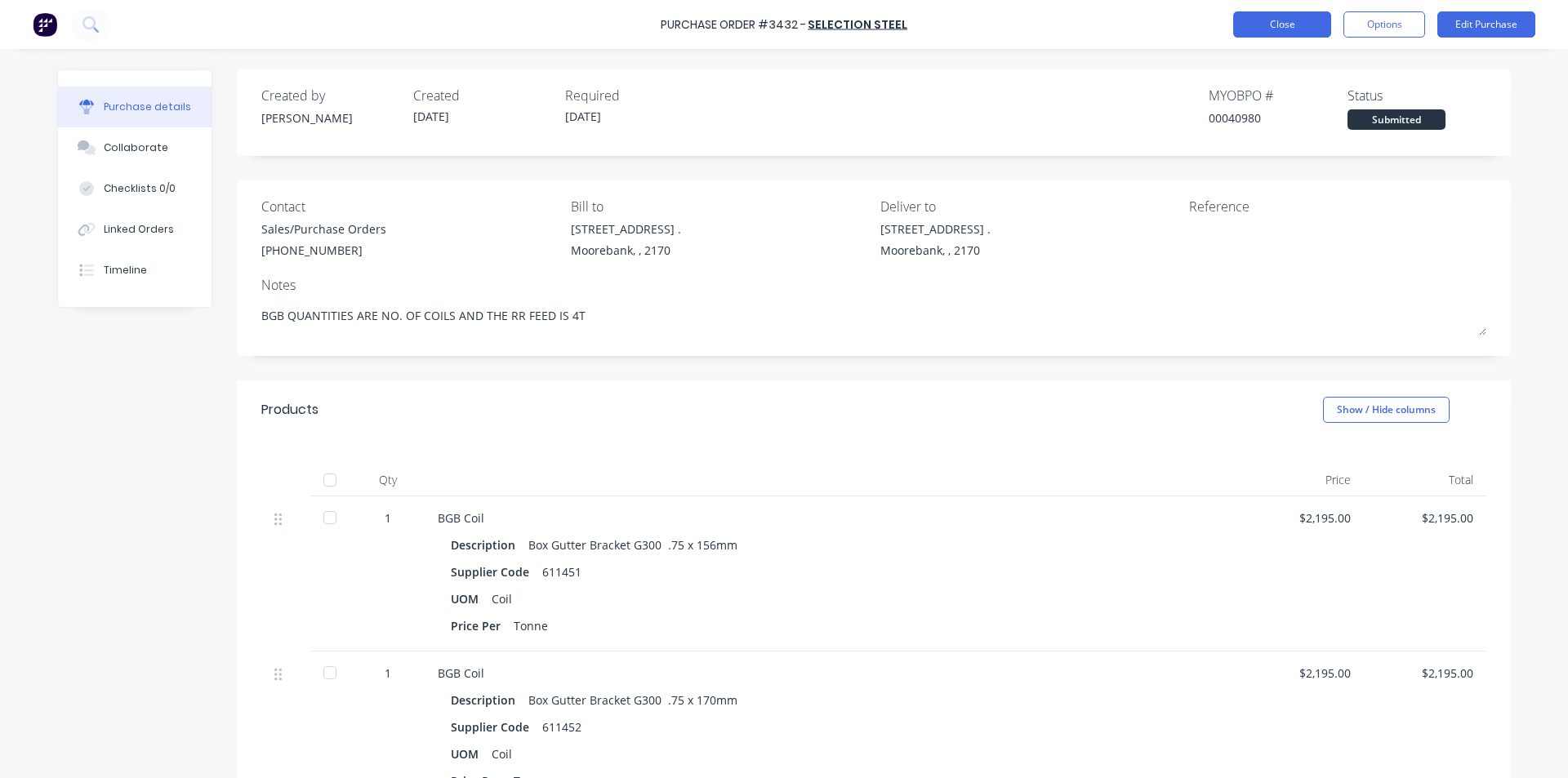
click at [1298, 18] on button "Close" at bounding box center [1282, 25] width 98 height 26
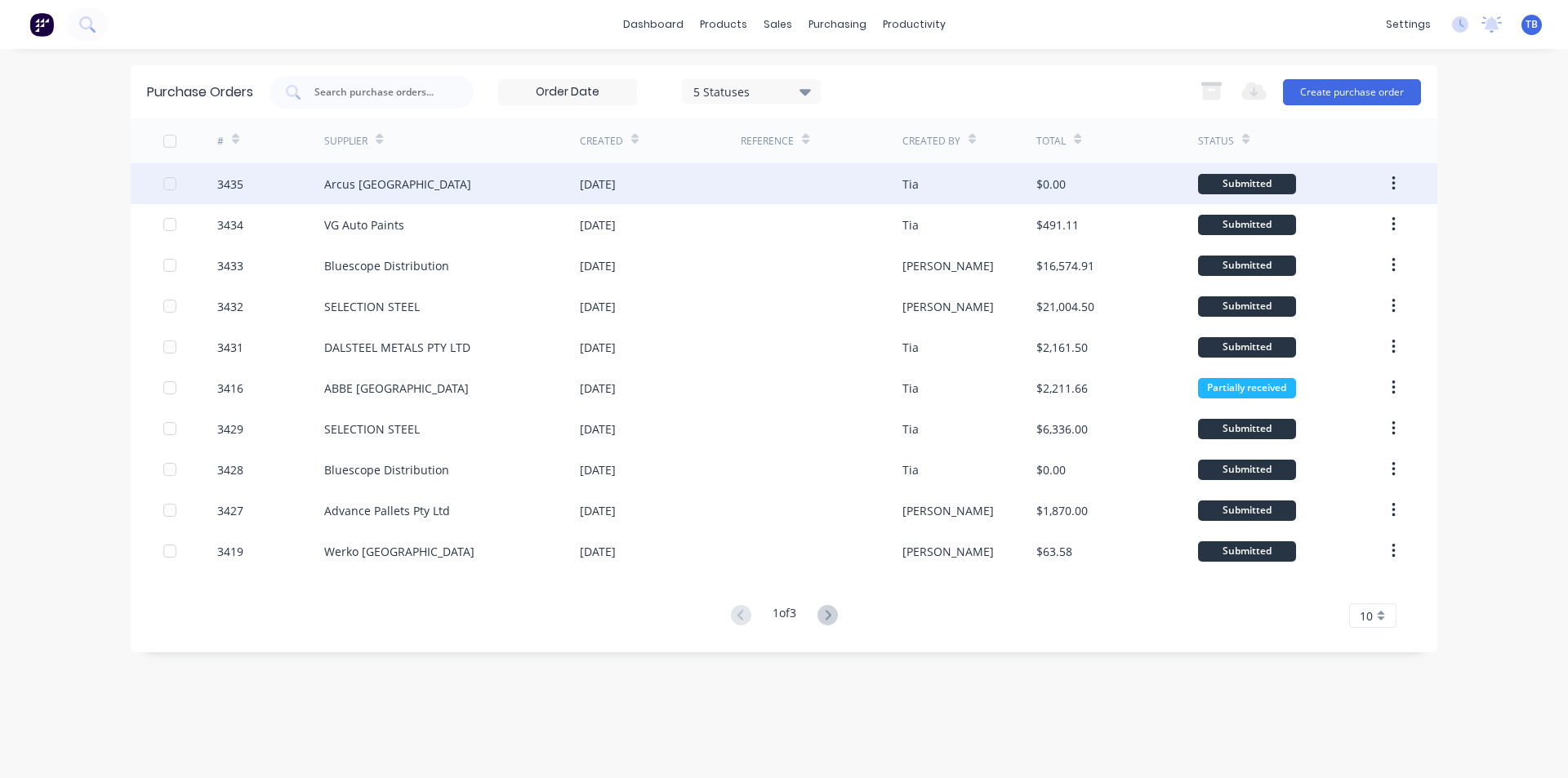
click at [376, 186] on div "Arcus [GEOGRAPHIC_DATA]" at bounding box center [398, 184] width 147 height 17
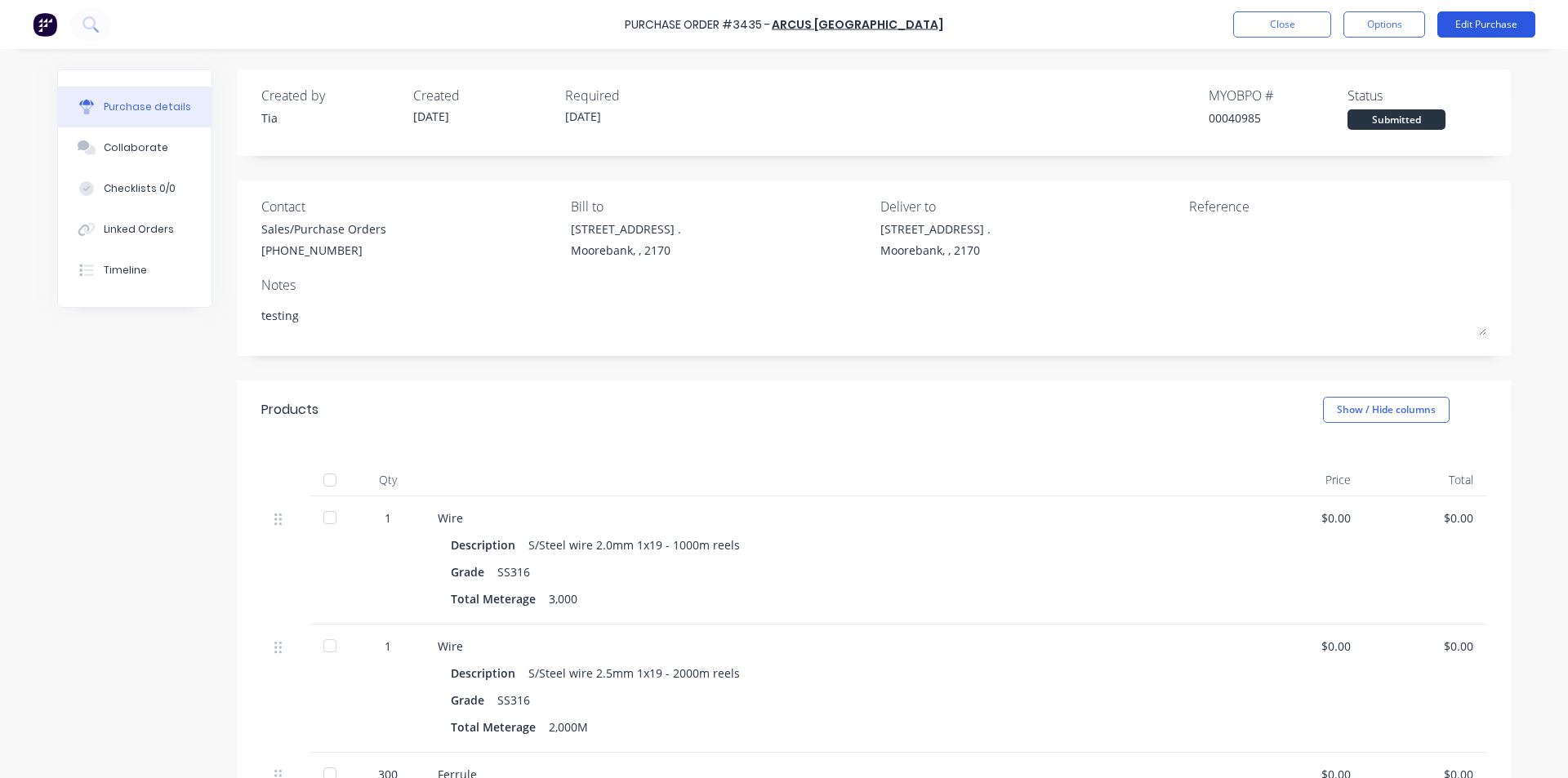
click at [1471, 18] on button "Edit Purchase" at bounding box center [1487, 25] width 98 height 26
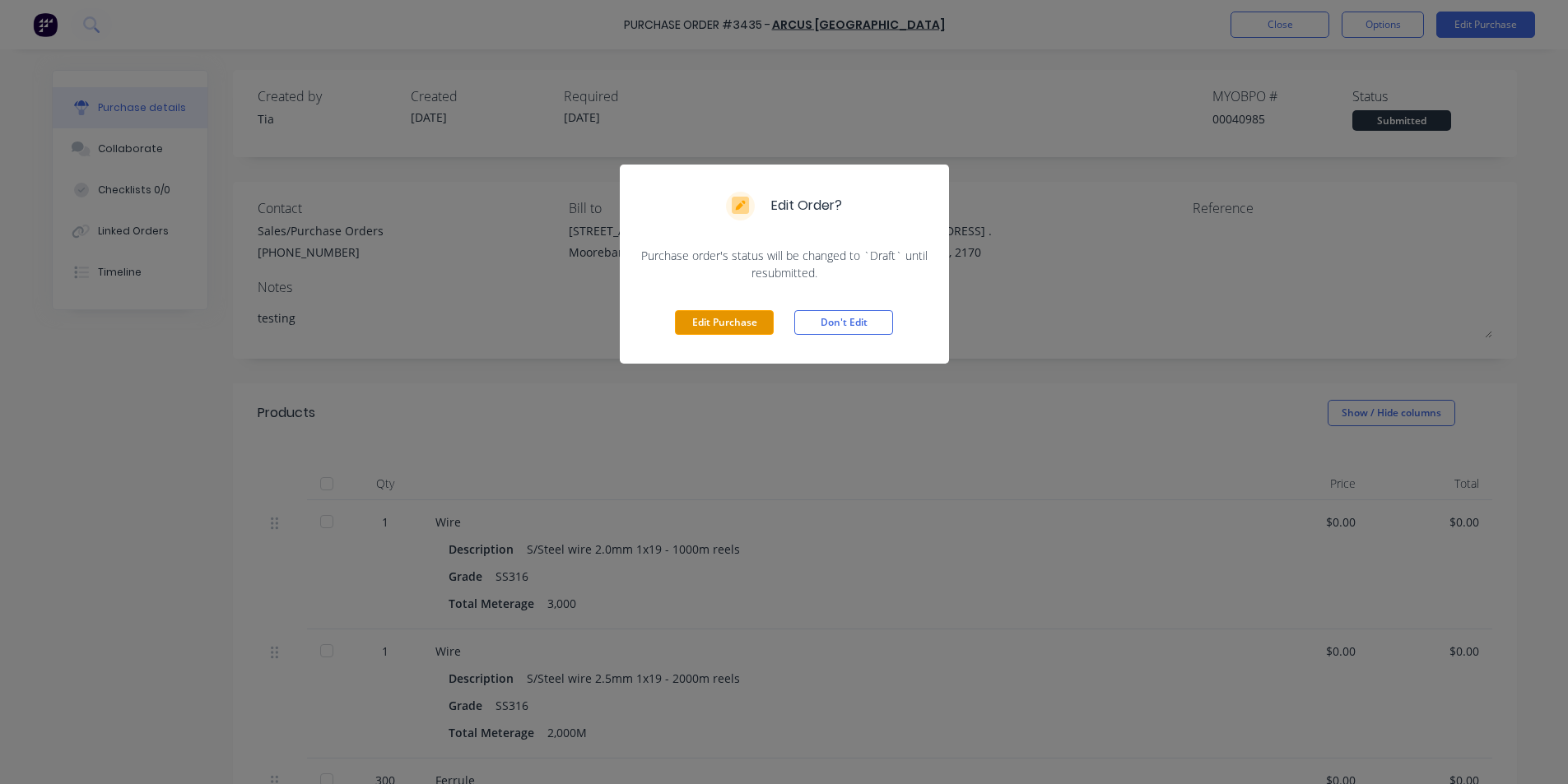
click at [679, 321] on button "Edit Purchase" at bounding box center [724, 322] width 99 height 25
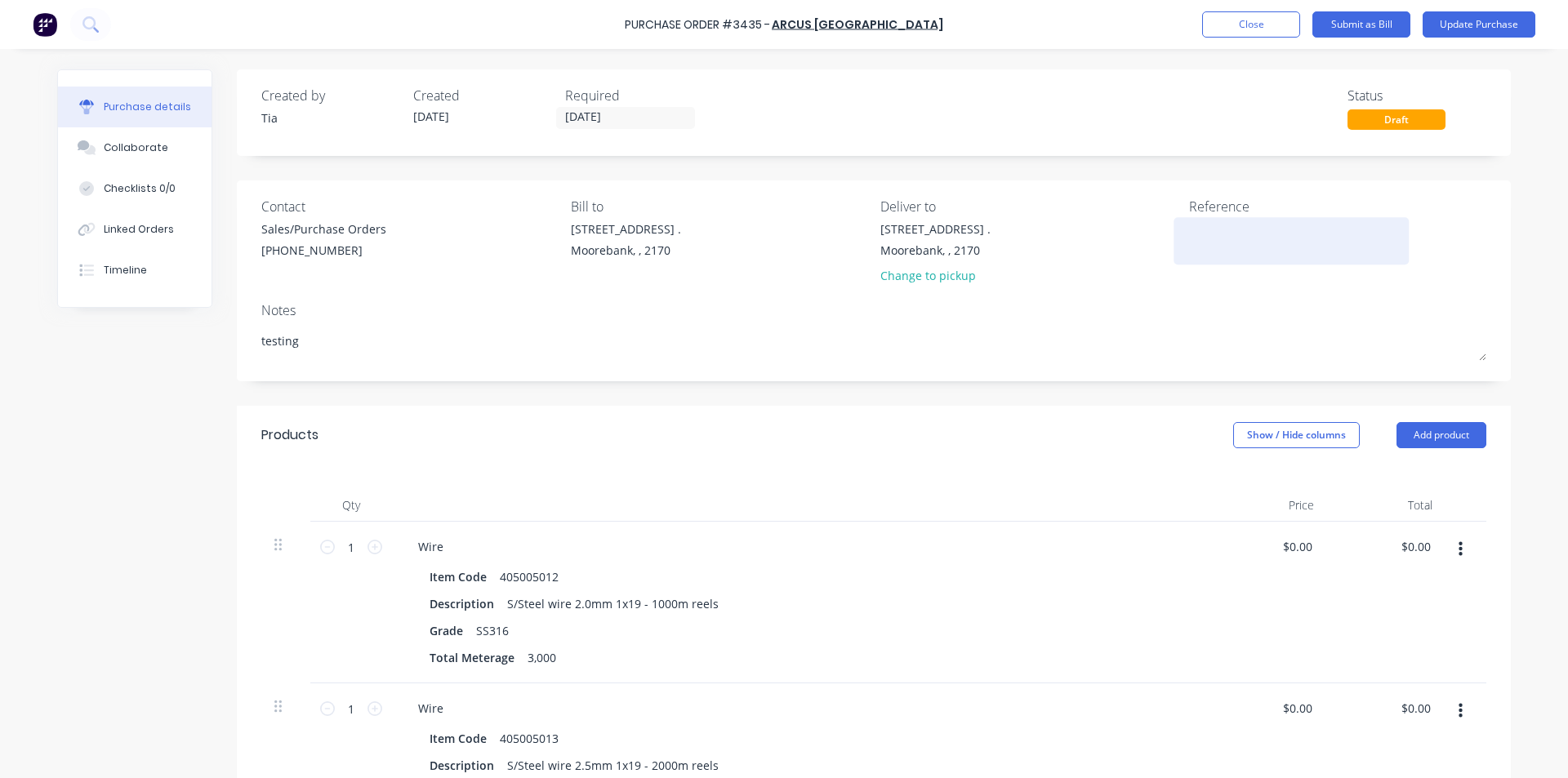
click at [1251, 257] on div at bounding box center [1291, 240] width 204 height 41
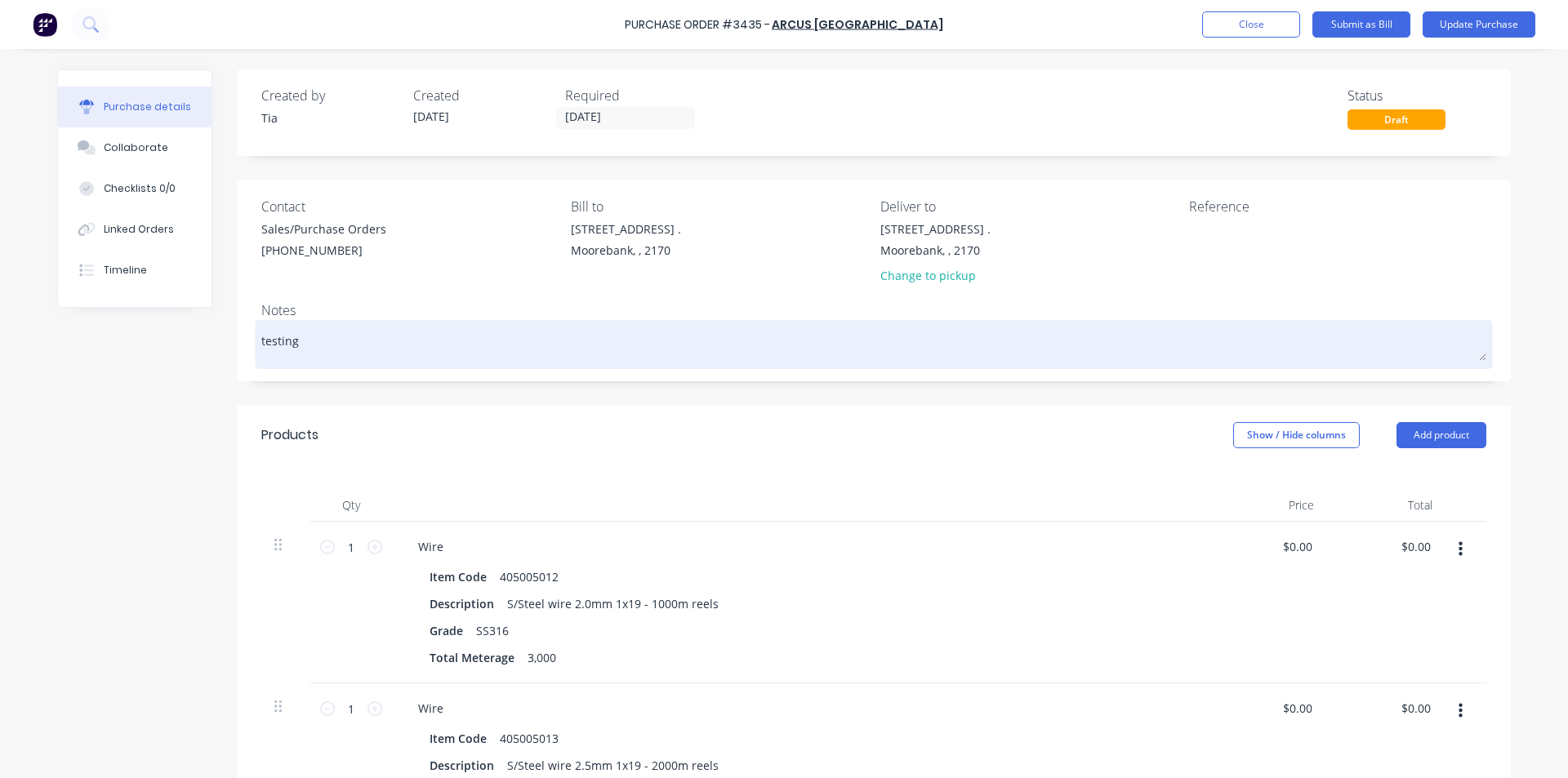
click at [533, 348] on textarea "testing" at bounding box center [873, 342] width 1226 height 37
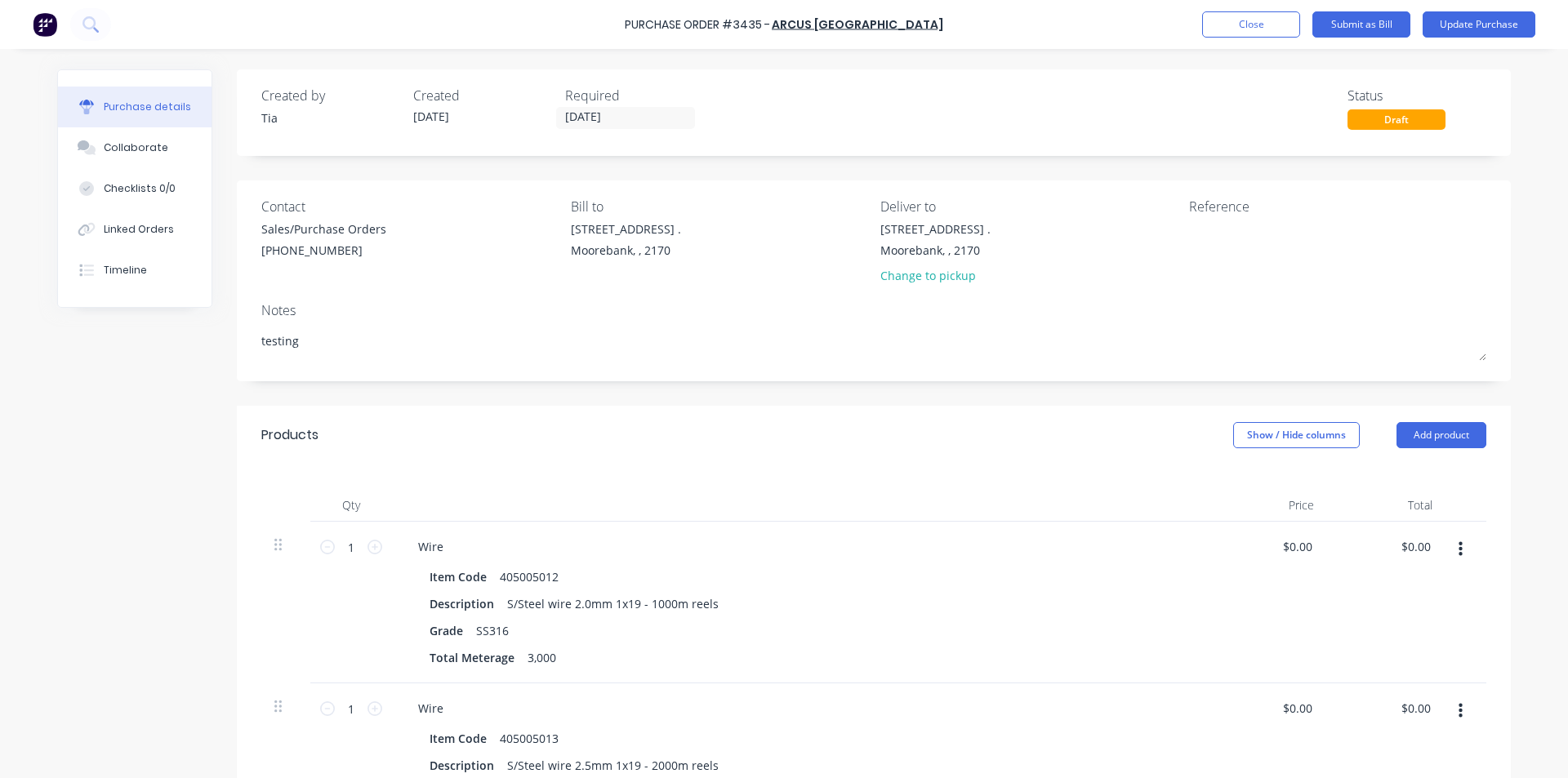
drag, startPoint x: 414, startPoint y: 348, endPoint x: 159, endPoint y: 348, distance: 255.0
click at [1502, 29] on button "Update Purchase" at bounding box center [1480, 25] width 113 height 26
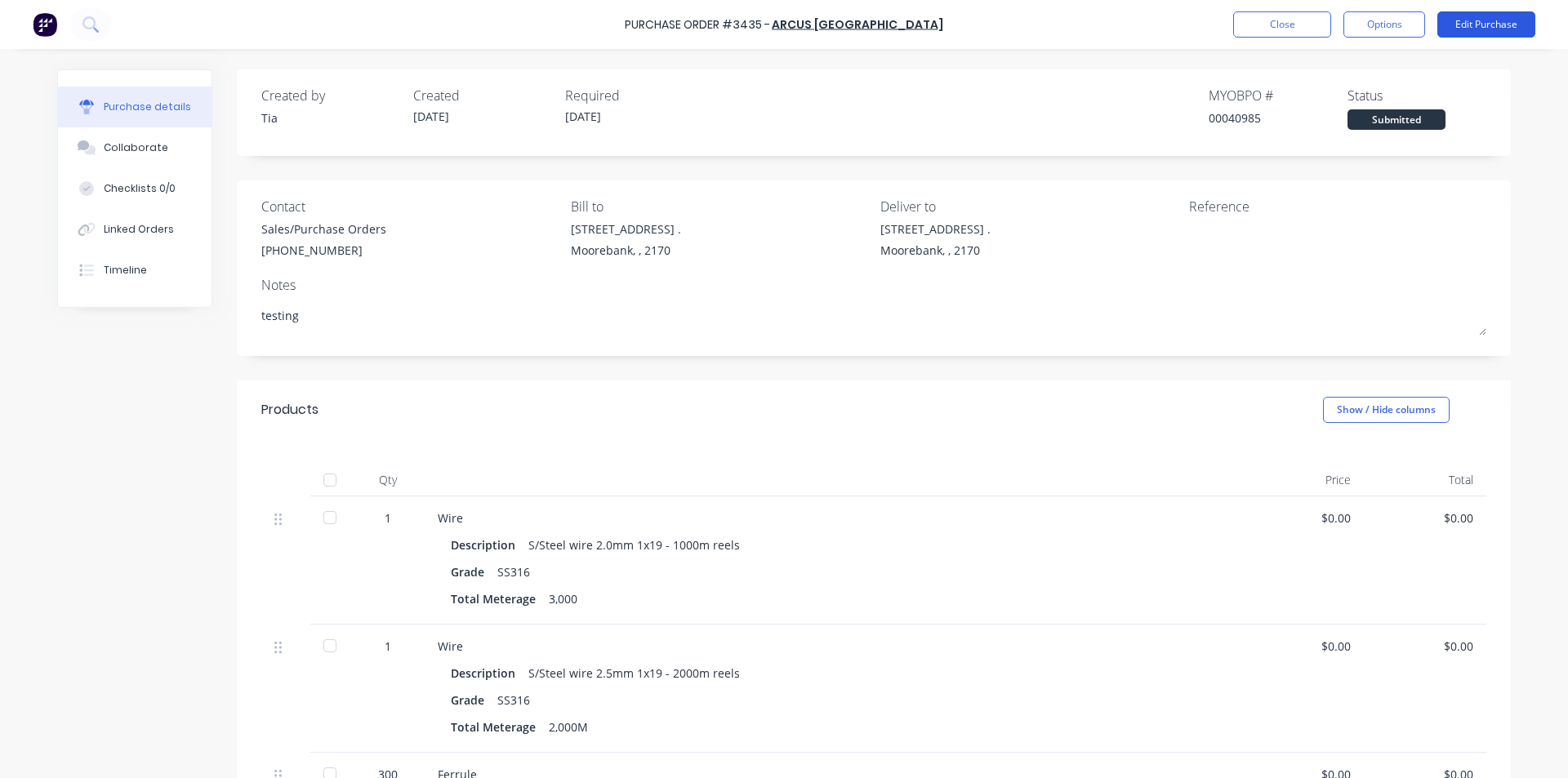
click at [1485, 25] on button "Edit Purchase" at bounding box center [1487, 25] width 98 height 26
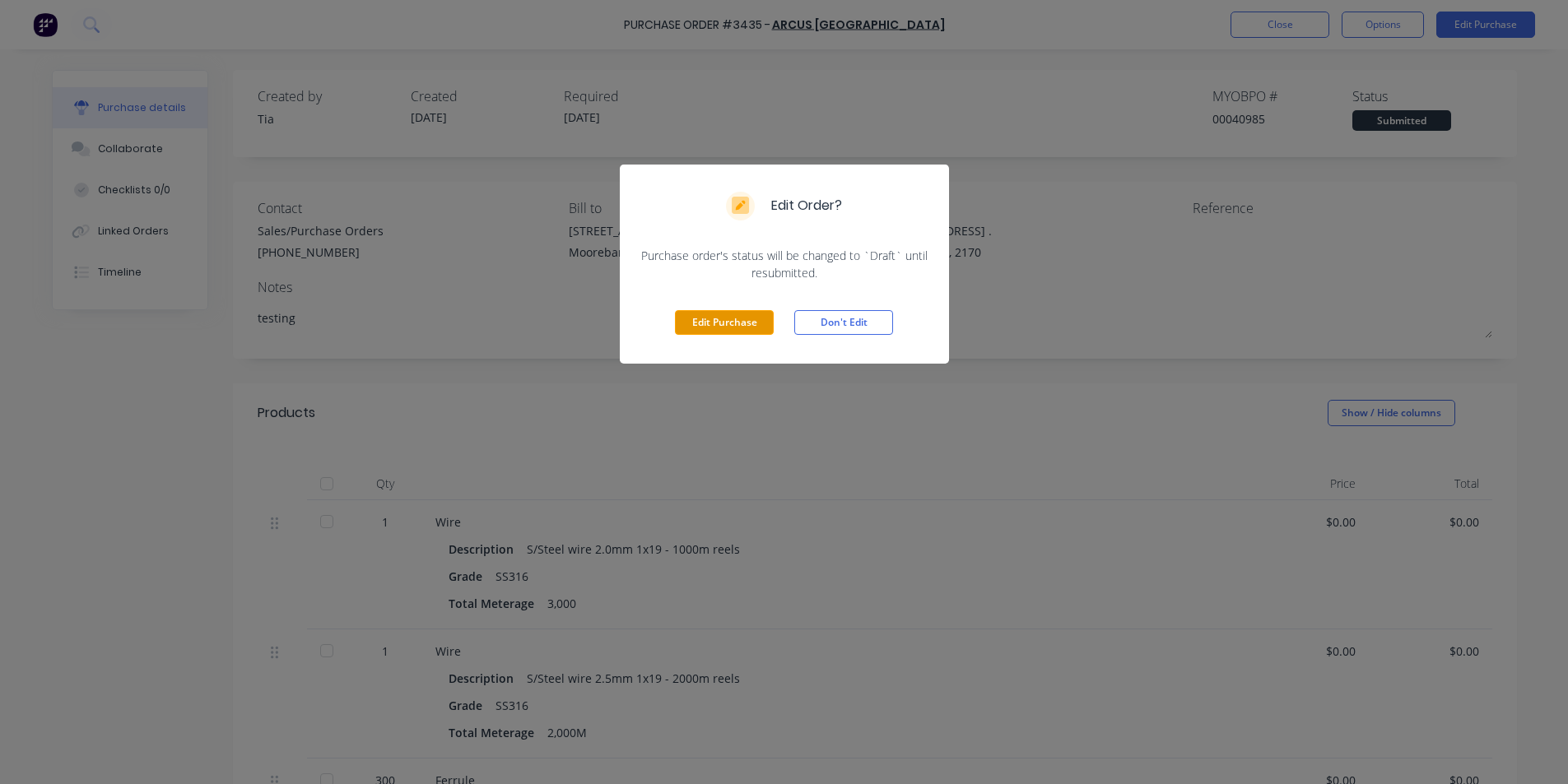
click at [744, 322] on button "Edit Purchase" at bounding box center [724, 322] width 99 height 25
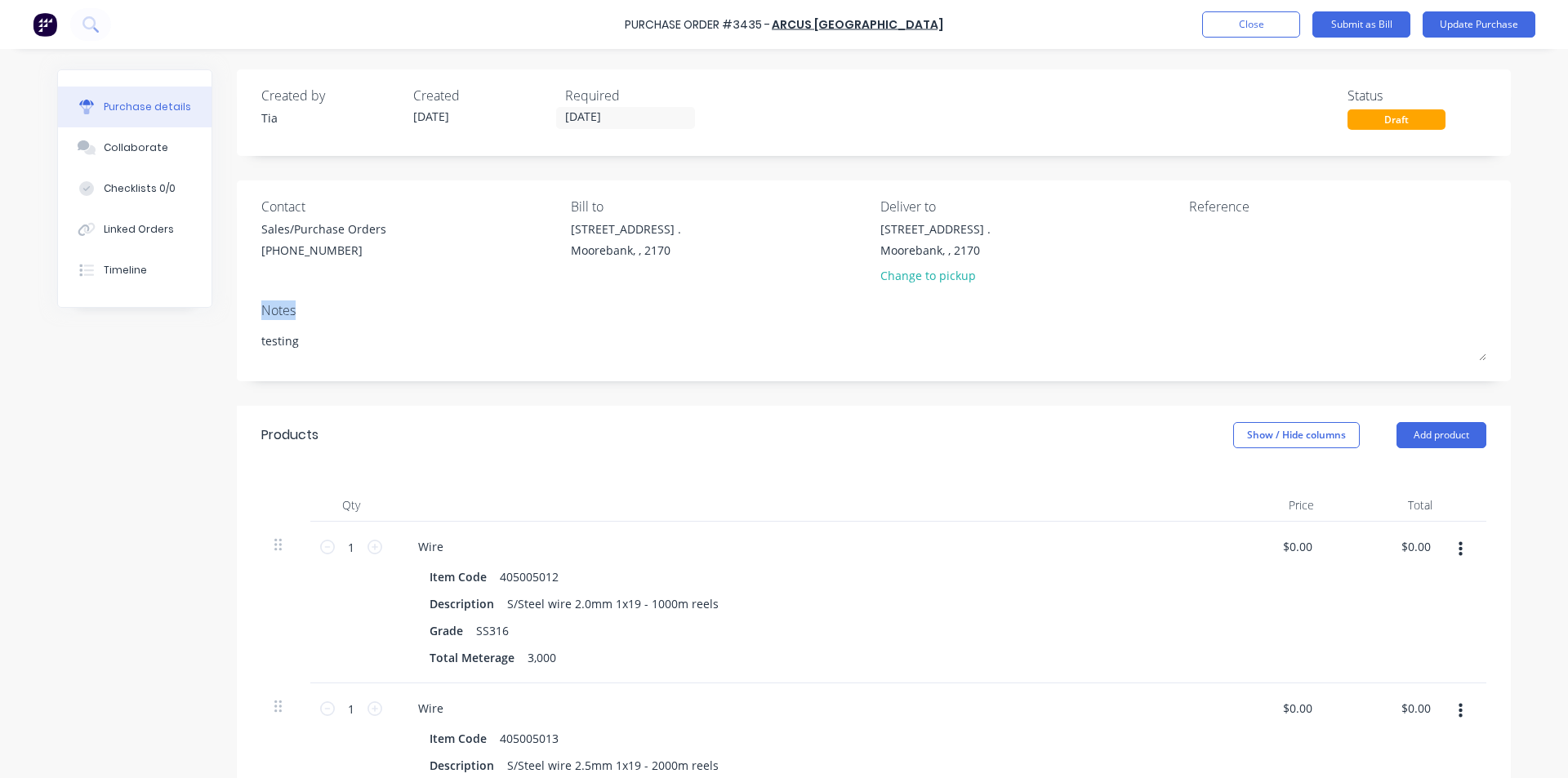
drag, startPoint x: 344, startPoint y: 315, endPoint x: -224, endPoint y: 309, distance: 568.0
click at [0, 309] on html "Purchase Order #3435 - Arcus Australia Add product Close Submit as Bill Update …" at bounding box center [784, 389] width 1568 height 778
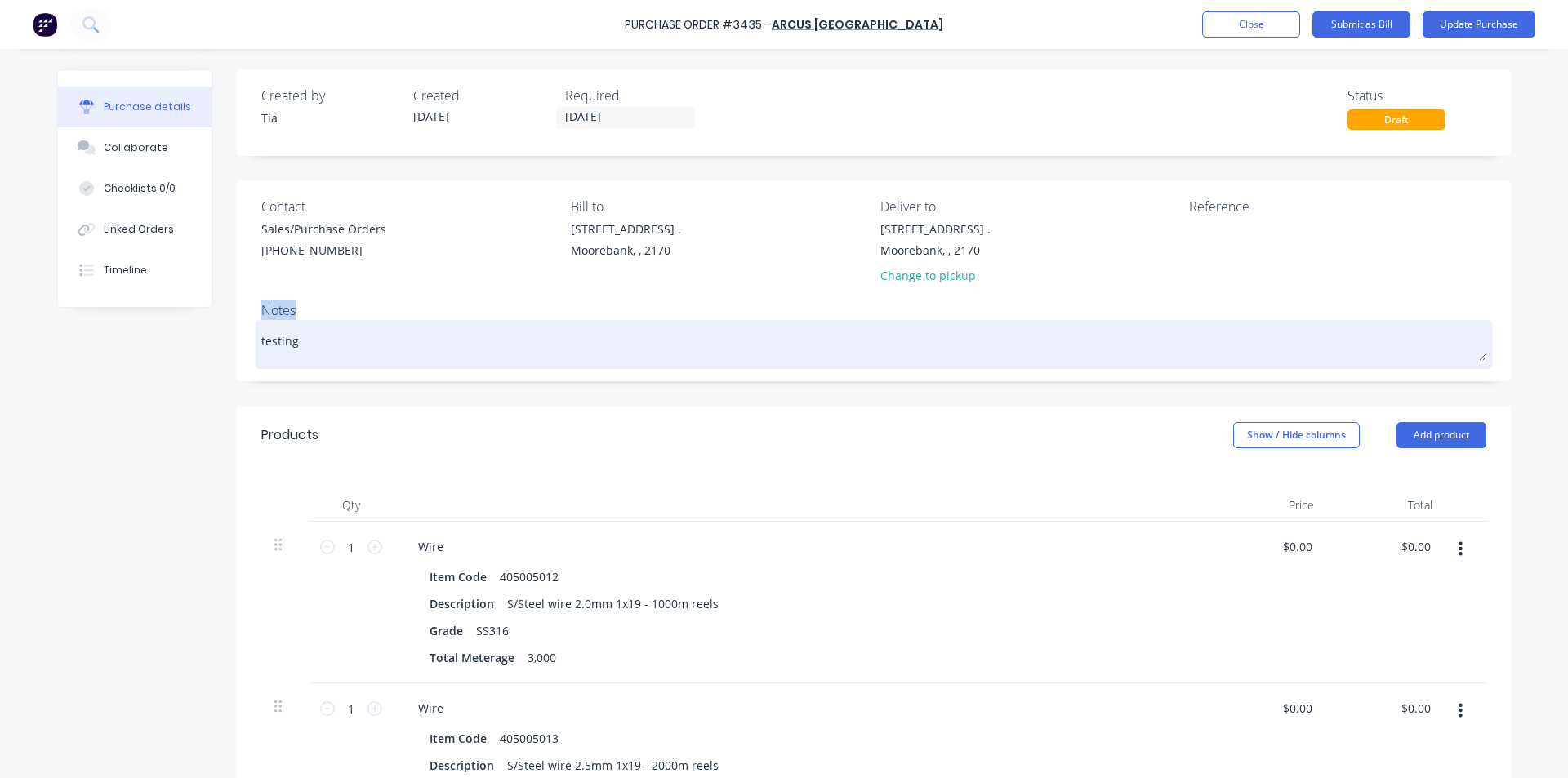
type textarea "x"
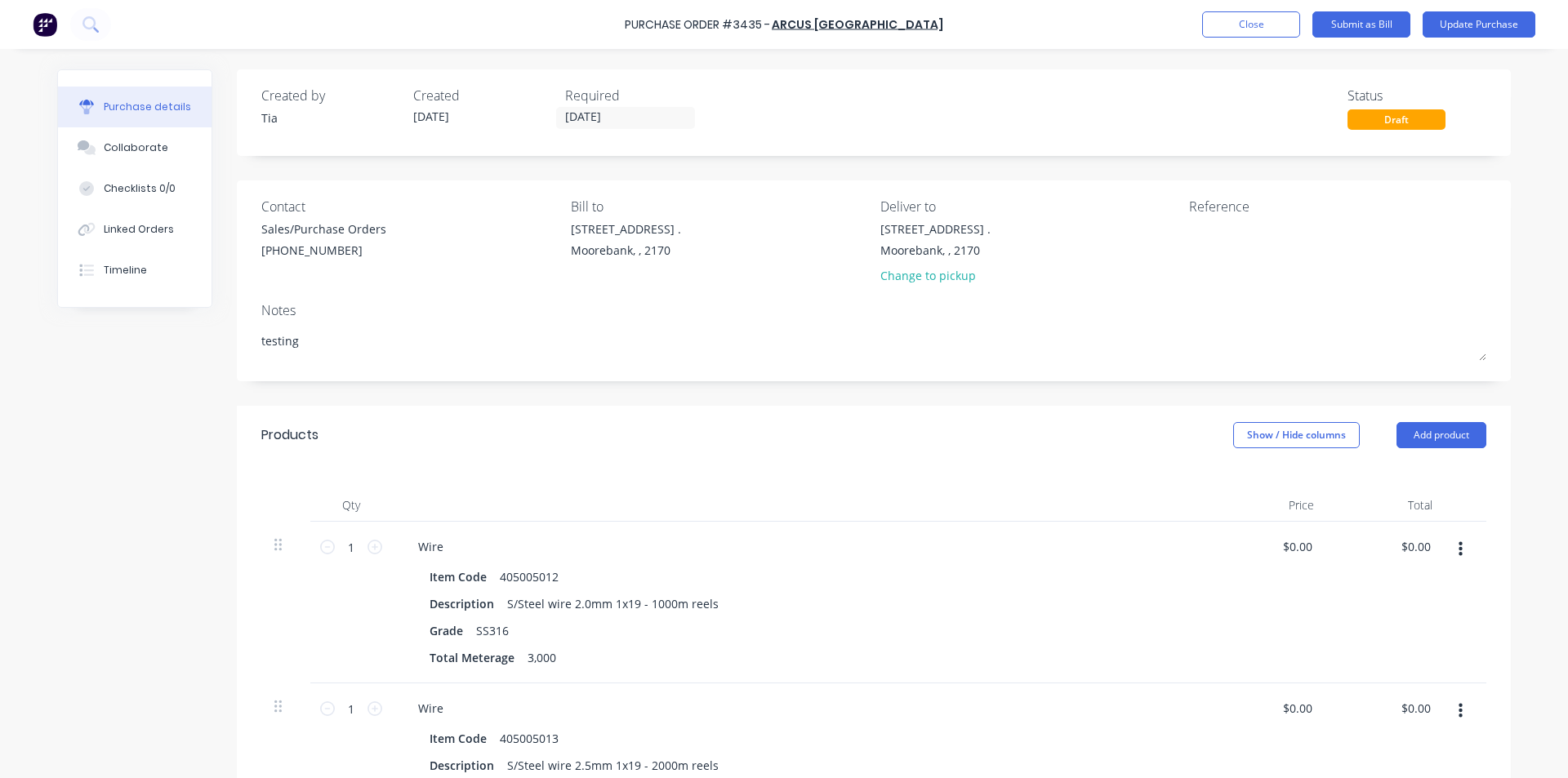
drag, startPoint x: 320, startPoint y: 353, endPoint x: 14, endPoint y: 359, distance: 306.1
click at [14, 359] on div "Purchase Order #3435 - Arcus Australia Add product Close Submit as Bill Update …" at bounding box center [784, 389] width 1568 height 778
type textarea "x"
type textarea "G"
type textarea "x"
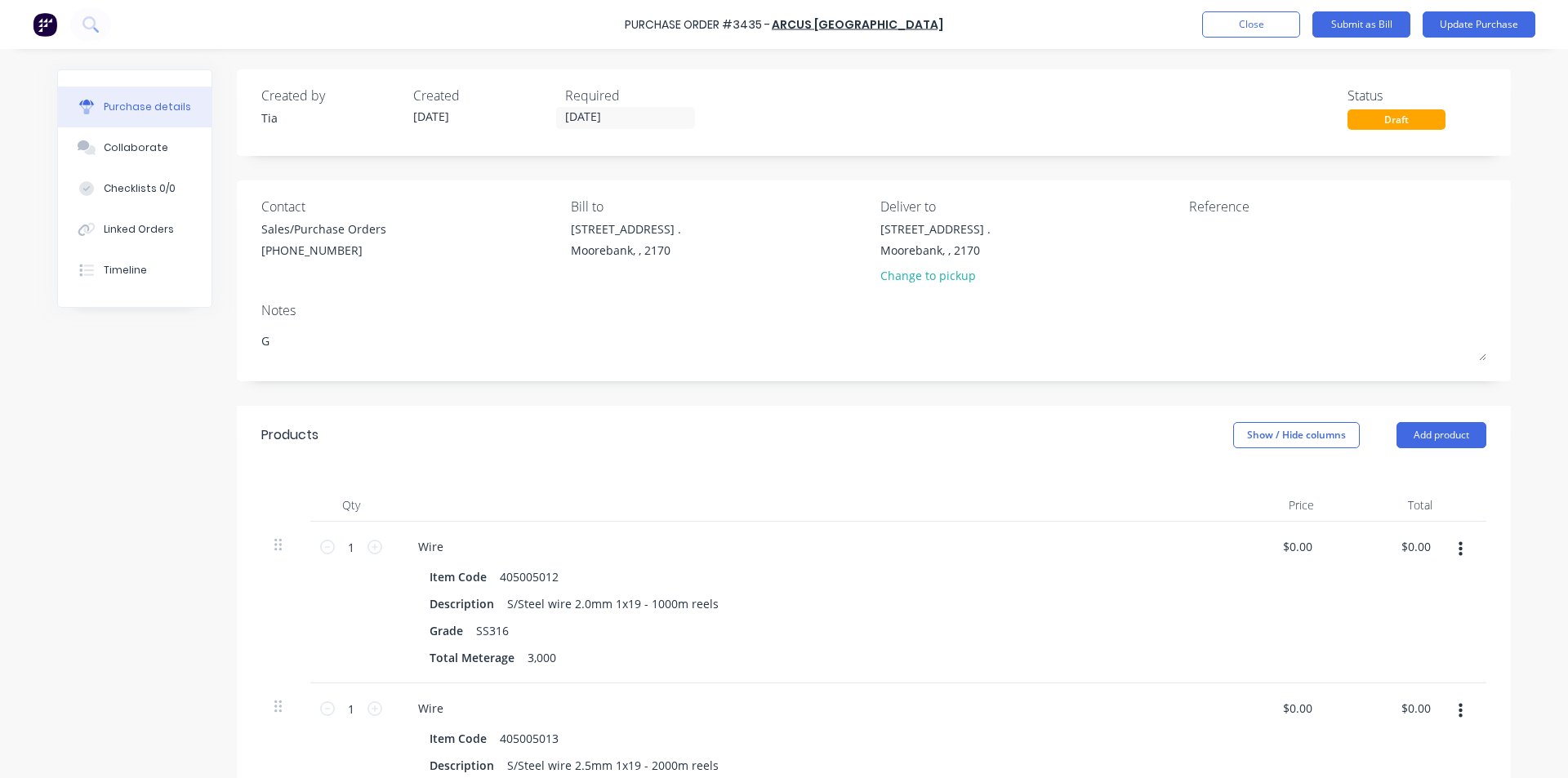
type textarea "GG"
type textarea "x"
type textarea "G"
type textarea "x"
type textarea "G"
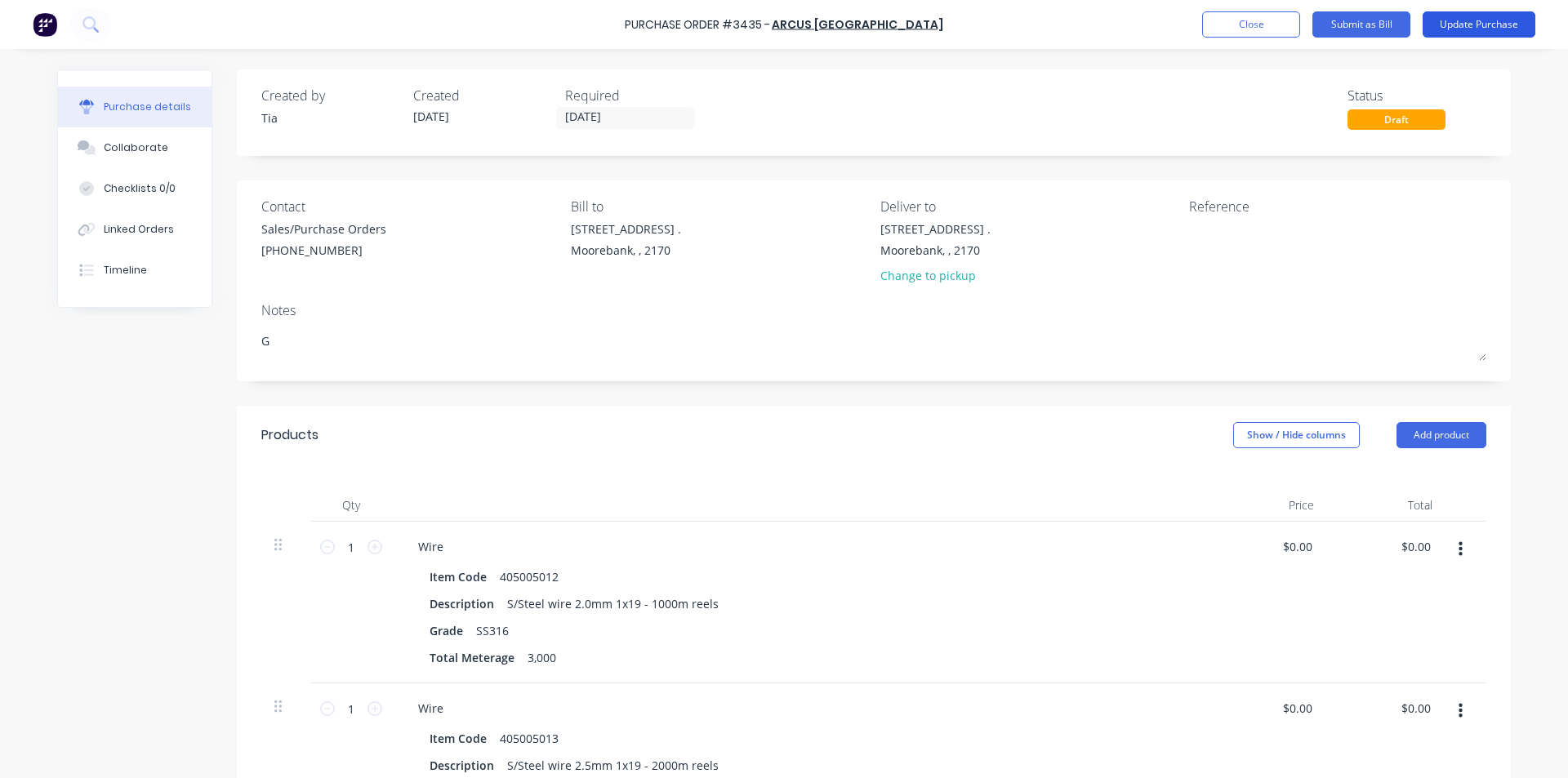
click at [1475, 16] on button "Update Purchase" at bounding box center [1480, 25] width 113 height 26
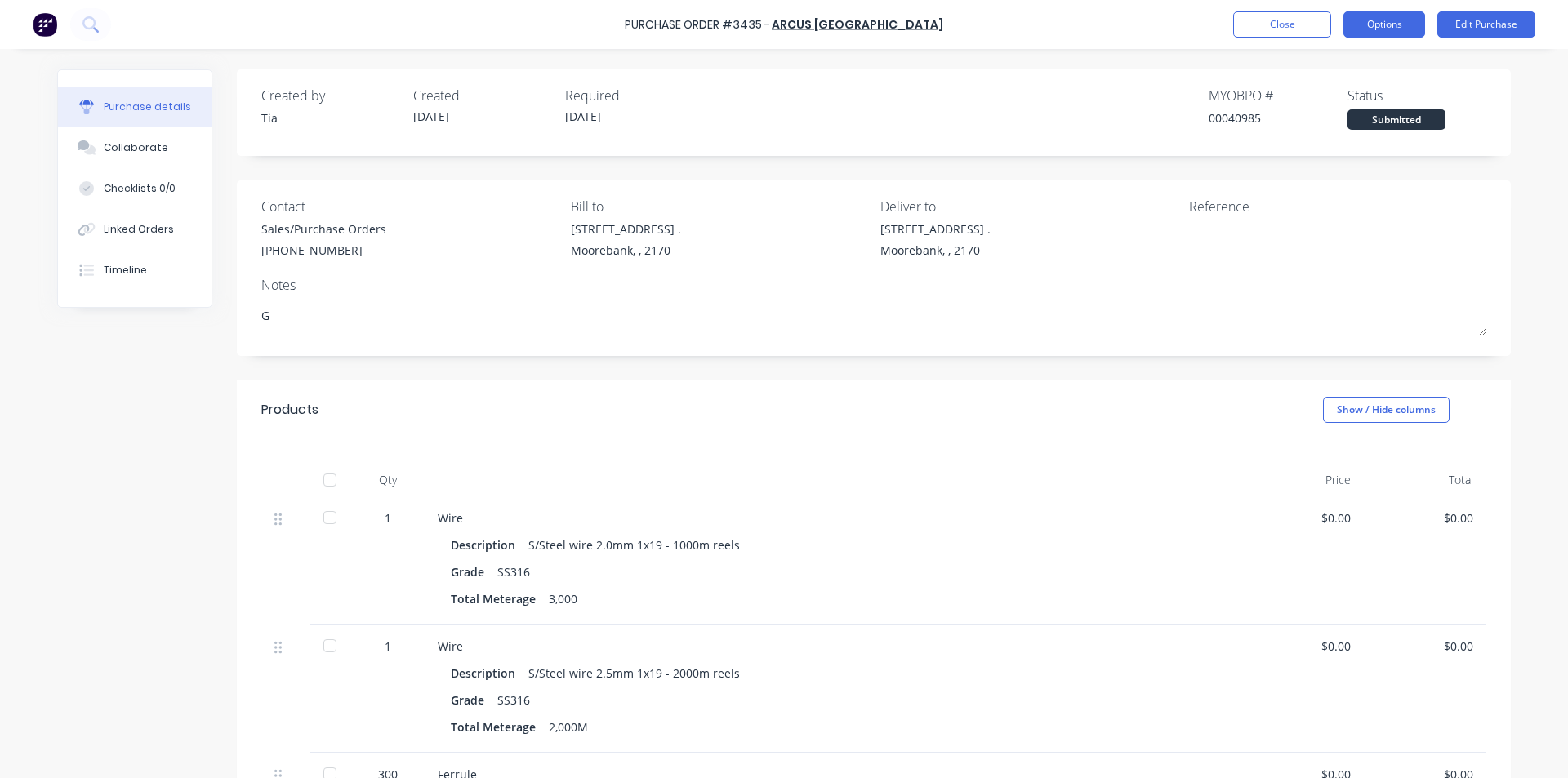
click at [1383, 28] on button "Options" at bounding box center [1384, 25] width 81 height 26
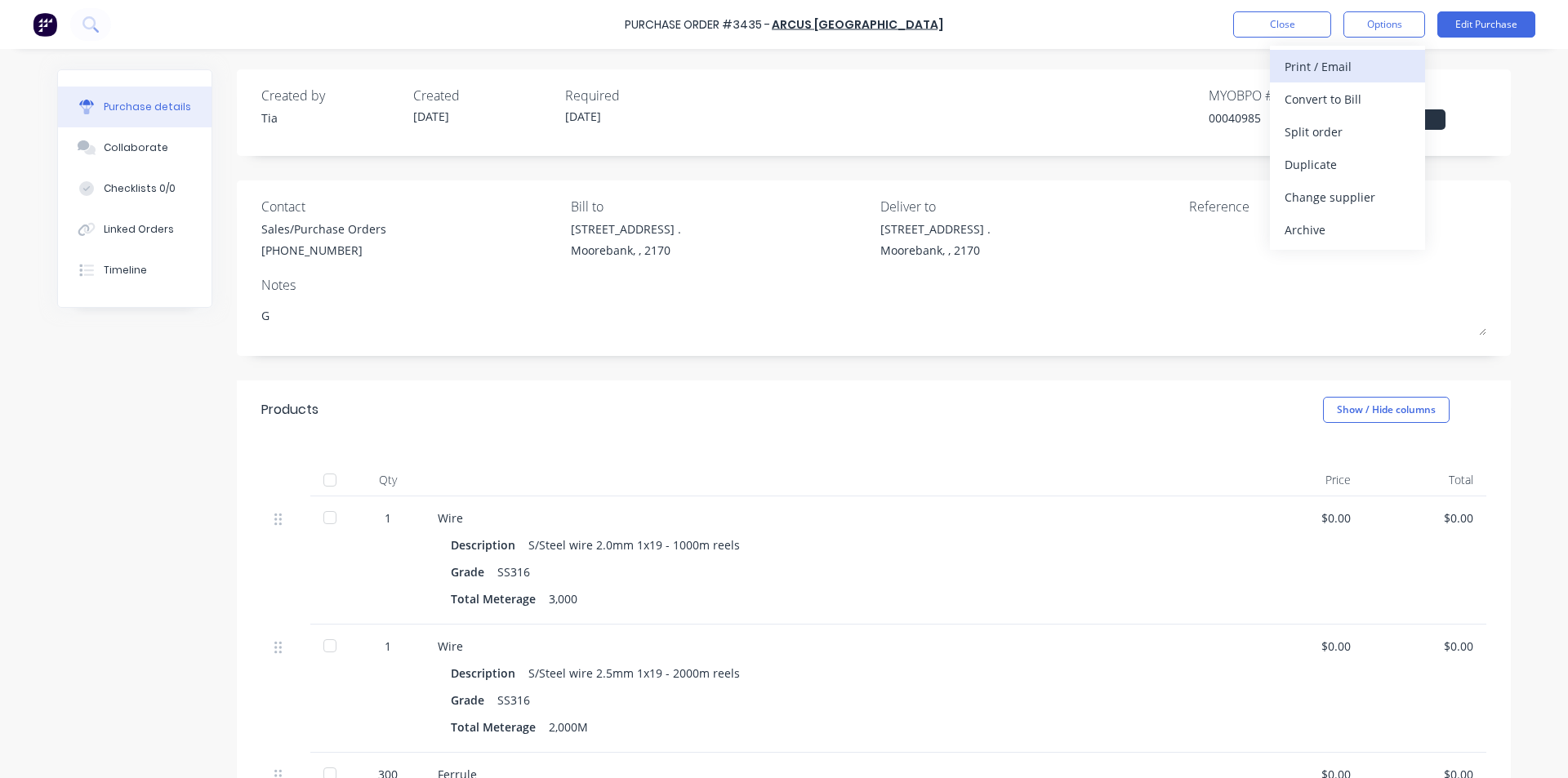
click at [1356, 63] on div "Print / Email" at bounding box center [1348, 66] width 126 height 24
click at [1356, 134] on div "Without pricing" at bounding box center [1348, 132] width 126 height 24
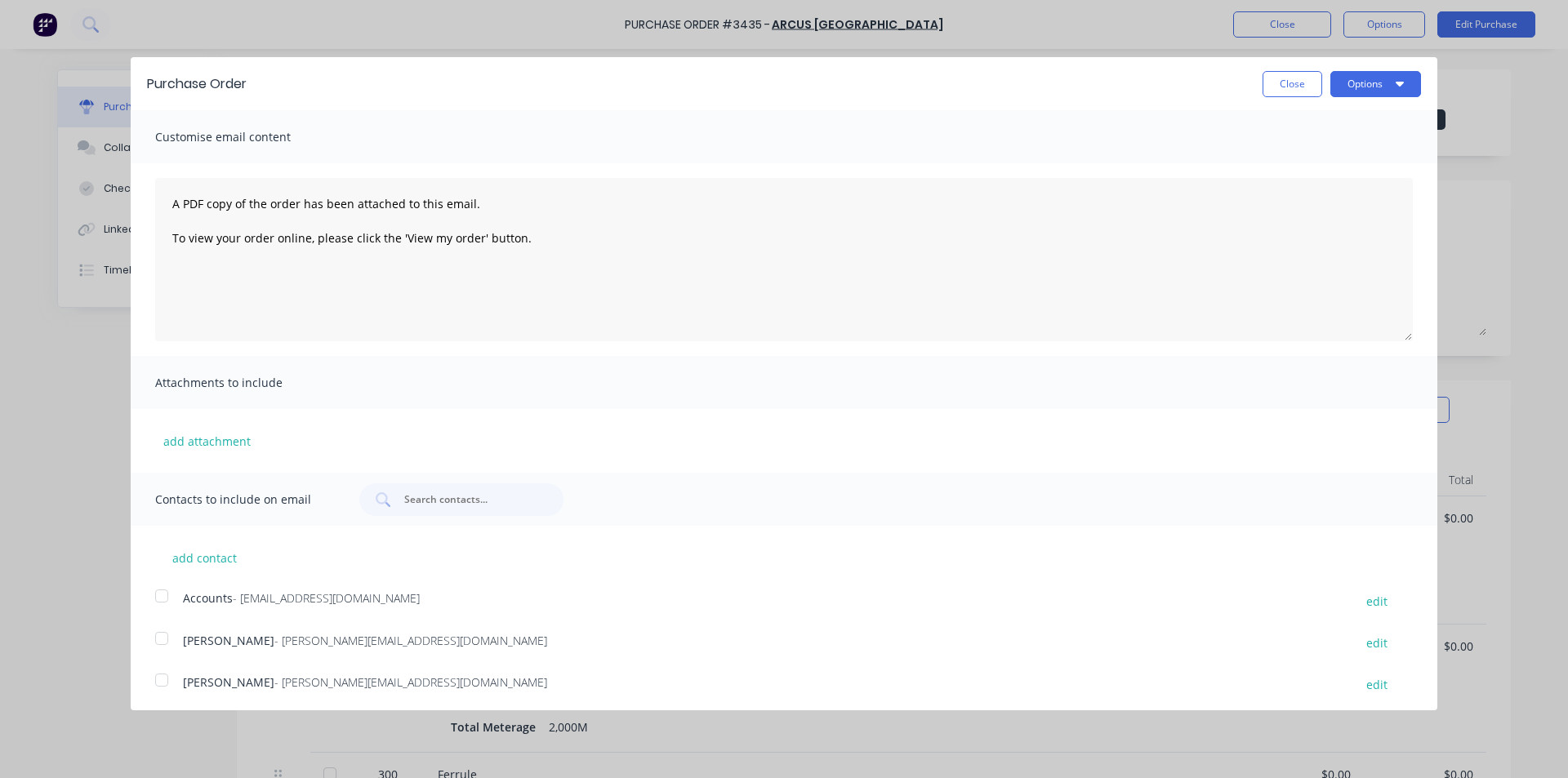
scroll to position [81, 0]
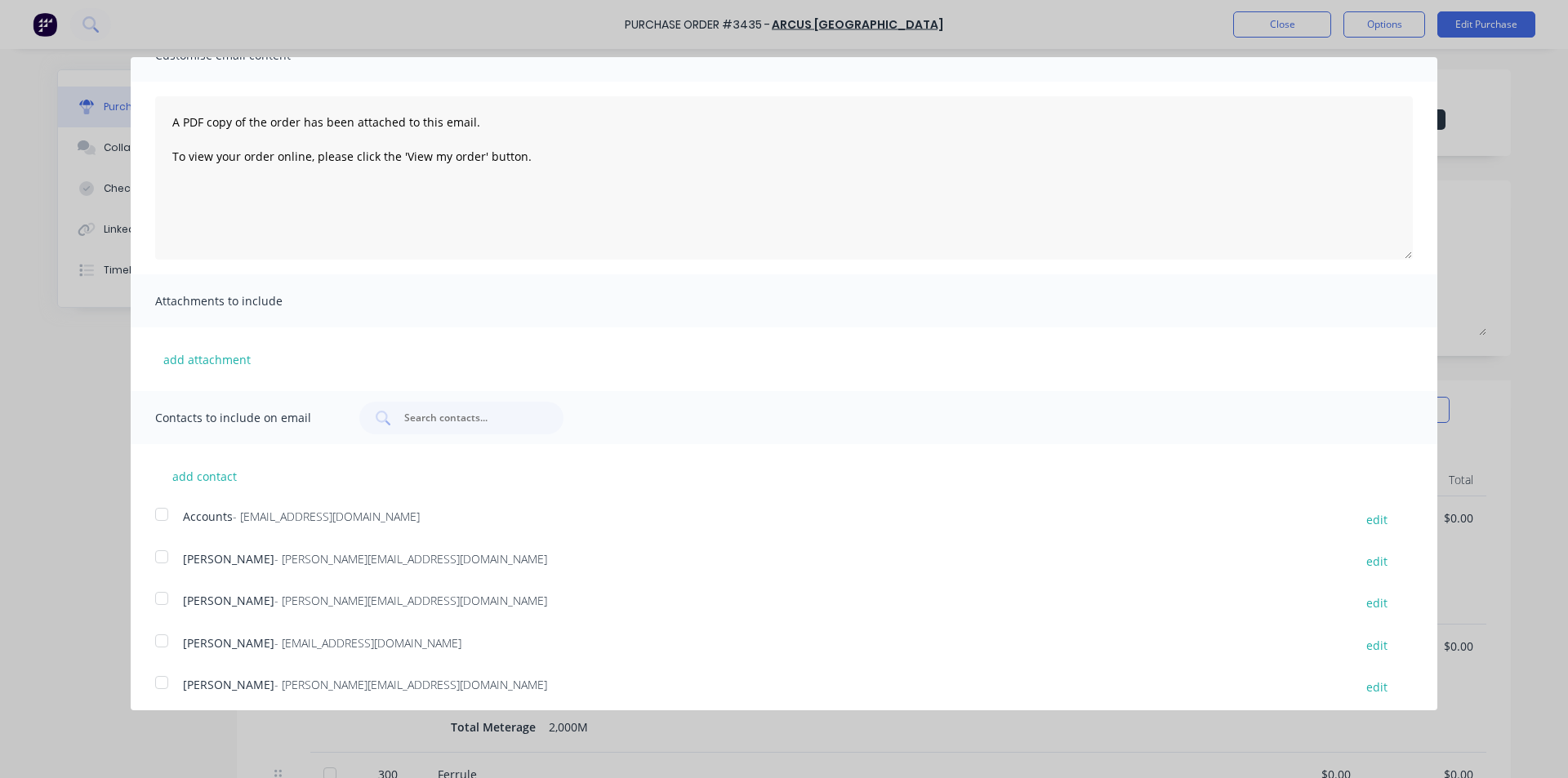
click at [170, 639] on div at bounding box center [162, 641] width 33 height 33
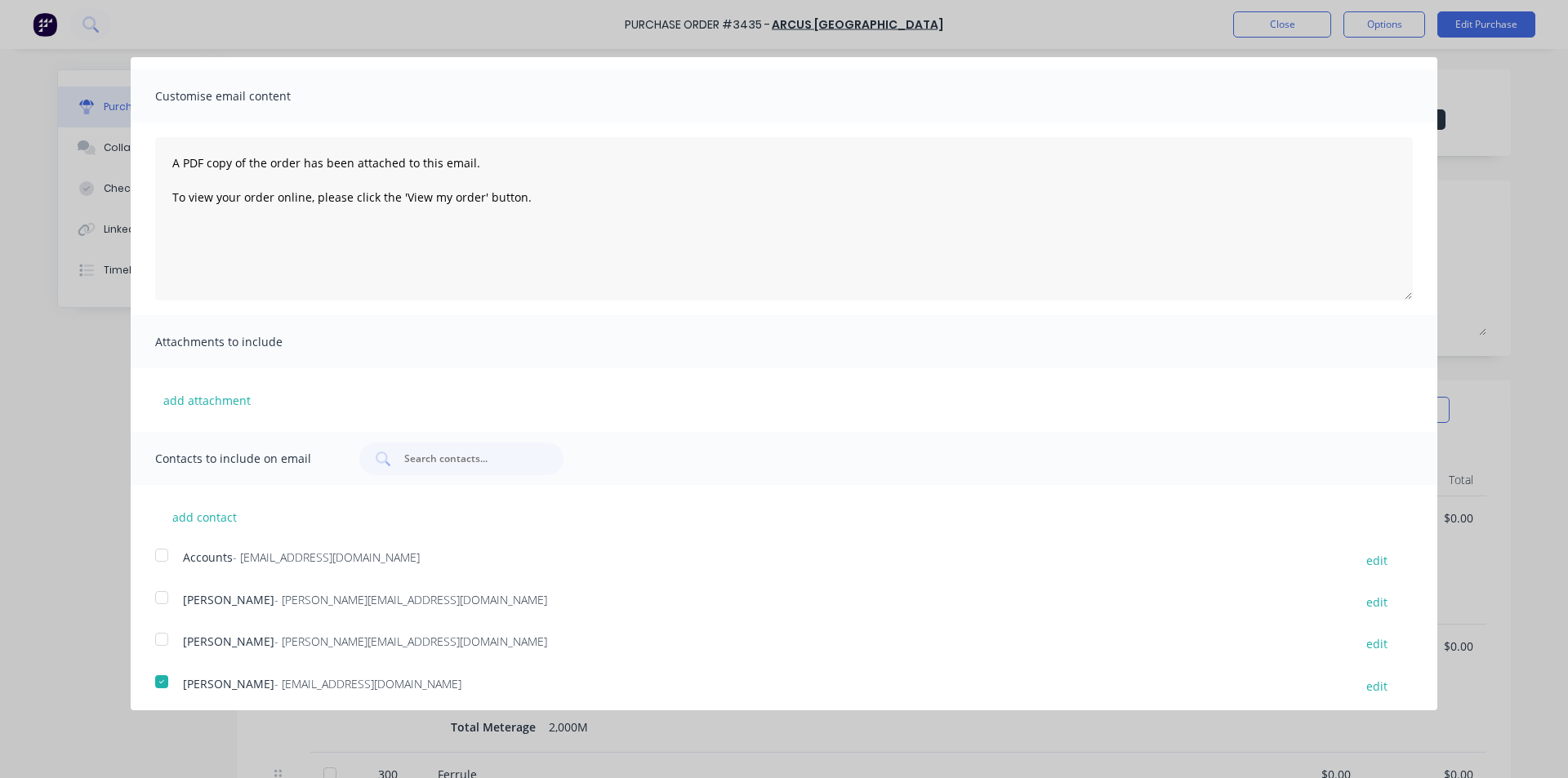
scroll to position [0, 0]
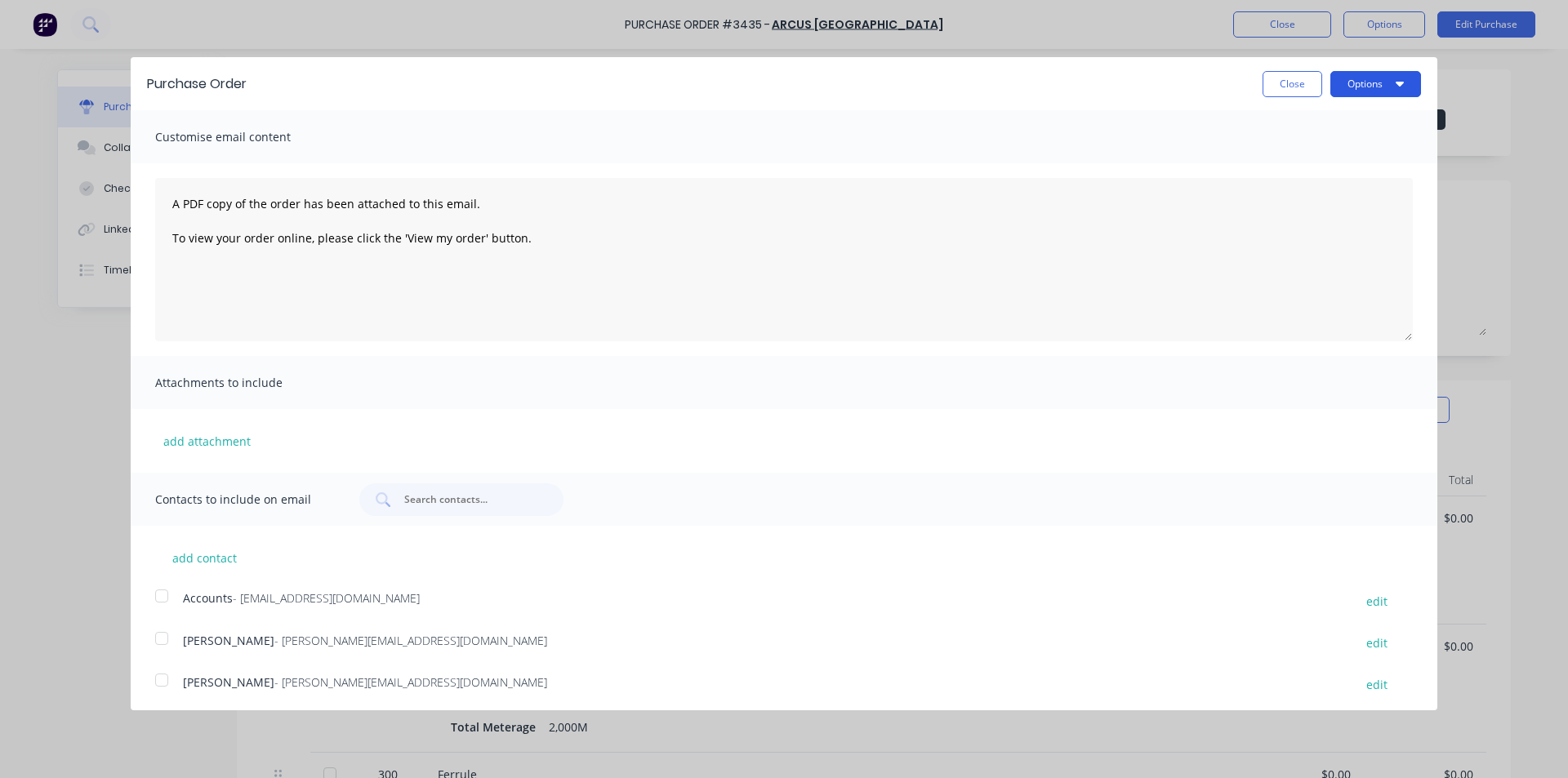
click at [1396, 80] on icon "button" at bounding box center [1400, 82] width 8 height 13
drag, startPoint x: 1382, startPoint y: 150, endPoint x: 1365, endPoint y: 176, distance: 31.1
click at [1381, 150] on div "Email" at bounding box center [1344, 158] width 126 height 24
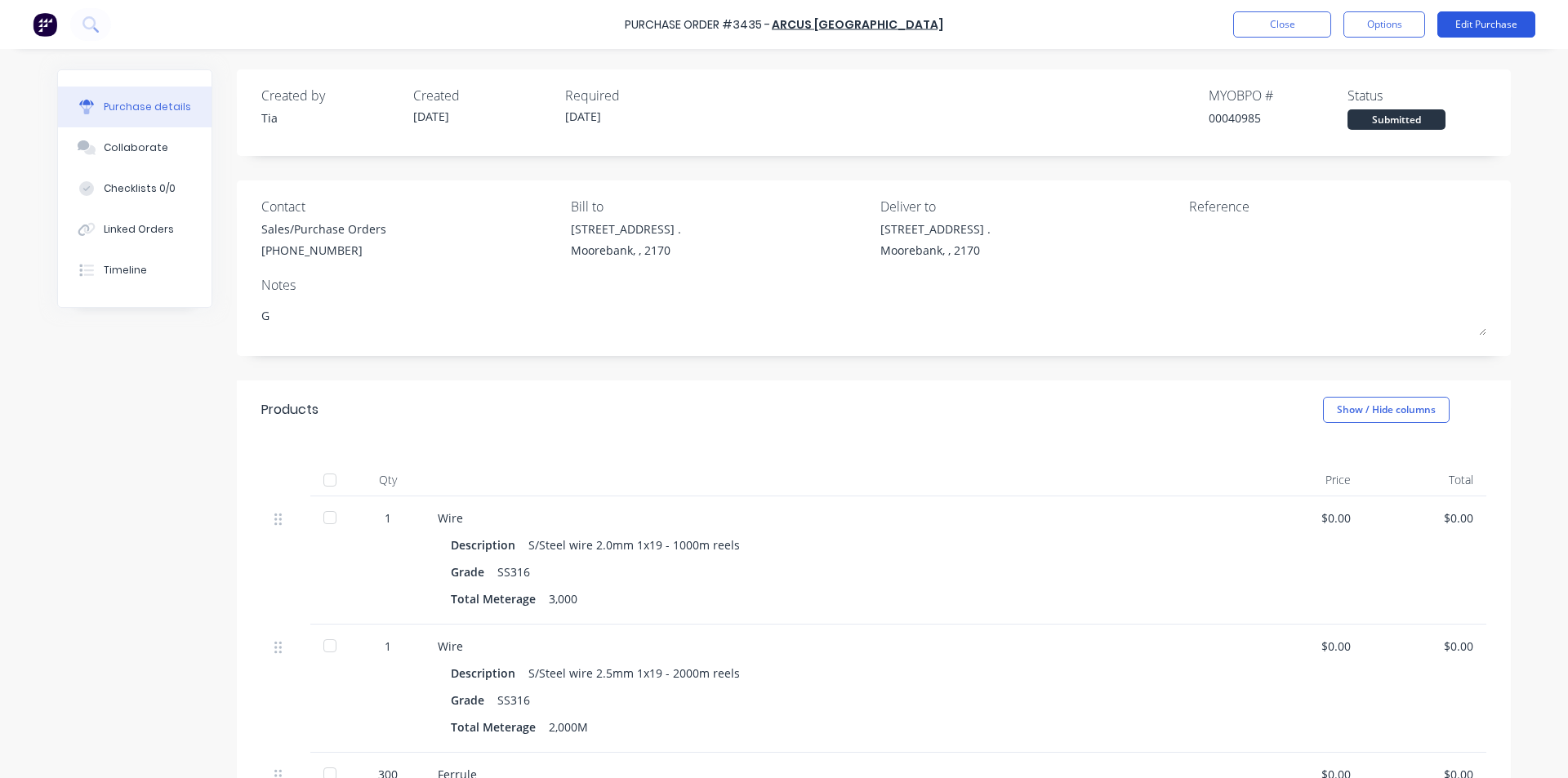
click at [1480, 27] on button "Edit Purchase" at bounding box center [1487, 25] width 98 height 26
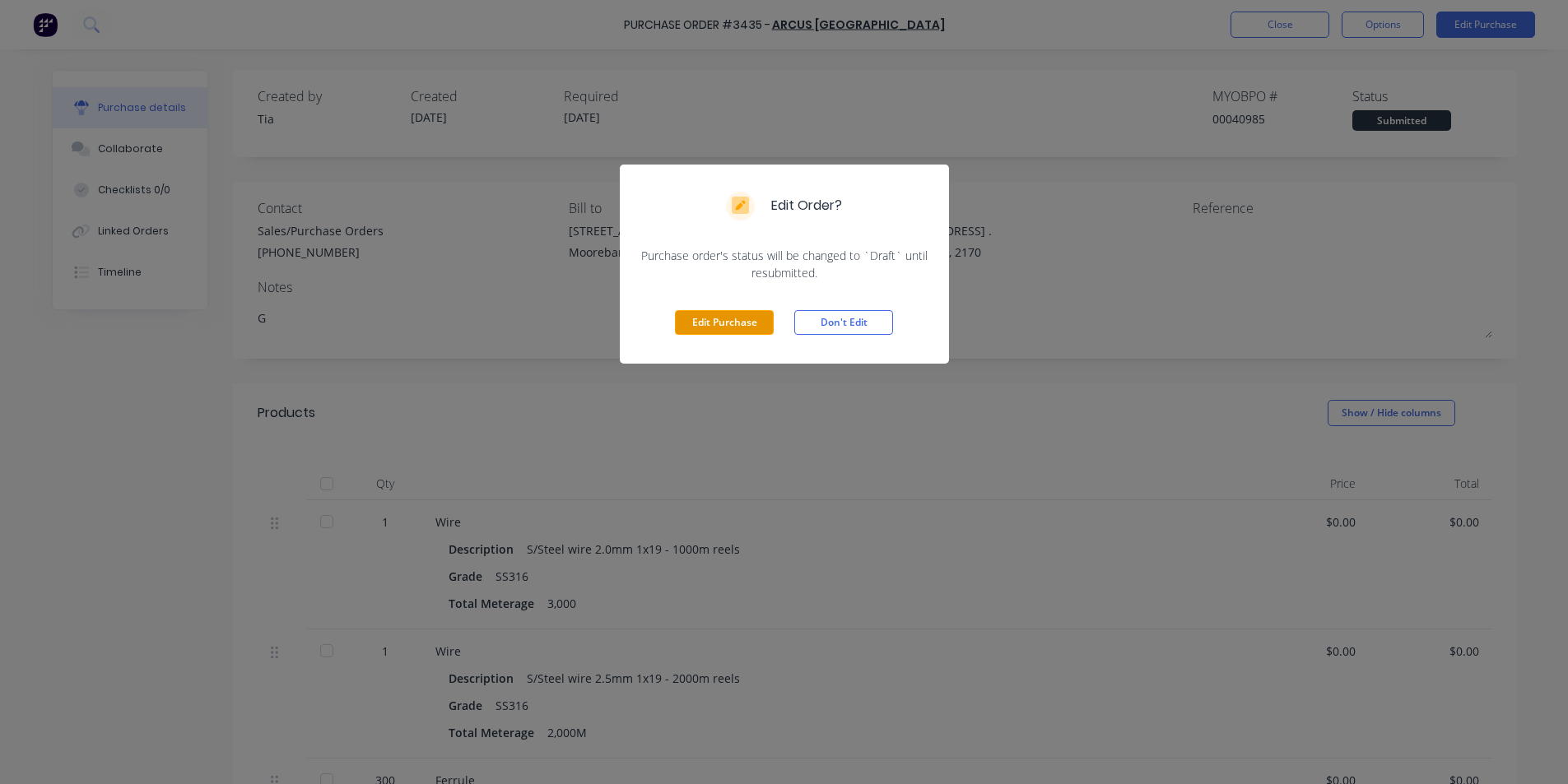
click at [687, 318] on button "Edit Purchase" at bounding box center [724, 322] width 99 height 25
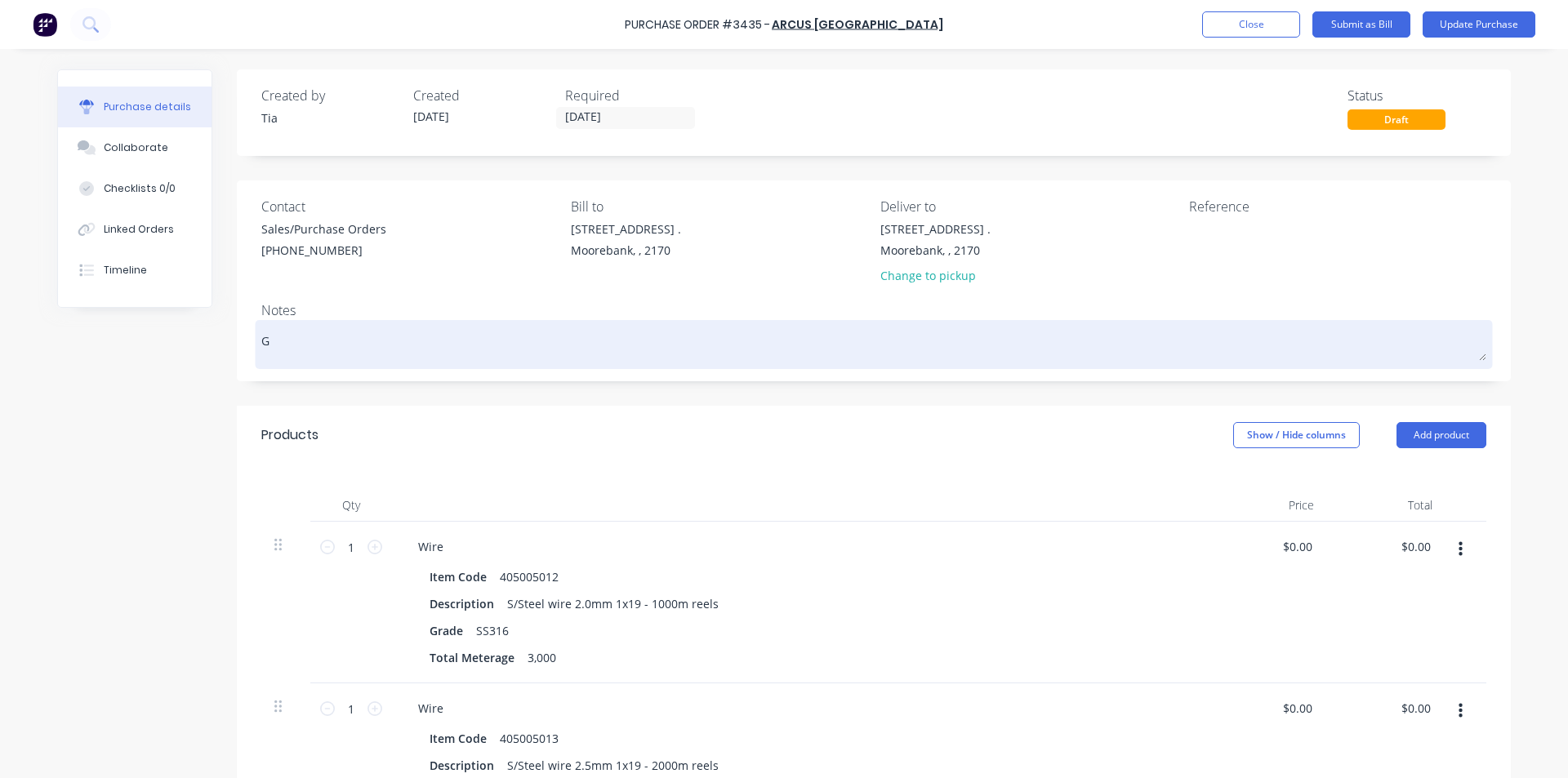
type textarea "x"
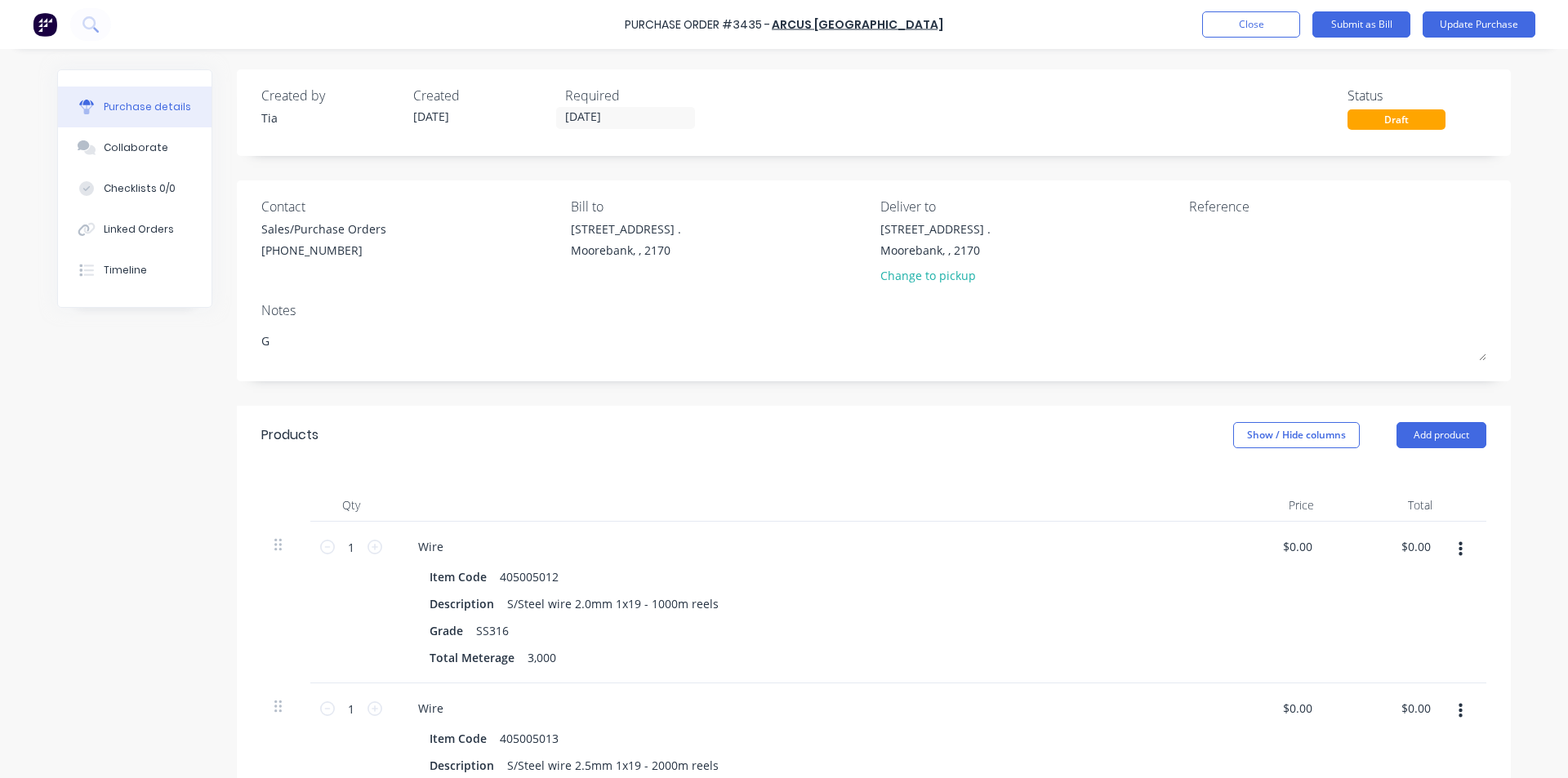
drag, startPoint x: 277, startPoint y: 339, endPoint x: 194, endPoint y: 344, distance: 83.2
type textarea "x"
click at [1503, 24] on button "Update Purchase" at bounding box center [1480, 25] width 113 height 26
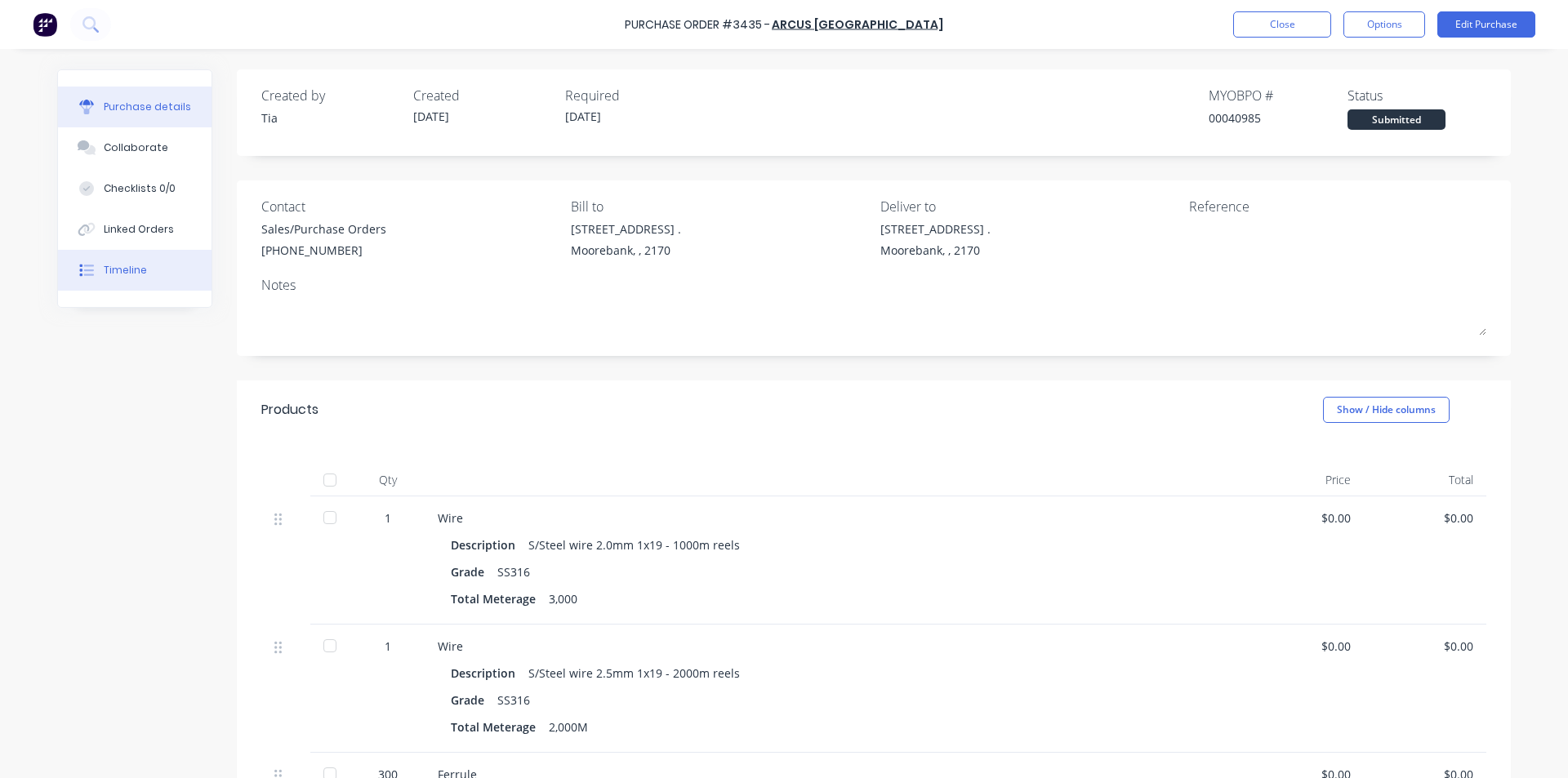
click at [141, 275] on button "Timeline" at bounding box center [134, 270] width 154 height 41
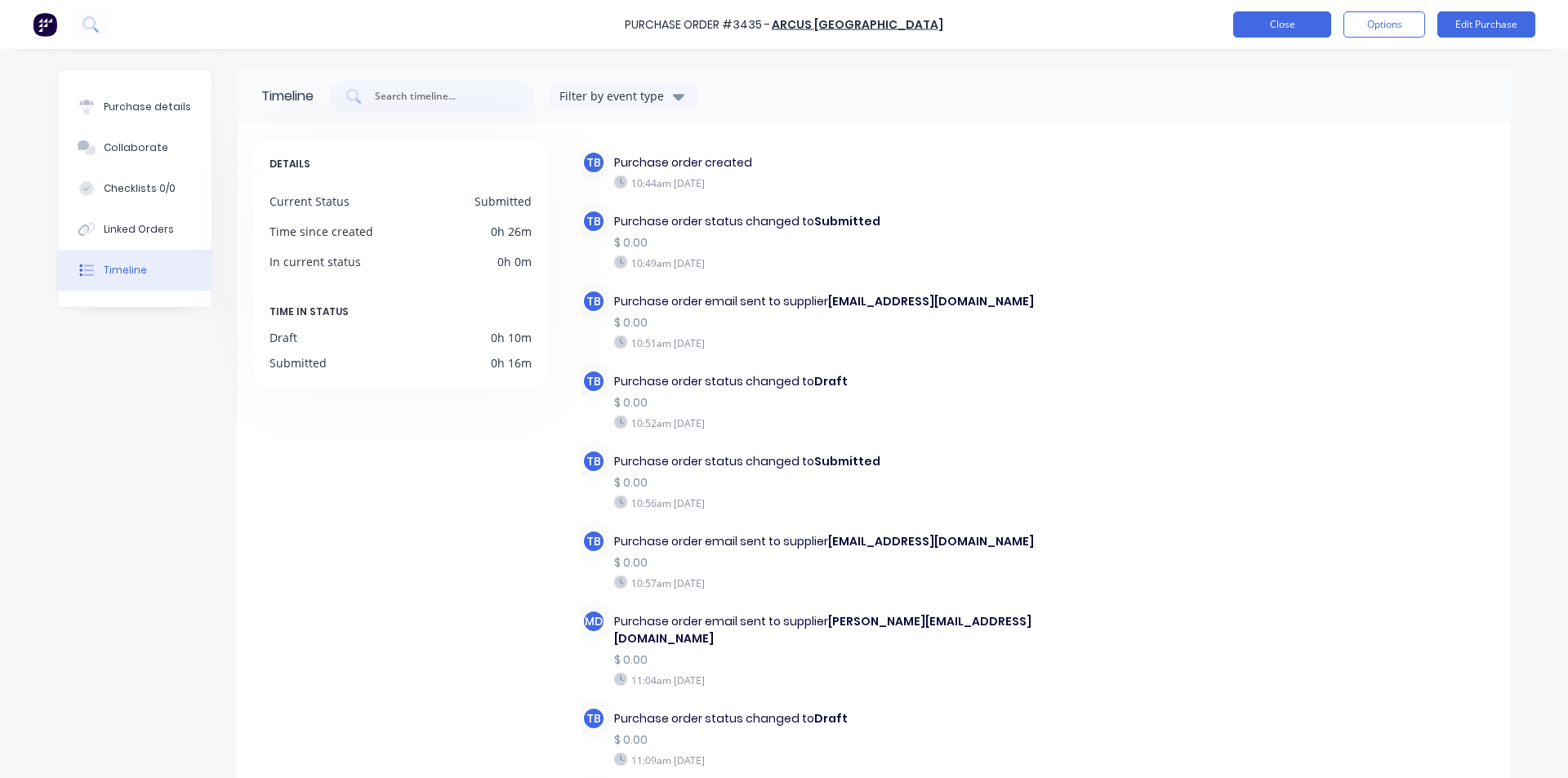
click at [1272, 22] on button "Close" at bounding box center [1282, 25] width 98 height 26
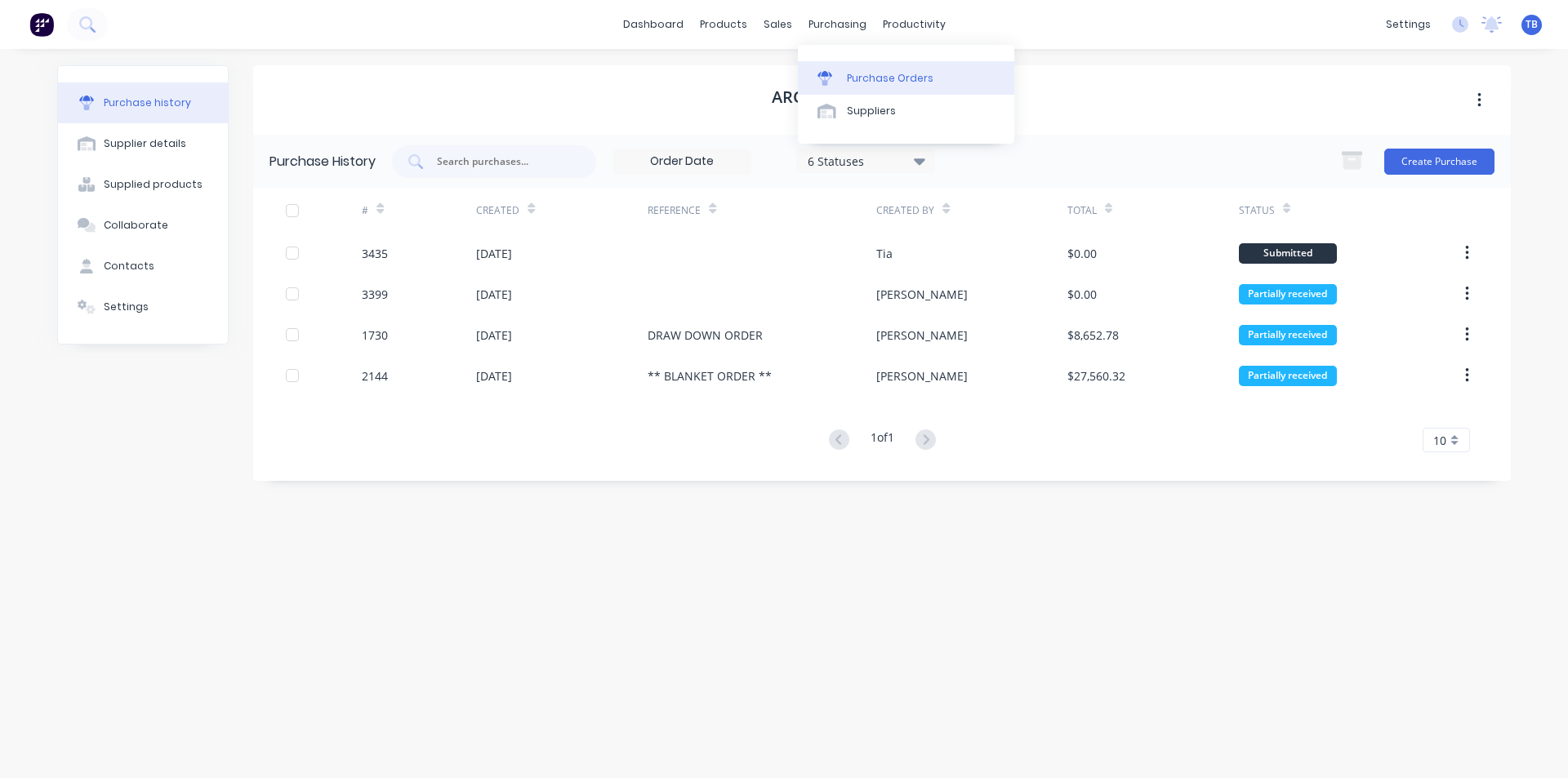
click at [838, 85] on link "Purchase Orders" at bounding box center [906, 77] width 216 height 33
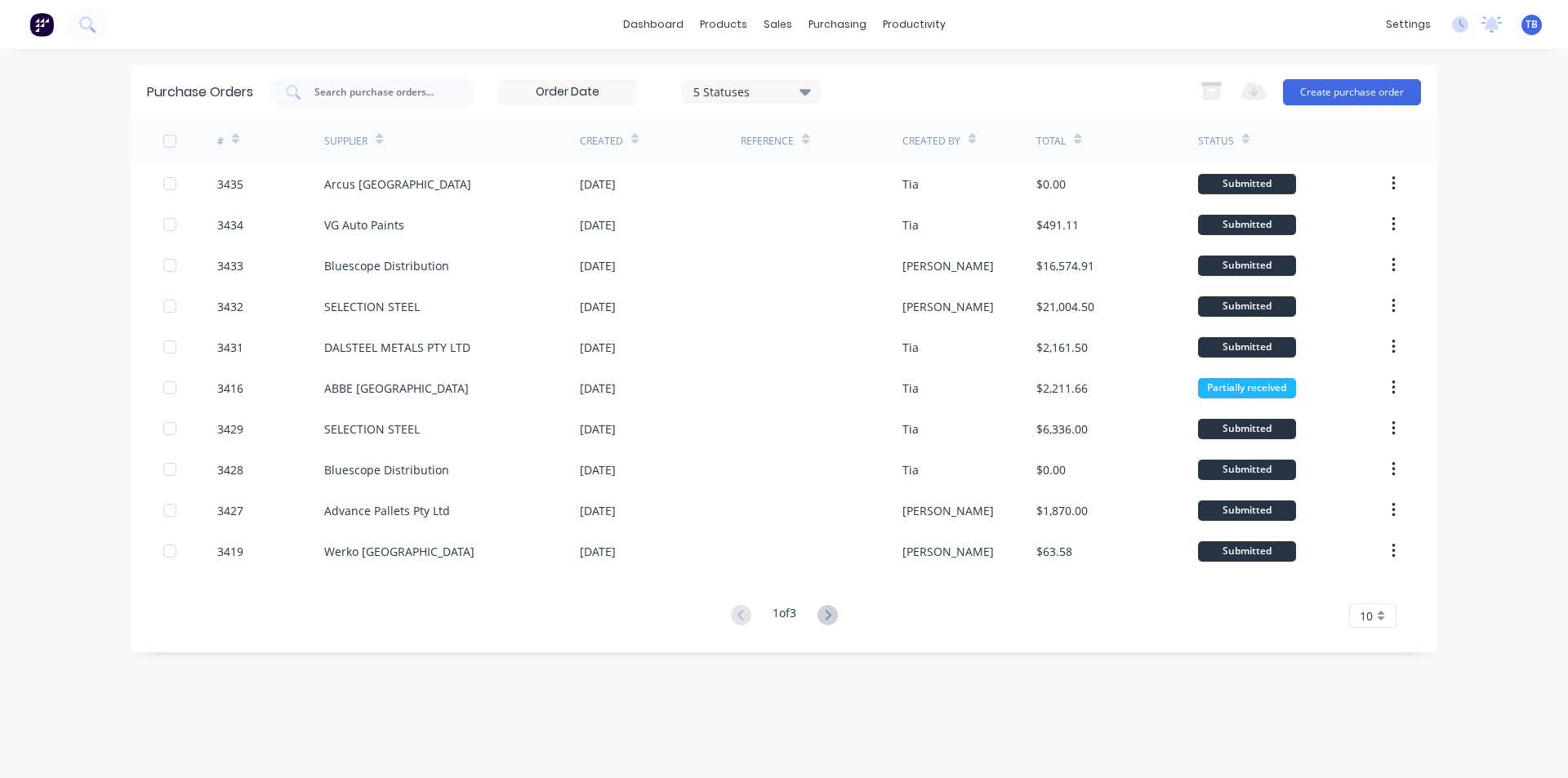
click at [1375, 619] on div "10" at bounding box center [1373, 615] width 48 height 25
click at [1392, 585] on div "35" at bounding box center [1373, 588] width 46 height 29
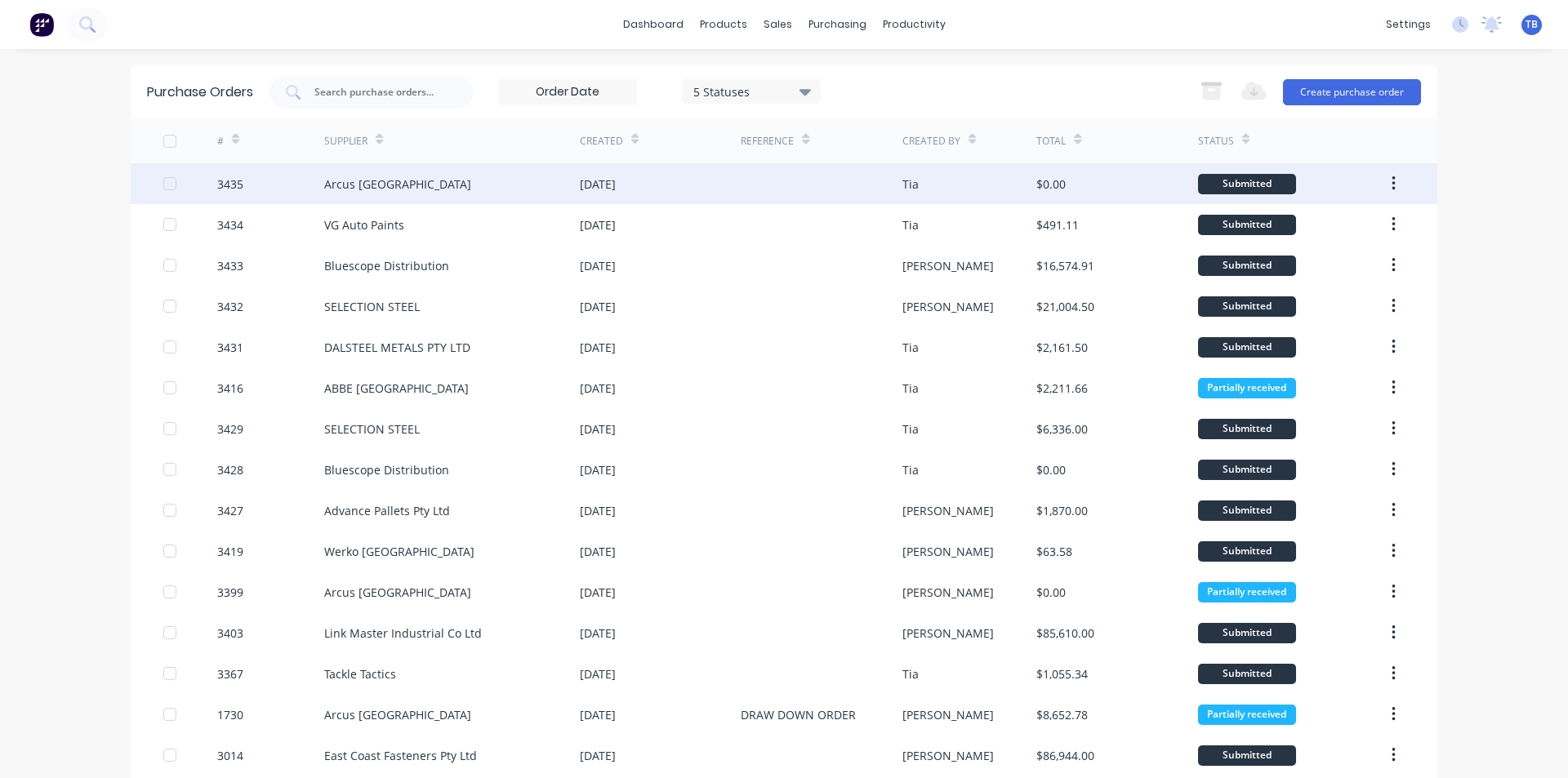
click at [230, 187] on div "3435" at bounding box center [230, 184] width 26 height 17
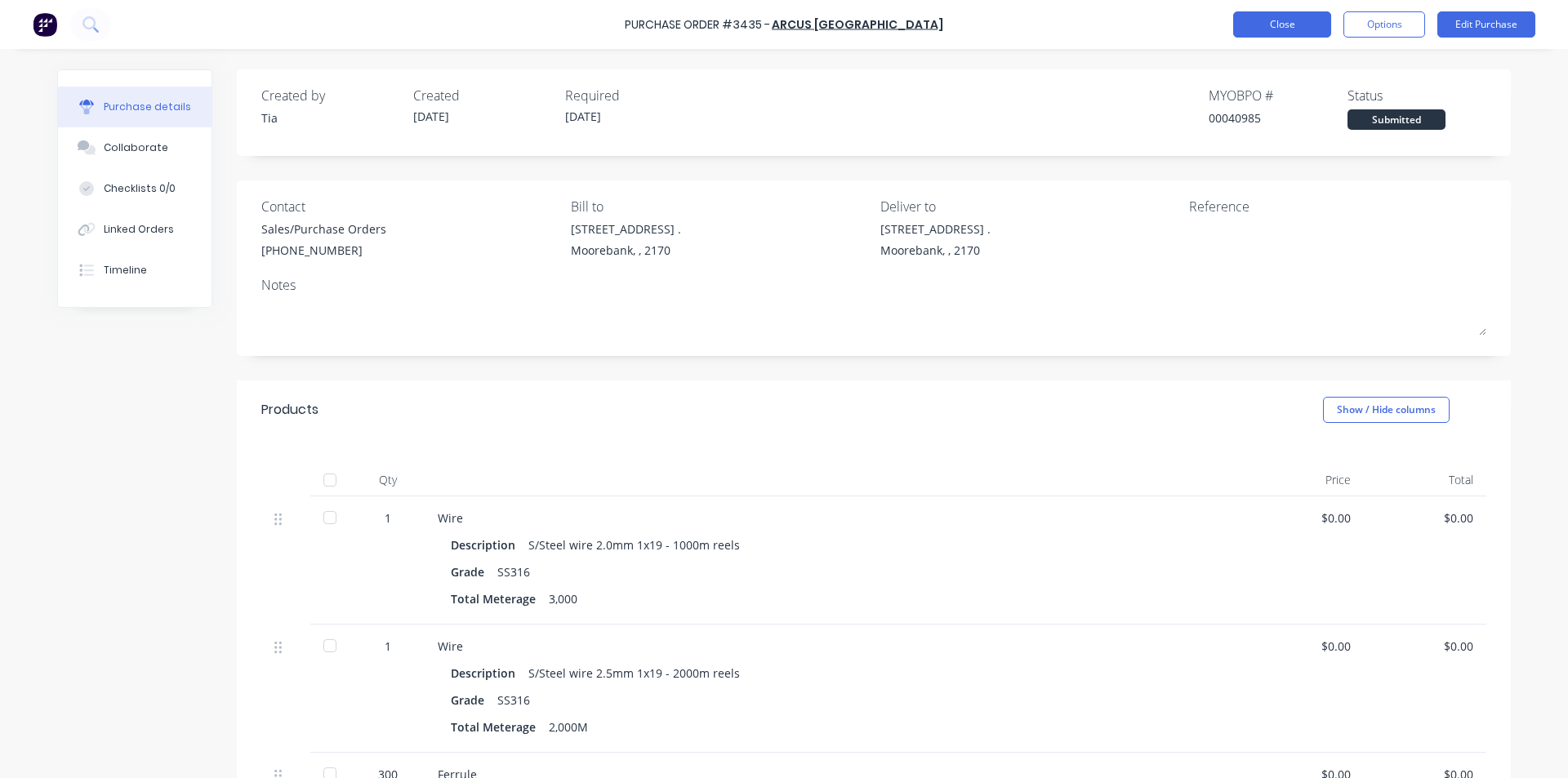
click at [1290, 32] on button "Close" at bounding box center [1282, 25] width 98 height 26
